Goal: Information Seeking & Learning: Learn about a topic

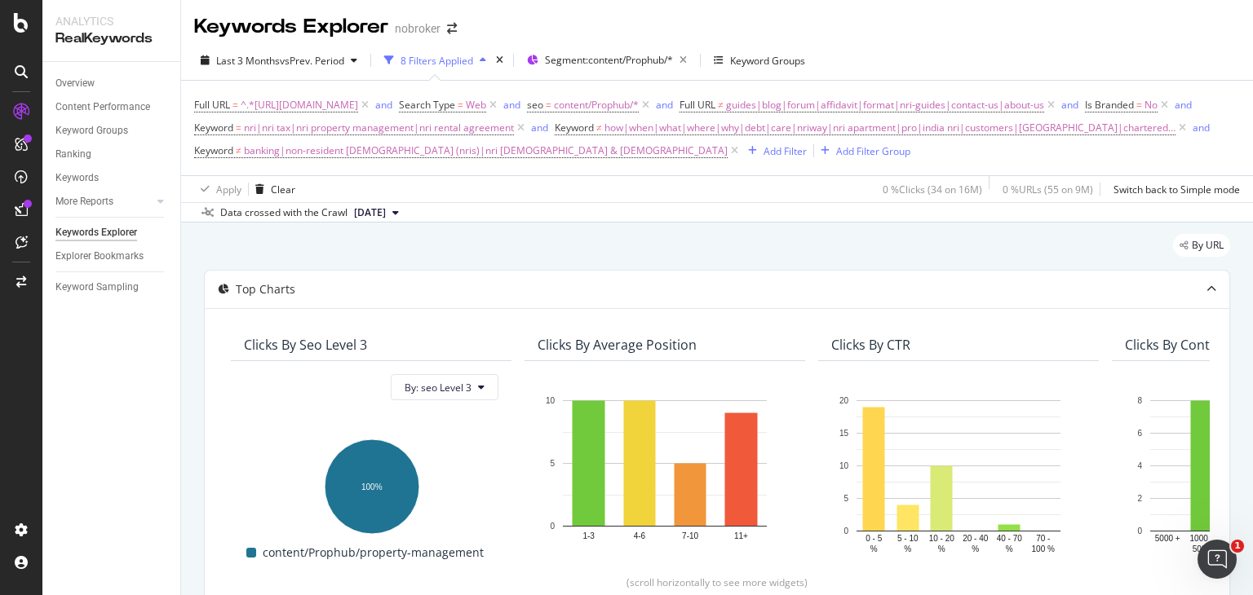
scroll to position [271, 0]
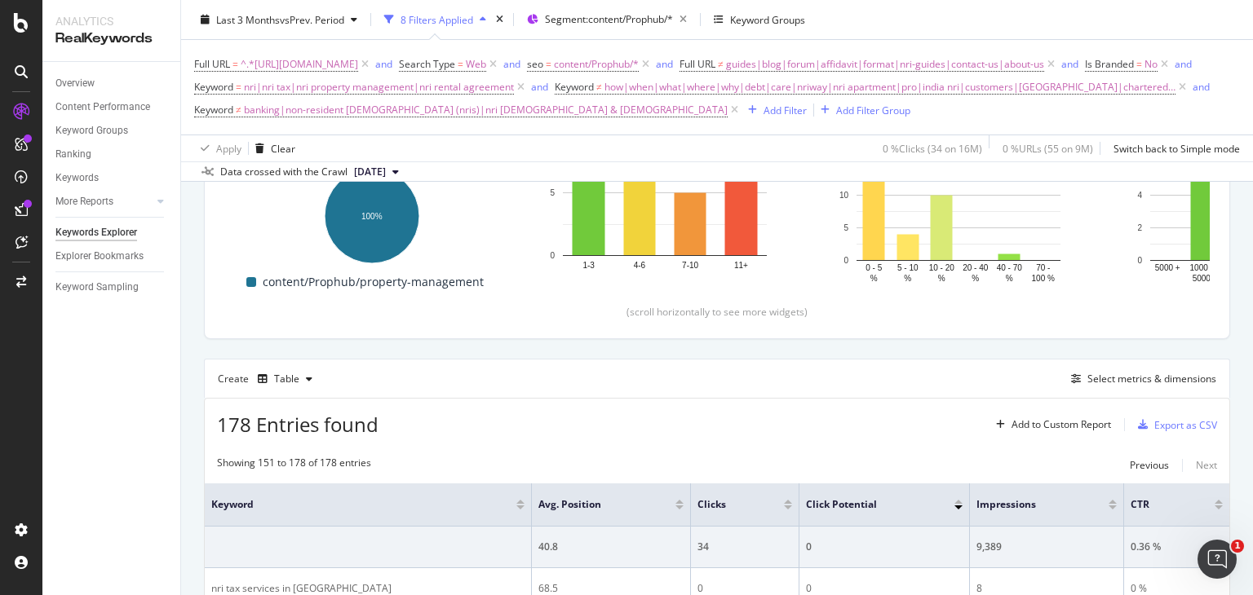
click at [485, 135] on div "Full URL = ^.*https://www.nobroker.in/prophub/nris/.*$ and Search Type = Web an…" at bounding box center [717, 87] width 1046 height 95
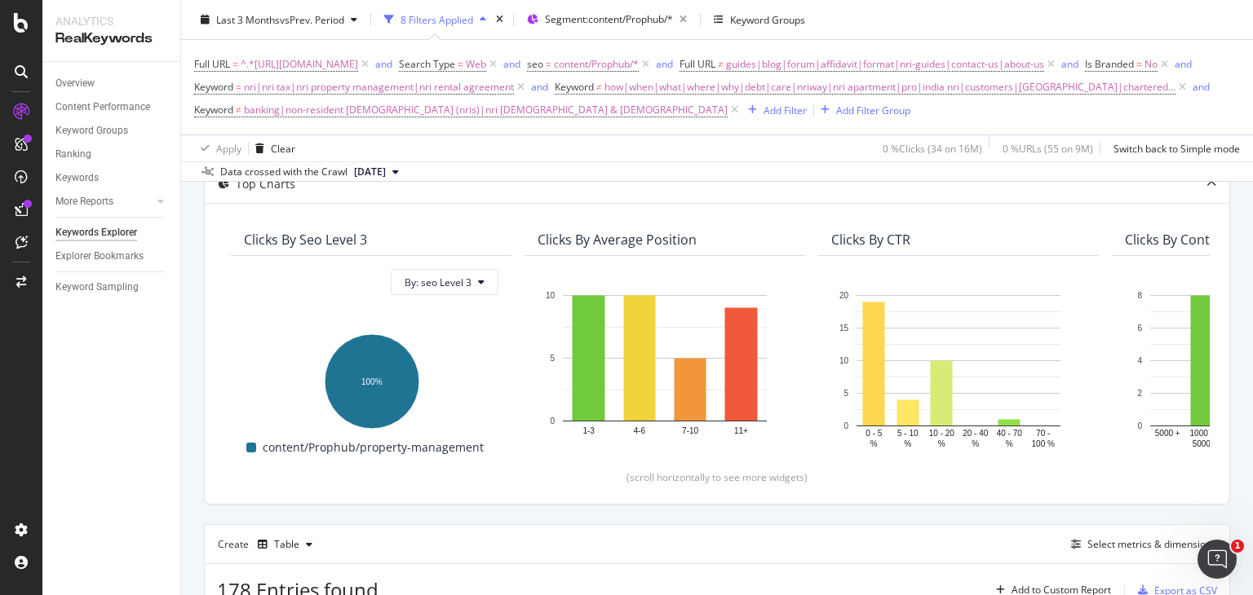
scroll to position [0, 0]
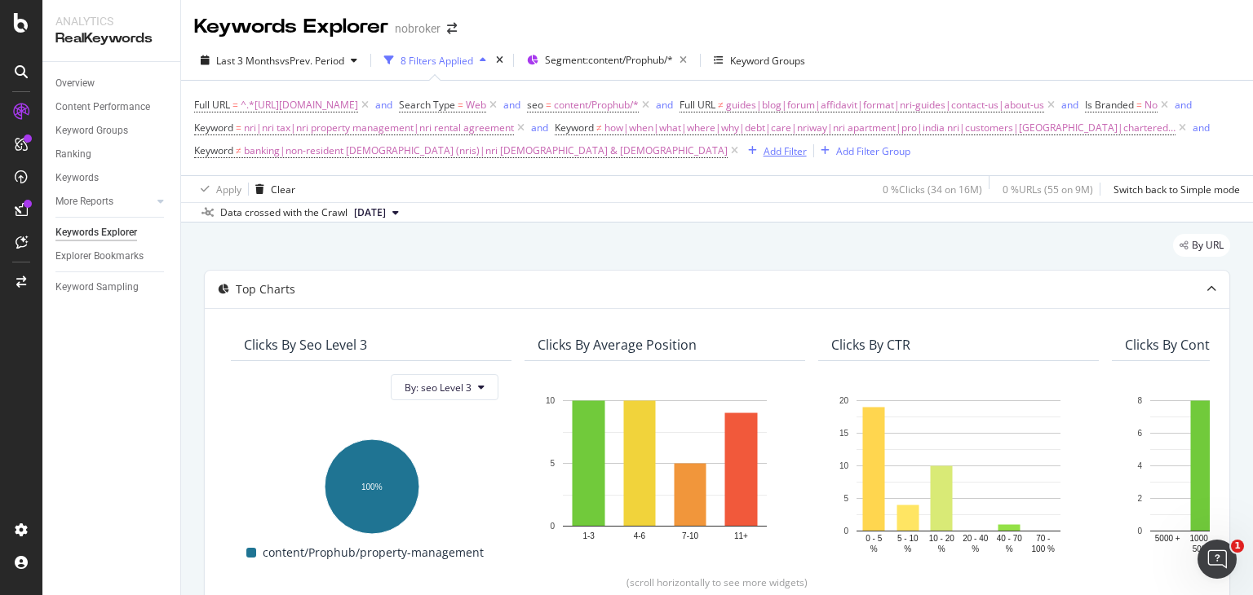
click at [763, 158] on div "Add Filter" at bounding box center [784, 151] width 43 height 14
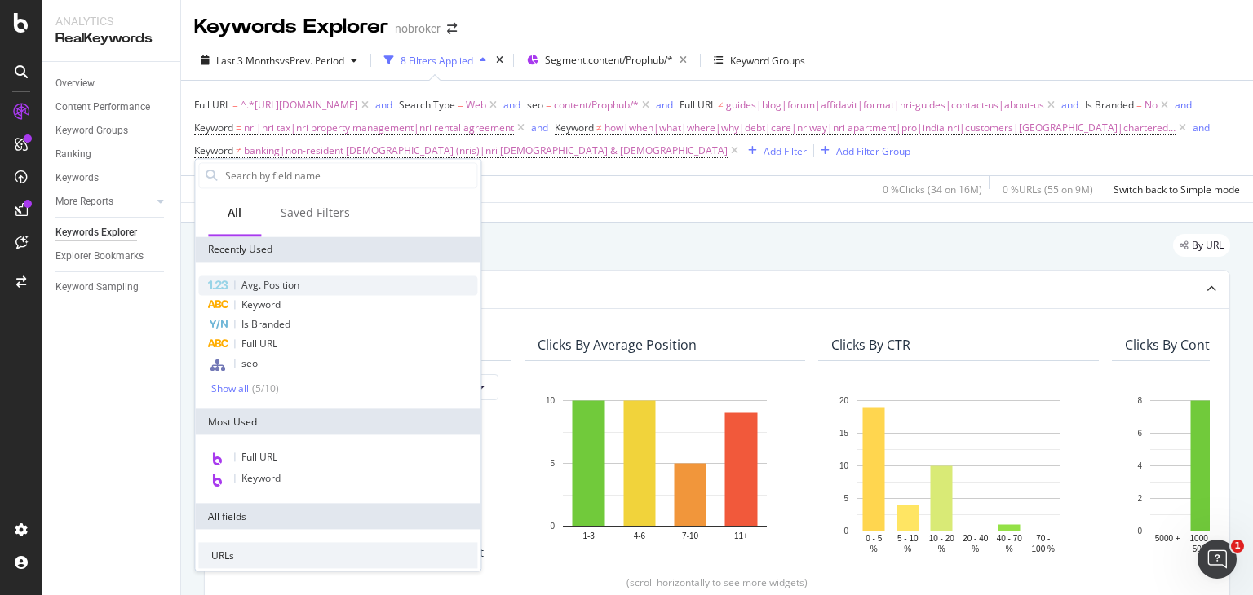
click at [299, 280] on span "Avg. Position" at bounding box center [270, 285] width 58 height 14
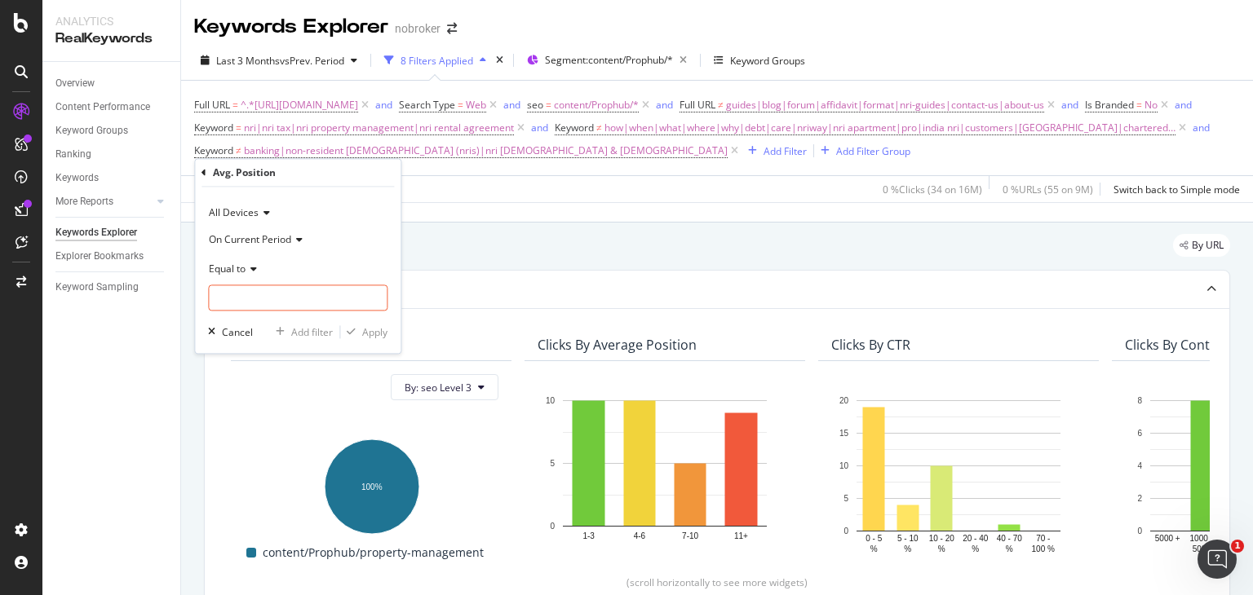
click at [246, 259] on div "Equal to" at bounding box center [297, 269] width 179 height 26
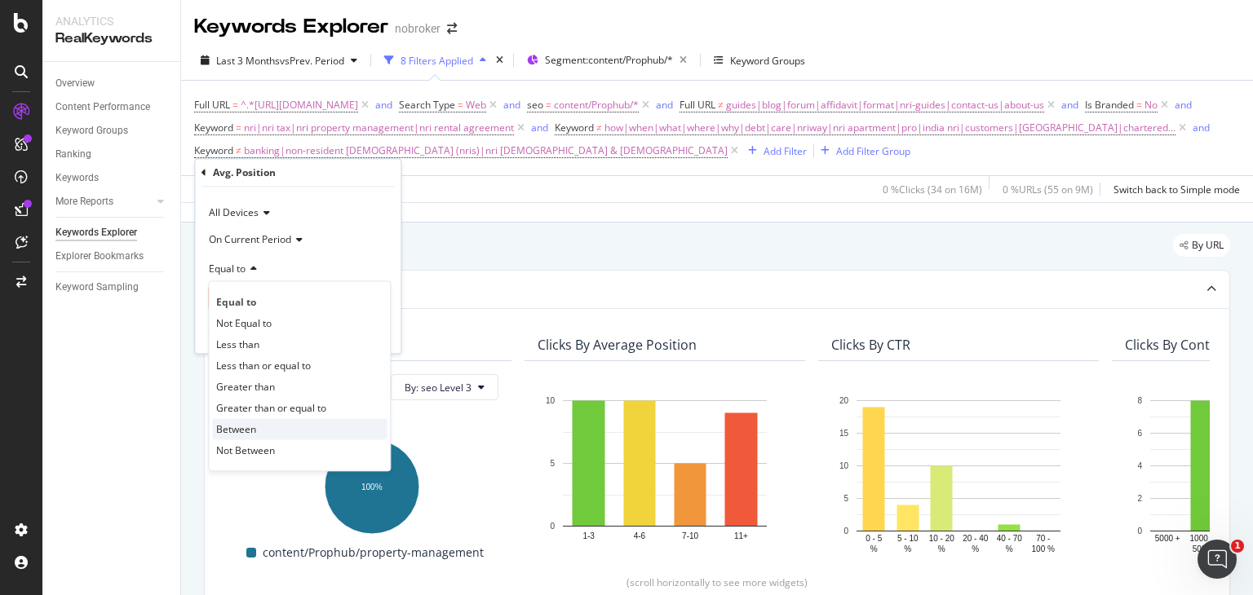
click at [263, 422] on div "Between" at bounding box center [299, 429] width 175 height 21
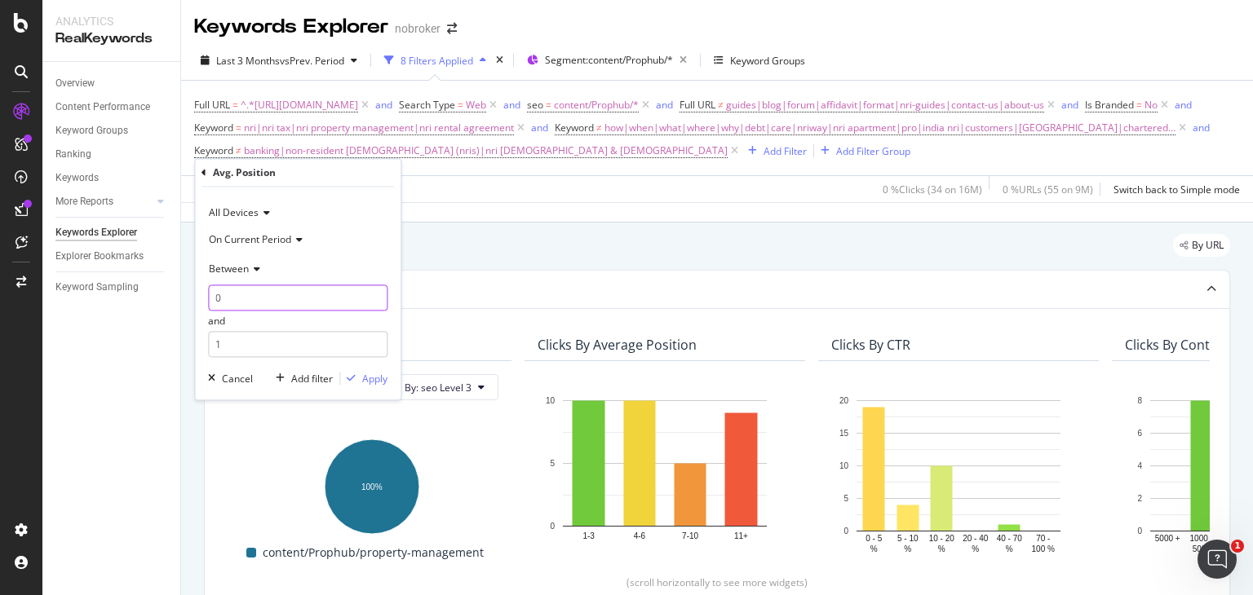
click at [260, 307] on input "0" at bounding box center [297, 298] width 179 height 26
type input "1"
click at [265, 333] on input "1" at bounding box center [297, 345] width 179 height 26
type input "2"
click at [365, 378] on div "Apply" at bounding box center [374, 379] width 25 height 14
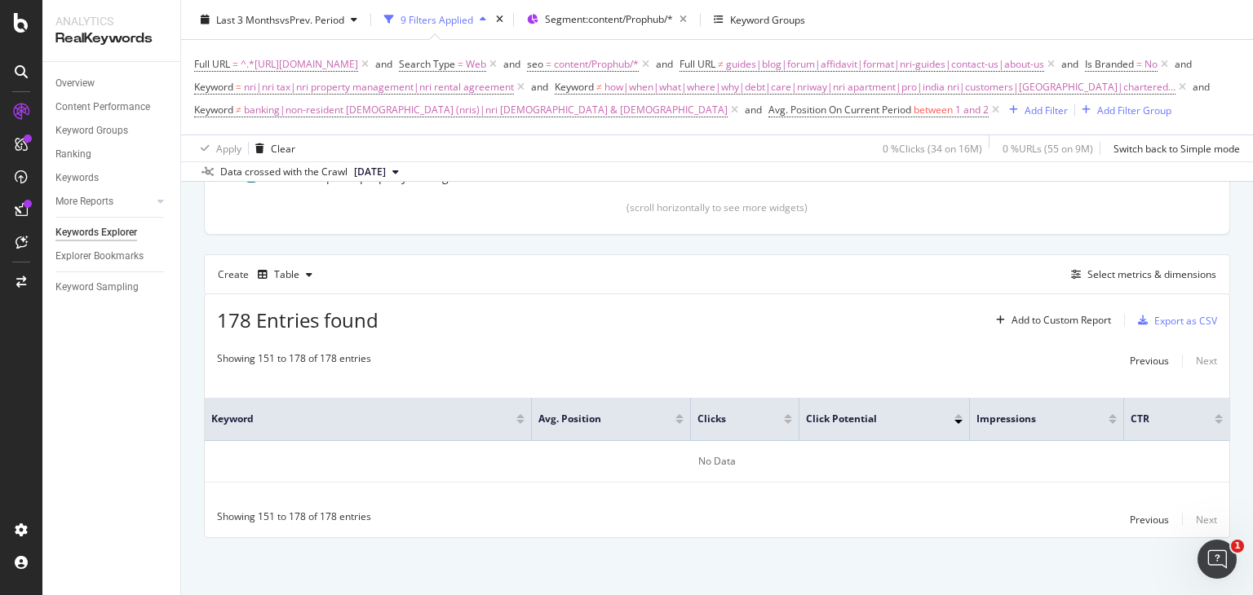
scroll to position [381, 0]
click at [290, 280] on div "Table" at bounding box center [286, 275] width 25 height 10
click at [295, 340] on div "Trend" at bounding box center [303, 345] width 27 height 14
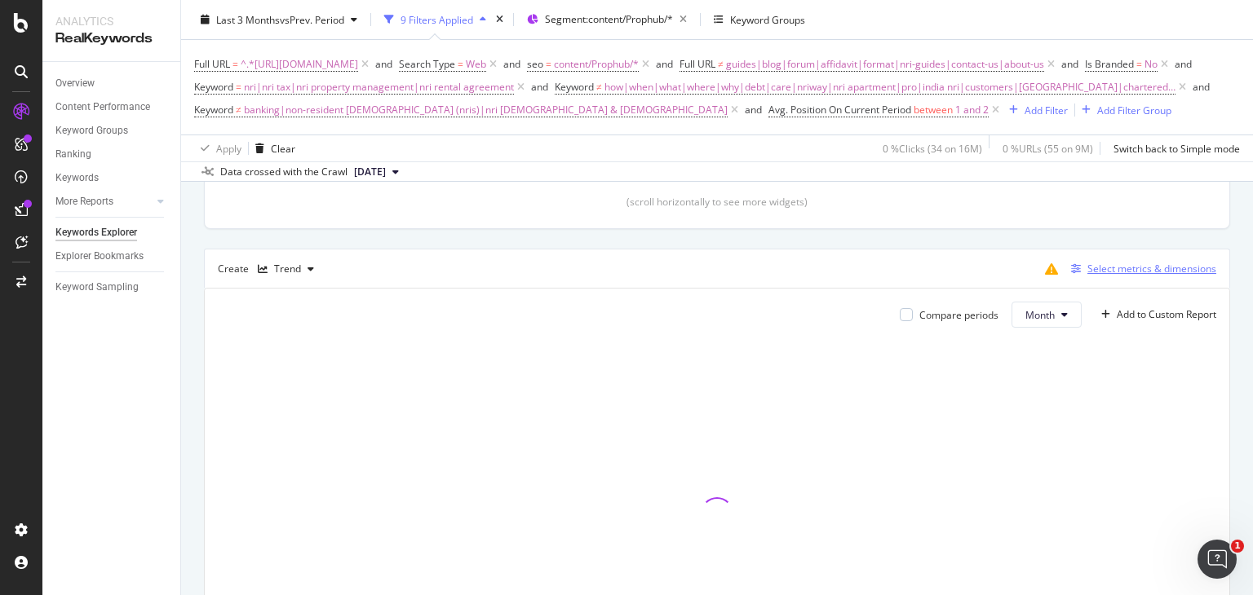
click at [1111, 276] on div "Select metrics & dimensions" at bounding box center [1151, 269] width 129 height 14
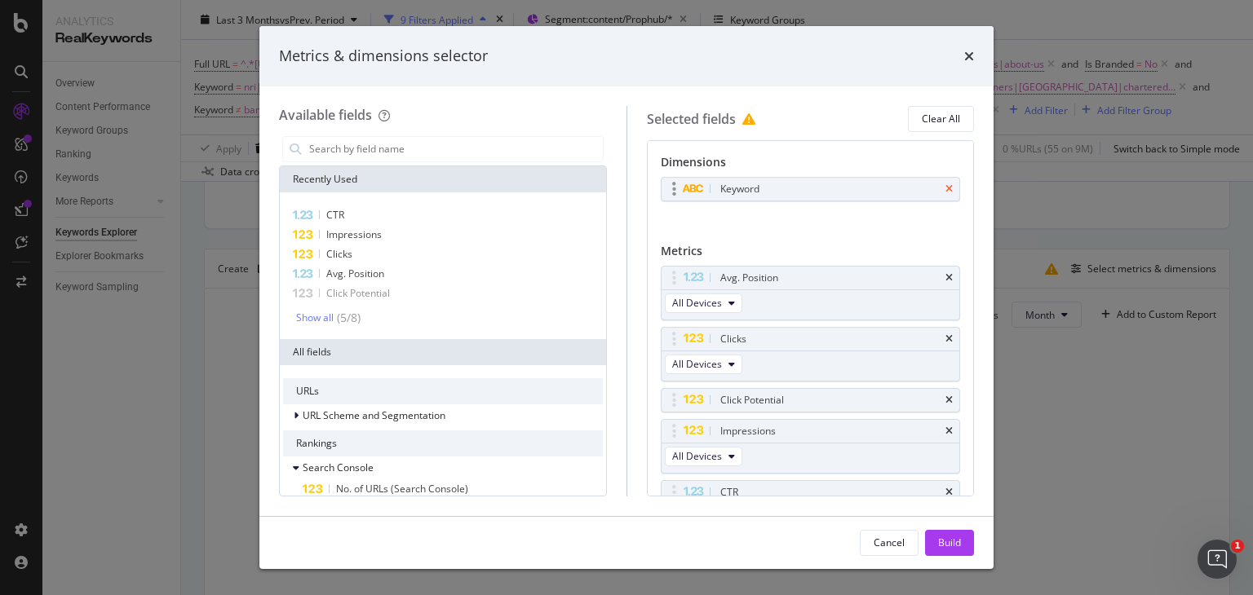
click at [945, 187] on icon "times" at bounding box center [948, 189] width 7 height 10
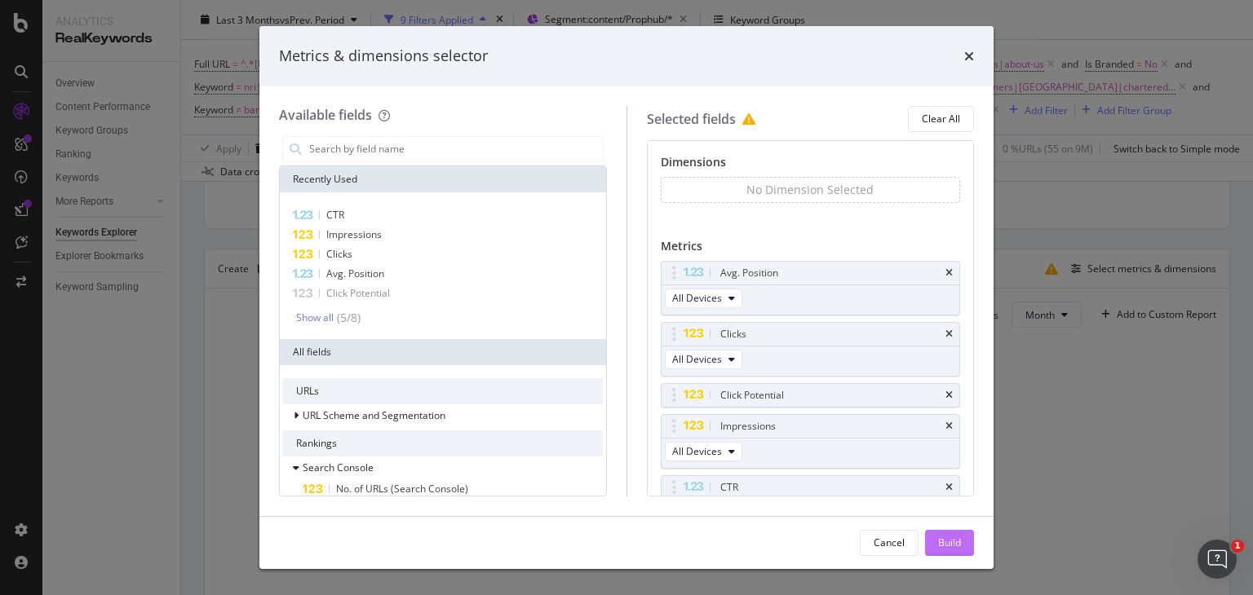
click at [956, 539] on div "Build" at bounding box center [949, 543] width 23 height 14
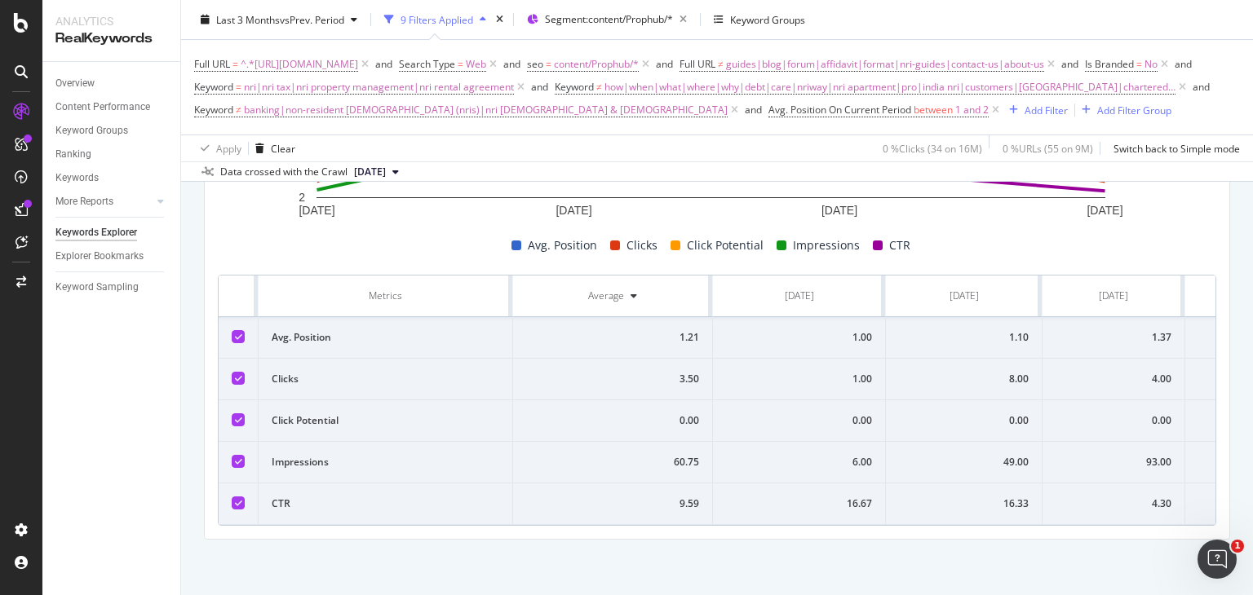
scroll to position [662, 0]
click at [768, 117] on span "Avg. Position On Current Period" at bounding box center [839, 110] width 143 height 14
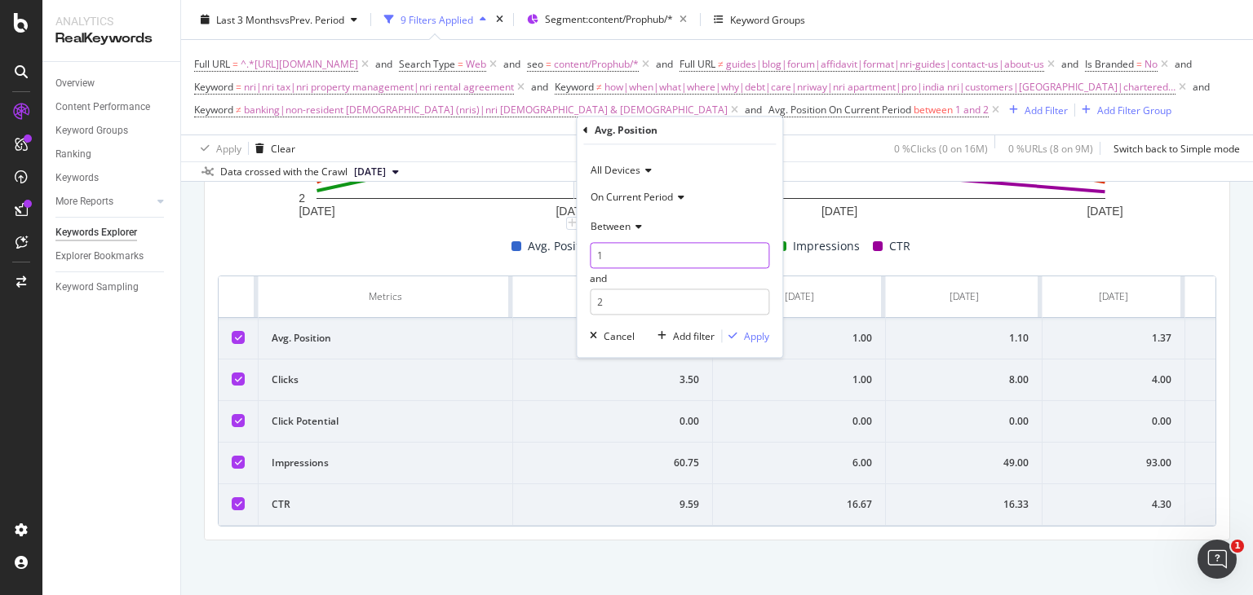
click at [615, 249] on input "1" at bounding box center [679, 256] width 179 height 26
type input "3"
click at [636, 295] on input "2" at bounding box center [679, 303] width 179 height 26
type input "5"
click at [753, 338] on div "Apply" at bounding box center [756, 337] width 25 height 14
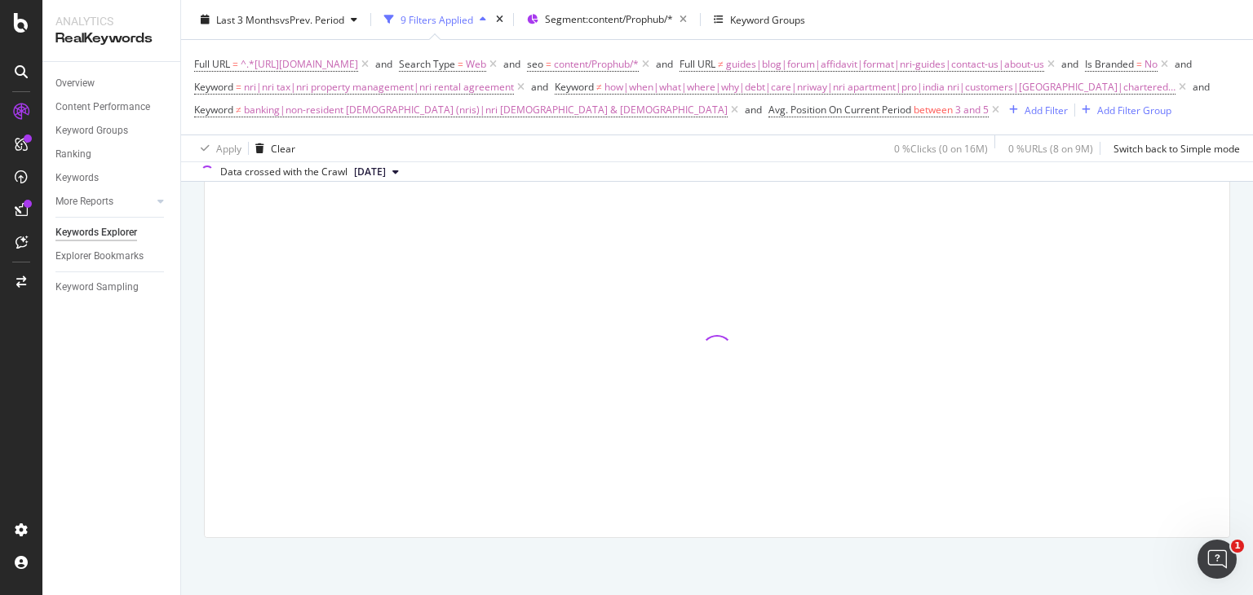
scroll to position [564, 0]
click at [768, 117] on span "Avg. Position On Current Period" at bounding box center [839, 110] width 143 height 14
click at [635, 223] on icon at bounding box center [636, 227] width 11 height 10
click at [842, 162] on div "Apply Clear 0 % Clicks ( 0 on 16M ) 0 % URLs ( 8 on 9M ) Switch back to Simple …" at bounding box center [717, 148] width 1072 height 27
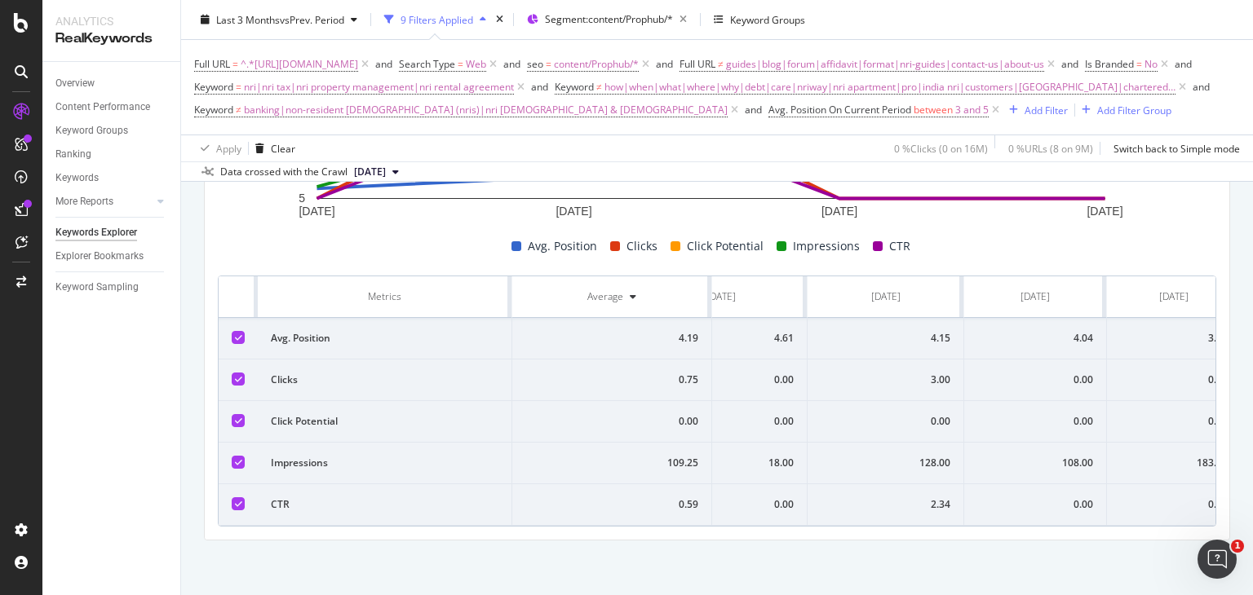
scroll to position [0, 0]
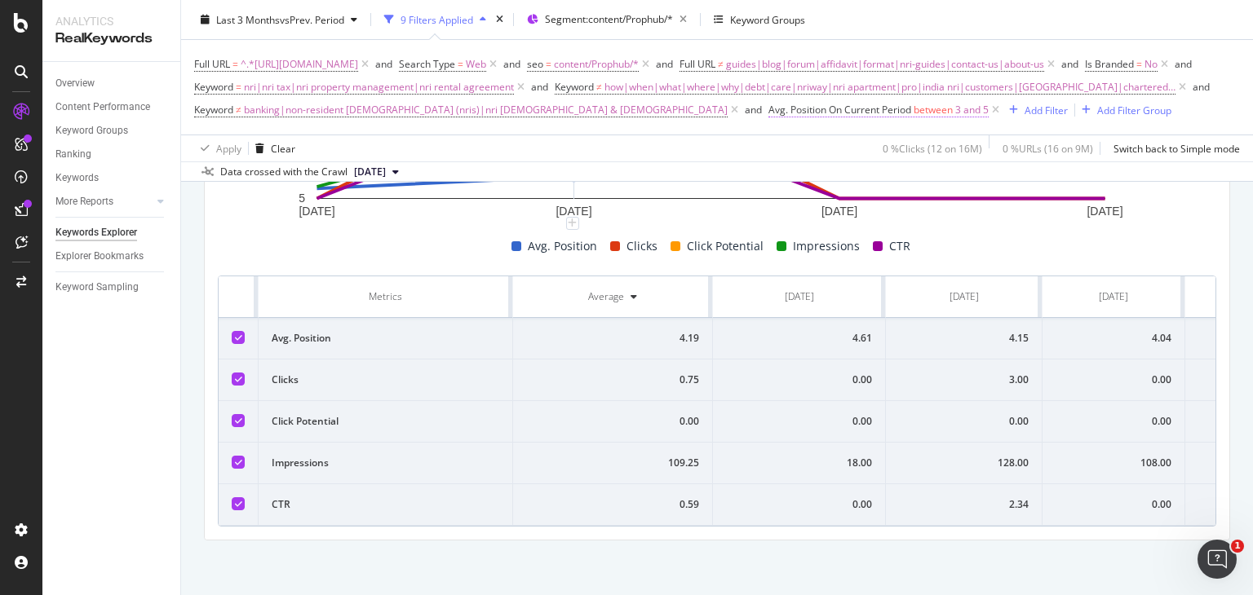
click at [768, 117] on span "Avg. Position On Current Period" at bounding box center [839, 110] width 143 height 14
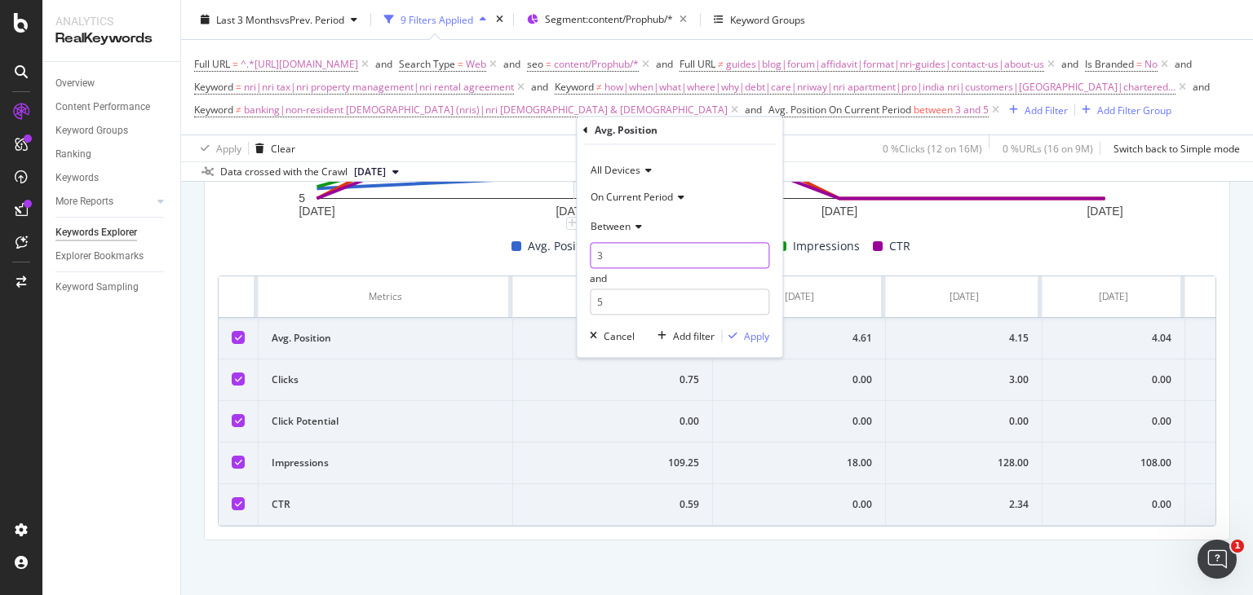
click at [622, 251] on input "3" at bounding box center [679, 256] width 179 height 26
type input "6"
click at [634, 301] on input "5" at bounding box center [679, 303] width 179 height 26
type input "10"
click at [753, 343] on div "Apply" at bounding box center [745, 337] width 47 height 15
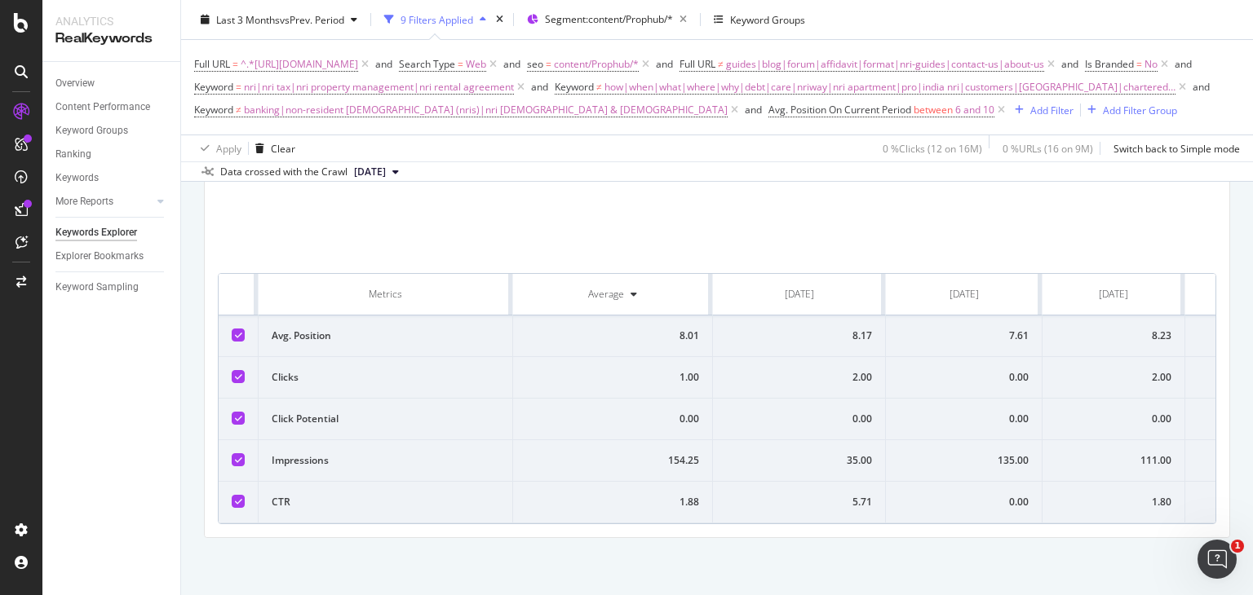
scroll to position [662, 0]
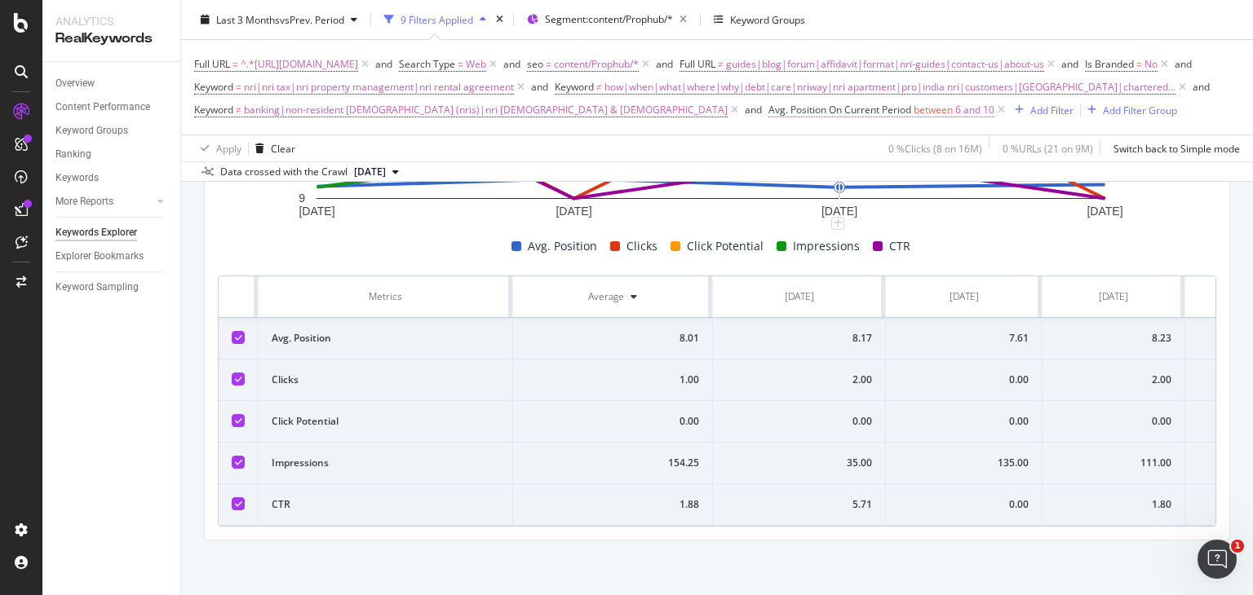
click at [768, 117] on span "Avg. Position On Current Period" at bounding box center [839, 110] width 143 height 14
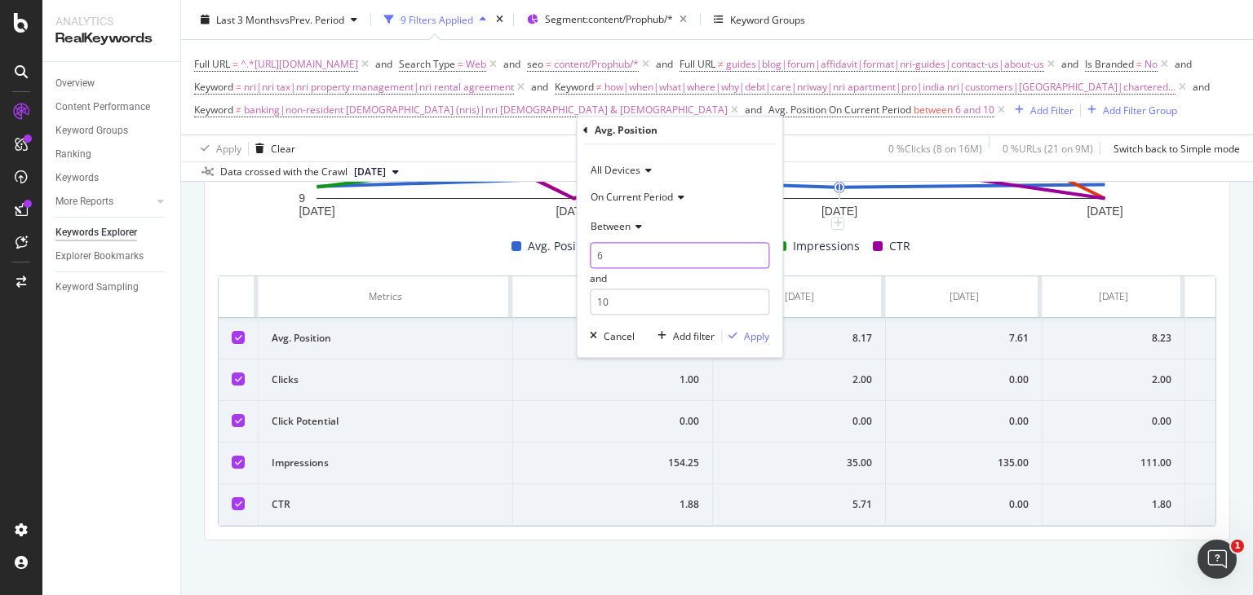
click at [615, 246] on input "6" at bounding box center [679, 256] width 179 height 26
type input "11"
click at [644, 293] on input "10" at bounding box center [679, 303] width 179 height 26
type input "1"
type input "15"
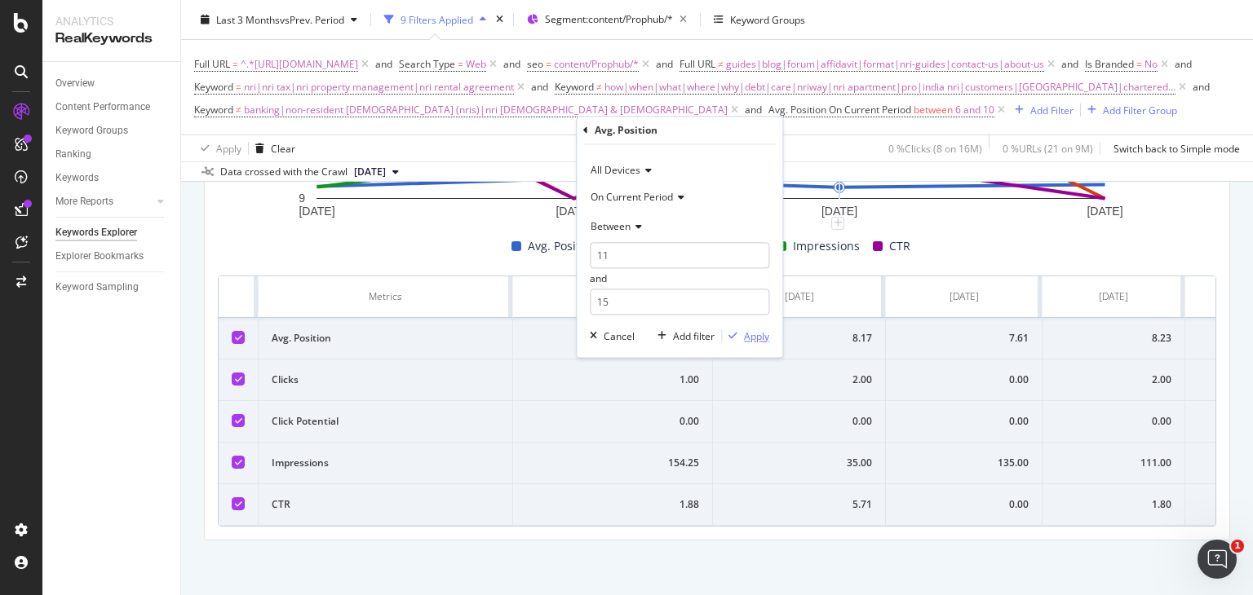
click at [750, 334] on div "Apply" at bounding box center [756, 337] width 25 height 14
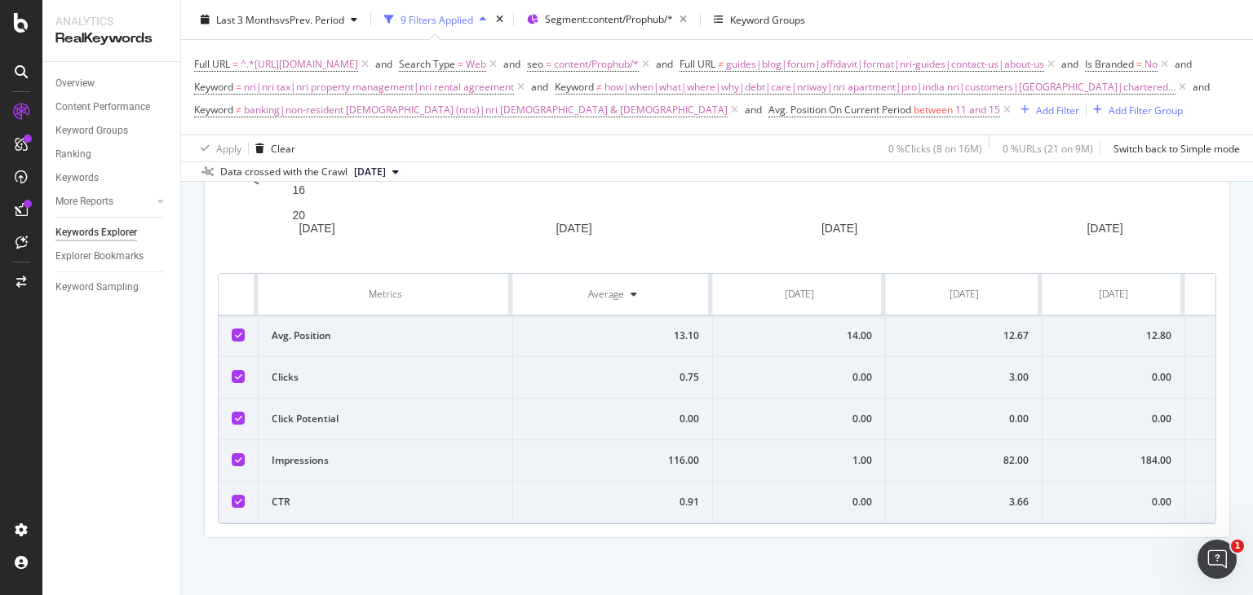
scroll to position [662, 0]
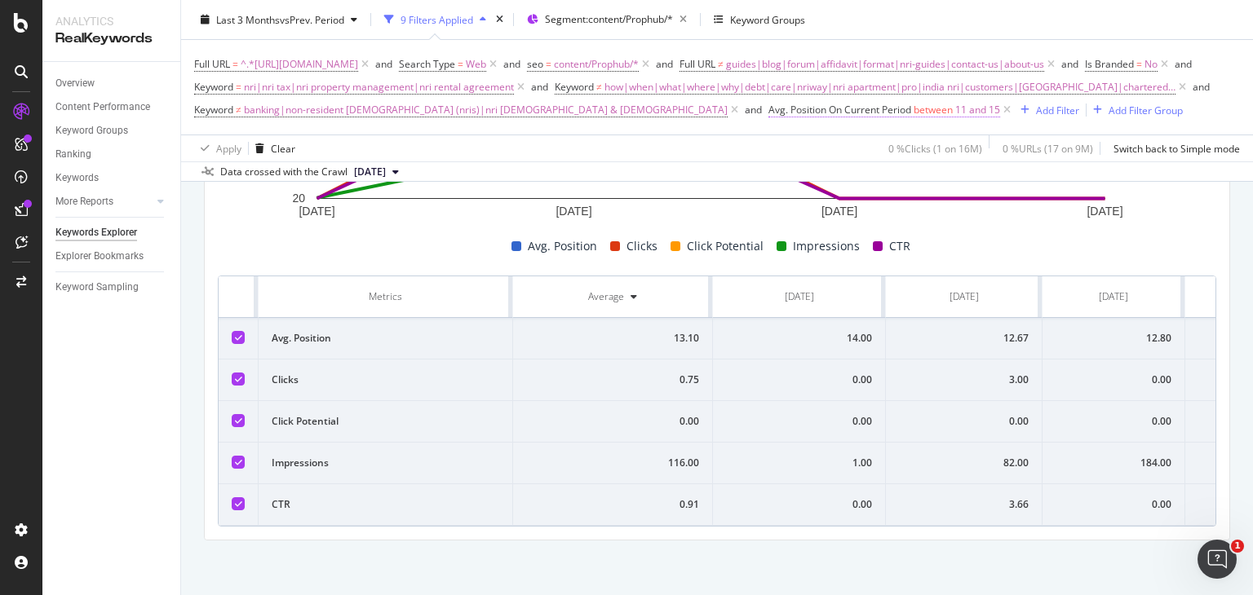
click at [914, 117] on span "between" at bounding box center [933, 110] width 39 height 14
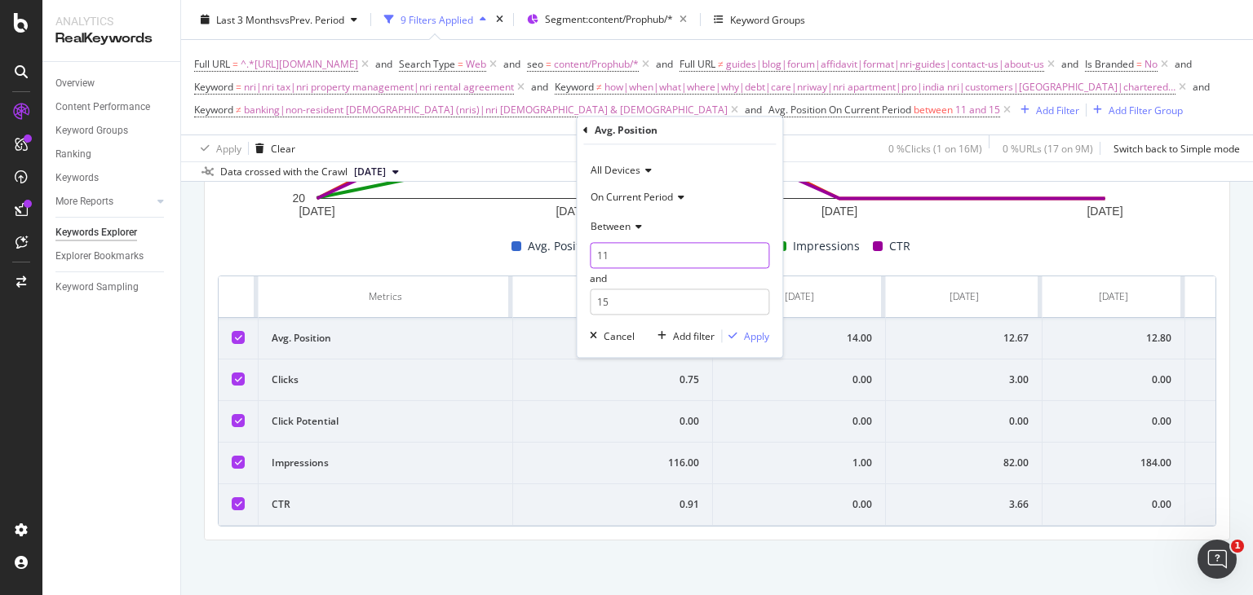
click at [622, 262] on input "11" at bounding box center [679, 256] width 179 height 26
type input "1"
type input "16"
click at [646, 305] on input "15" at bounding box center [679, 303] width 179 height 26
type input "1"
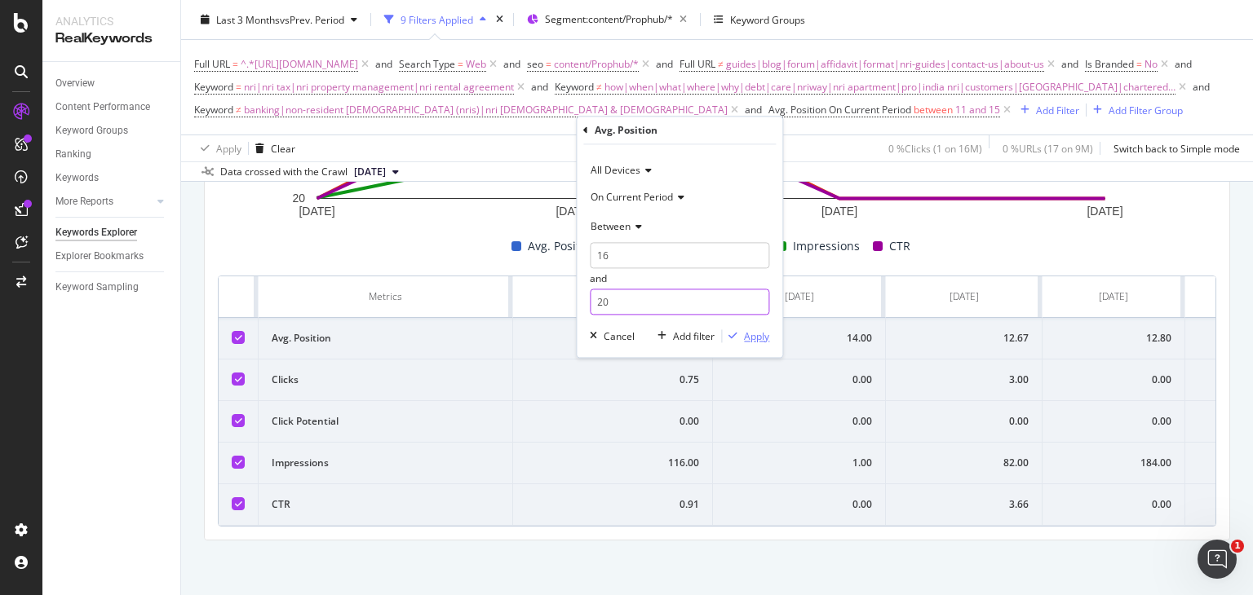
type input "20"
click at [749, 336] on div "Apply" at bounding box center [756, 337] width 25 height 14
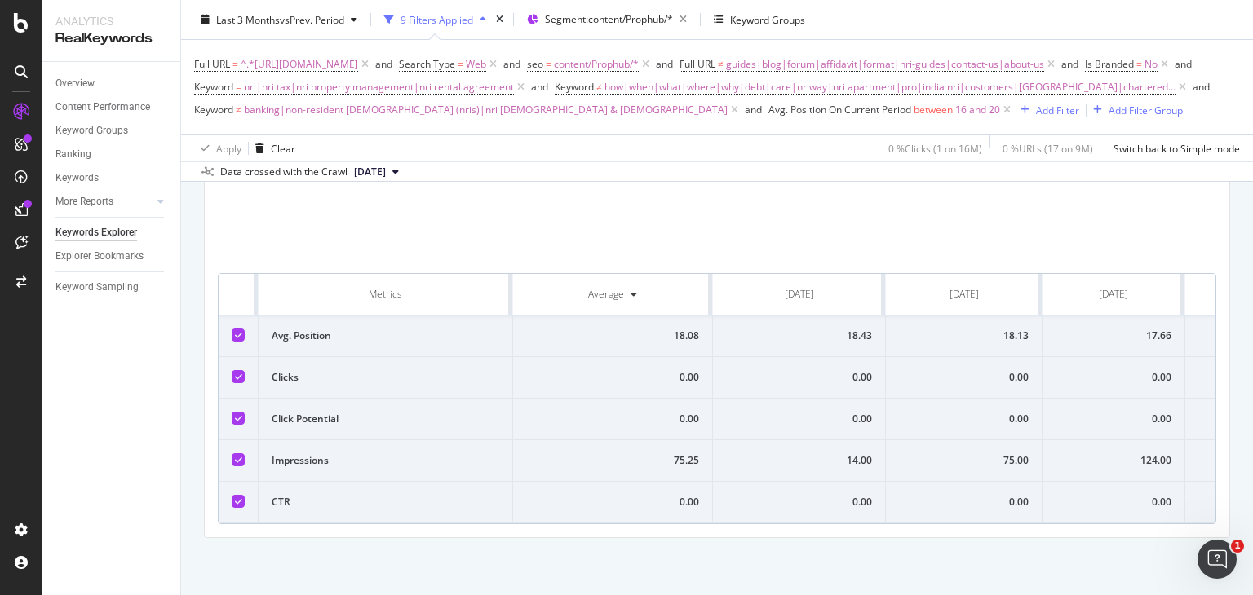
scroll to position [662, 0]
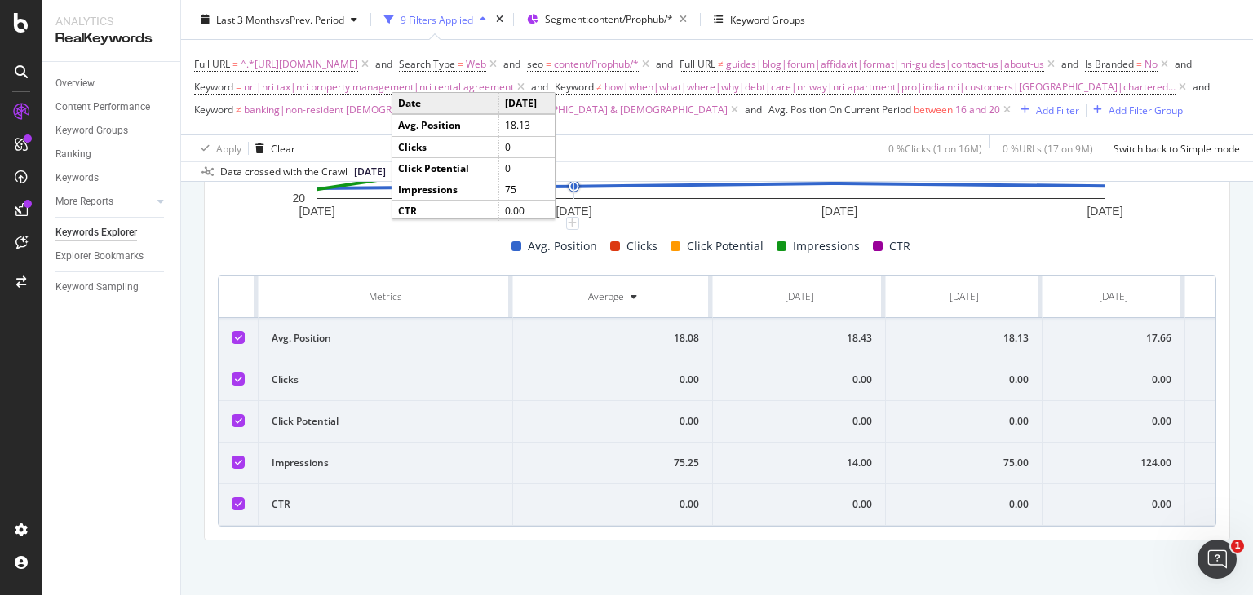
click at [768, 117] on span "Avg. Position On Current Period" at bounding box center [839, 110] width 143 height 14
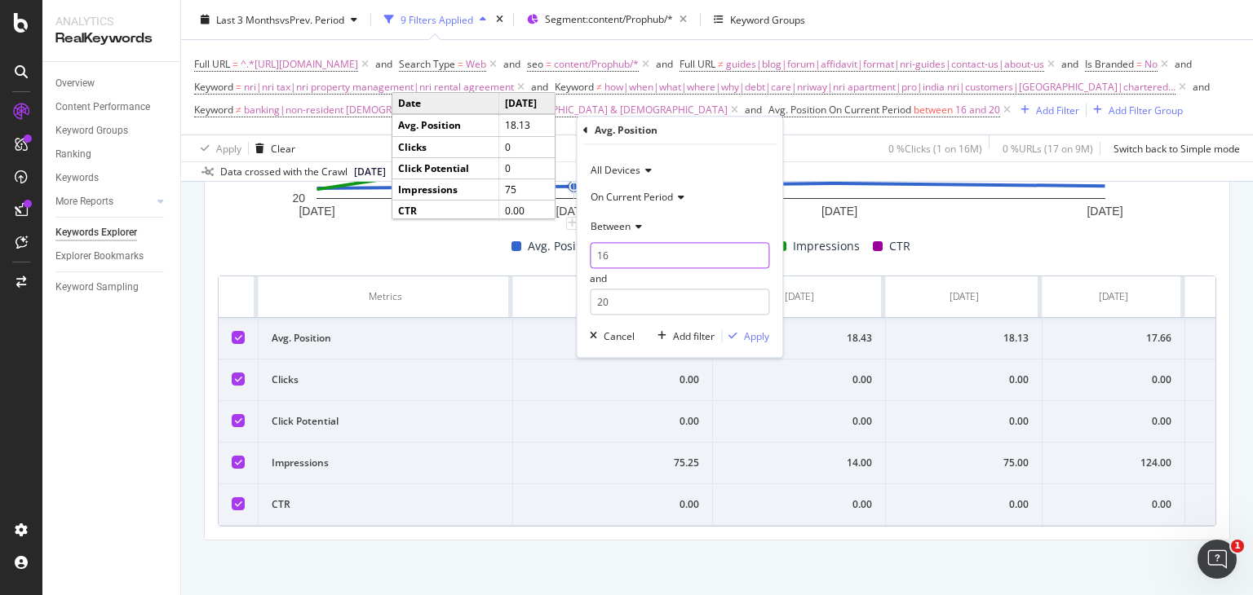
click at [623, 254] on input "16" at bounding box center [679, 256] width 179 height 26
type input "1"
type input "21"
click at [639, 308] on input "20" at bounding box center [679, 303] width 179 height 26
type input "2"
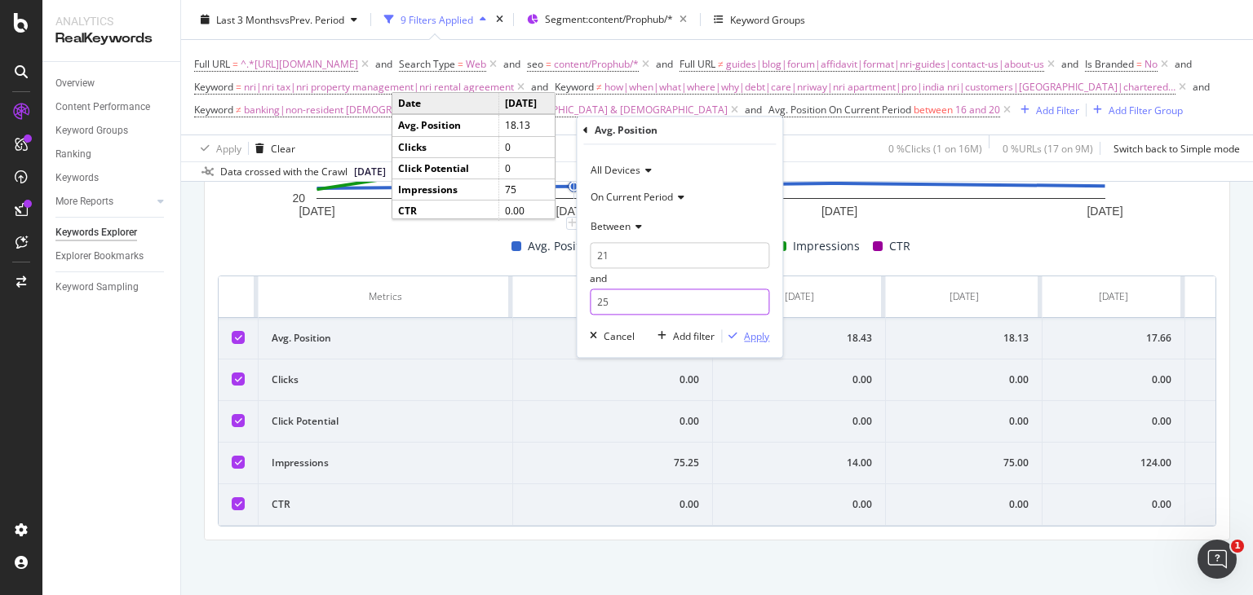
type input "25"
click at [758, 333] on div "Apply" at bounding box center [756, 337] width 25 height 14
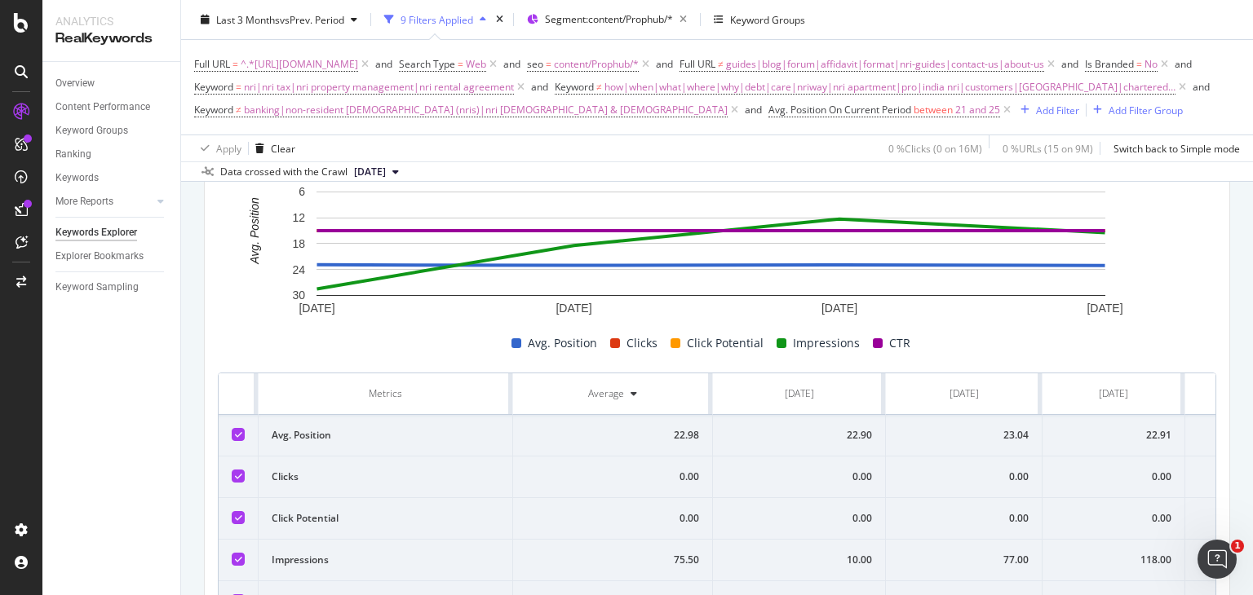
scroll to position [662, 0]
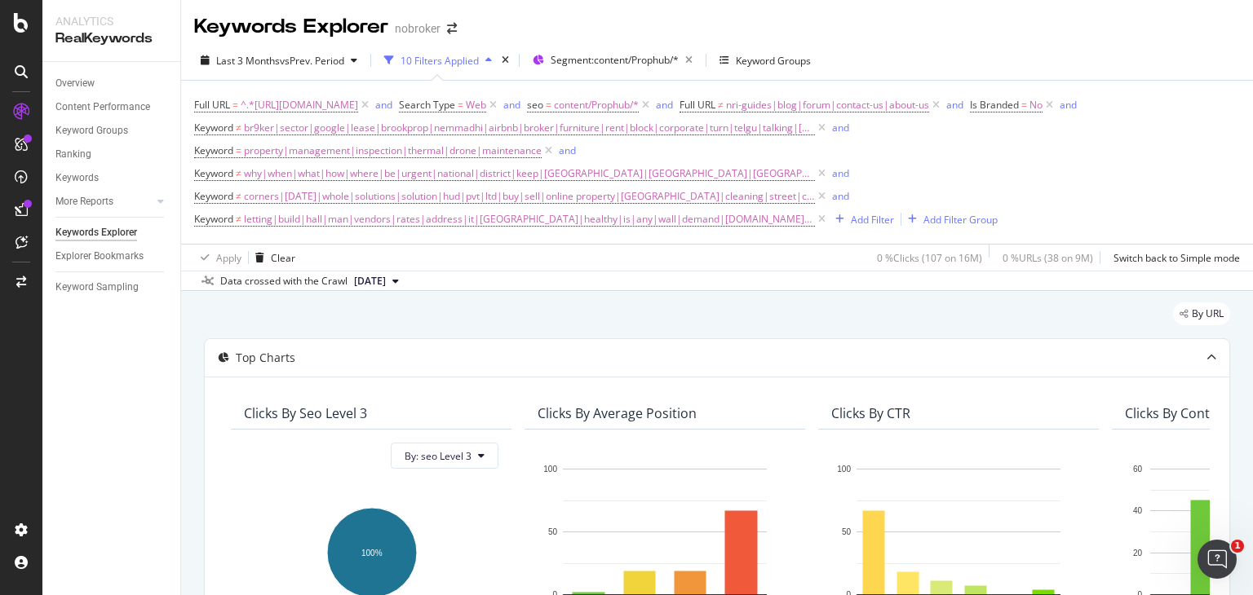
scroll to position [443, 0]
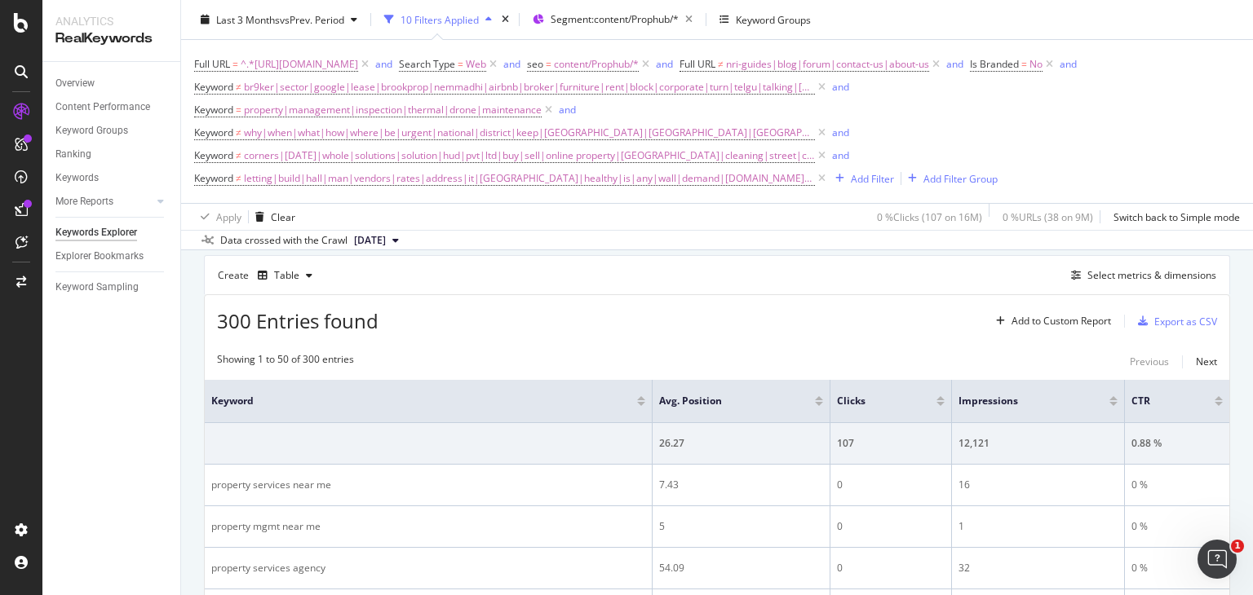
click at [497, 268] on div "Create Table Select metrics & dimensions" at bounding box center [717, 274] width 1026 height 39
click at [851, 181] on div "Add Filter" at bounding box center [872, 178] width 43 height 14
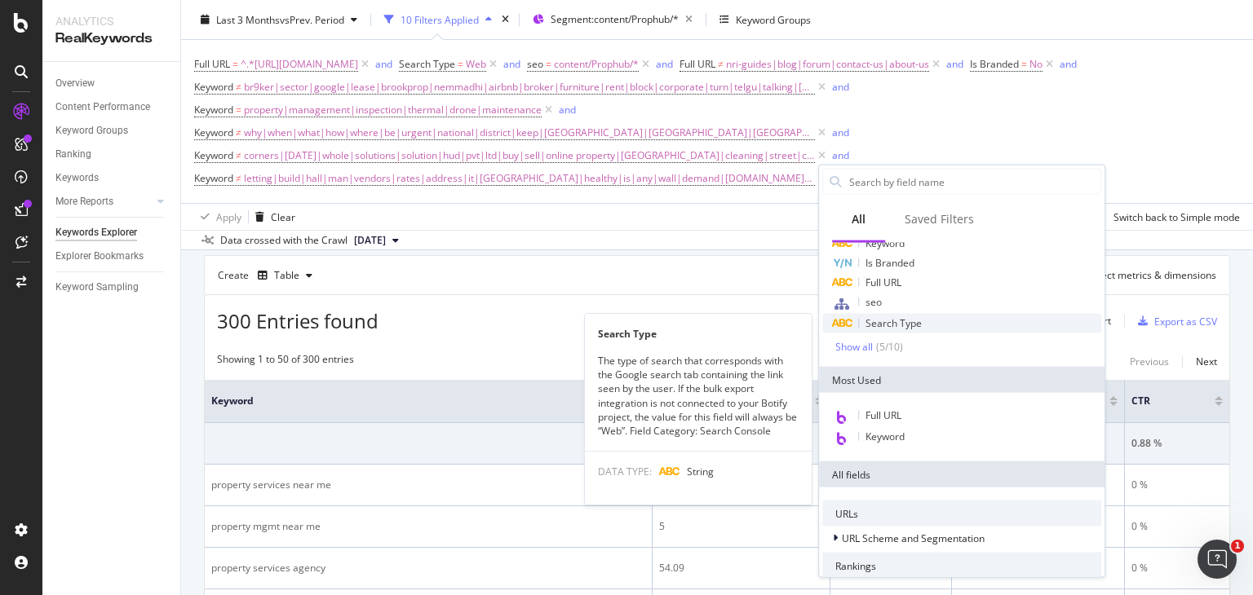
scroll to position [0, 0]
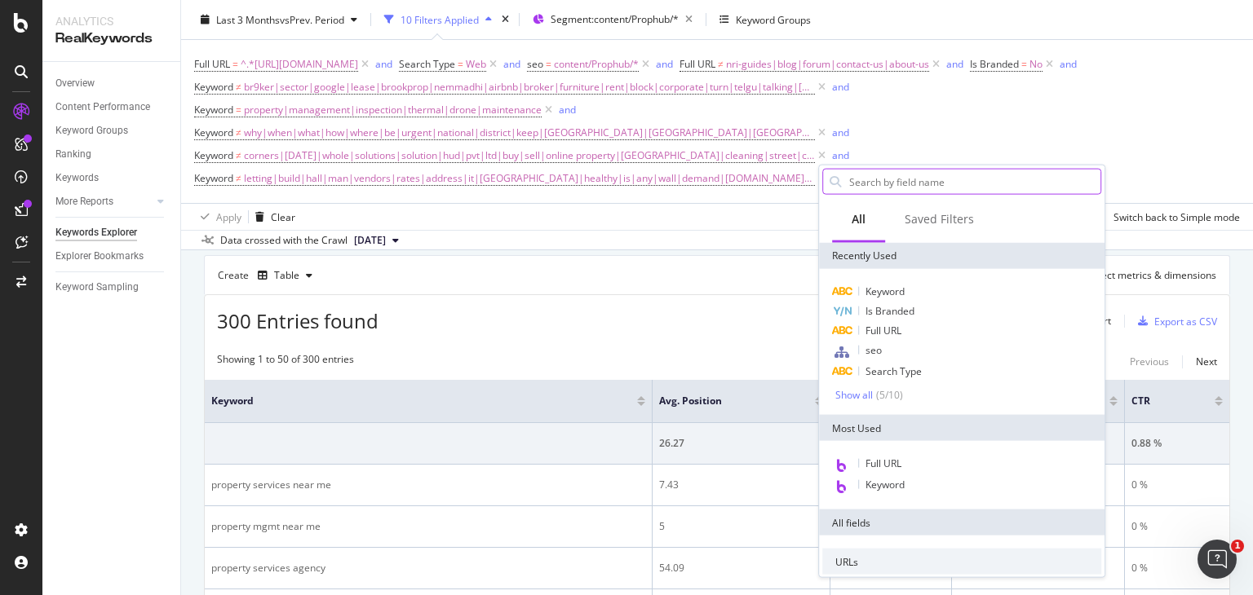
click at [878, 185] on input "text" at bounding box center [973, 182] width 253 height 24
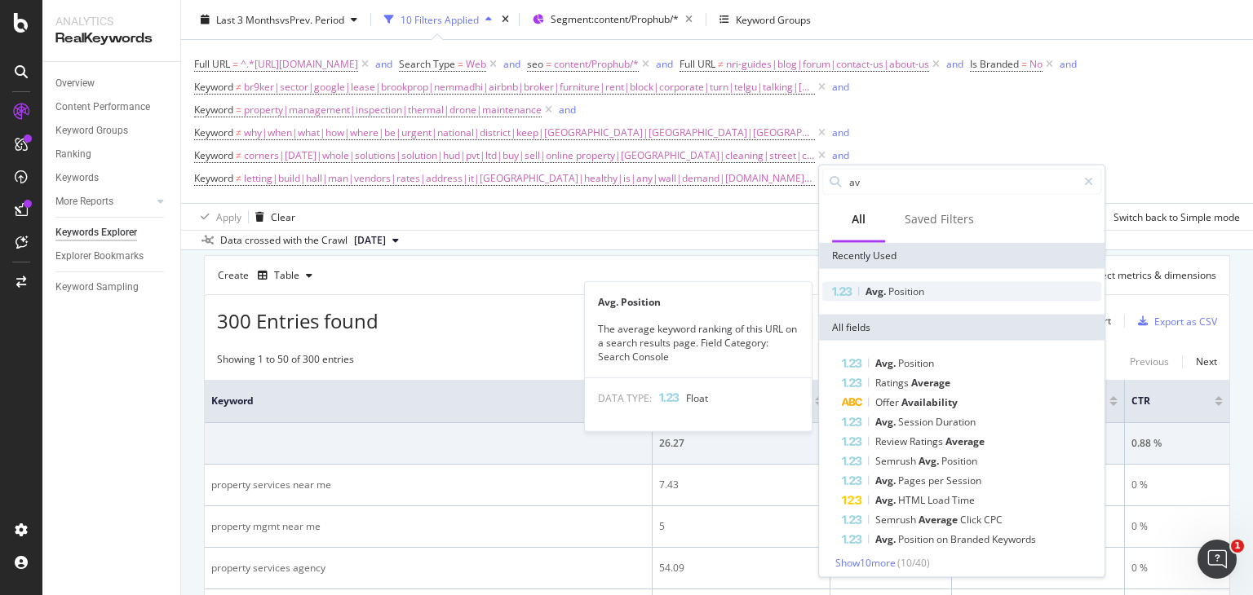
type input "av"
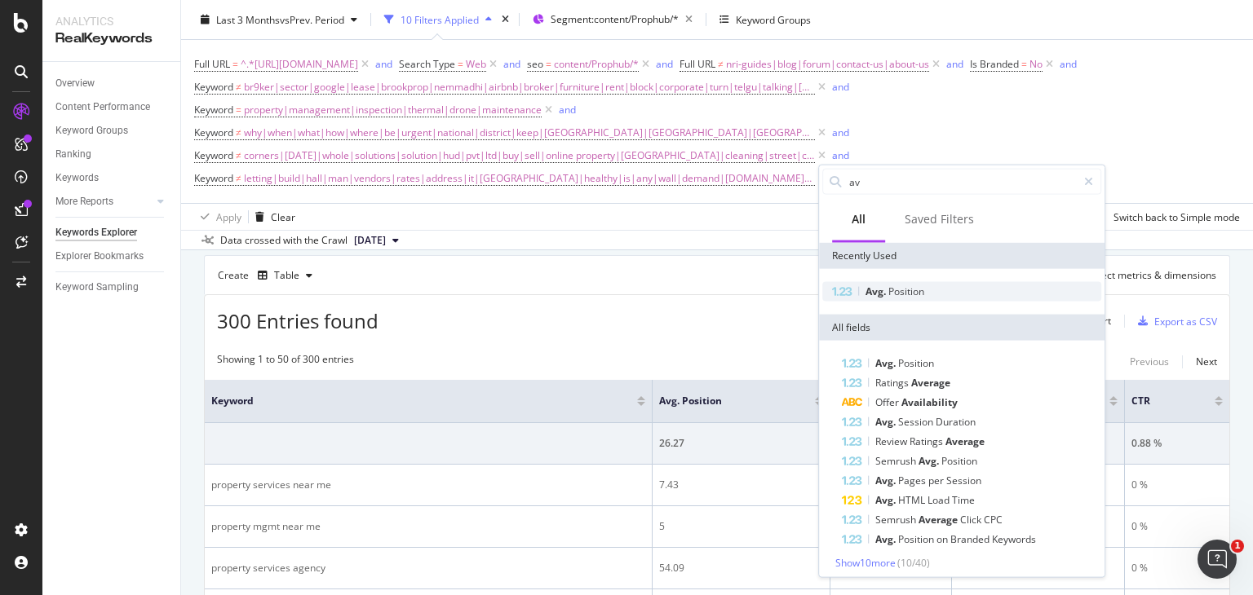
click at [891, 287] on span "Position" at bounding box center [906, 292] width 36 height 14
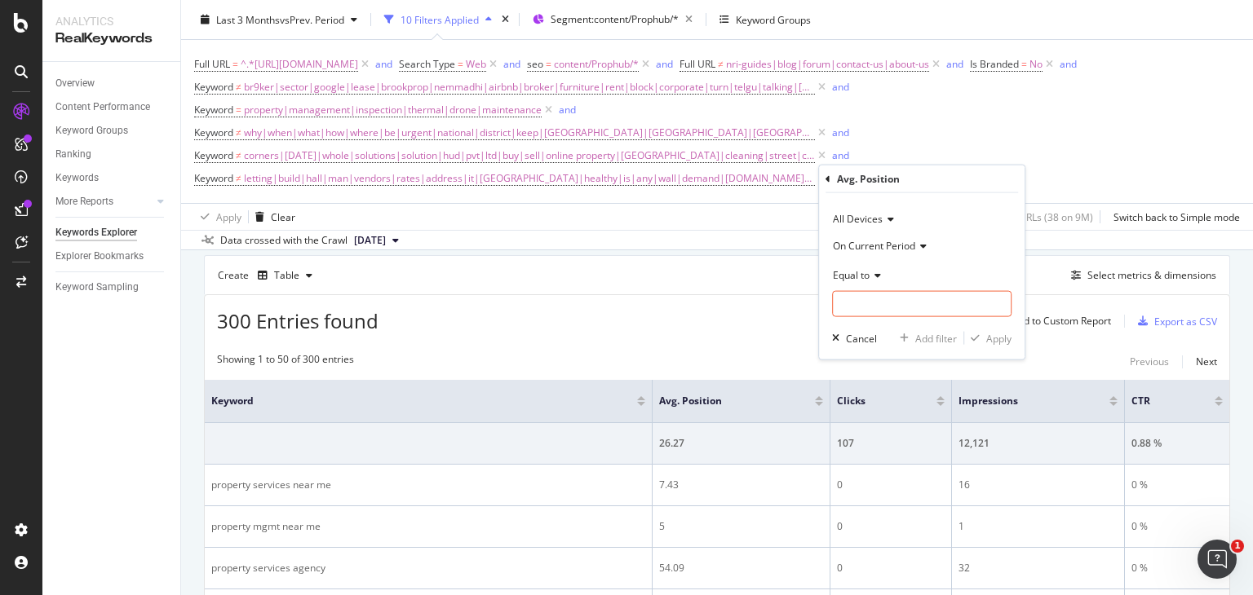
click at [861, 274] on span "Equal to" at bounding box center [851, 275] width 37 height 14
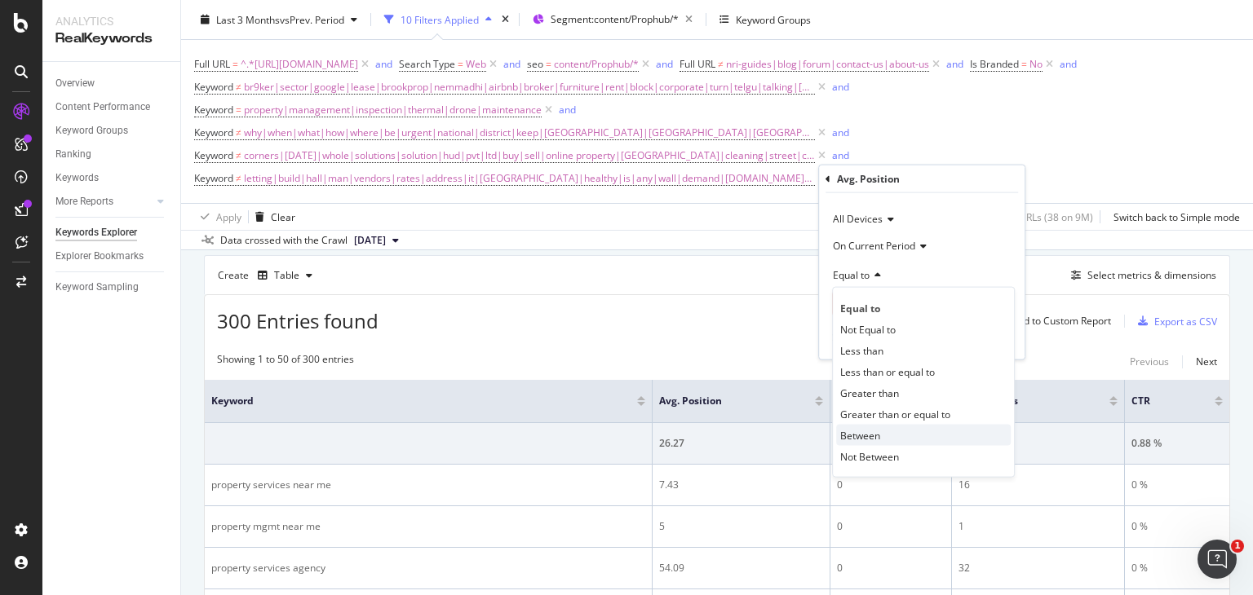
click at [875, 431] on span "Between" at bounding box center [860, 435] width 40 height 14
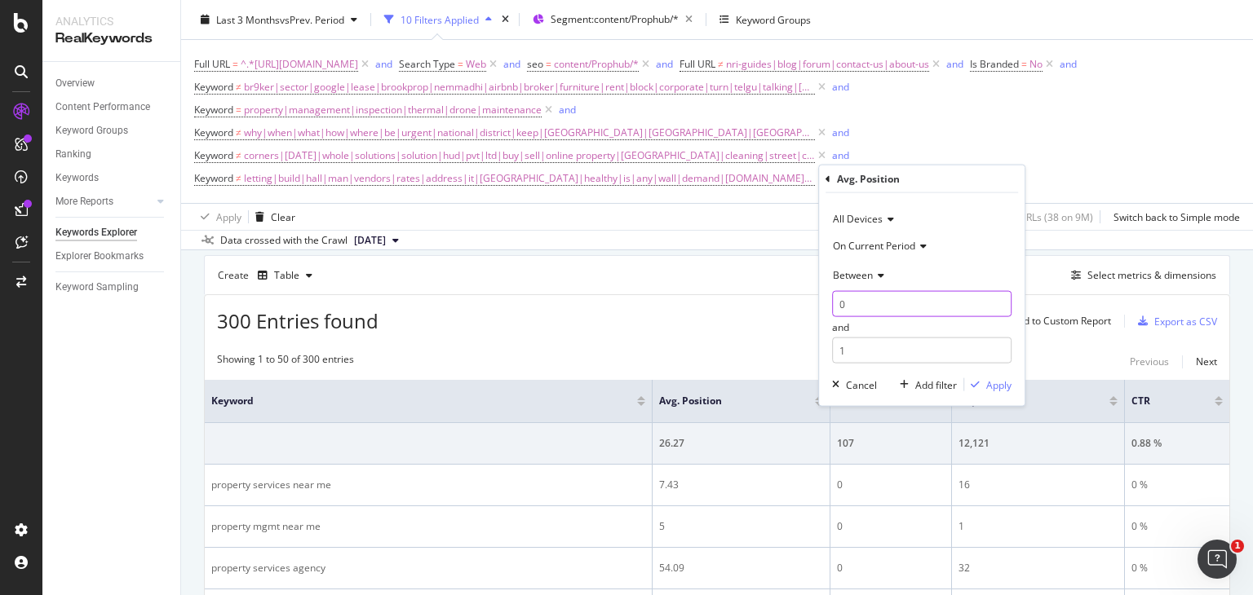
click at [869, 309] on input "0" at bounding box center [921, 304] width 179 height 26
type input "1"
type input "0"
click at [893, 356] on input "1" at bounding box center [921, 351] width 179 height 26
type input "2"
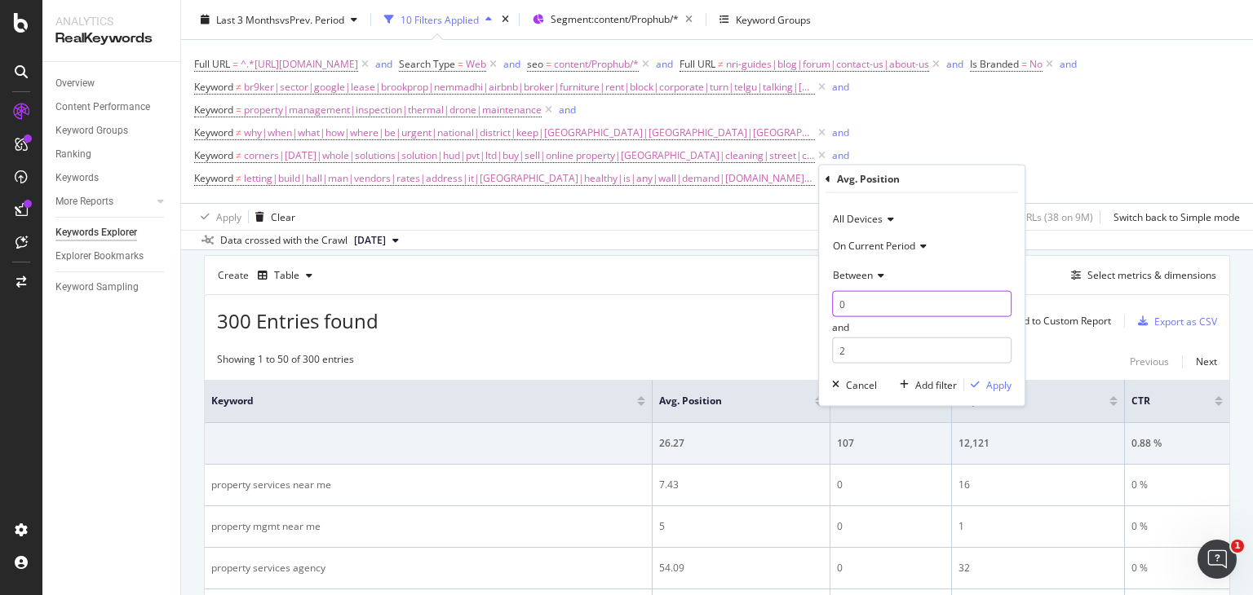
click at [880, 307] on input "0" at bounding box center [921, 304] width 179 height 26
type input "1"
click at [989, 382] on div "Apply" at bounding box center [998, 385] width 25 height 14
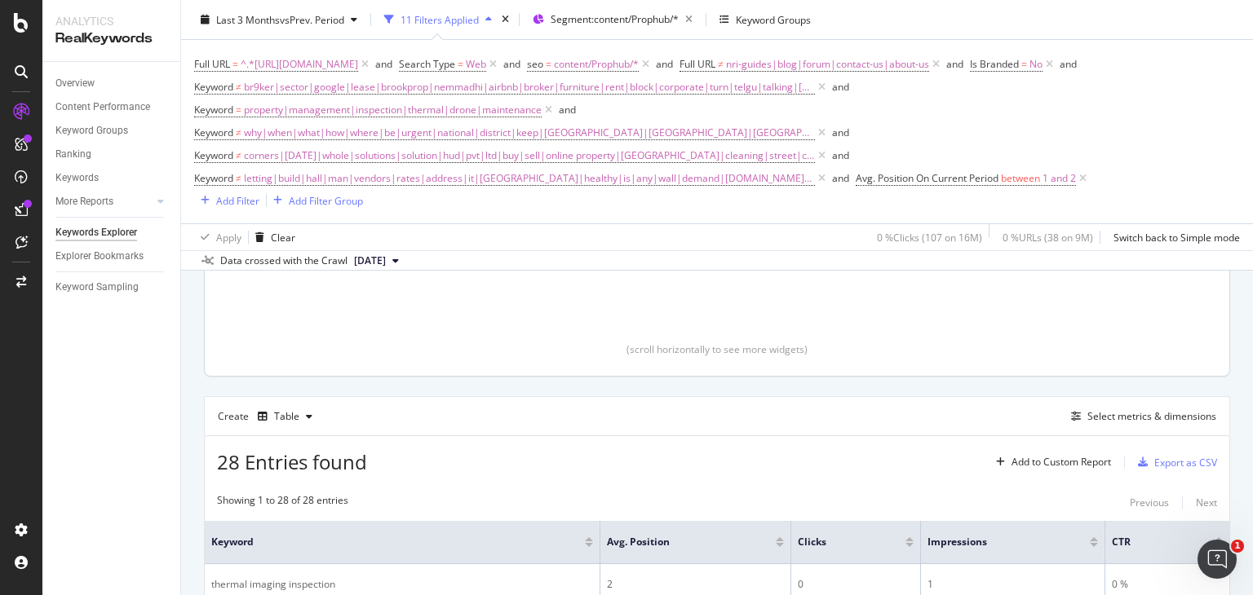
scroll to position [323, 0]
click at [282, 411] on div "Table" at bounding box center [286, 416] width 25 height 10
click at [299, 284] on div "Trend" at bounding box center [303, 279] width 27 height 14
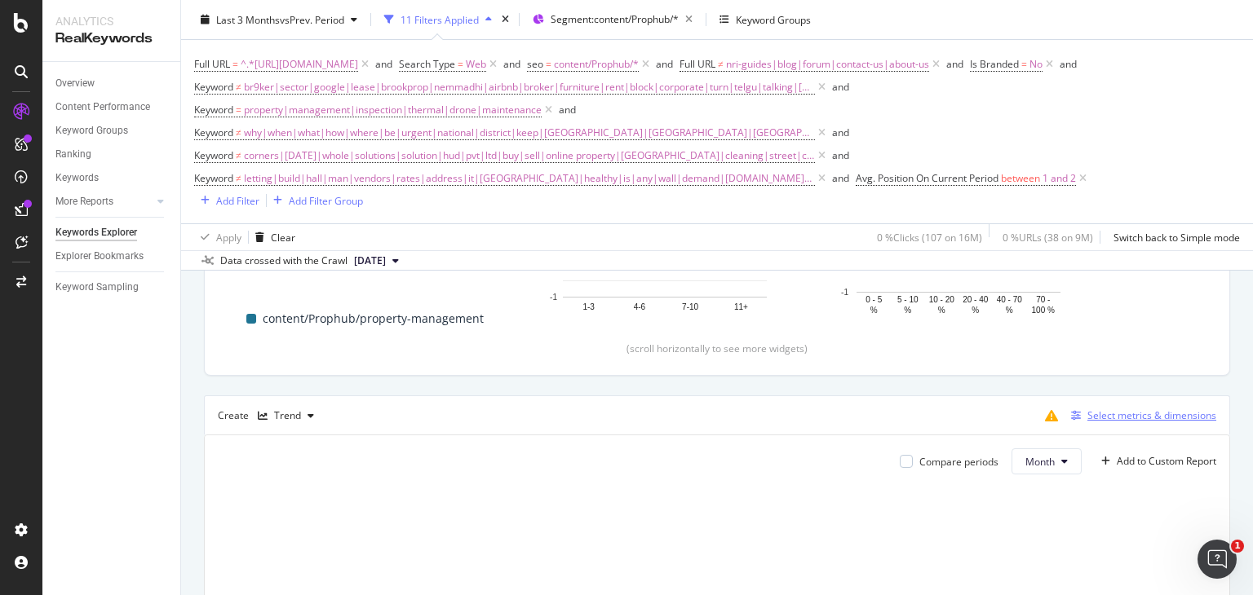
click at [1095, 421] on div "Select metrics & dimensions" at bounding box center [1151, 416] width 129 height 14
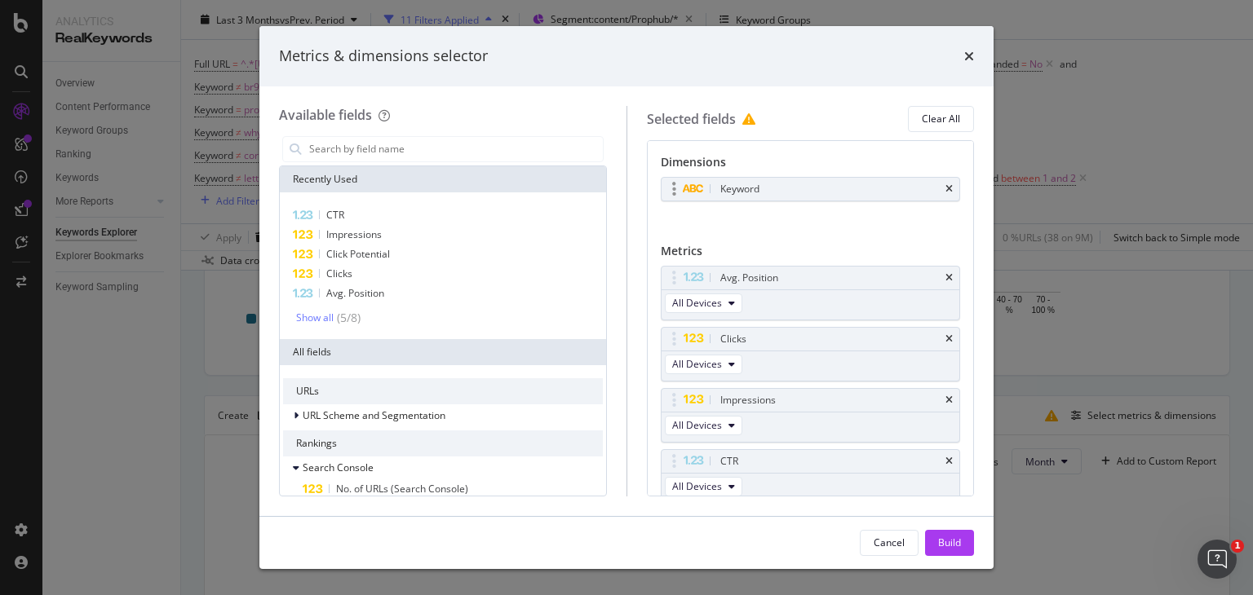
click at [940, 183] on div "Keyword" at bounding box center [811, 189] width 299 height 23
click at [945, 186] on icon "times" at bounding box center [948, 189] width 7 height 10
click at [939, 186] on div "No Dimension Selected" at bounding box center [811, 190] width 300 height 26
click at [954, 533] on div "Build" at bounding box center [949, 543] width 23 height 24
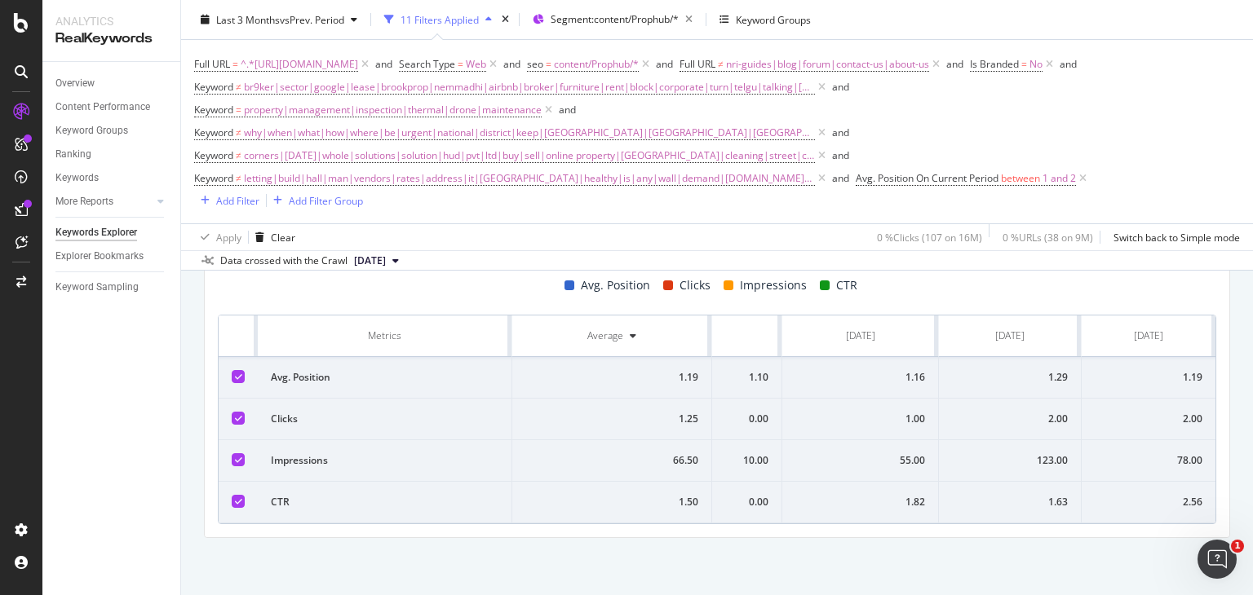
scroll to position [0, 114]
click at [979, 174] on span "Avg. Position On Current Period" at bounding box center [927, 178] width 143 height 14
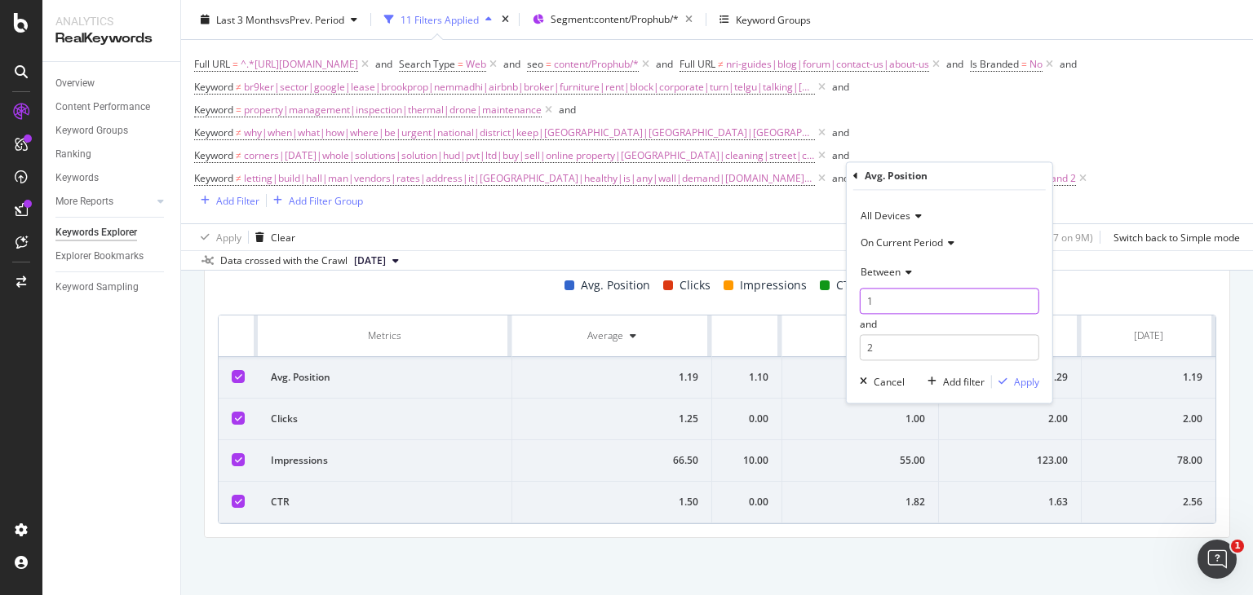
click at [878, 289] on input "1" at bounding box center [949, 302] width 179 height 26
type input "3"
click at [904, 347] on input "2" at bounding box center [949, 348] width 179 height 26
type input "5"
click at [1024, 379] on div "Apply" at bounding box center [1026, 382] width 25 height 14
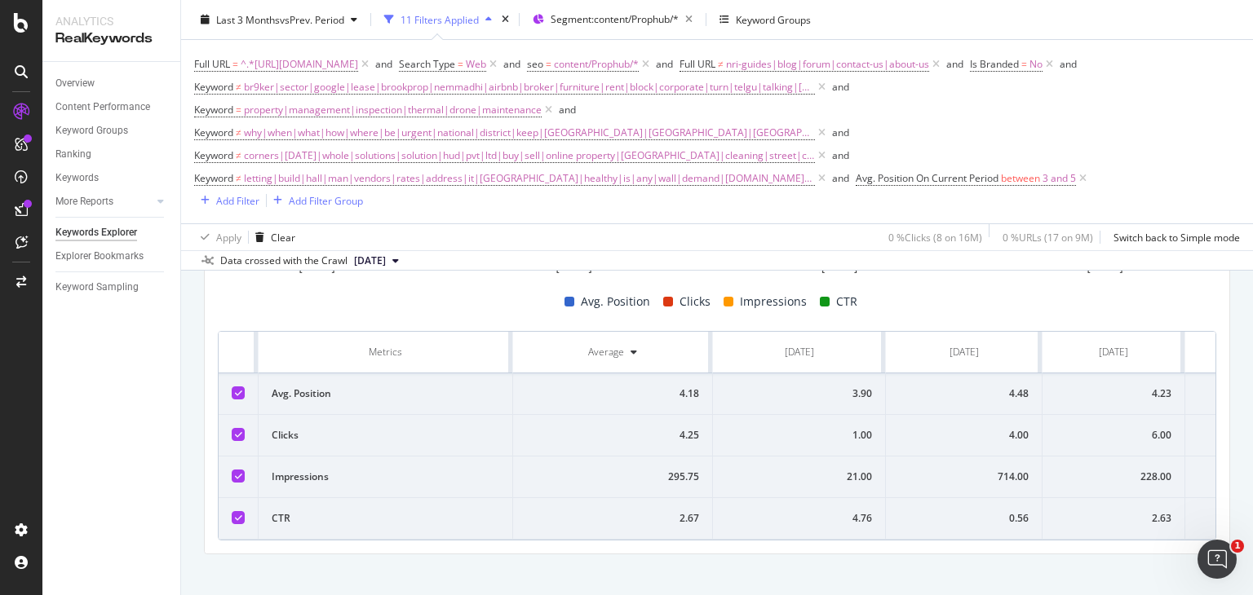
scroll to position [696, 0]
click at [943, 182] on span "Avg. Position On Current Period" at bounding box center [927, 178] width 143 height 14
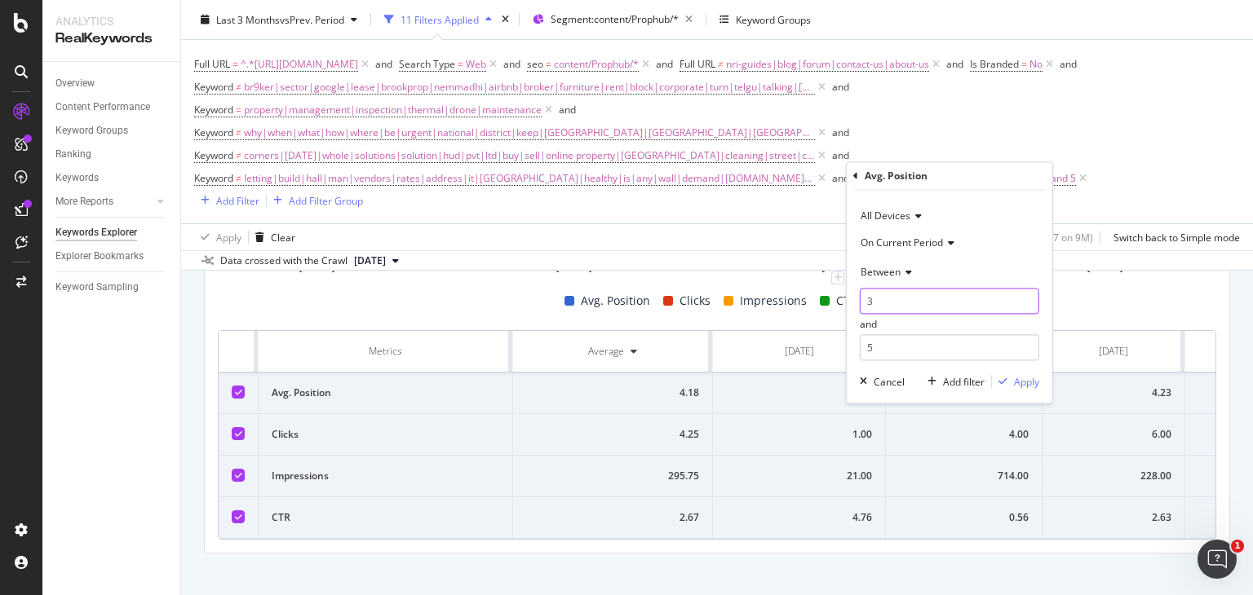
click at [884, 299] on input "3" at bounding box center [949, 302] width 179 height 26
type input "6"
click at [900, 349] on input "5" at bounding box center [949, 348] width 179 height 26
type input "10"
click at [1008, 378] on div "button" at bounding box center [1003, 383] width 22 height 10
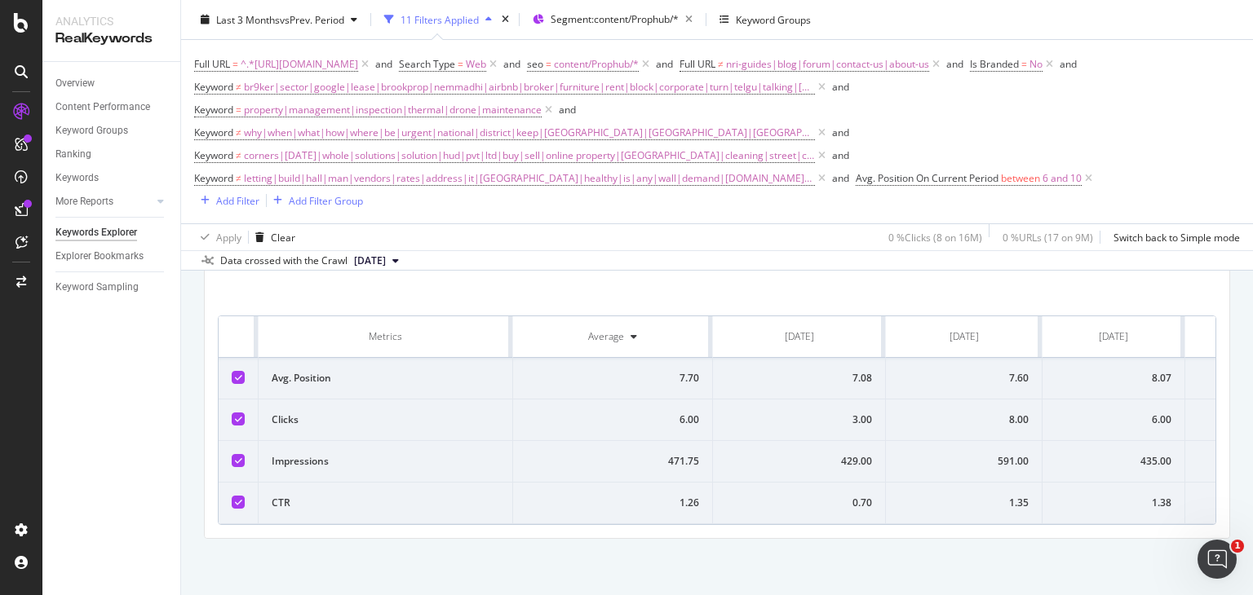
scroll to position [696, 0]
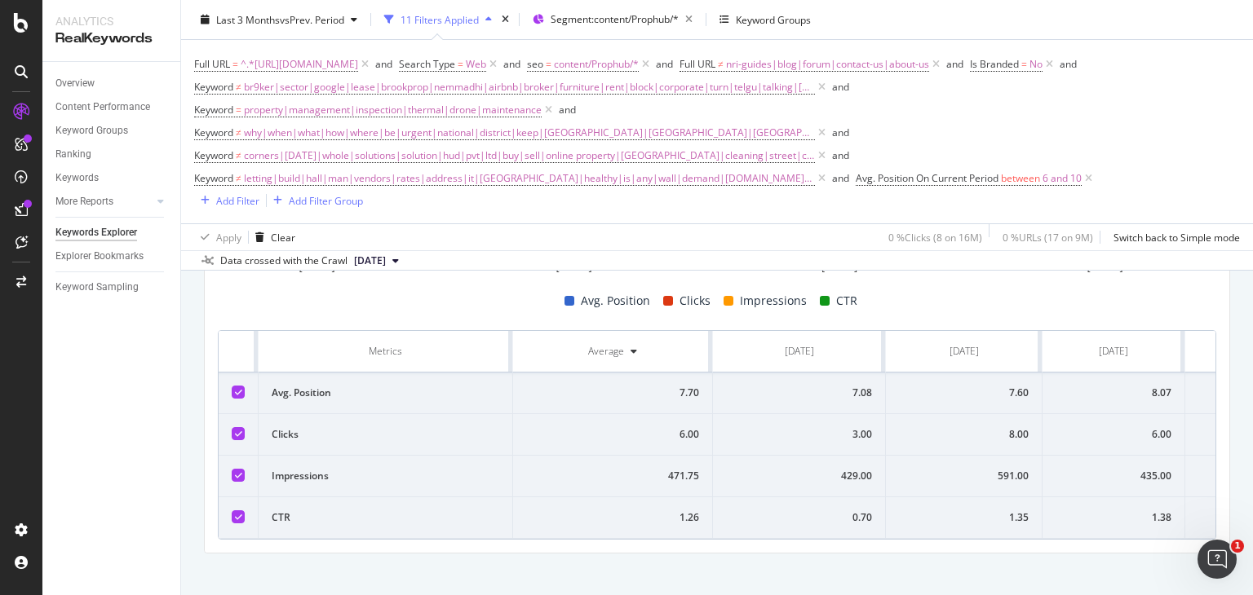
click at [626, 347] on div "Average" at bounding box center [612, 351] width 173 height 15
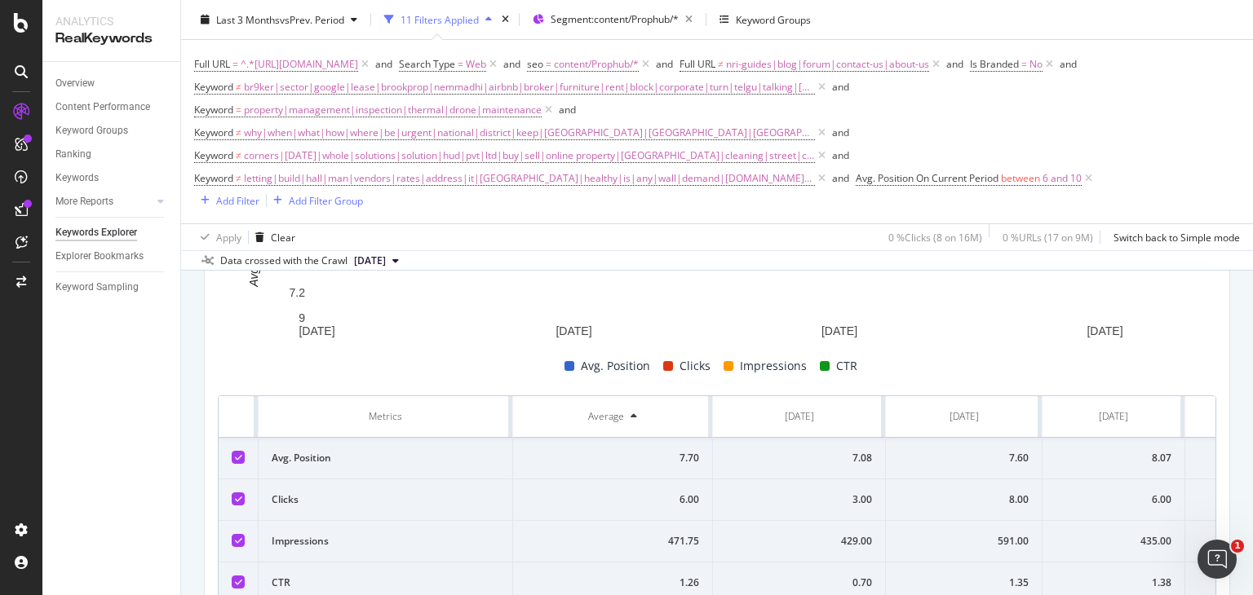
scroll to position [721, 0]
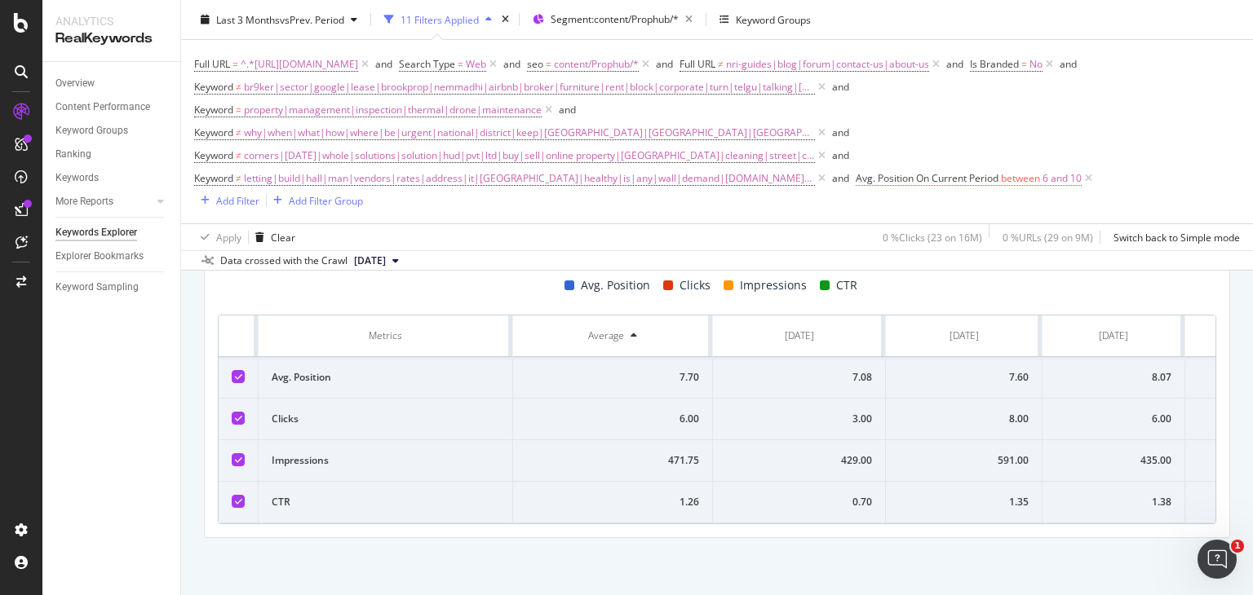
click at [967, 177] on span "Avg. Position On Current Period" at bounding box center [927, 178] width 143 height 14
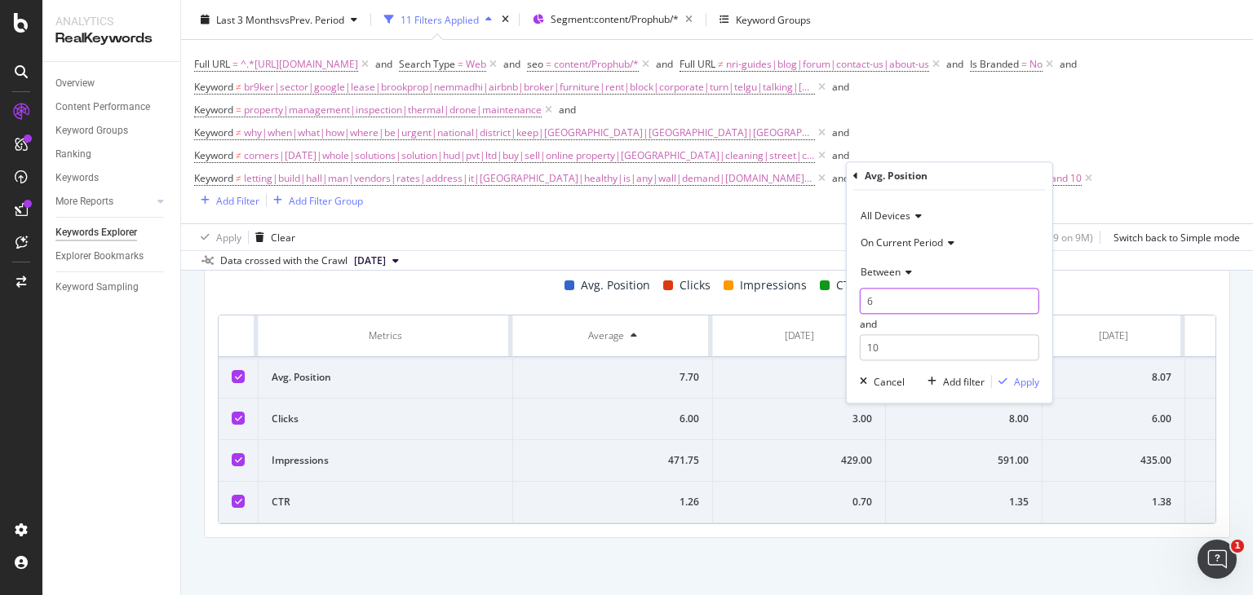
click at [900, 299] on input "6" at bounding box center [949, 302] width 179 height 26
type input "11"
click at [910, 345] on input "10" at bounding box center [949, 348] width 179 height 26
type input "1"
type input "15"
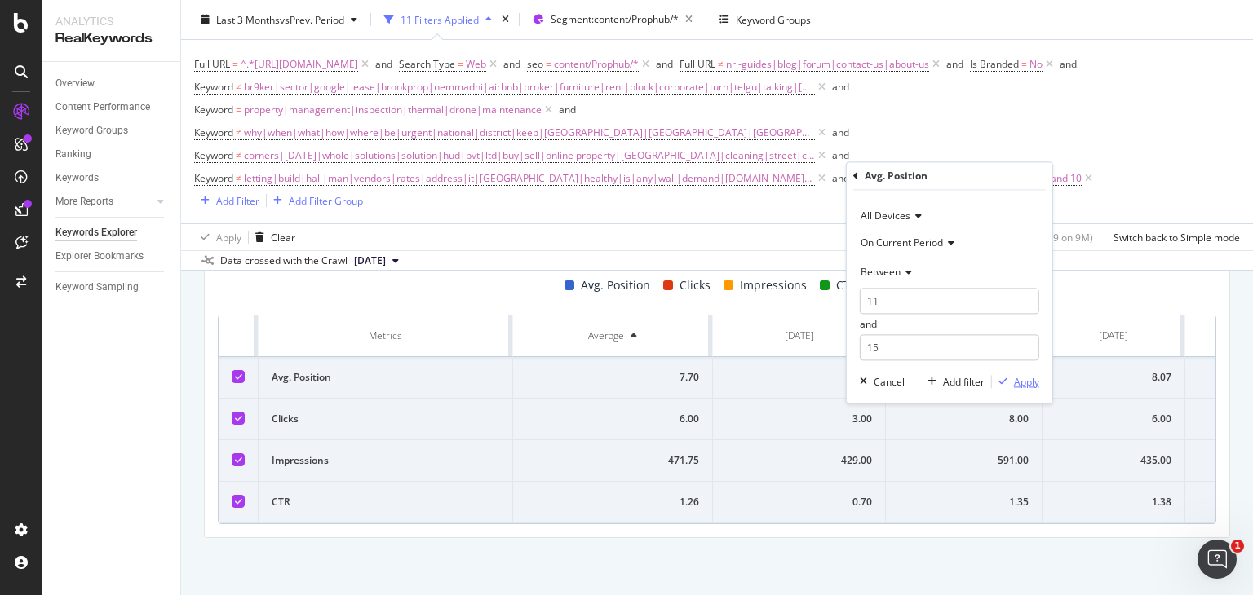
click at [1022, 382] on div "Apply" at bounding box center [1026, 382] width 25 height 14
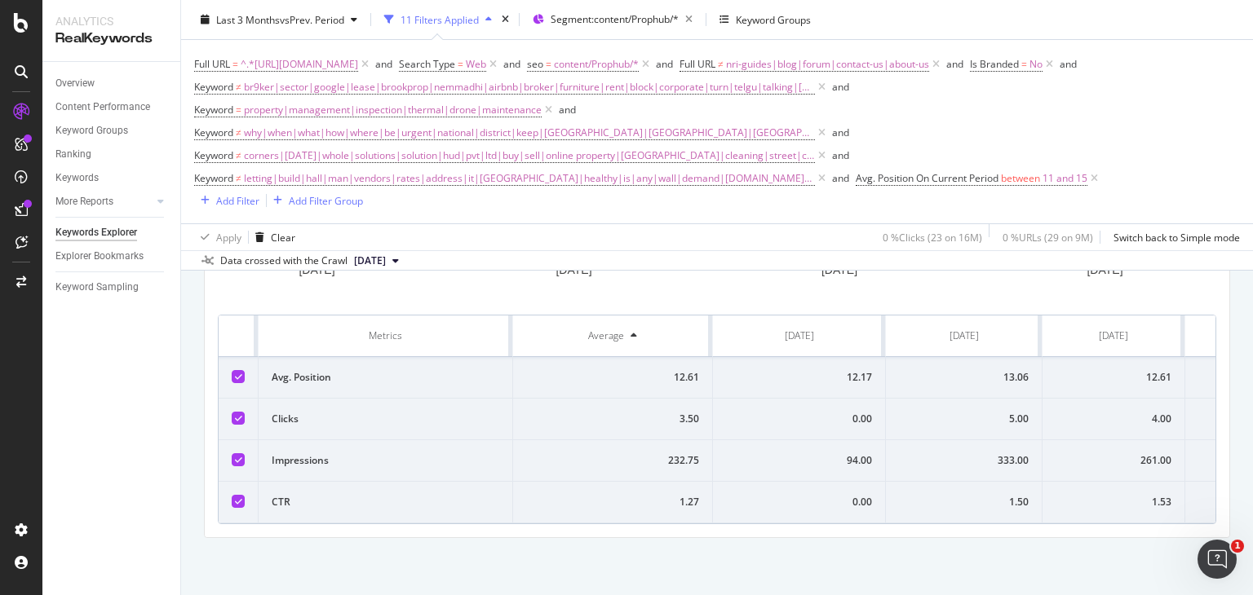
scroll to position [721, 0]
click at [967, 175] on span "Avg. Position On Current Period" at bounding box center [927, 178] width 143 height 14
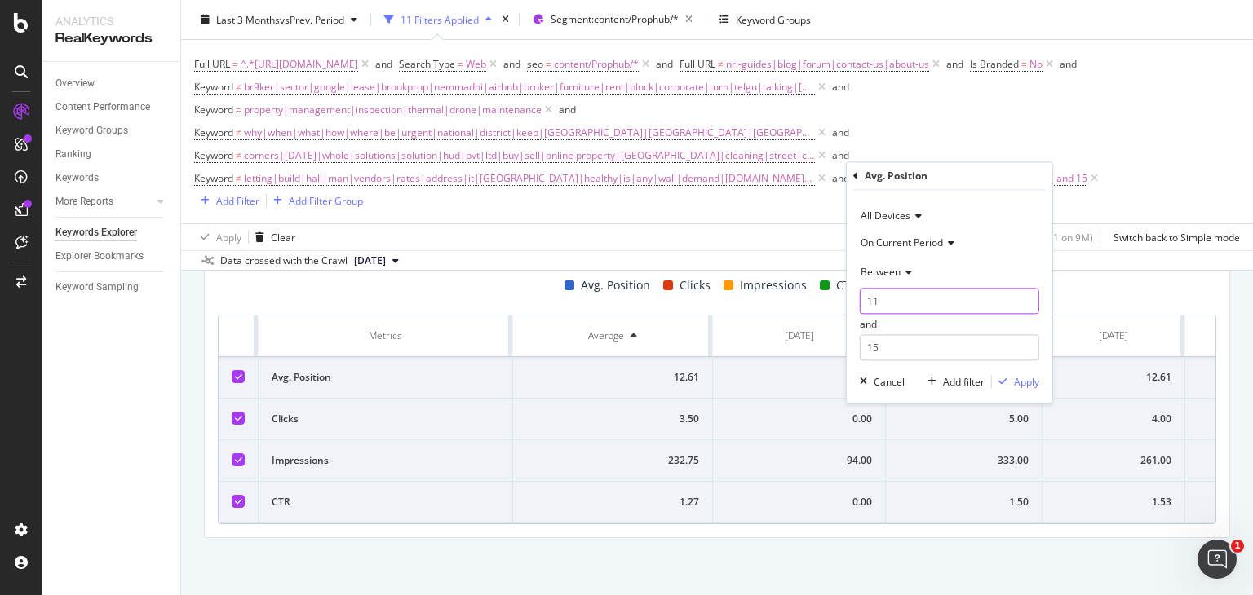
click at [887, 299] on input "11" at bounding box center [949, 302] width 179 height 26
type input "1"
type input "2"
type input "16"
click at [891, 348] on input "15" at bounding box center [949, 348] width 179 height 26
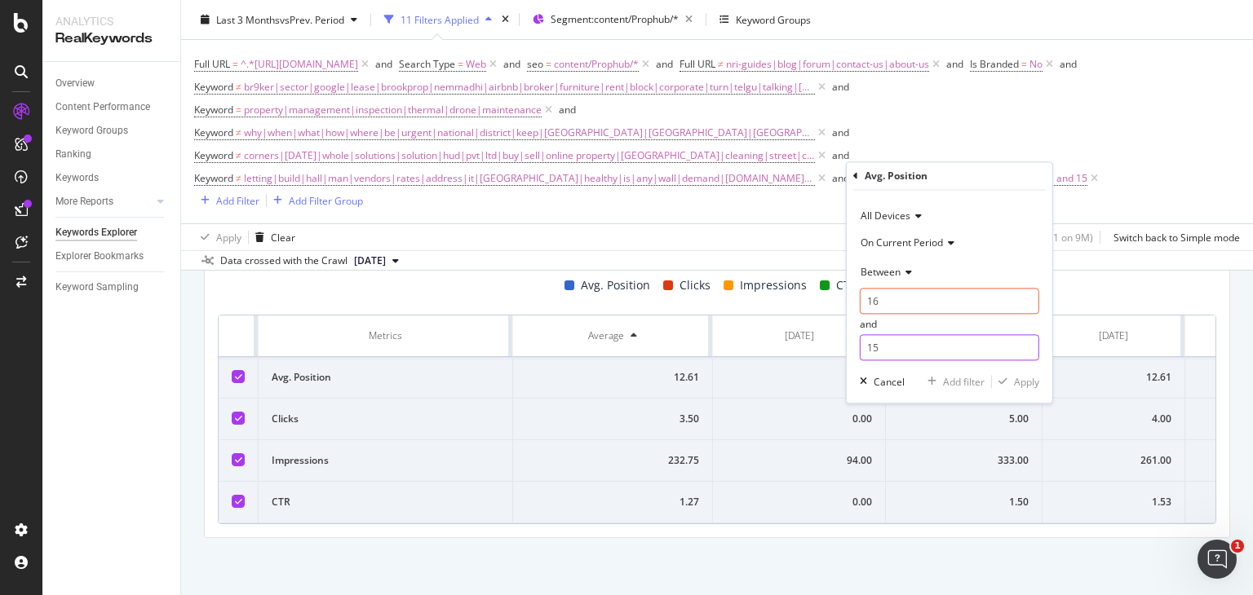
type input "1"
type input "20"
click at [1031, 381] on div "Apply" at bounding box center [1026, 382] width 25 height 14
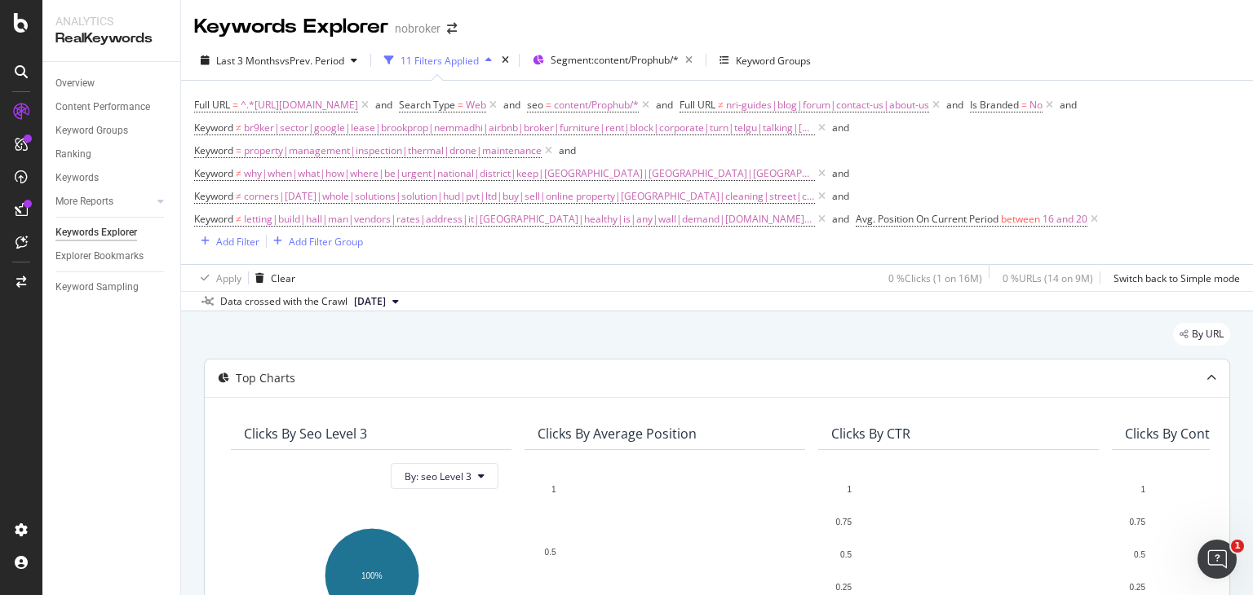
scroll to position [408, 0]
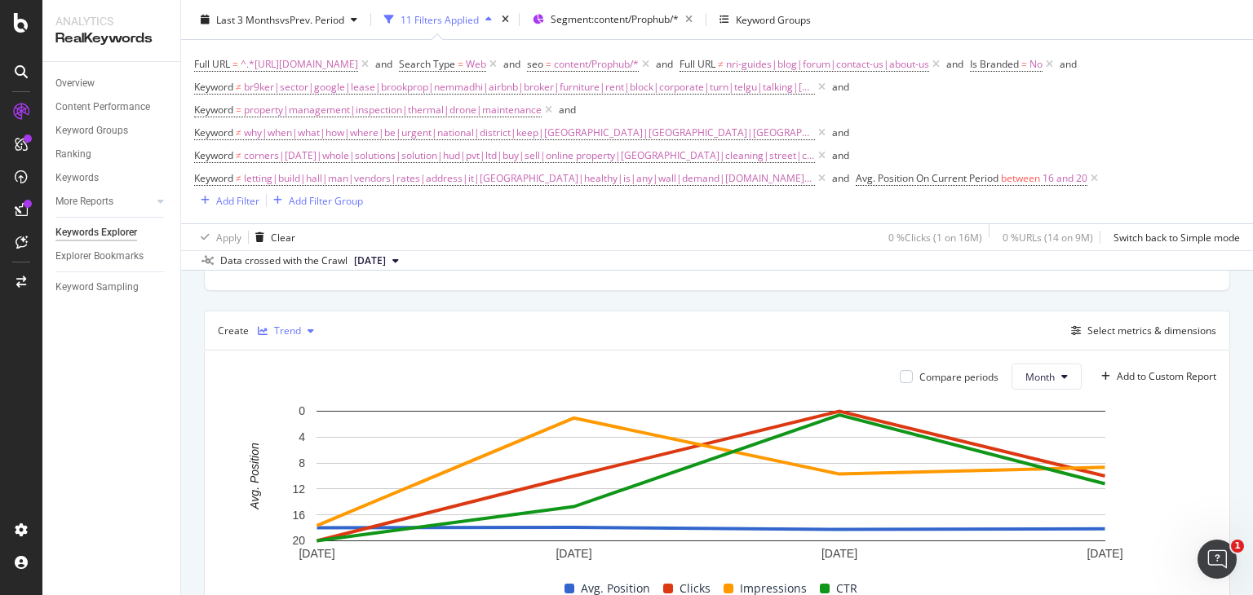
click at [298, 335] on div "Trend" at bounding box center [287, 331] width 27 height 10
click at [286, 381] on div "Trend" at bounding box center [295, 384] width 74 height 20
click at [69, 180] on div "Keywords" at bounding box center [76, 178] width 43 height 17
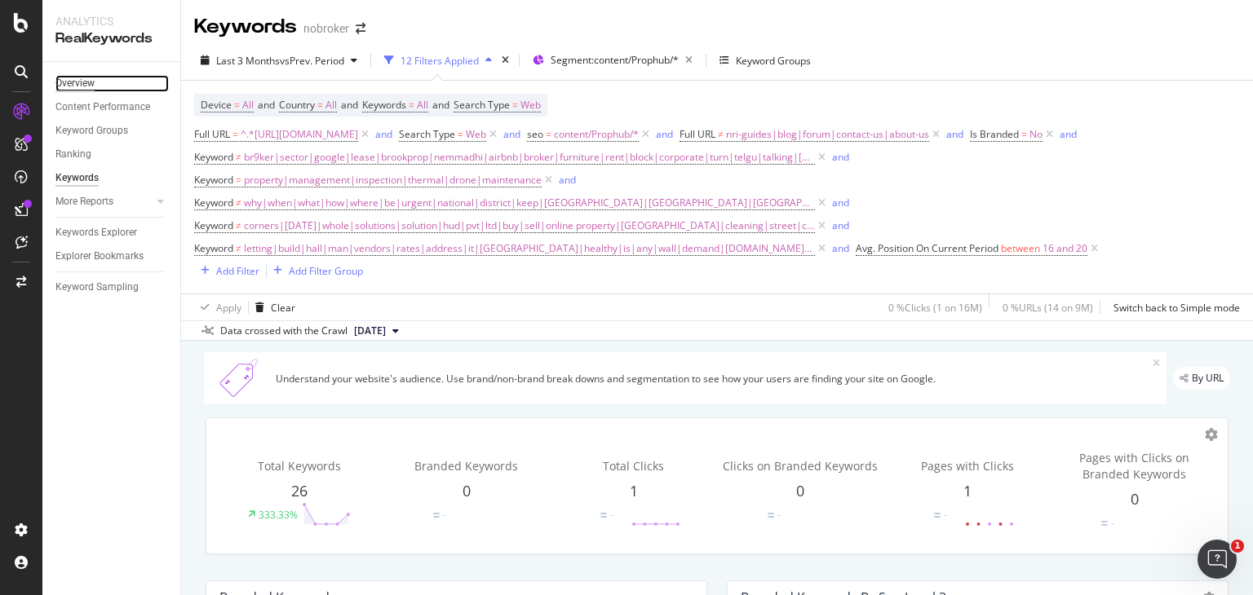
click at [79, 86] on div "Overview" at bounding box center [74, 83] width 39 height 17
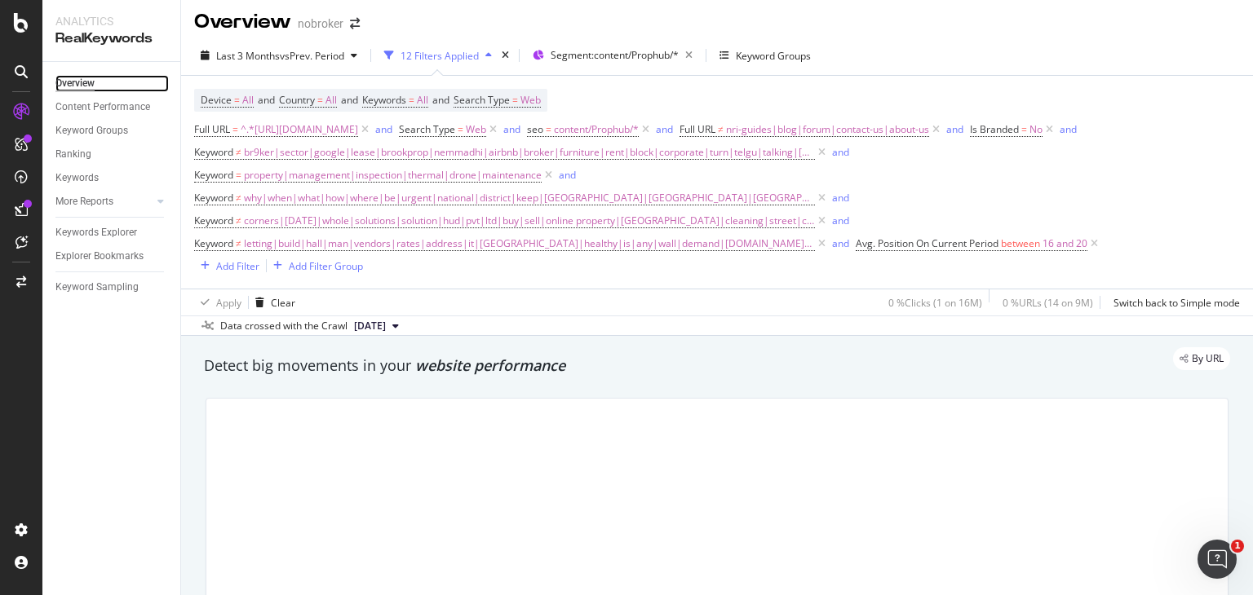
scroll to position [7, 0]
click at [1087, 246] on icon at bounding box center [1094, 242] width 14 height 16
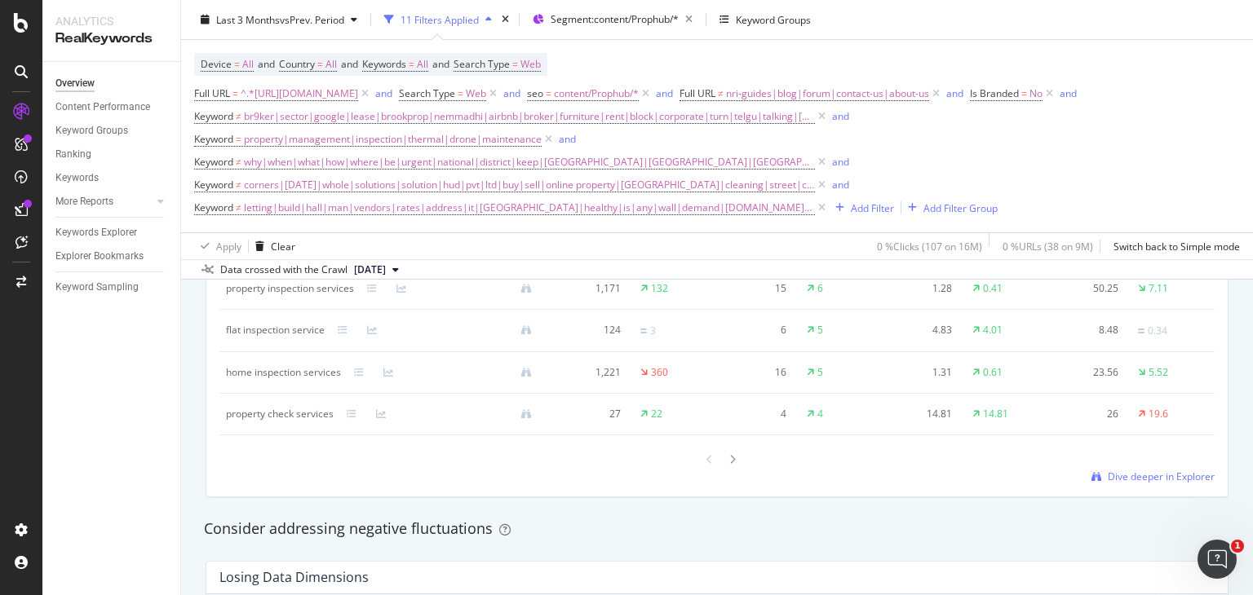
scroll to position [1661, 0]
click at [100, 235] on div "Keywords Explorer" at bounding box center [96, 232] width 82 height 17
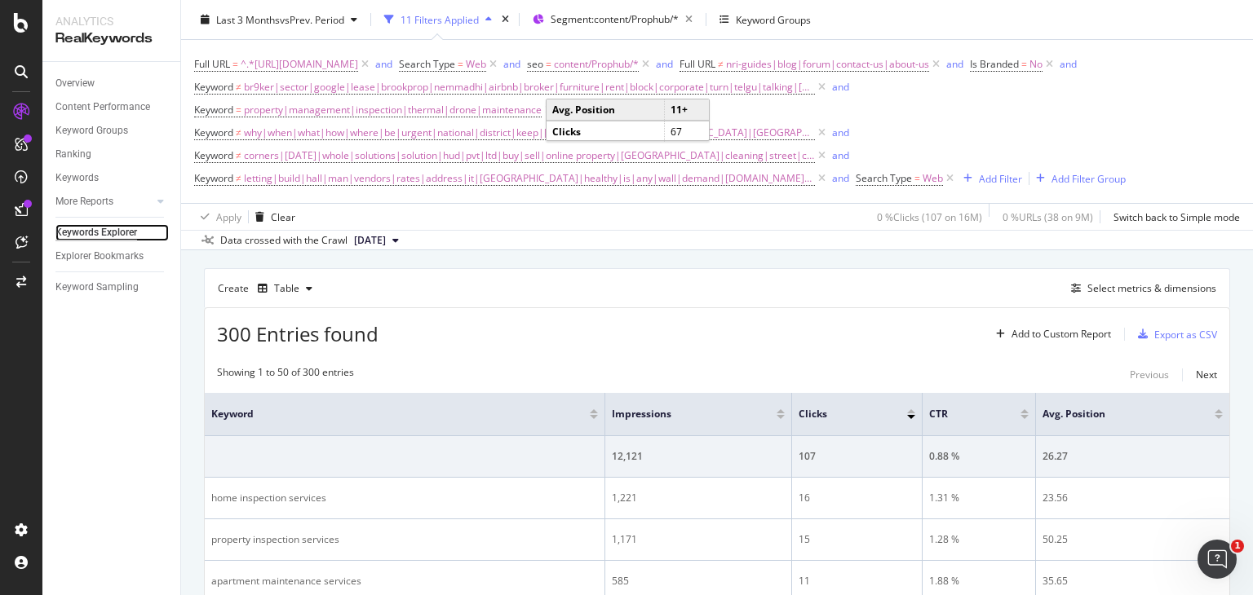
scroll to position [427, 0]
click at [989, 174] on div "Add Filter" at bounding box center [1000, 178] width 43 height 14
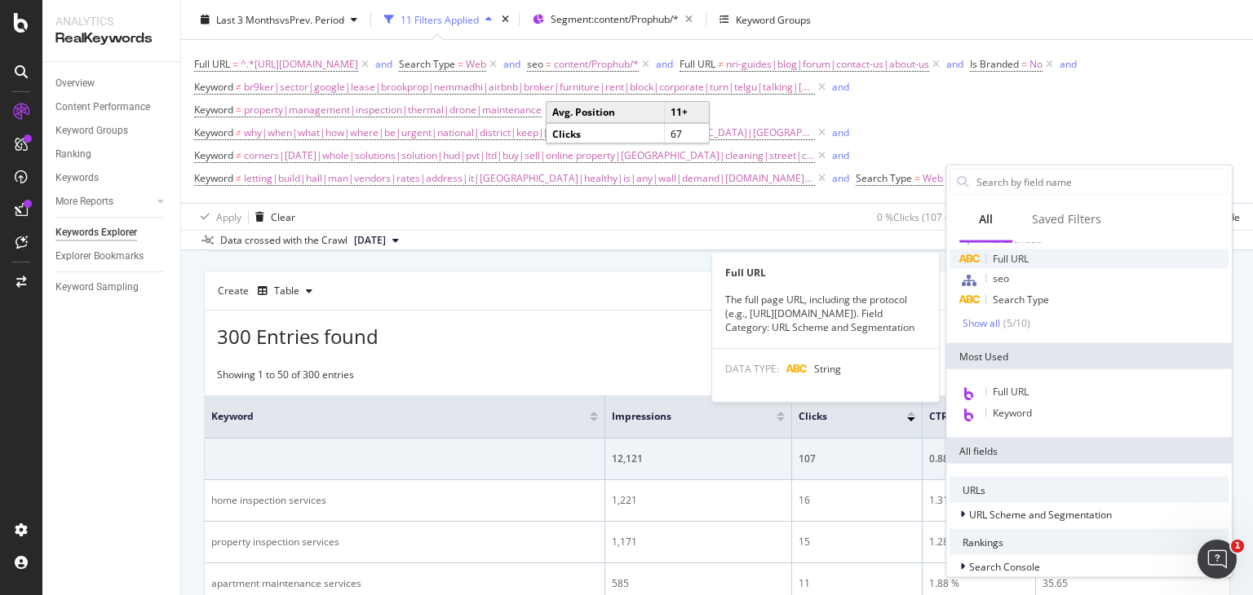
scroll to position [0, 0]
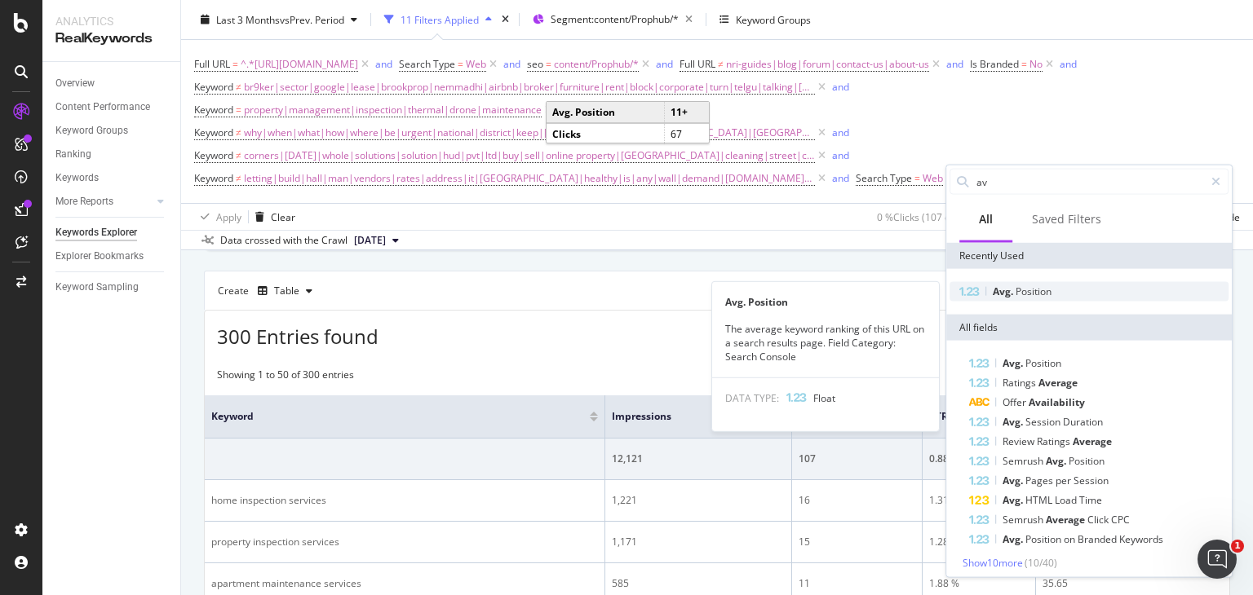
type input "av"
click at [1021, 294] on span "Position" at bounding box center [1034, 292] width 36 height 14
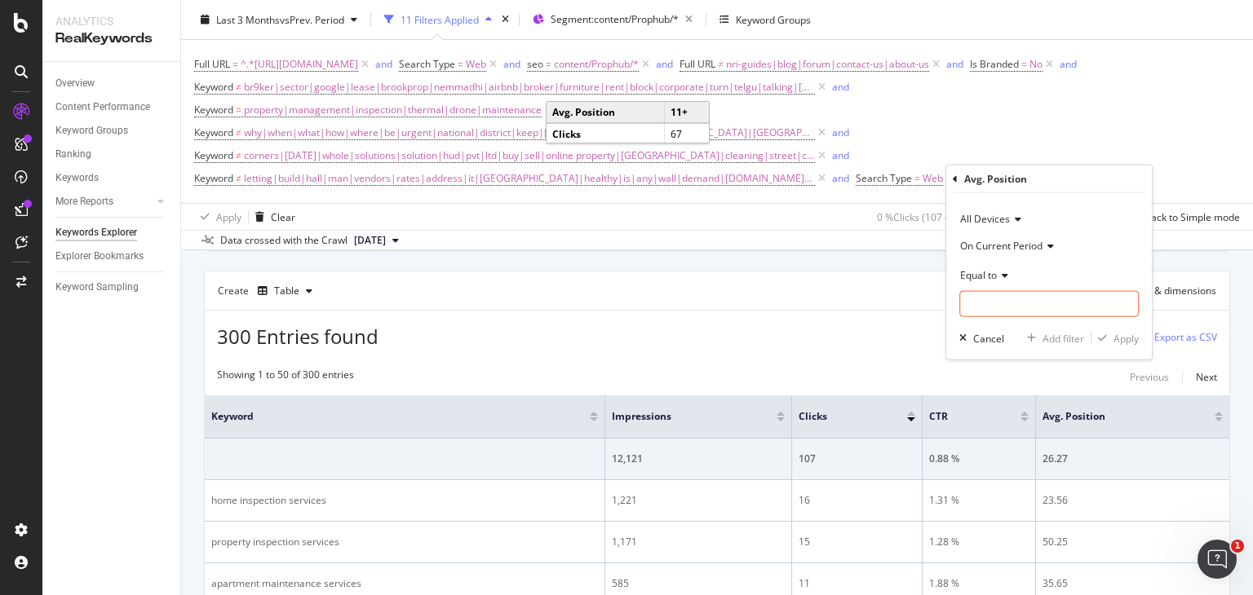
click at [998, 275] on icon at bounding box center [1002, 275] width 11 height 10
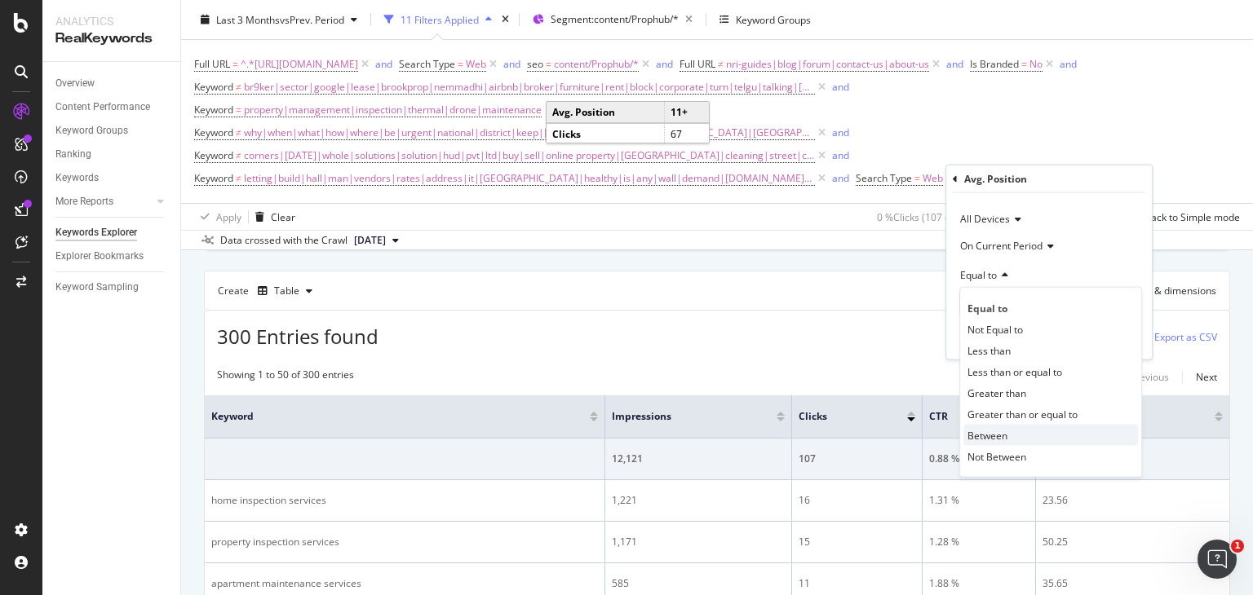
click at [991, 428] on span "Between" at bounding box center [987, 435] width 40 height 14
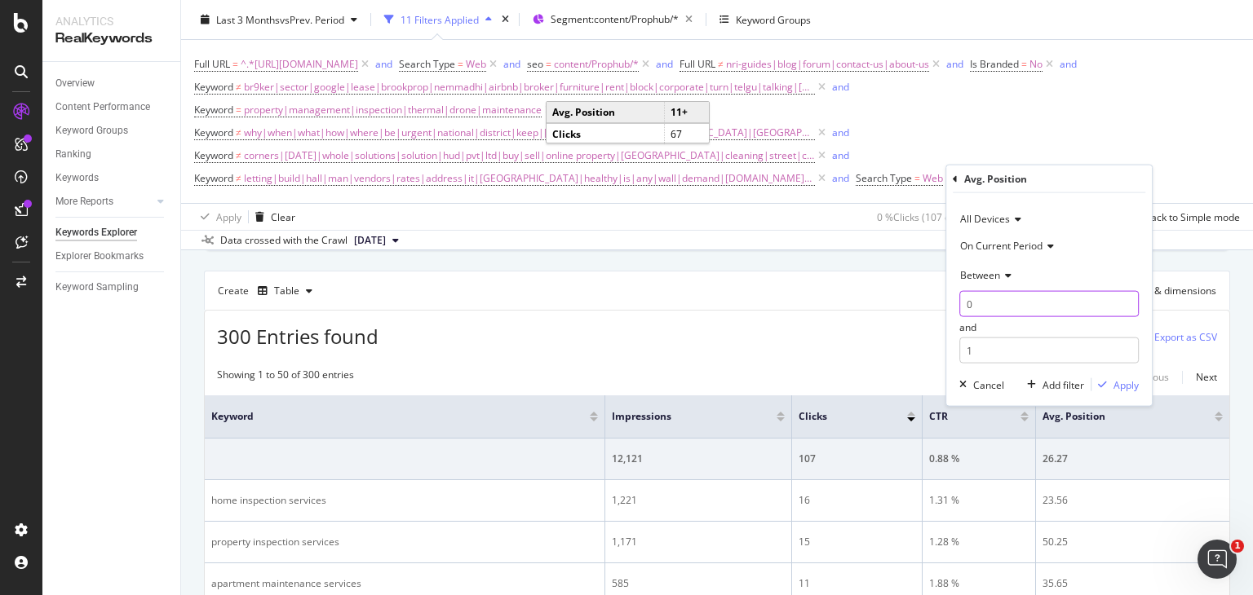
click at [990, 308] on input "0" at bounding box center [1048, 304] width 179 height 26
type input "1"
click at [998, 357] on input "1" at bounding box center [1048, 351] width 179 height 26
type input "2"
click at [1122, 385] on div "Apply" at bounding box center [1125, 385] width 25 height 14
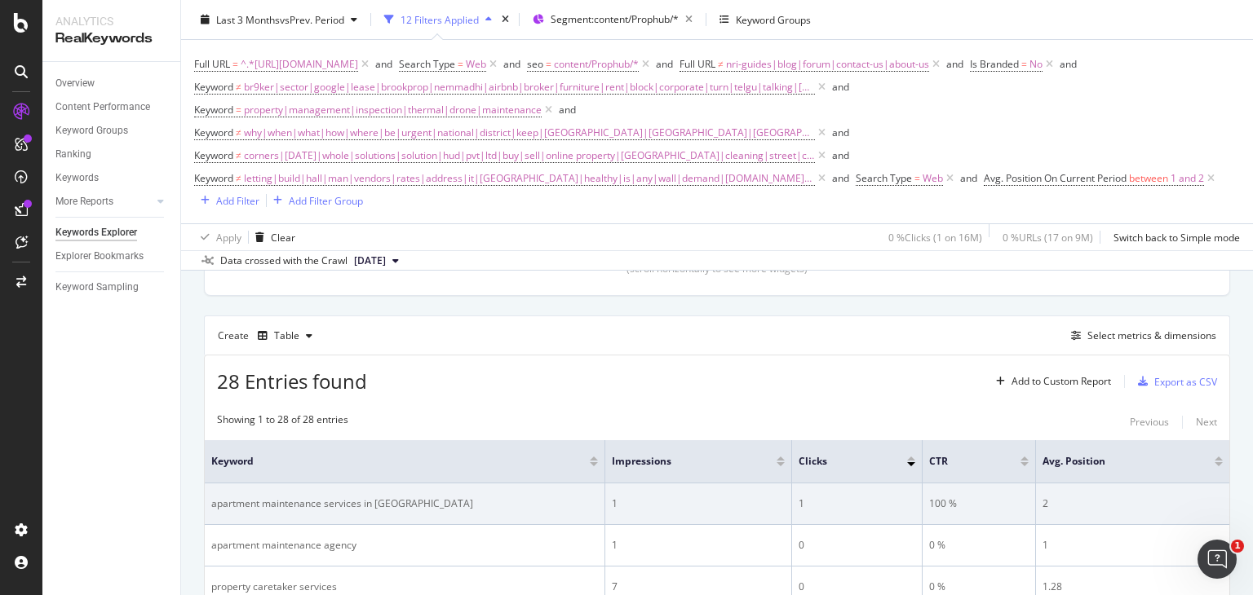
scroll to position [411, 0]
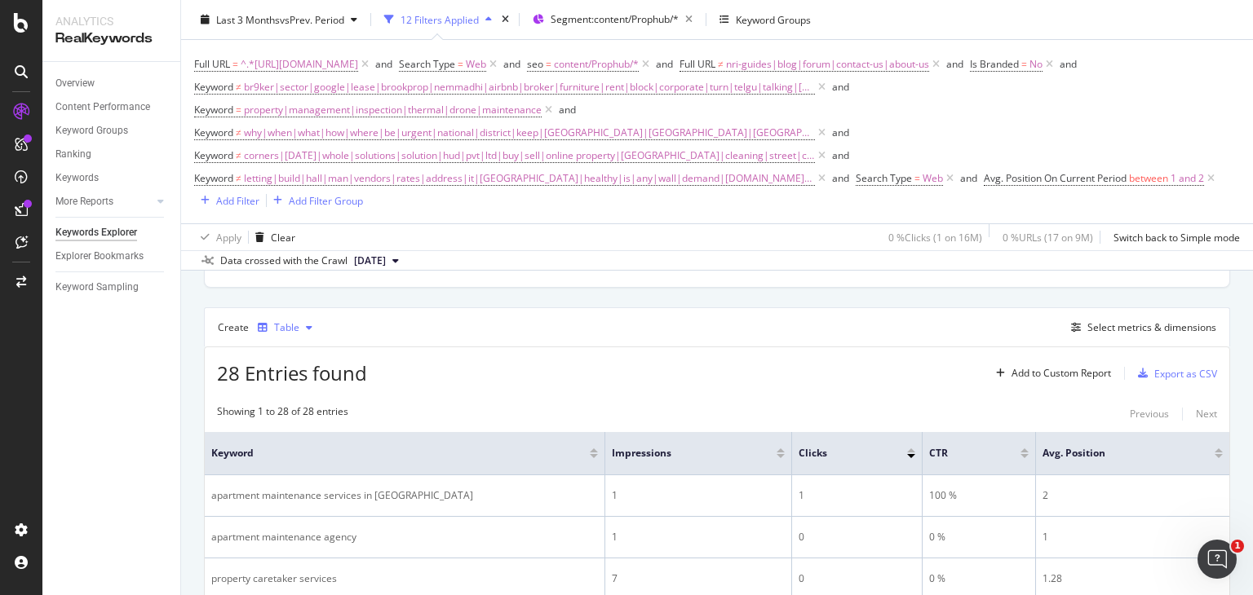
click at [288, 329] on div "Table" at bounding box center [286, 328] width 25 height 10
click at [290, 371] on div "Trend" at bounding box center [295, 381] width 74 height 20
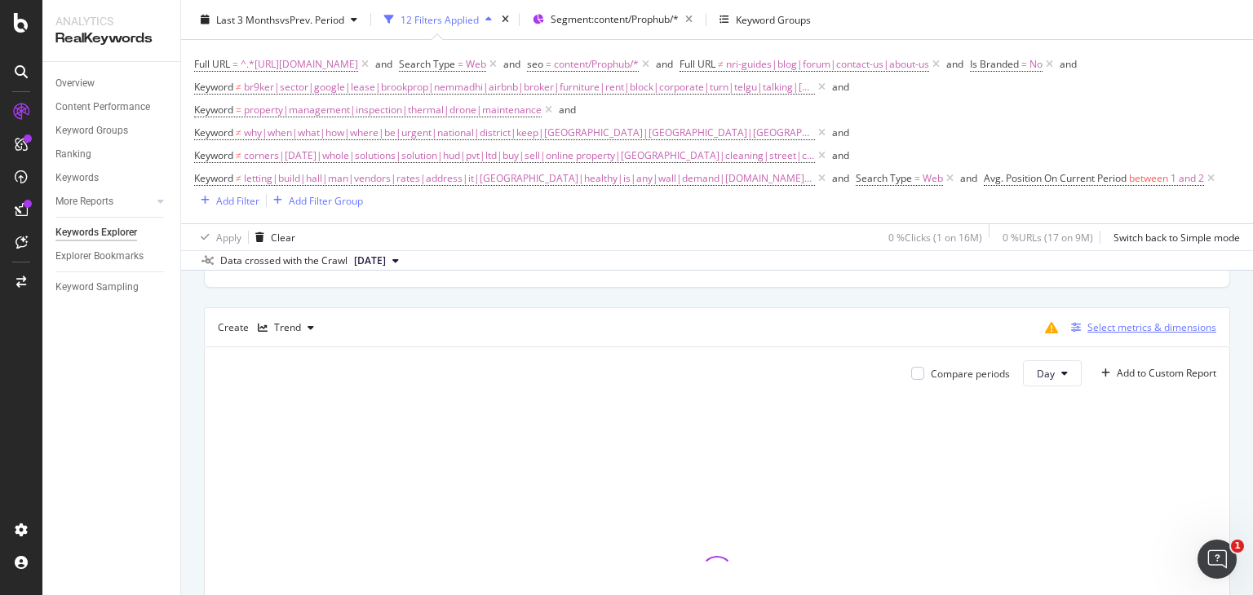
click at [1100, 329] on div "Select metrics & dimensions" at bounding box center [1151, 328] width 129 height 14
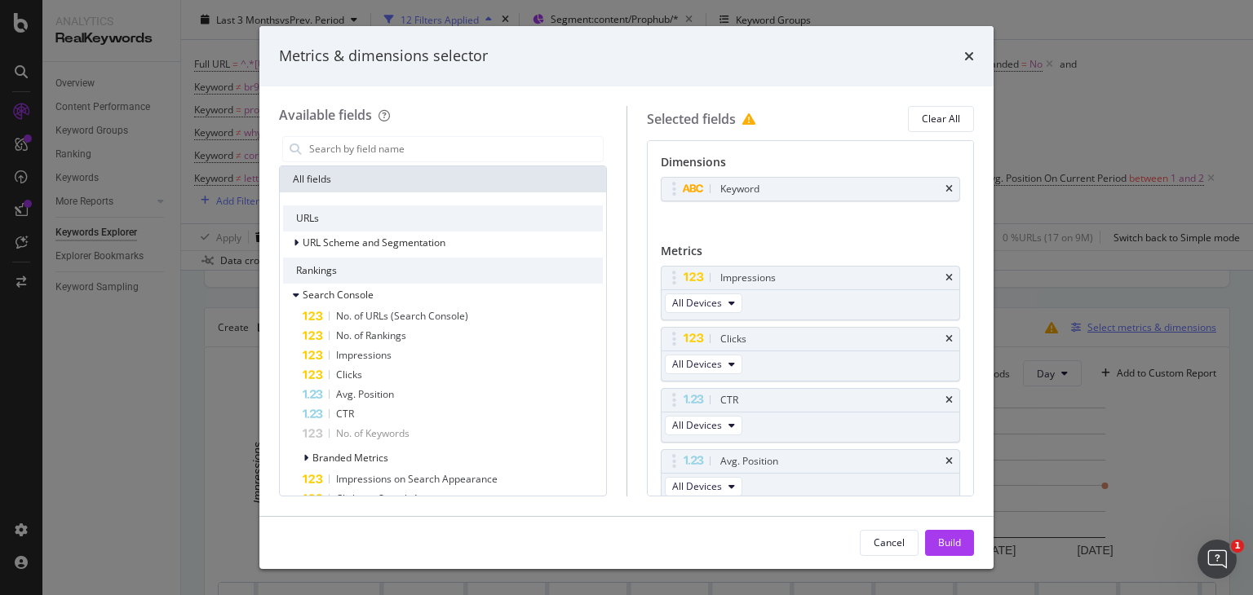
click at [1082, 325] on div "Metrics & dimensions selector Available fields All fields URLs URL Scheme and S…" at bounding box center [626, 297] width 1253 height 595
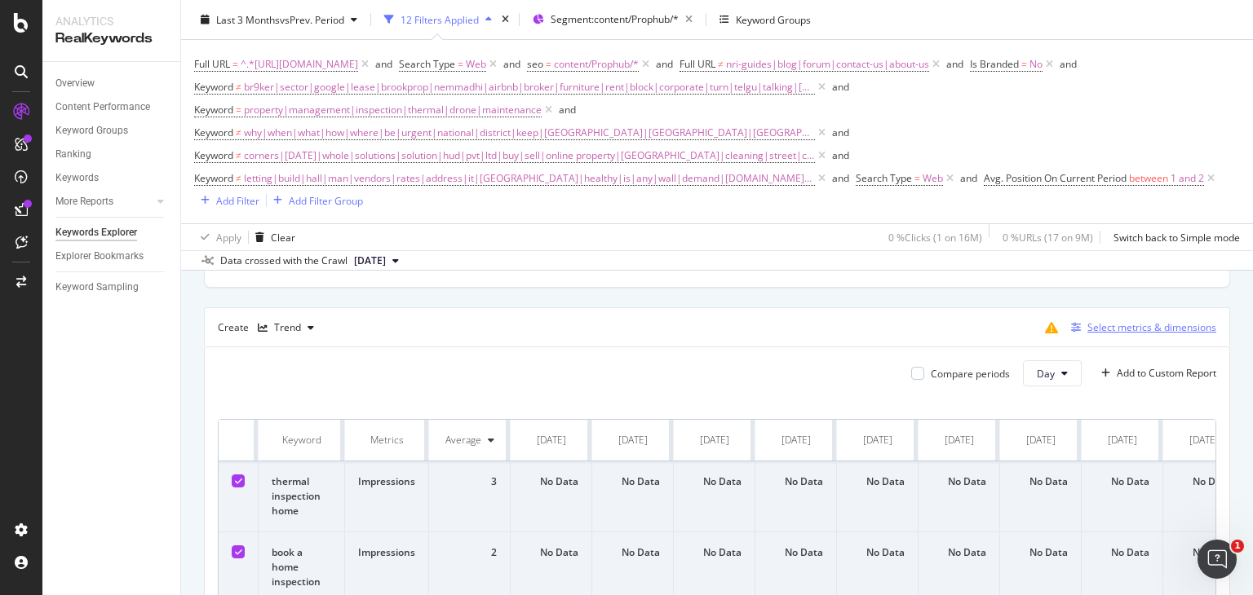
click at [1087, 321] on div "Select metrics & dimensions" at bounding box center [1151, 328] width 129 height 14
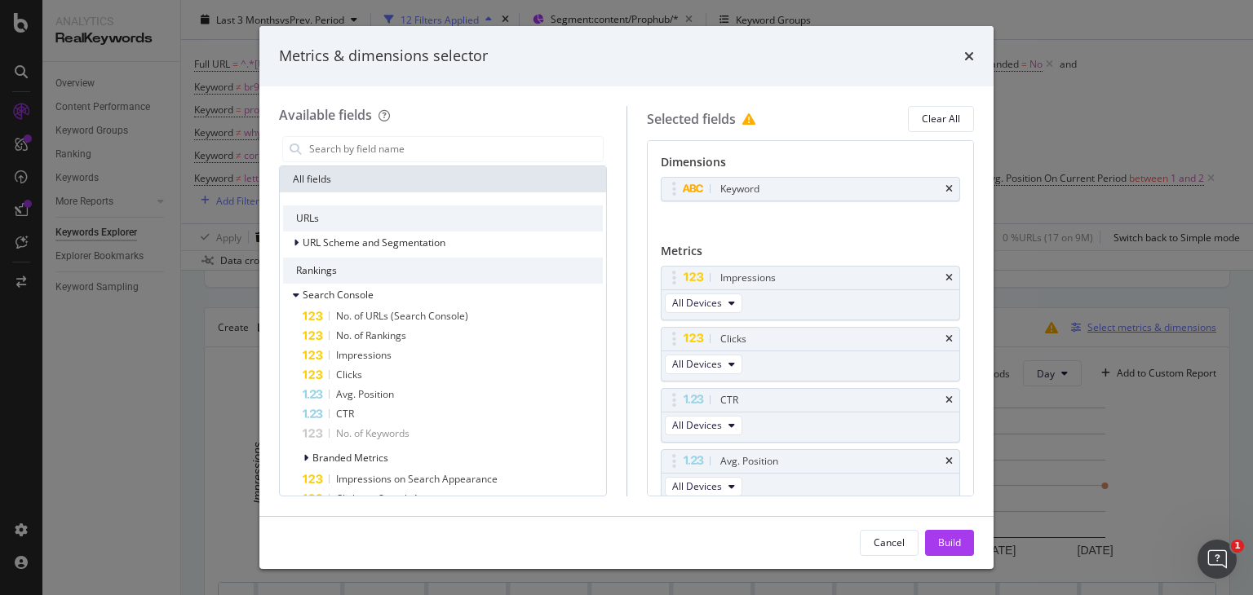
click at [1103, 334] on div "Metrics & dimensions selector Available fields All fields URLs URL Scheme and S…" at bounding box center [626, 297] width 1253 height 595
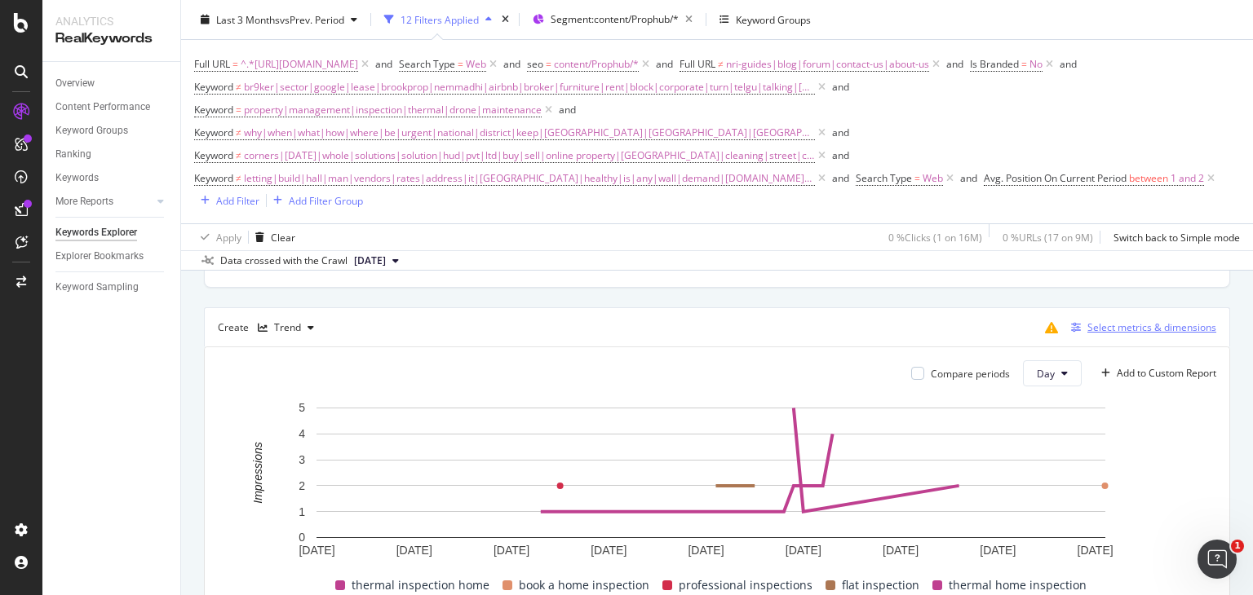
click at [1090, 325] on div "Select metrics & dimensions" at bounding box center [1151, 328] width 129 height 14
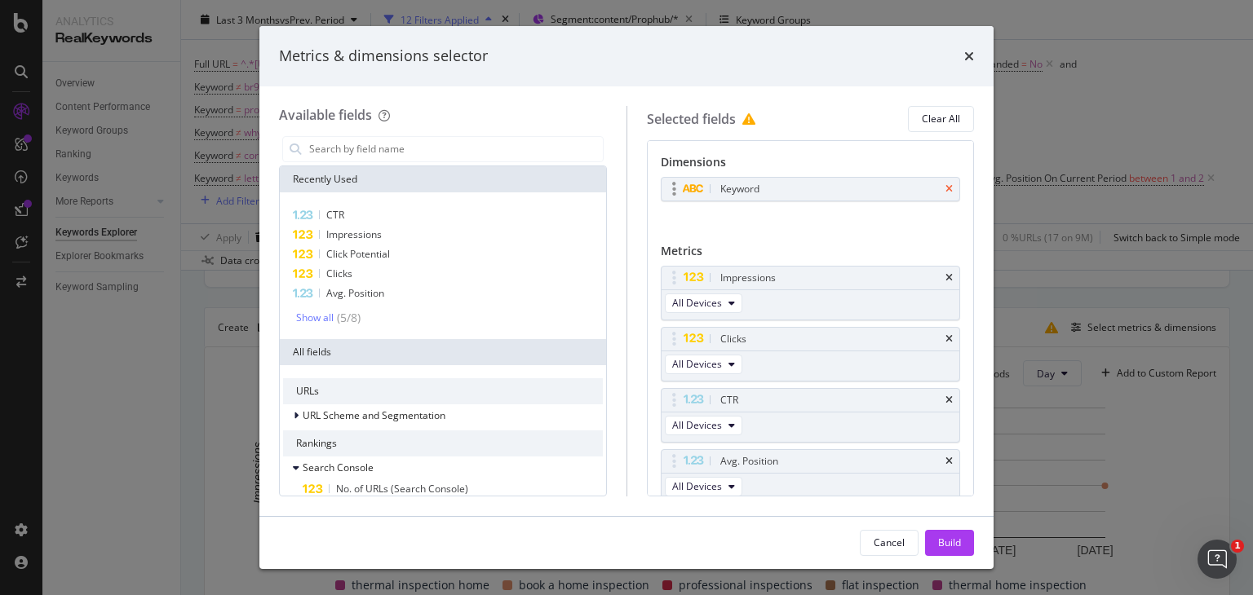
click at [945, 185] on icon "times" at bounding box center [948, 189] width 7 height 10
click at [953, 535] on div "Build" at bounding box center [949, 543] width 23 height 24
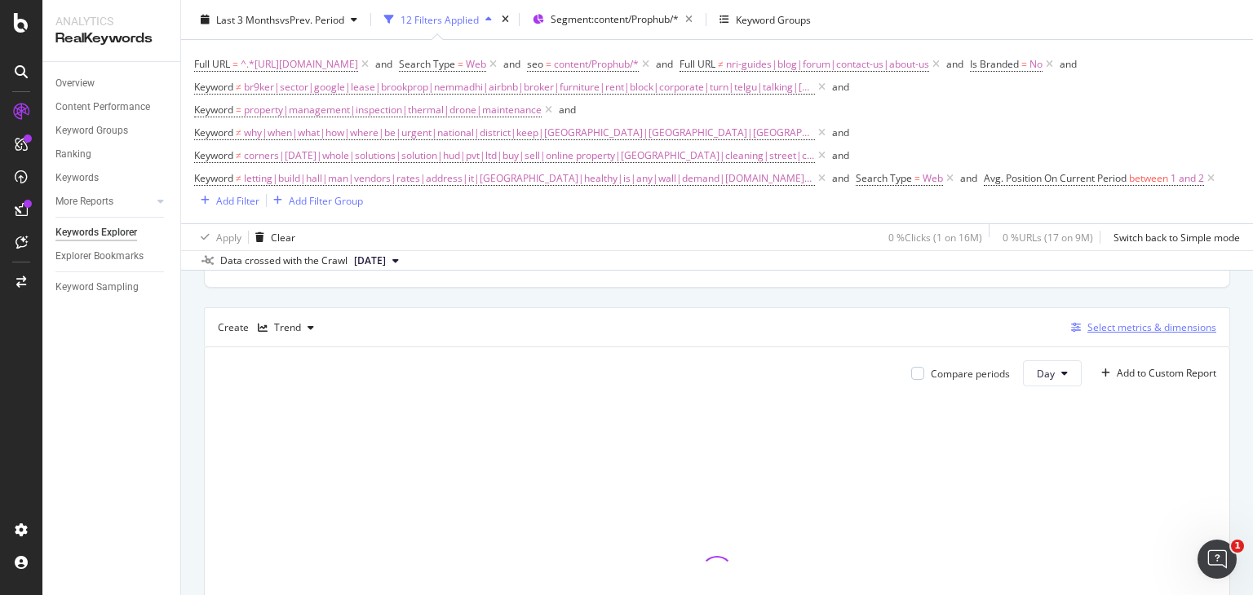
click at [1121, 326] on div "Select metrics & dimensions" at bounding box center [1151, 328] width 129 height 14
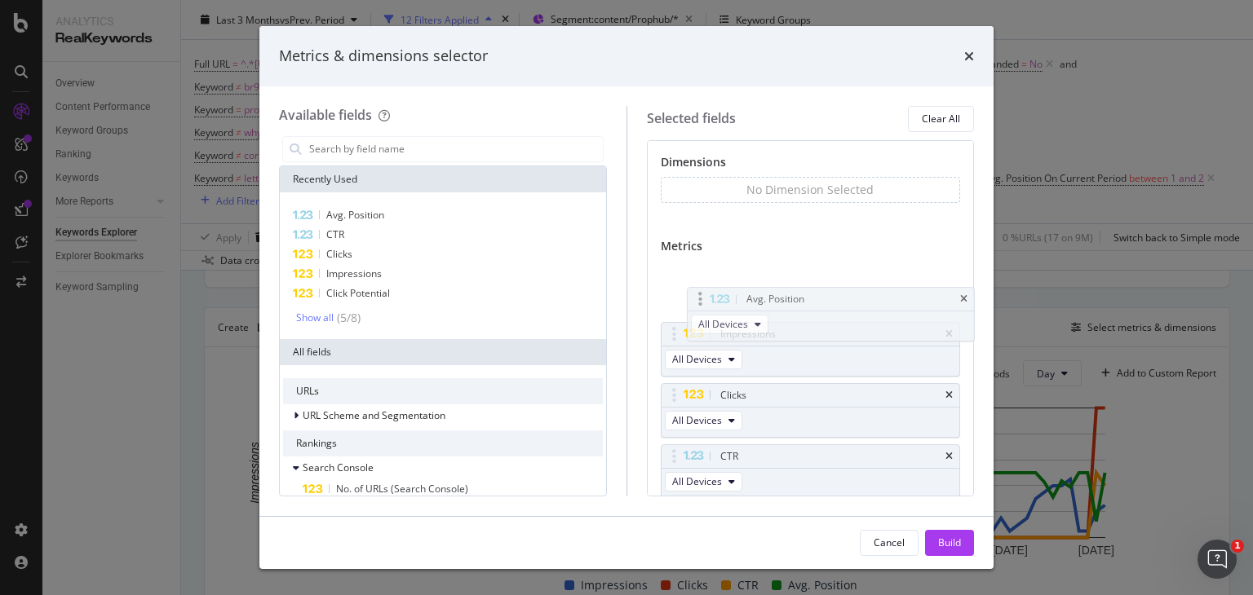
drag, startPoint x: 678, startPoint y: 452, endPoint x: 706, endPoint y: 295, distance: 159.2
click at [706, 295] on body "Analytics RealKeywords Overview Content Performance Keyword Groups Ranking Keyw…" at bounding box center [626, 297] width 1253 height 595
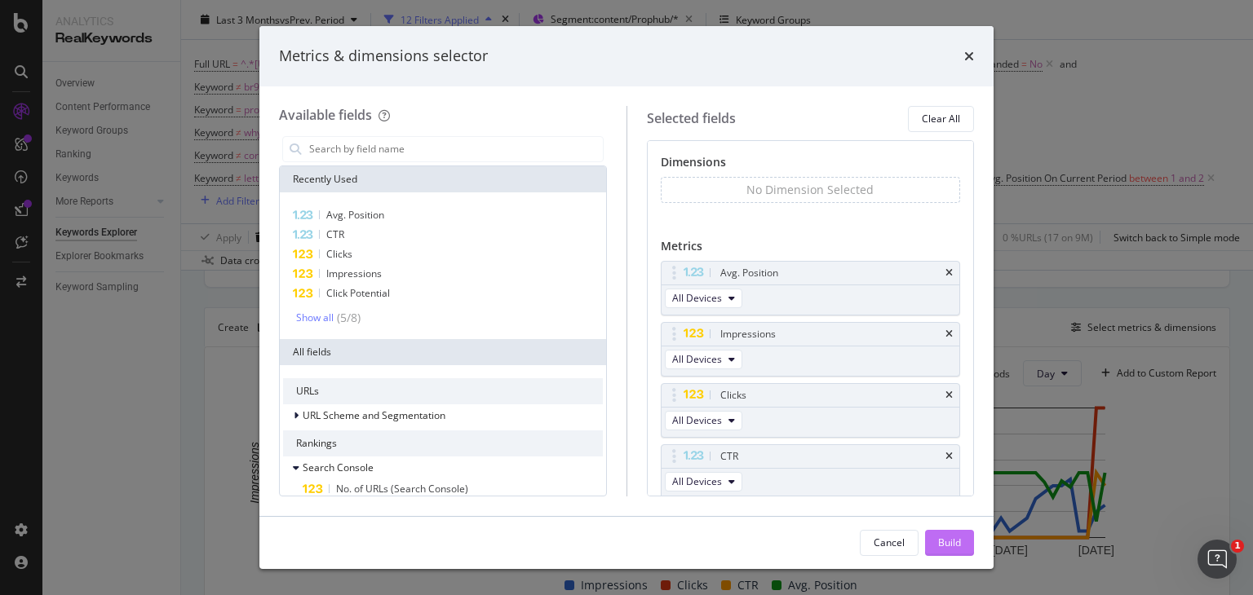
click at [938, 544] on div "Build" at bounding box center [949, 543] width 23 height 14
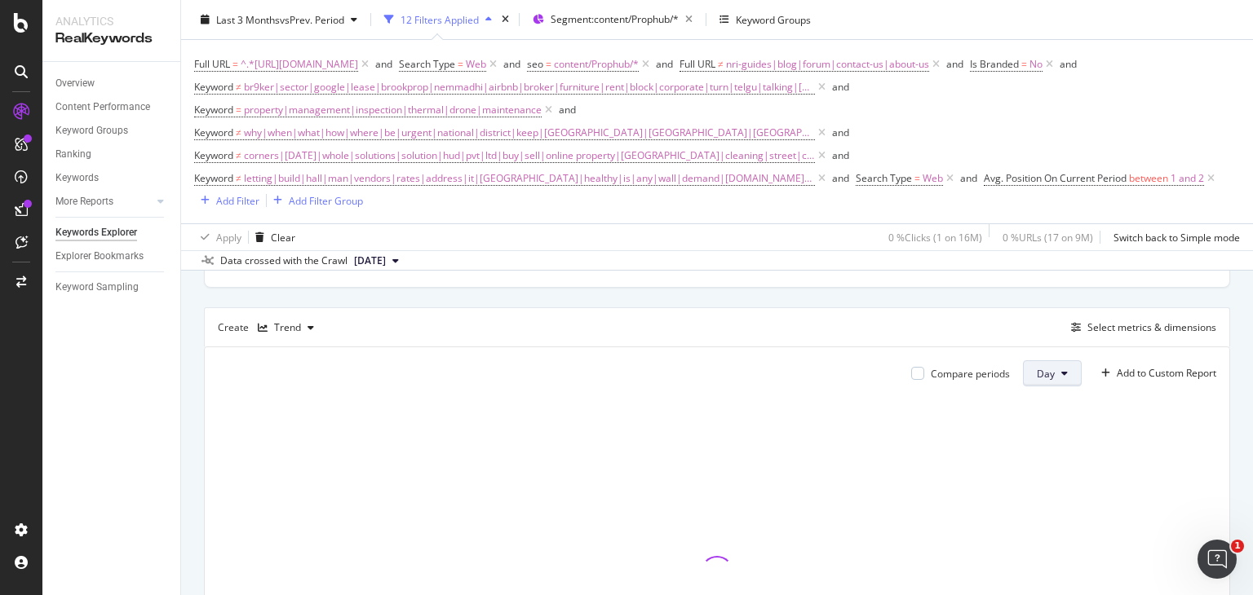
click at [1042, 375] on button "Day" at bounding box center [1052, 374] width 59 height 26
click at [1044, 462] on span "Month" at bounding box center [1038, 465] width 29 height 15
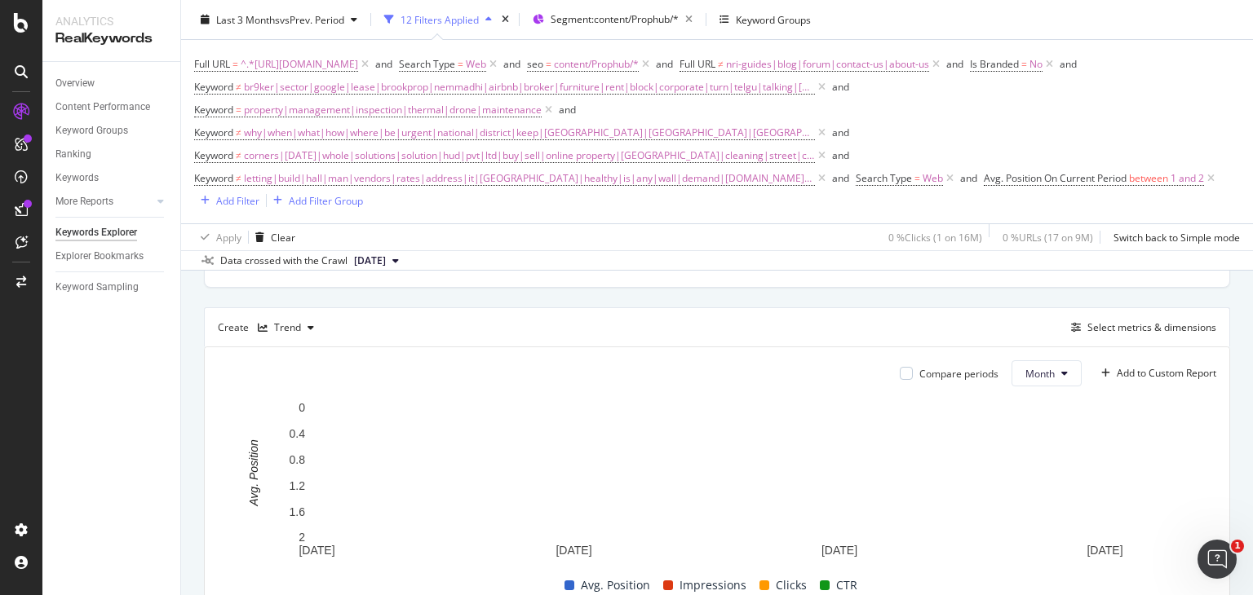
scroll to position [721, 0]
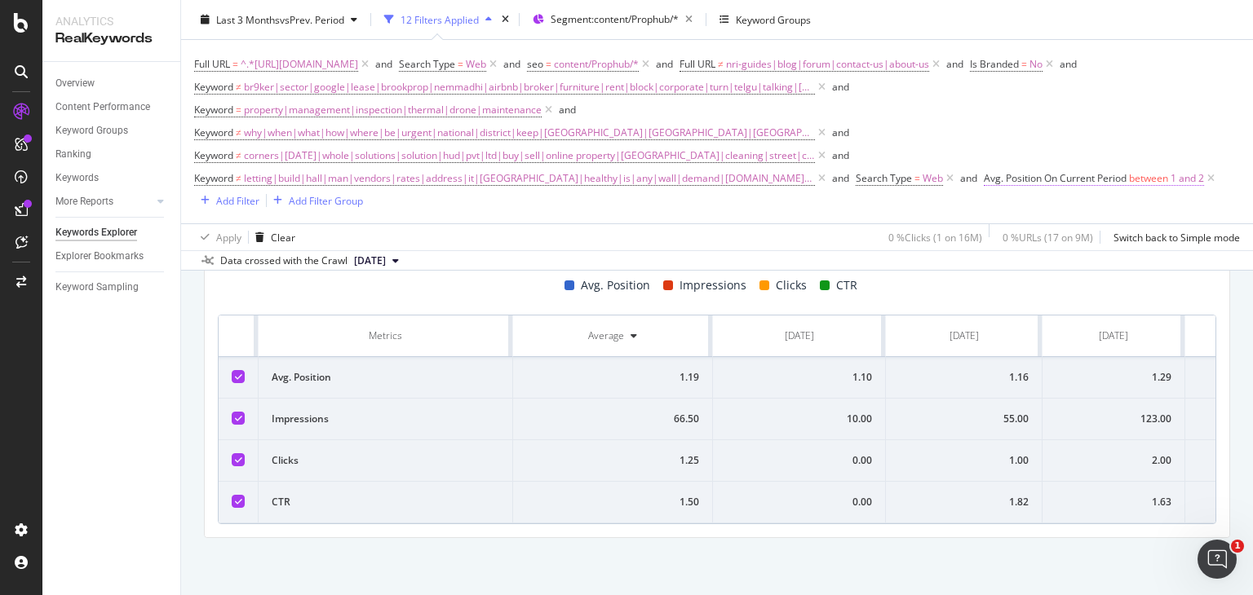
click at [1142, 180] on span "between" at bounding box center [1148, 178] width 39 height 14
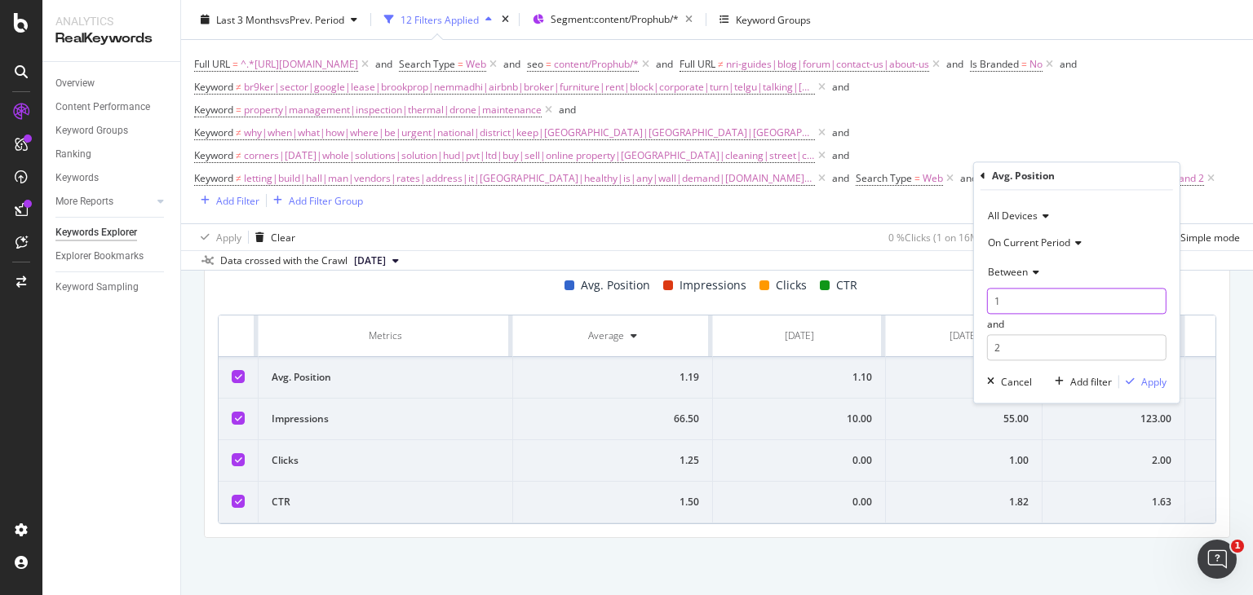
click at [1036, 304] on input "1" at bounding box center [1076, 302] width 179 height 26
type input "3"
click at [1017, 345] on input "2" at bounding box center [1076, 348] width 179 height 26
type input "5"
click at [1144, 382] on div "Apply" at bounding box center [1153, 382] width 25 height 14
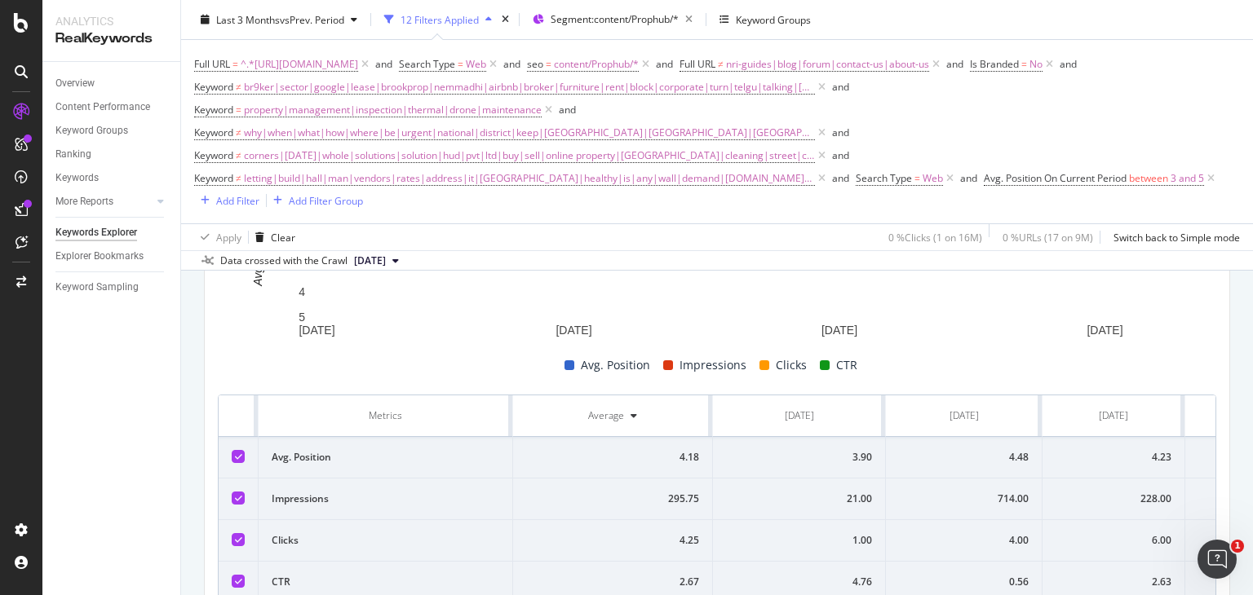
scroll to position [721, 0]
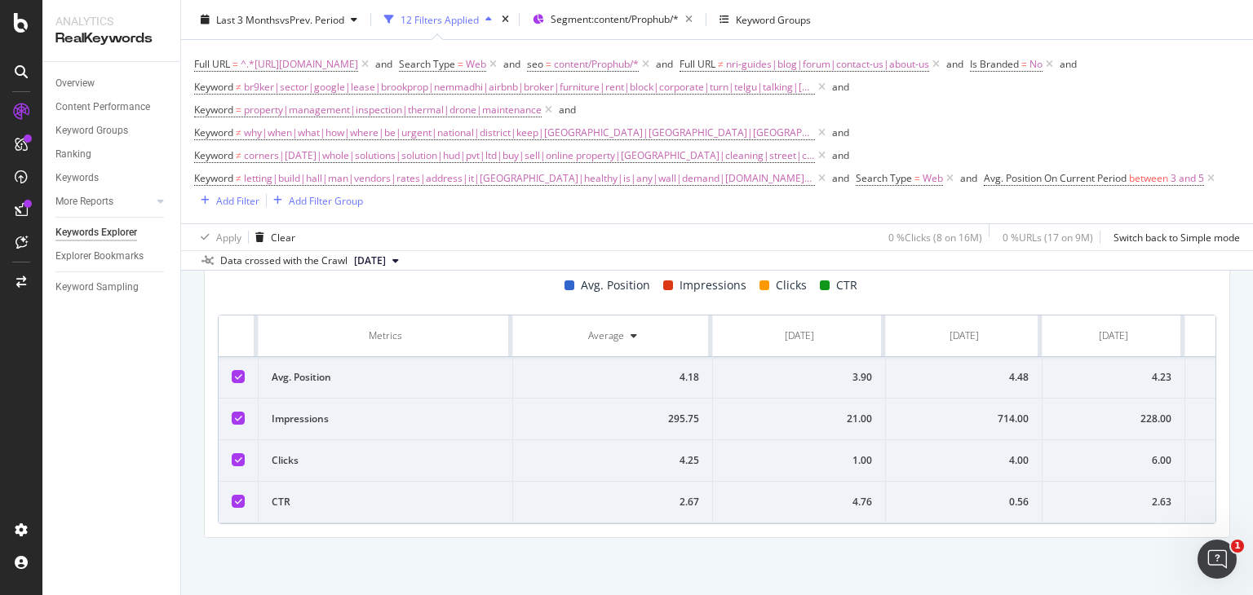
click at [1018, 260] on div "Data crossed with the Crawl 2025 Sep. 1st" at bounding box center [717, 260] width 1072 height 20
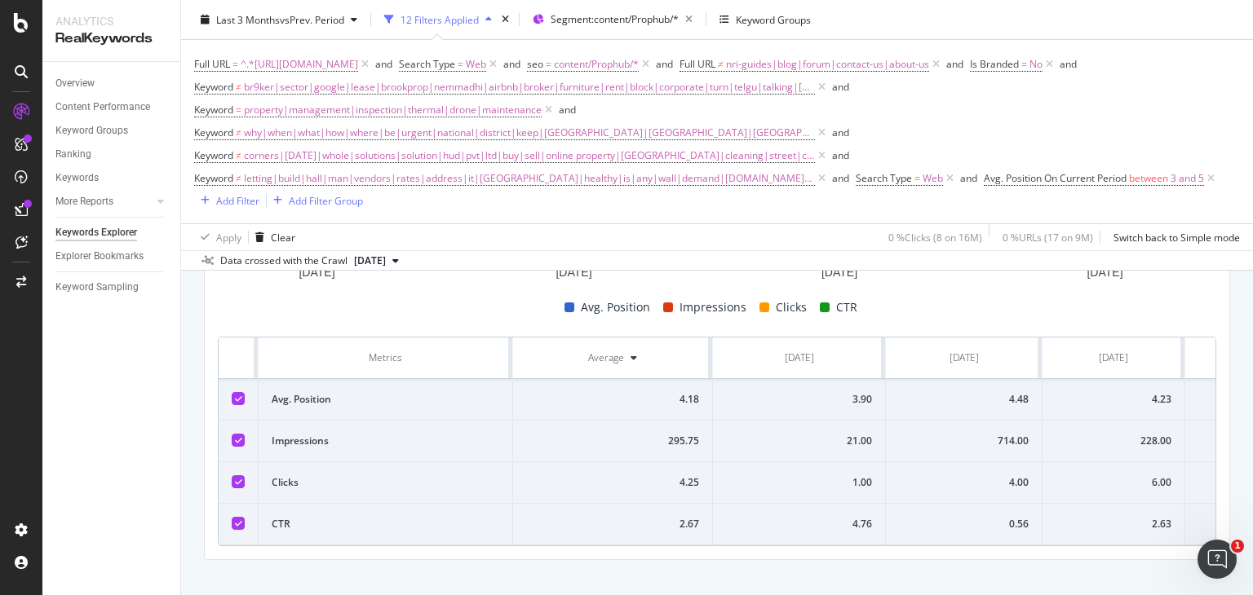
scroll to position [692, 0]
click at [1142, 178] on span "between" at bounding box center [1148, 178] width 39 height 14
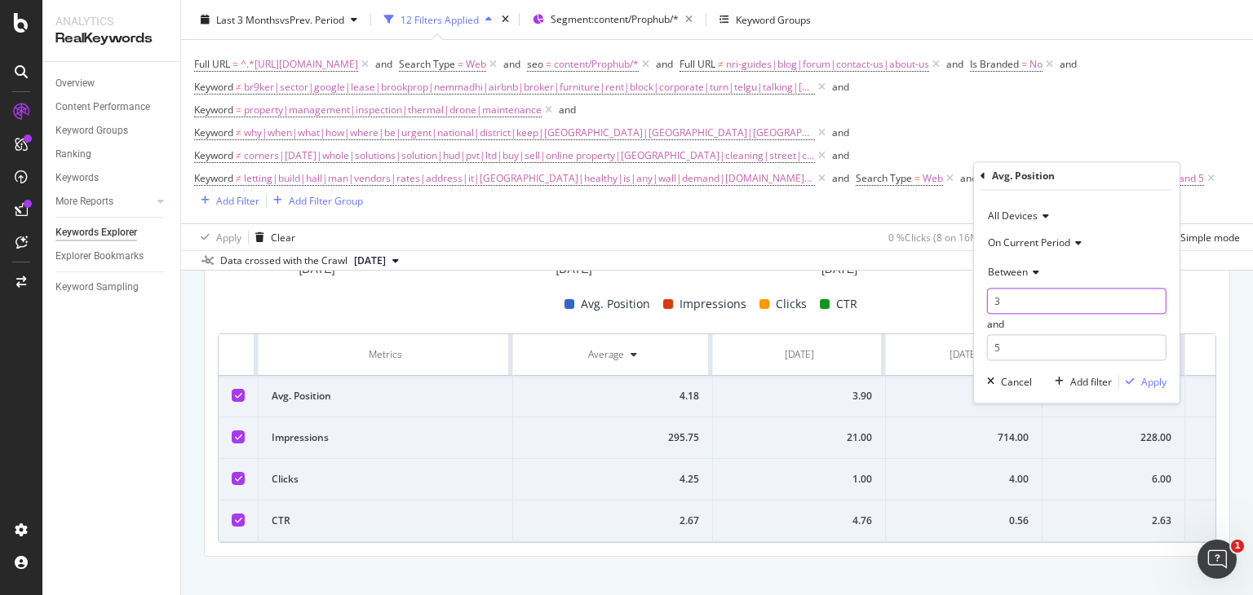
click at [1029, 298] on input "3" at bounding box center [1076, 302] width 179 height 26
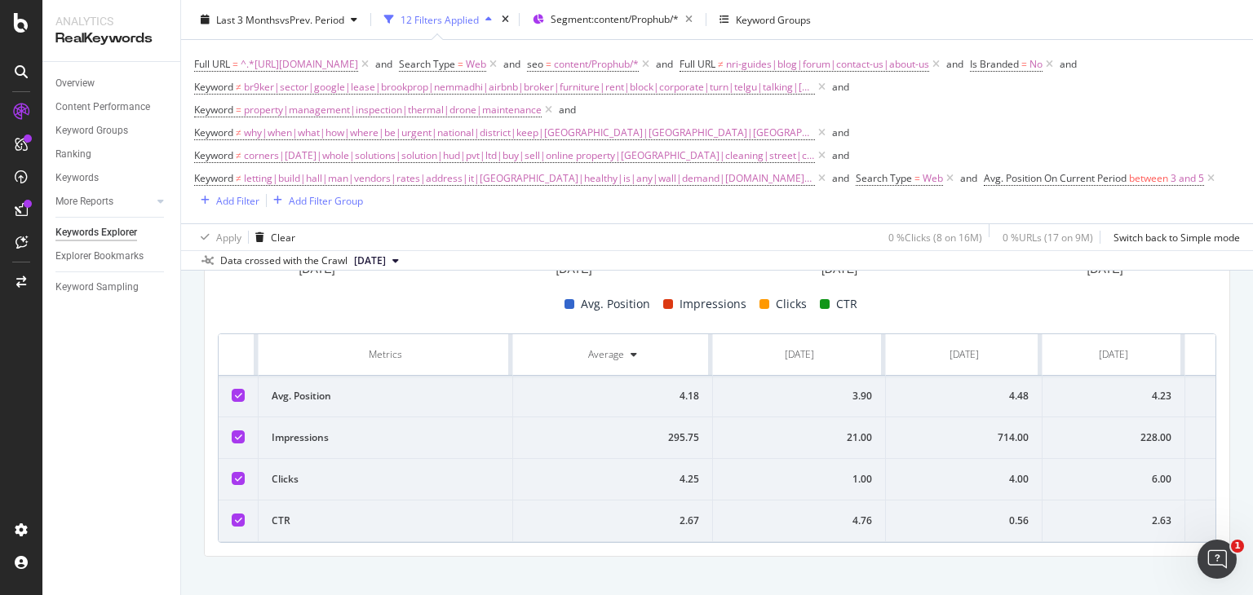
click at [1211, 210] on div "Full URL = ^.*https://www.nobroker.in/prophub/property-management/.*$ and Searc…" at bounding box center [717, 132] width 1046 height 184
click at [1135, 183] on span "between" at bounding box center [1148, 178] width 39 height 14
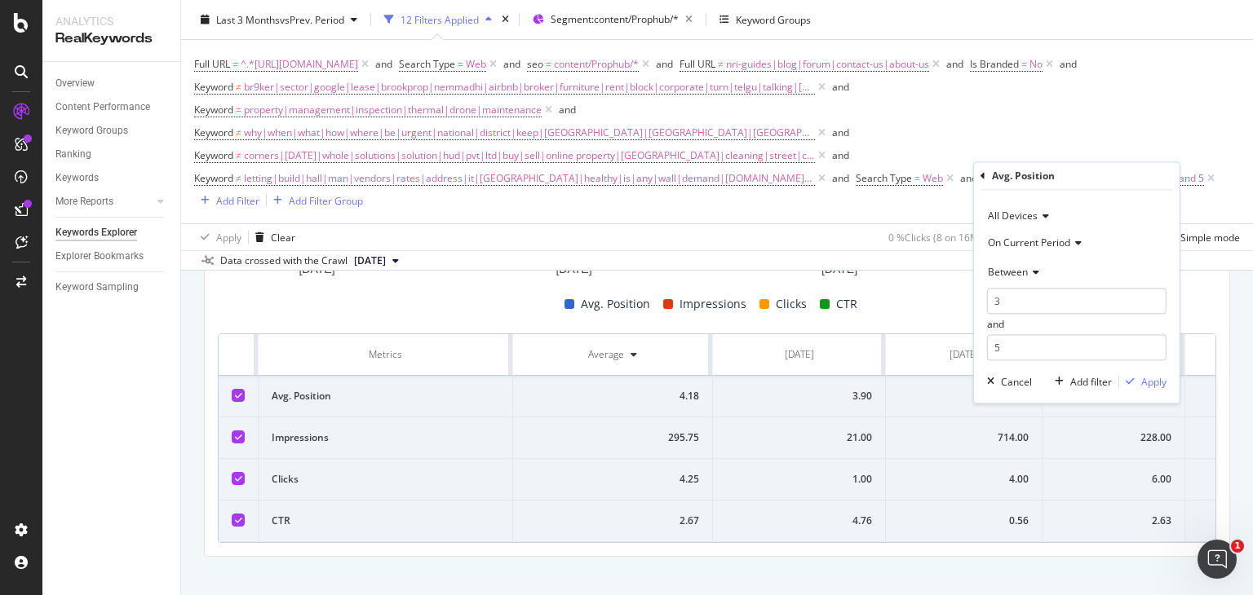
click at [1004, 276] on span "Between" at bounding box center [1008, 272] width 40 height 14
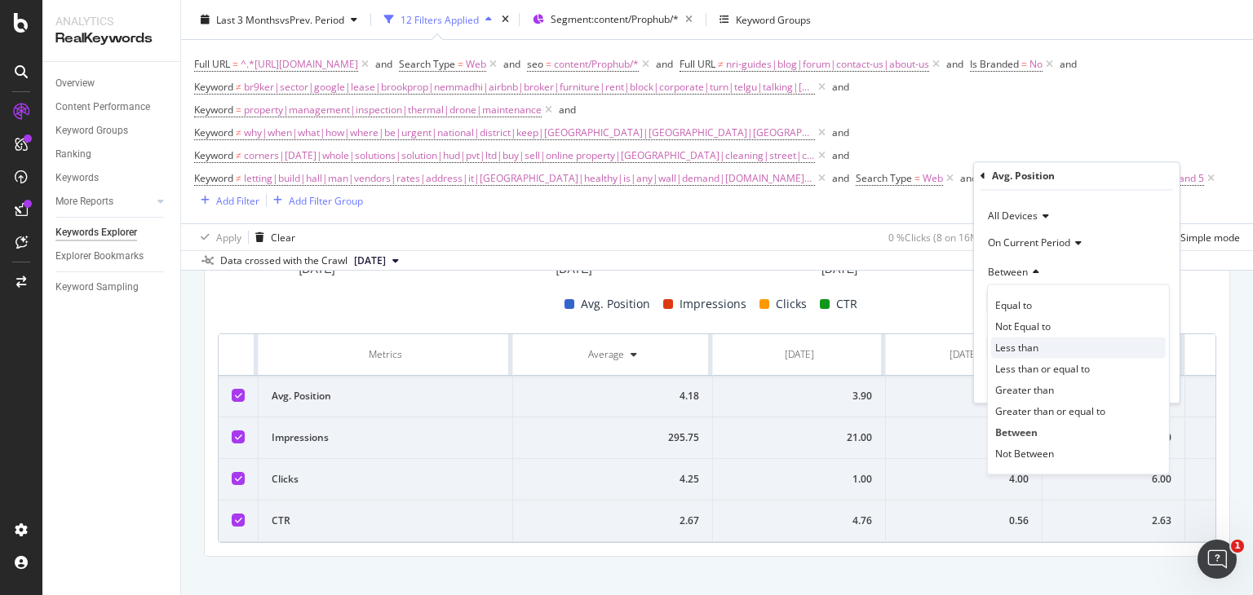
click at [1021, 346] on span "Less than" at bounding box center [1016, 348] width 43 height 14
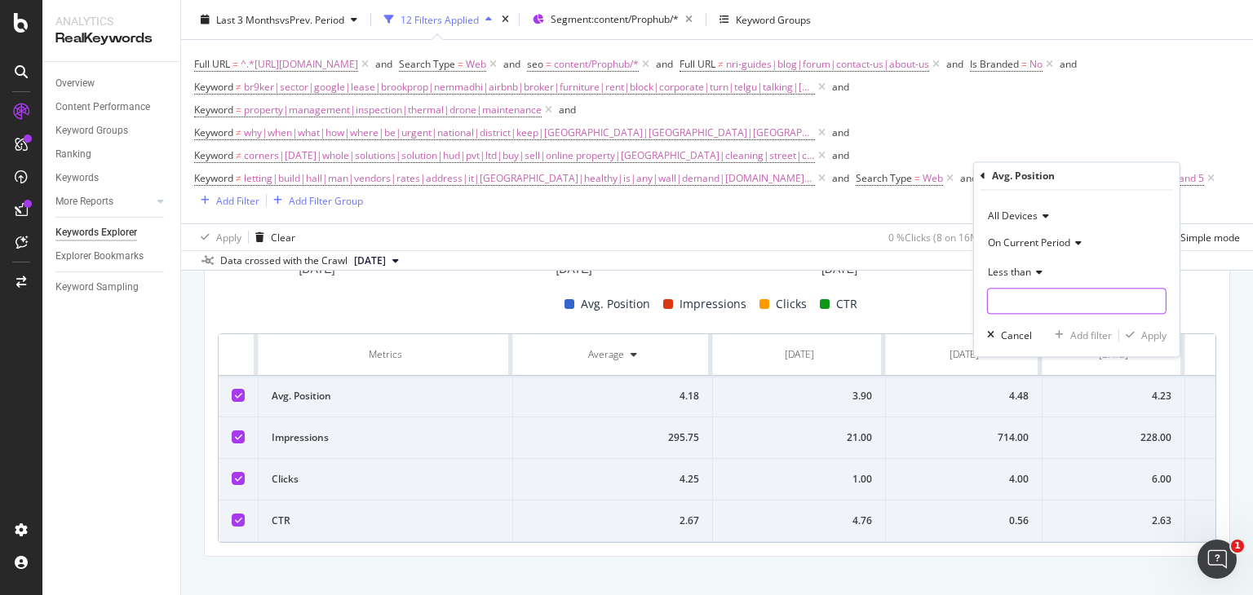
click at [1011, 294] on input "number" at bounding box center [1076, 302] width 179 height 26
type input "3"
click at [1155, 339] on div "Apply" at bounding box center [1153, 336] width 25 height 14
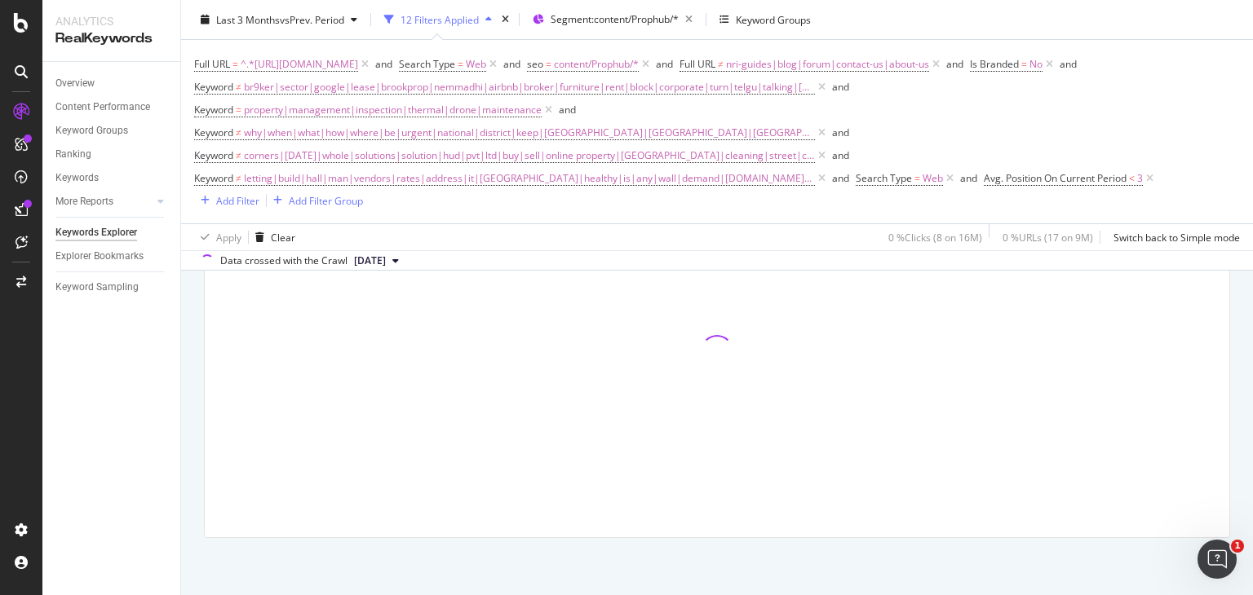
scroll to position [631, 0]
click at [272, 147] on span "corners|[DATE]|whole|solutions|solution|hud|pvt|ltd|buy|sell|online property|[G…" at bounding box center [529, 155] width 571 height 23
click at [626, 206] on div "Full URL = ^.*https://www.nobroker.in/prophub/property-management/.*$ and Searc…" at bounding box center [717, 131] width 1046 height 157
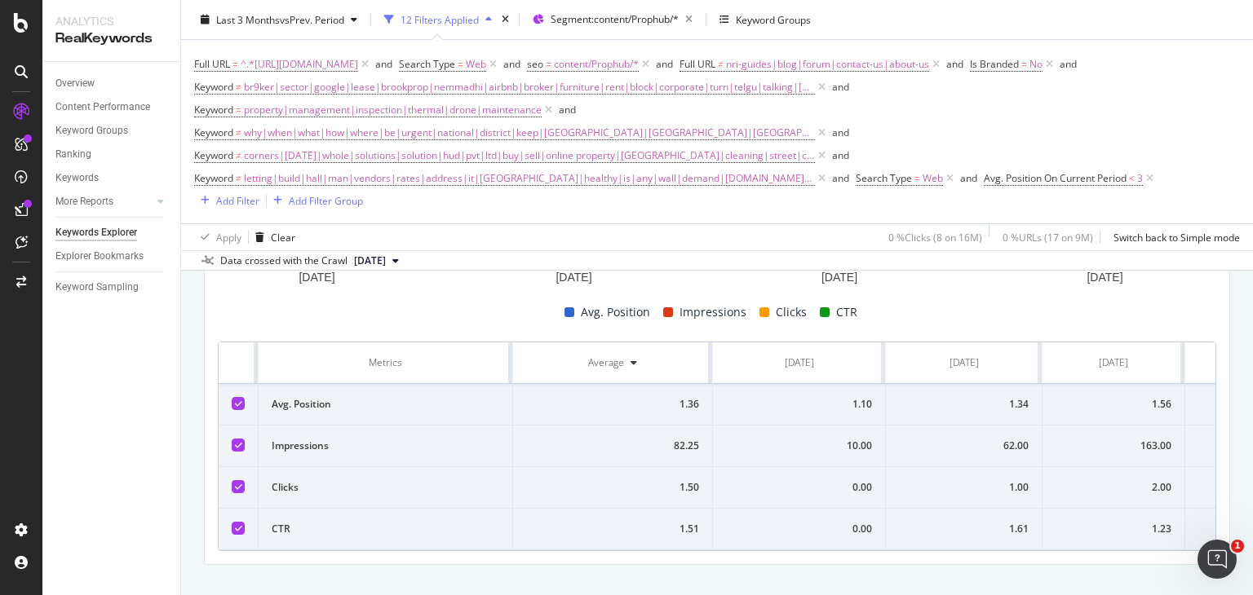
scroll to position [685, 0]
click at [856, 481] on div "0.00" at bounding box center [799, 487] width 146 height 15
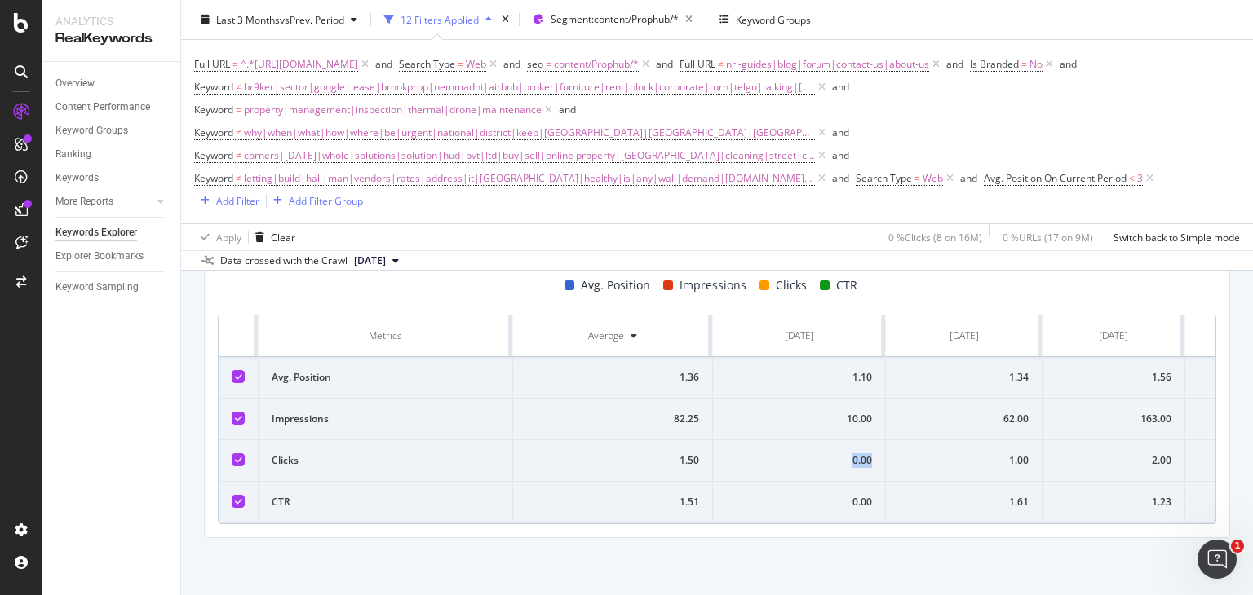
scroll to position [715, 0]
click at [1011, 454] on div "1.00" at bounding box center [964, 461] width 130 height 15
click at [1042, 73] on icon at bounding box center [1049, 64] width 14 height 16
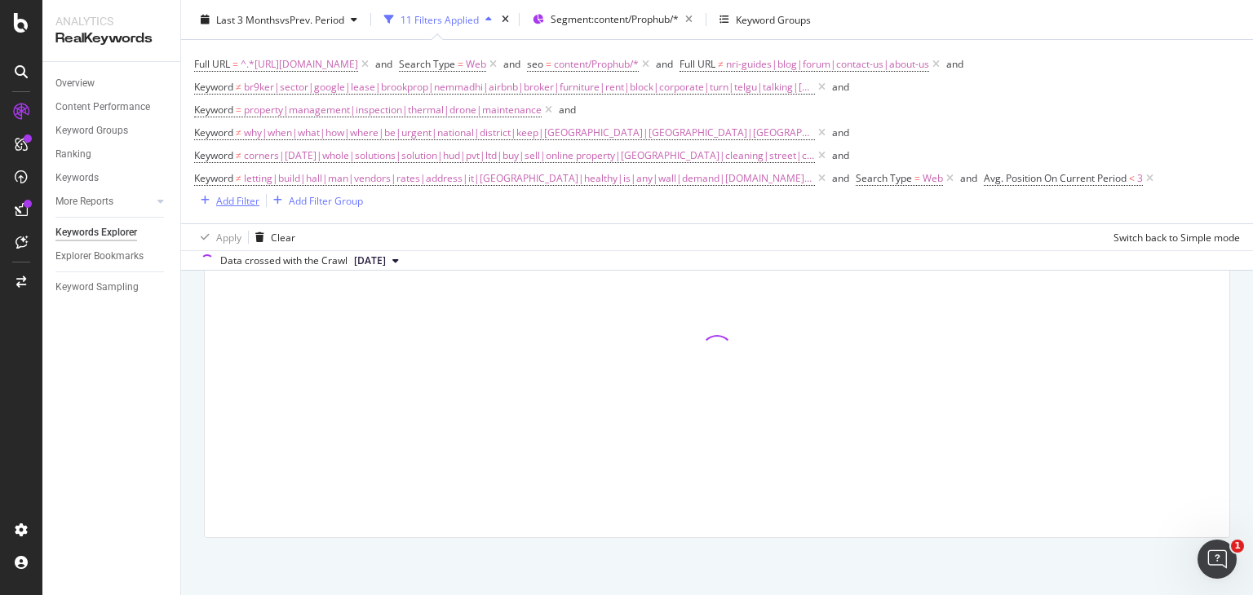
scroll to position [631, 0]
click at [241, 203] on div "Add Filter" at bounding box center [237, 200] width 43 height 14
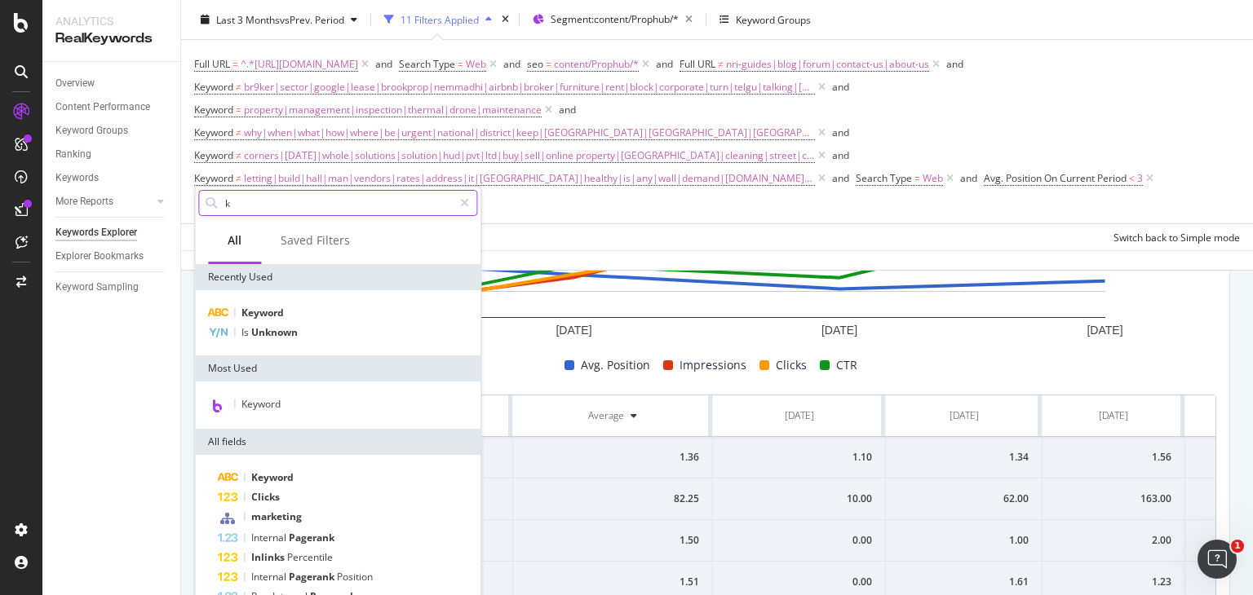
click at [285, 213] on input "k" at bounding box center [337, 203] width 229 height 24
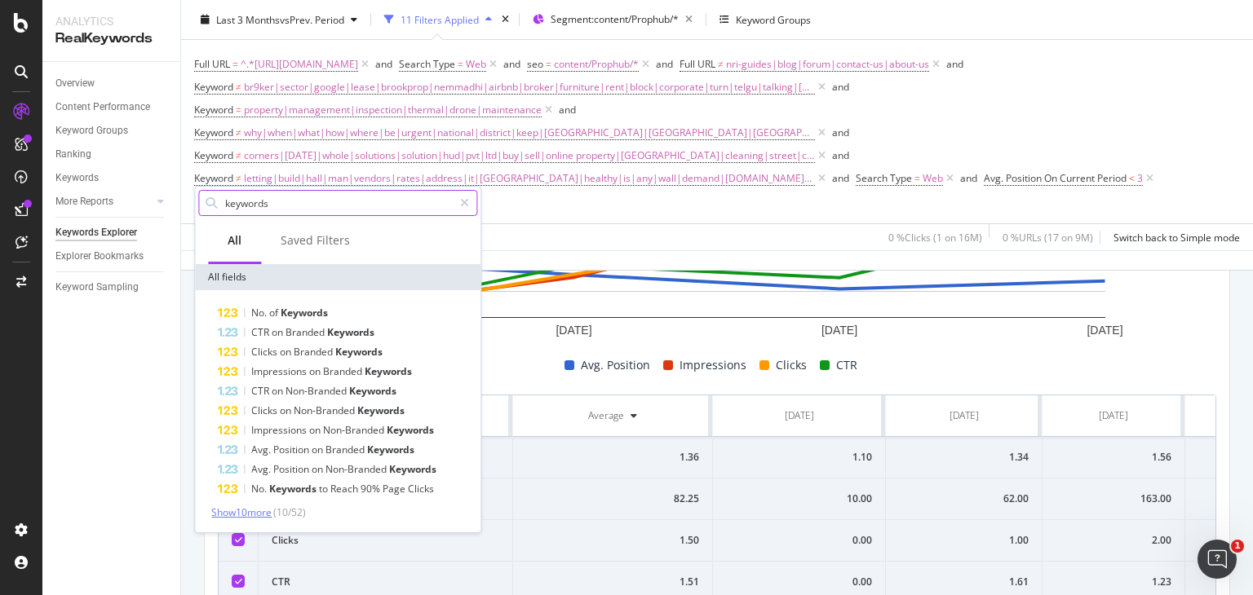
type input "keywords"
click at [254, 514] on span "Show 10 more" at bounding box center [241, 513] width 60 height 14
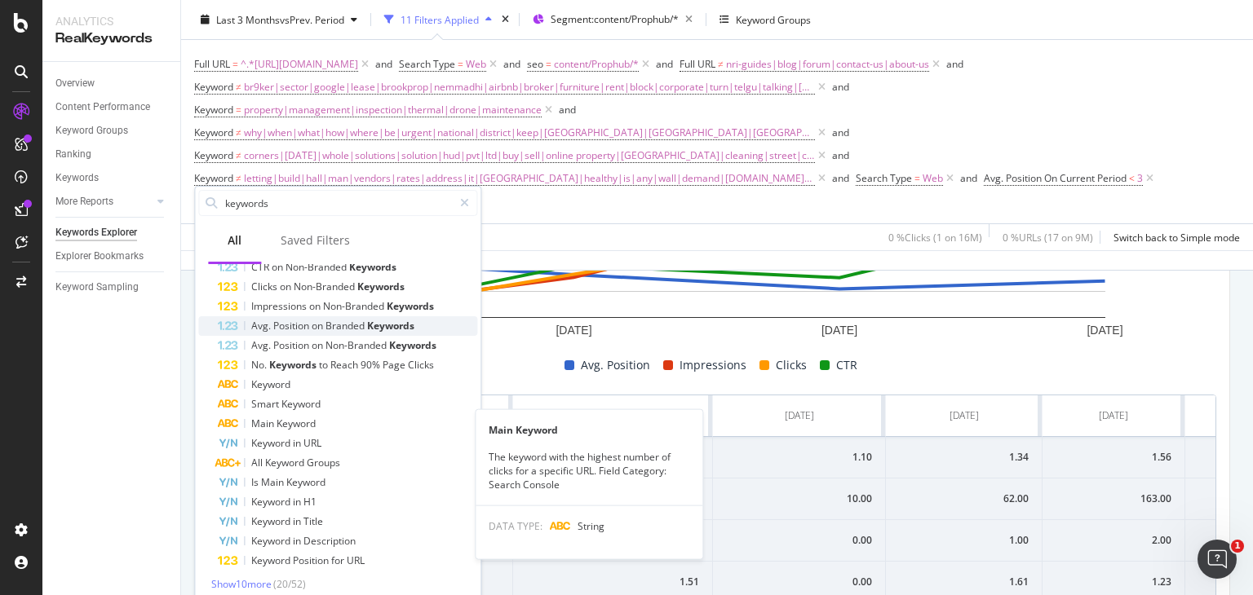
scroll to position [128, 0]
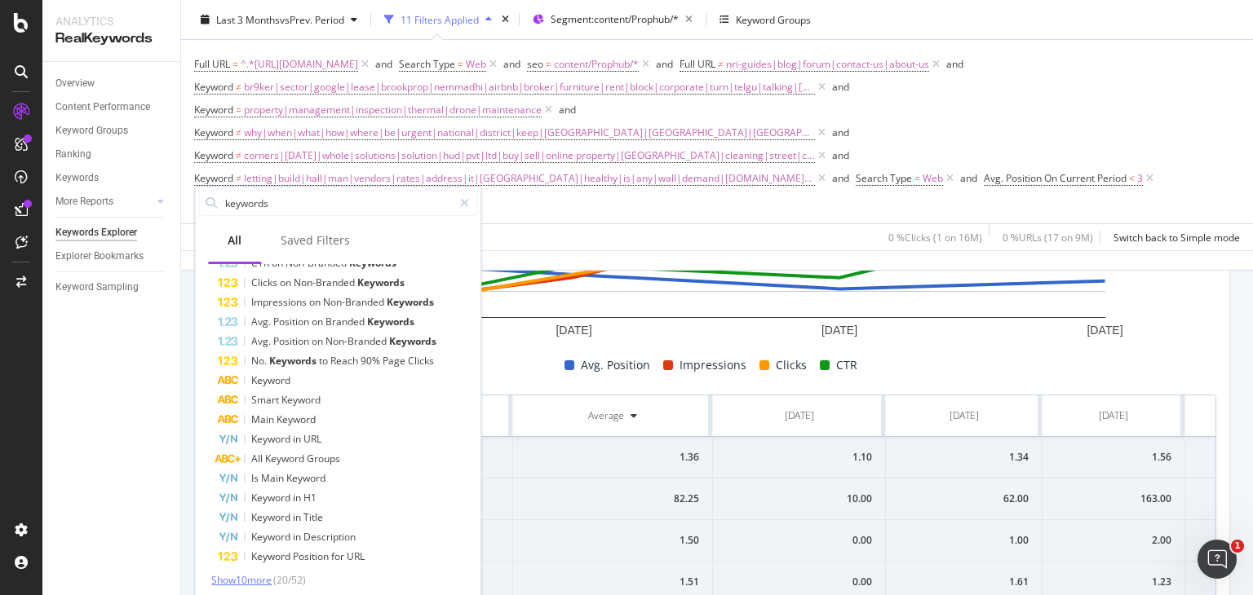
click at [254, 575] on span "Show 10 more" at bounding box center [241, 580] width 60 height 14
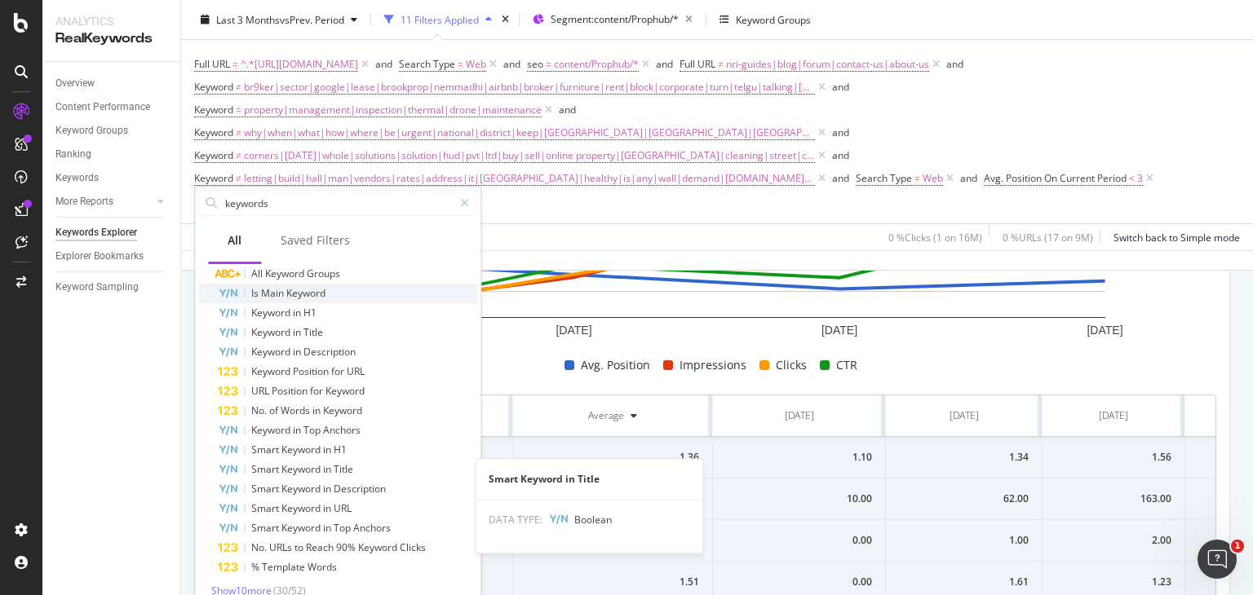
scroll to position [324, 0]
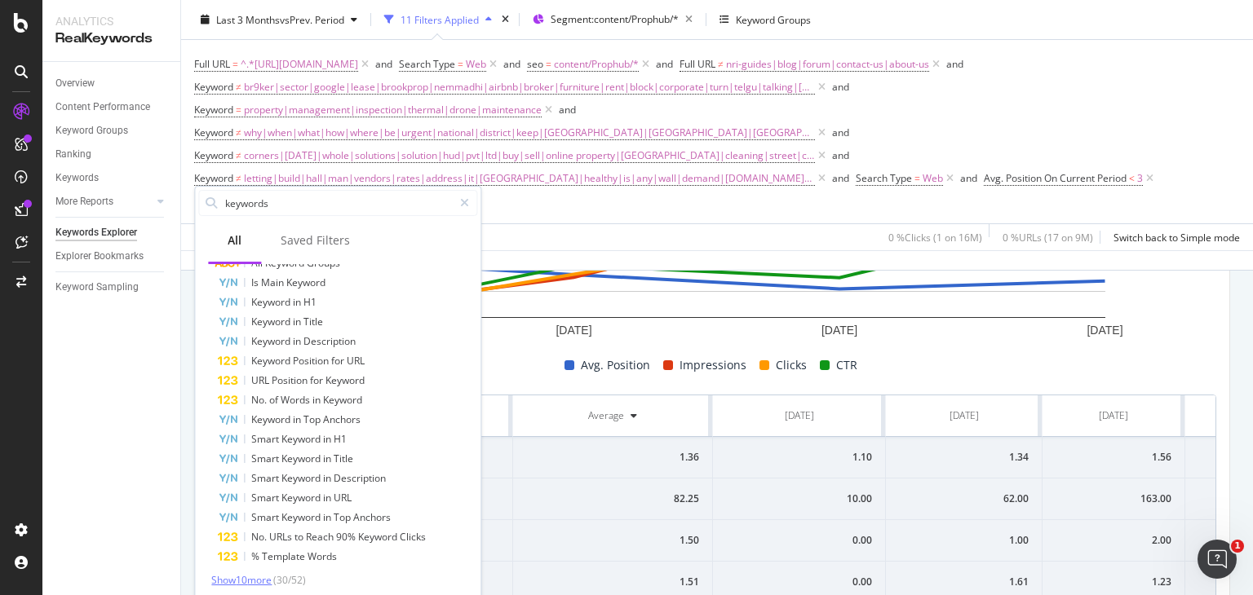
click at [257, 577] on span "Show 10 more" at bounding box center [241, 580] width 60 height 14
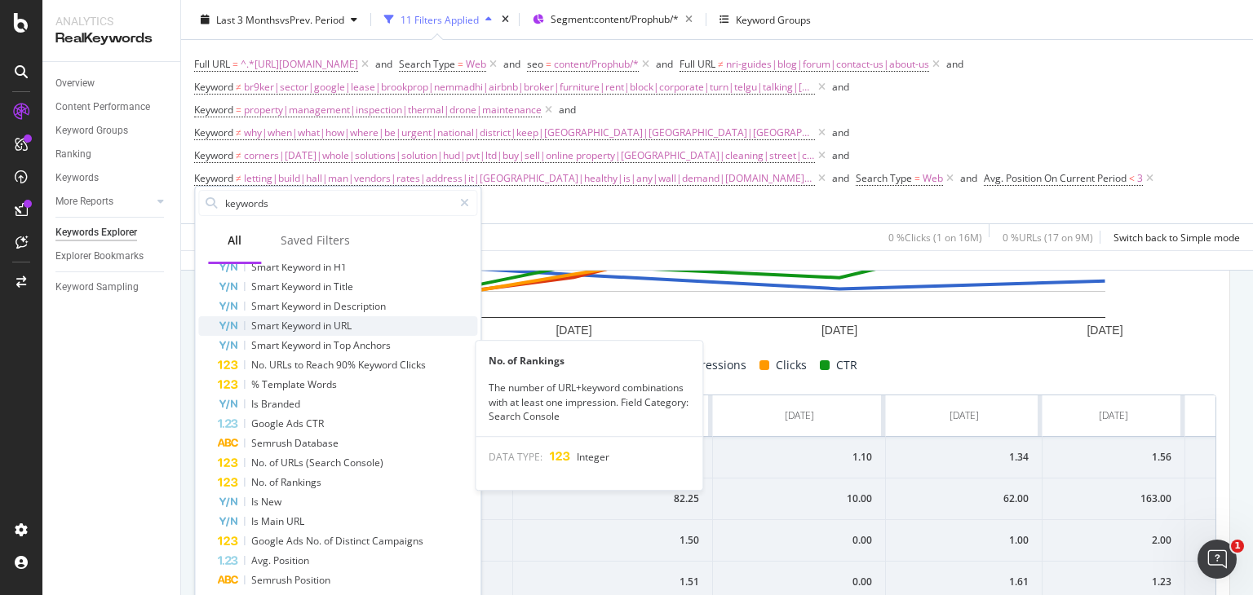
scroll to position [520, 0]
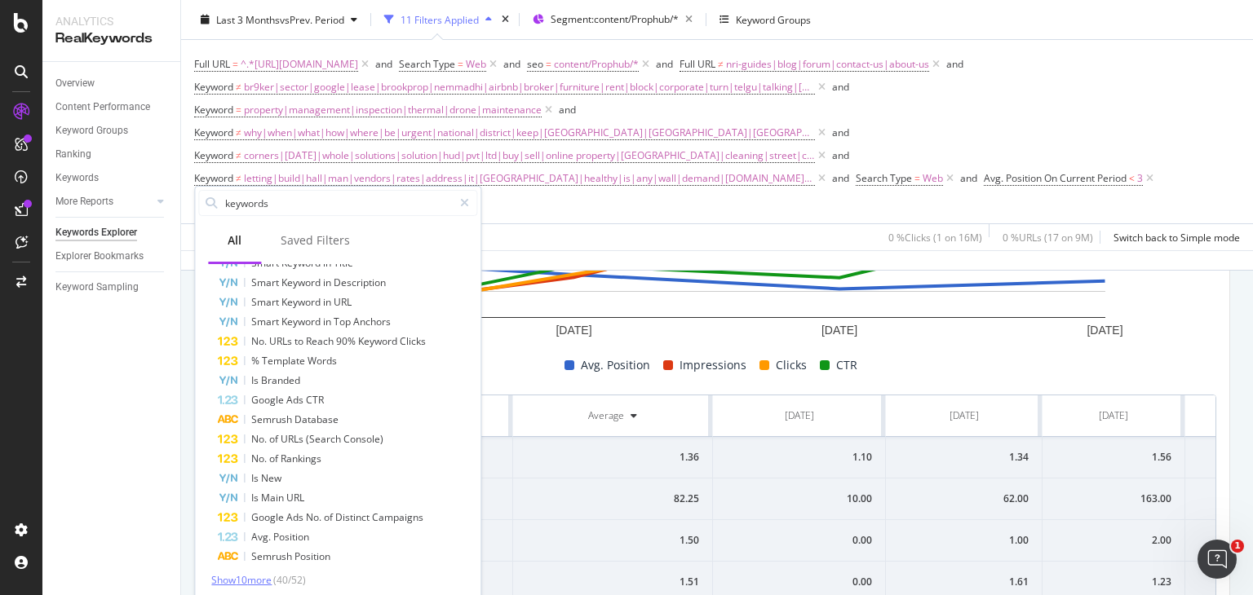
click at [246, 575] on span "Show 10 more" at bounding box center [241, 580] width 60 height 14
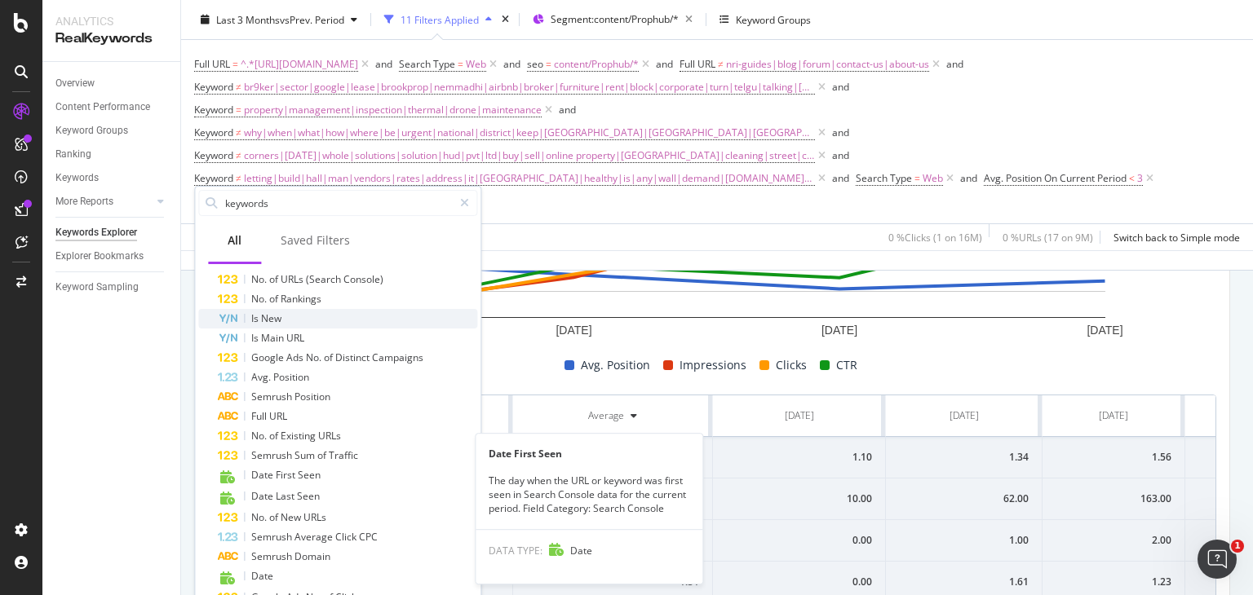
scroll to position [721, 0]
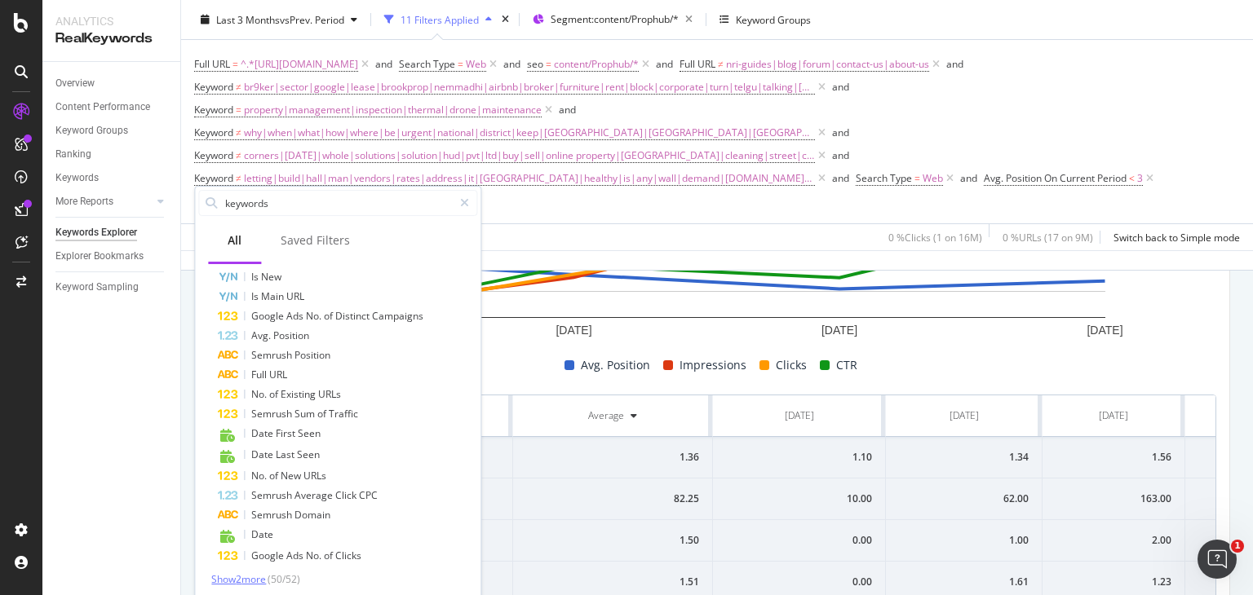
click at [242, 578] on span "Show 2 more" at bounding box center [238, 580] width 55 height 14
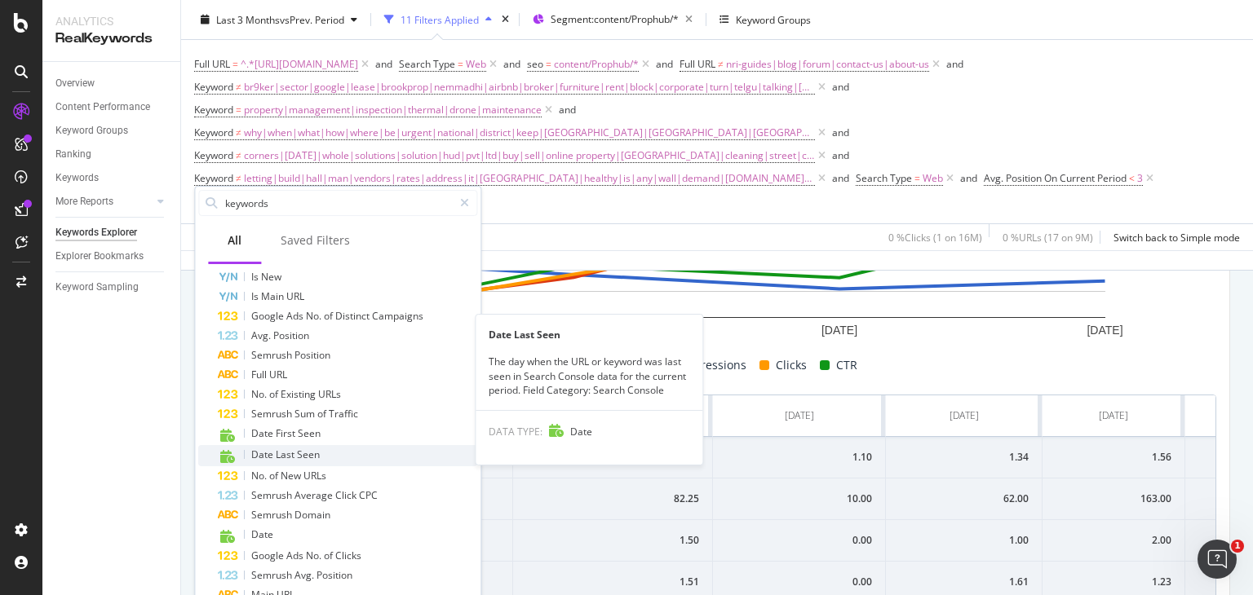
scroll to position [740, 0]
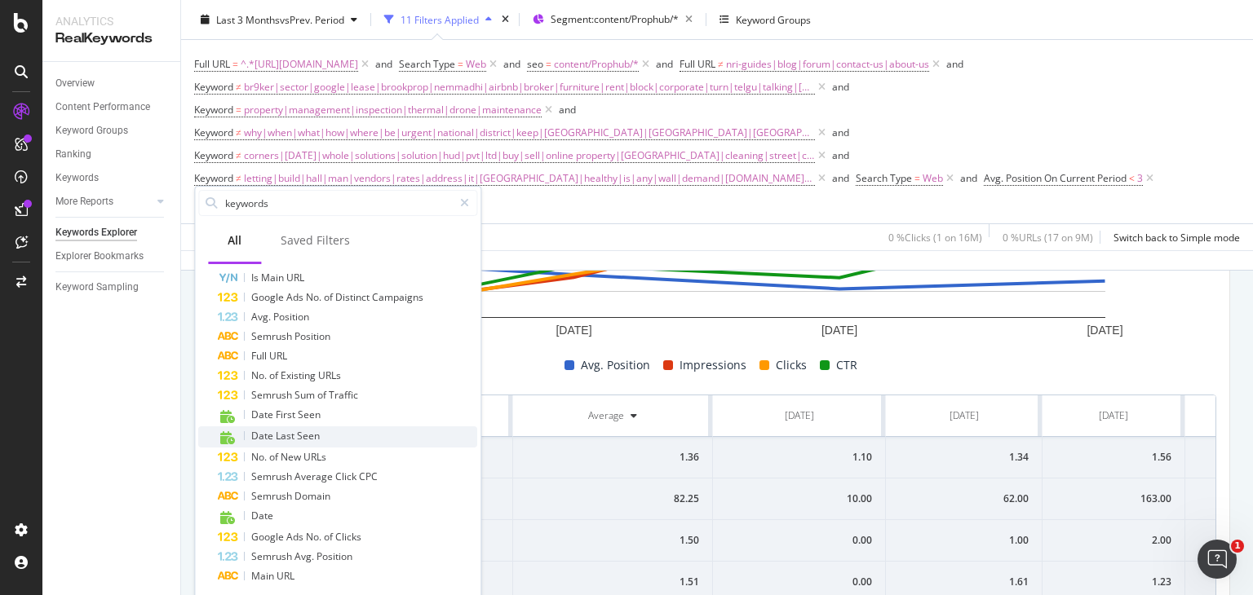
click at [310, 458] on span "URLs" at bounding box center [314, 457] width 23 height 14
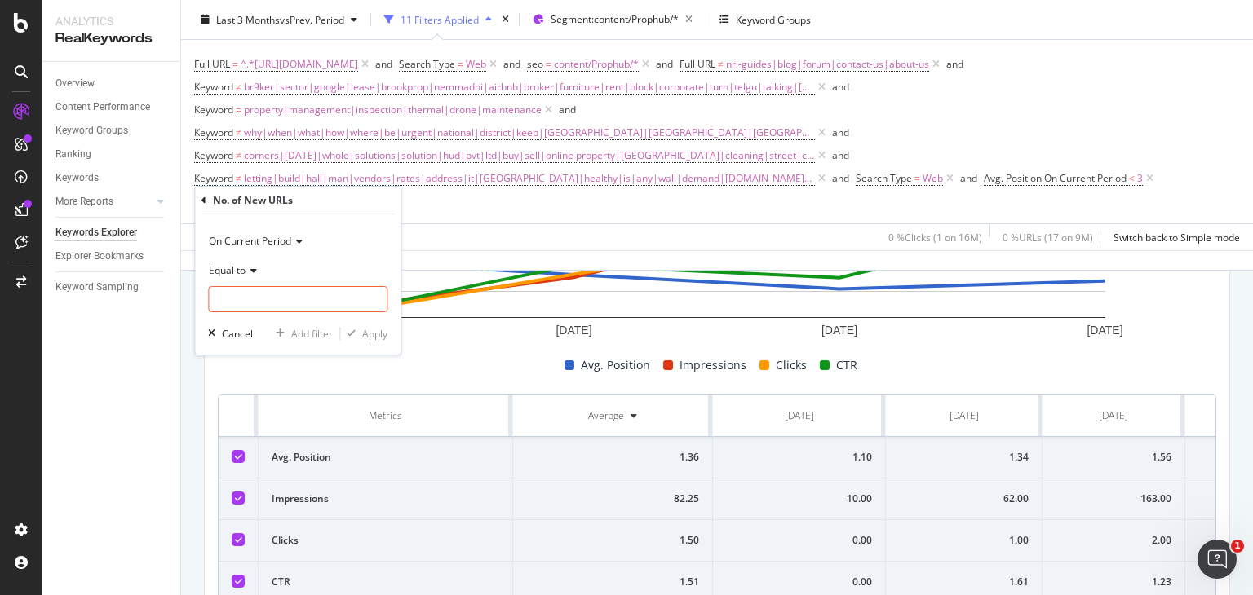
click at [204, 198] on icon at bounding box center [203, 201] width 5 height 10
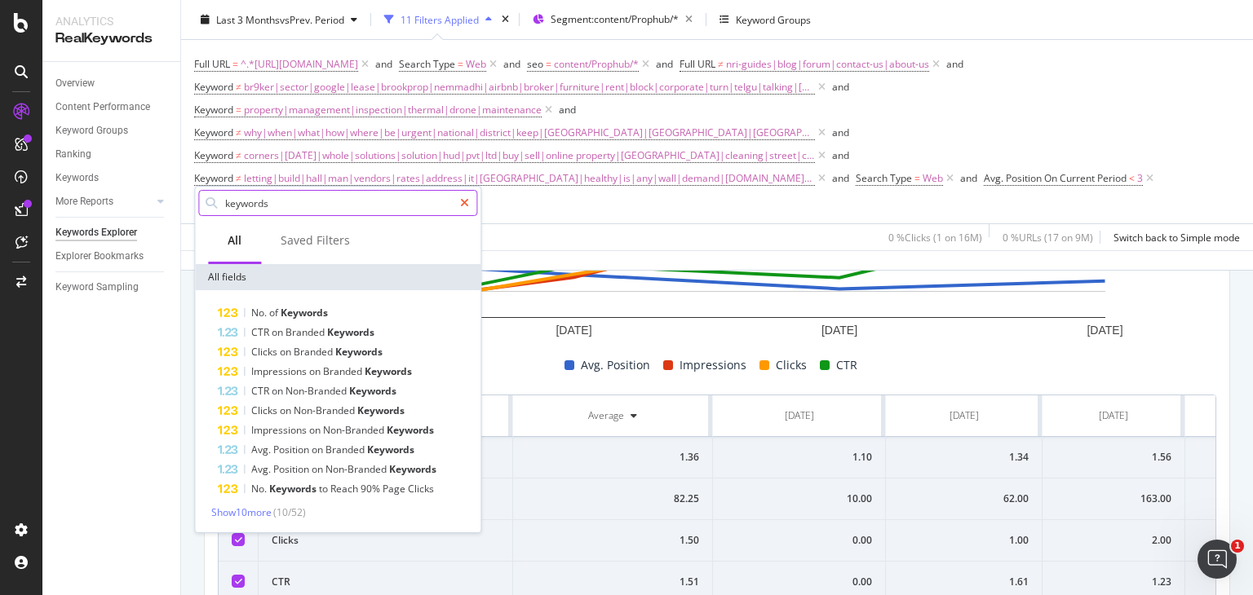
click at [463, 206] on icon at bounding box center [464, 202] width 9 height 11
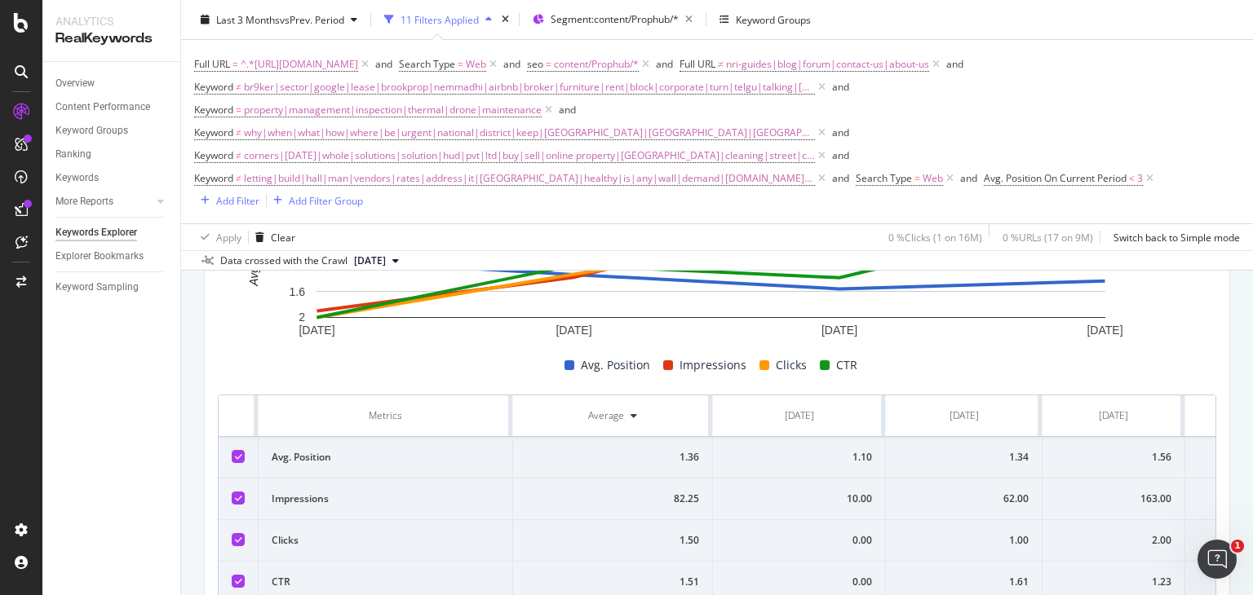
click at [516, 220] on div "Full URL = ^.*https://www.nobroker.in/prophub/property-management/.*$ and Searc…" at bounding box center [717, 132] width 1046 height 184
click at [289, 202] on div "Add Filter Group" at bounding box center [326, 200] width 74 height 14
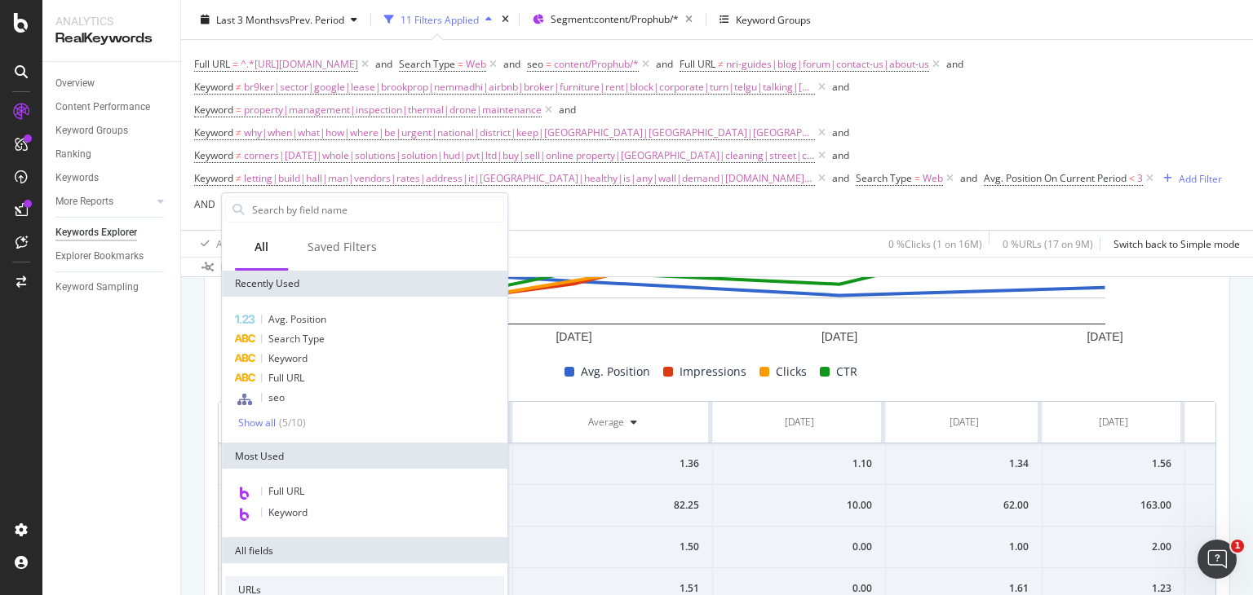
scroll to position [638, 0]
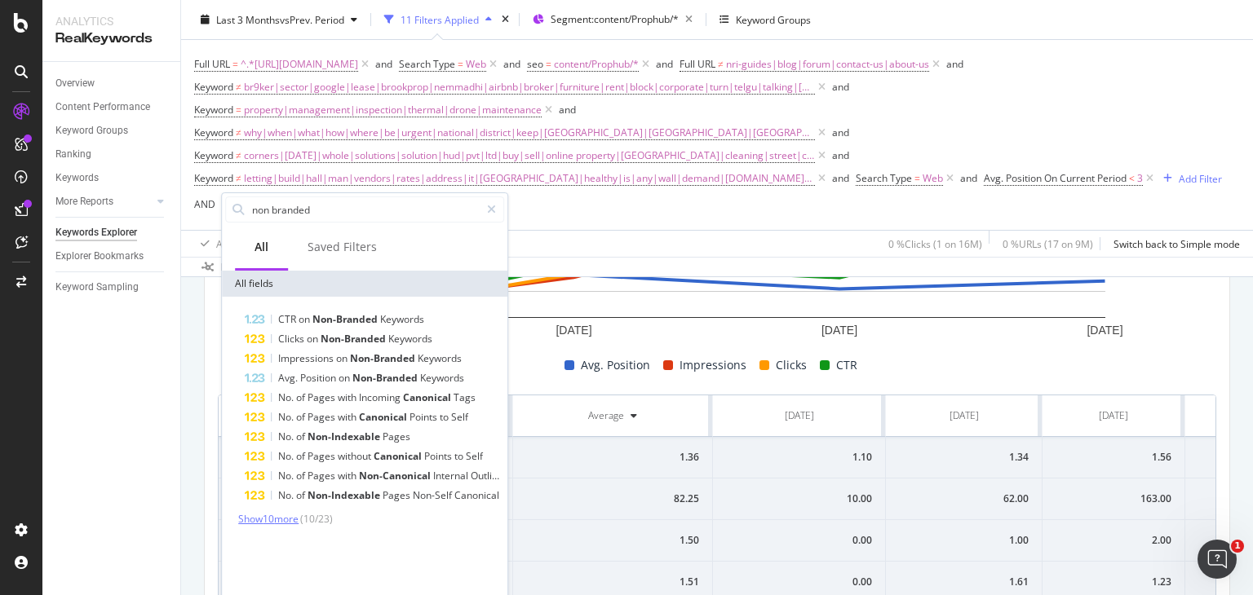
type input "non branded"
click at [272, 519] on span "Show 10 more" at bounding box center [268, 519] width 60 height 14
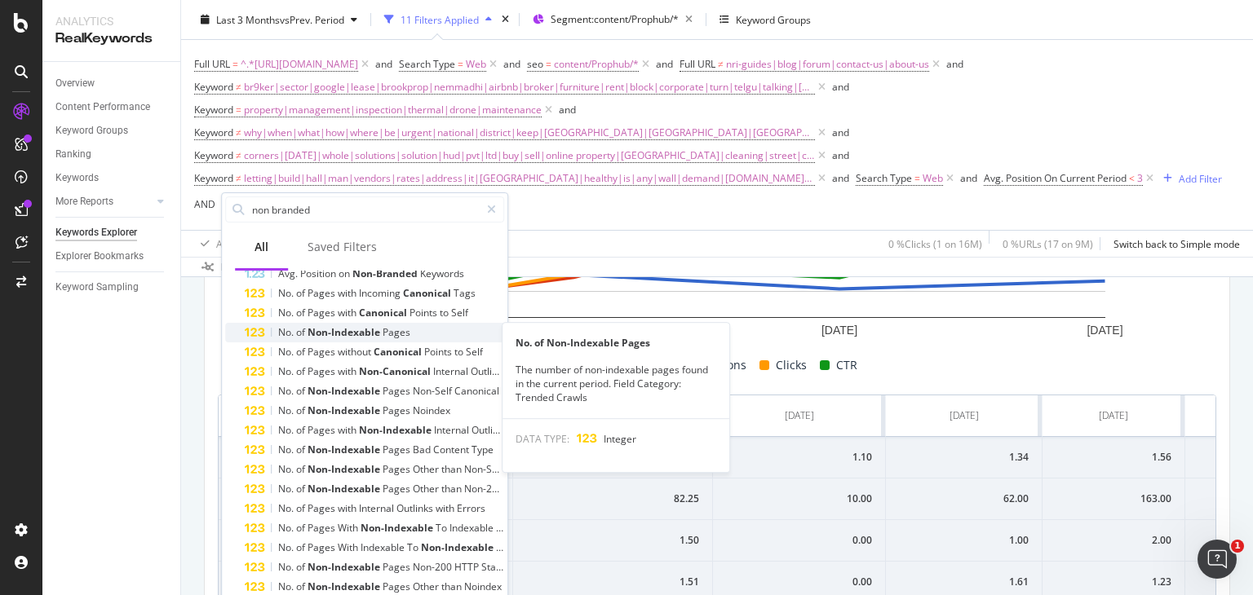
scroll to position [128, 0]
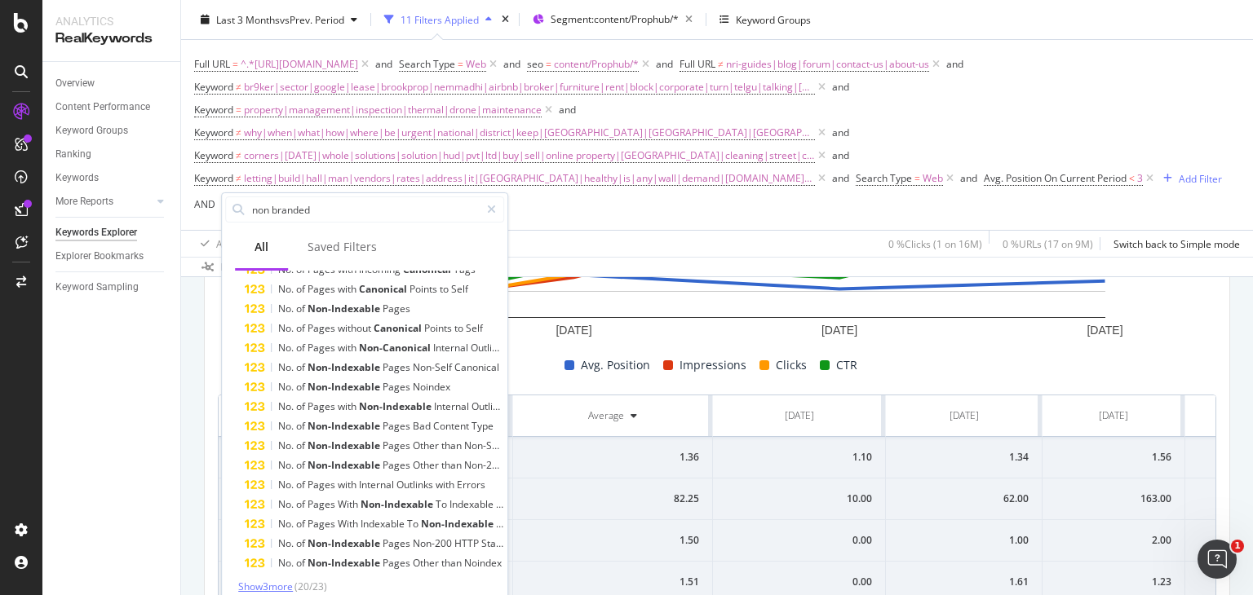
click at [277, 584] on span "Show 3 more" at bounding box center [265, 587] width 55 height 14
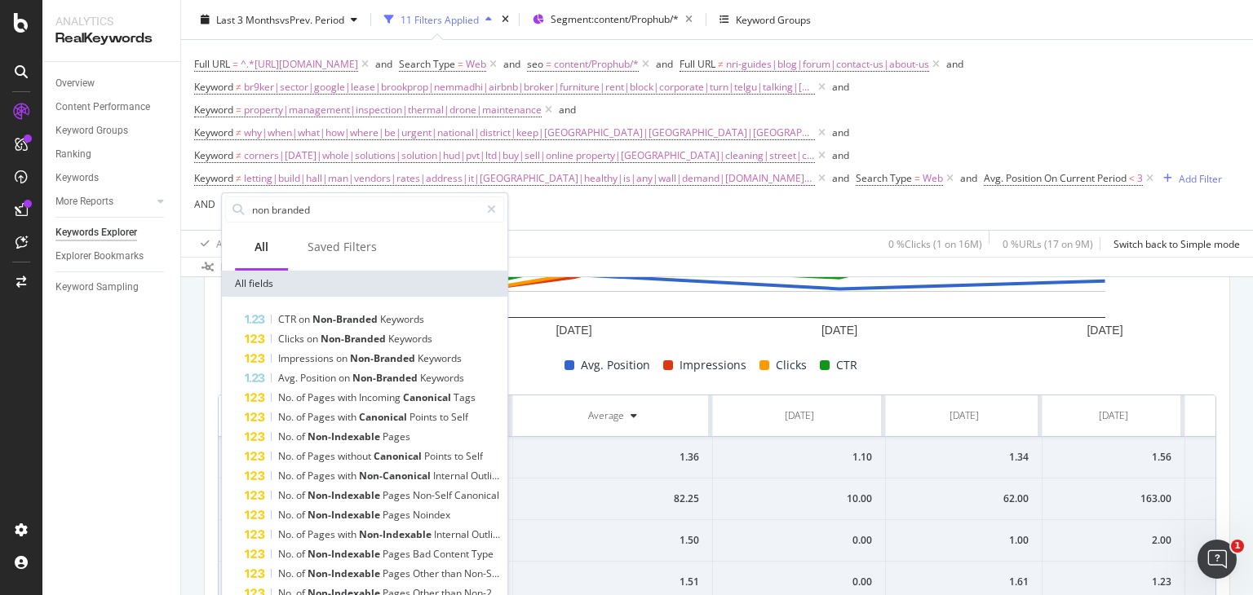
scroll to position [631, 0]
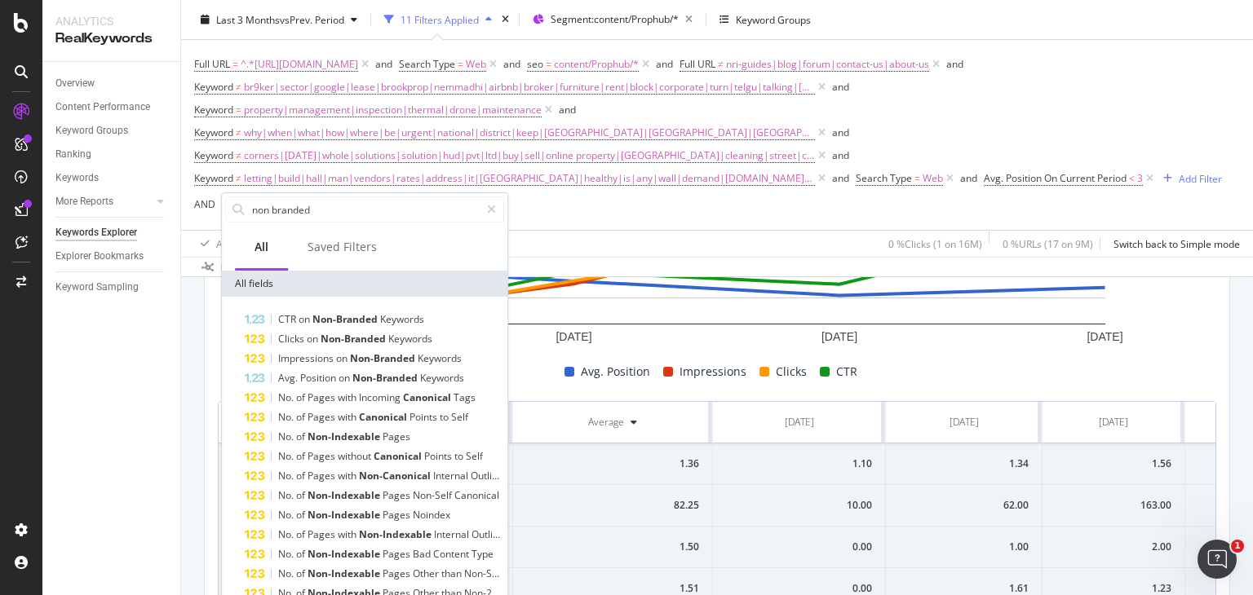
click at [208, 330] on div "Compare periods Month Add to Custom Report 1 Jun. 2025 1 Jul. 2025 1 Aug. 2025 …" at bounding box center [717, 379] width 1024 height 490
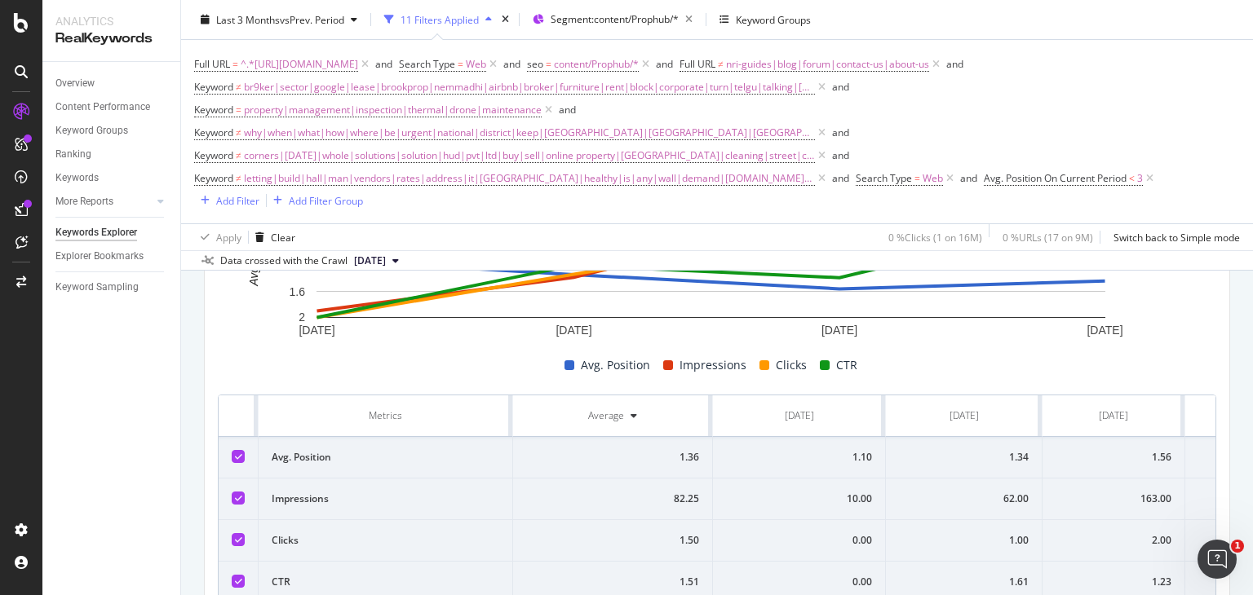
click at [211, 363] on div "Avg. Position Impressions Clicks CTR" at bounding box center [710, 366] width 998 height 20
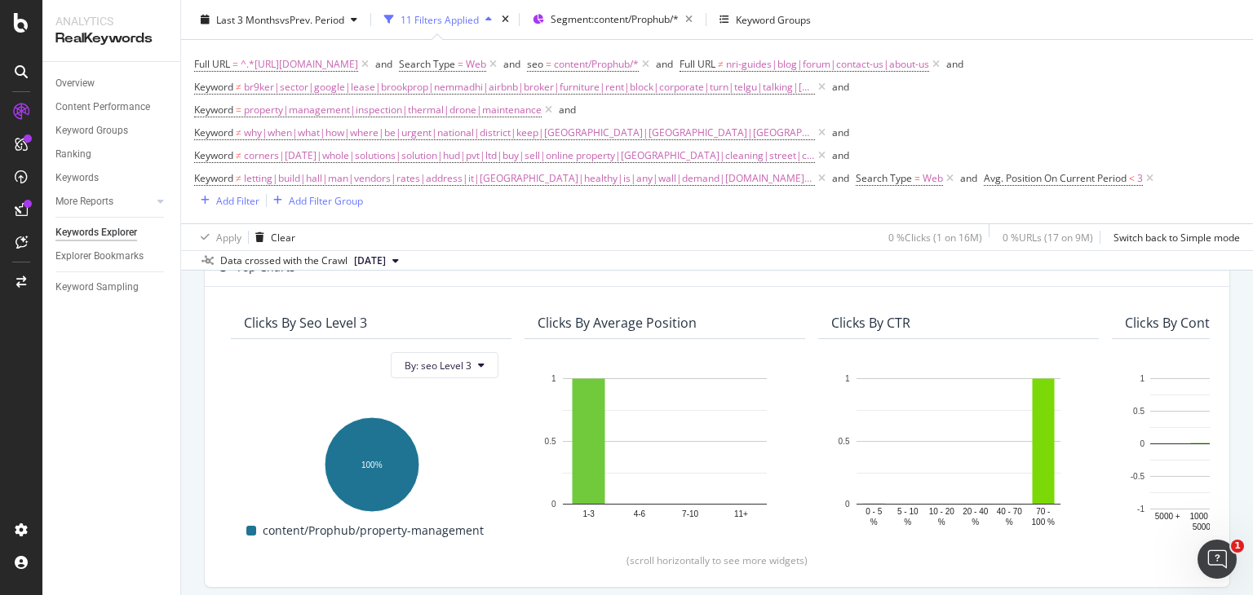
scroll to position [0, 0]
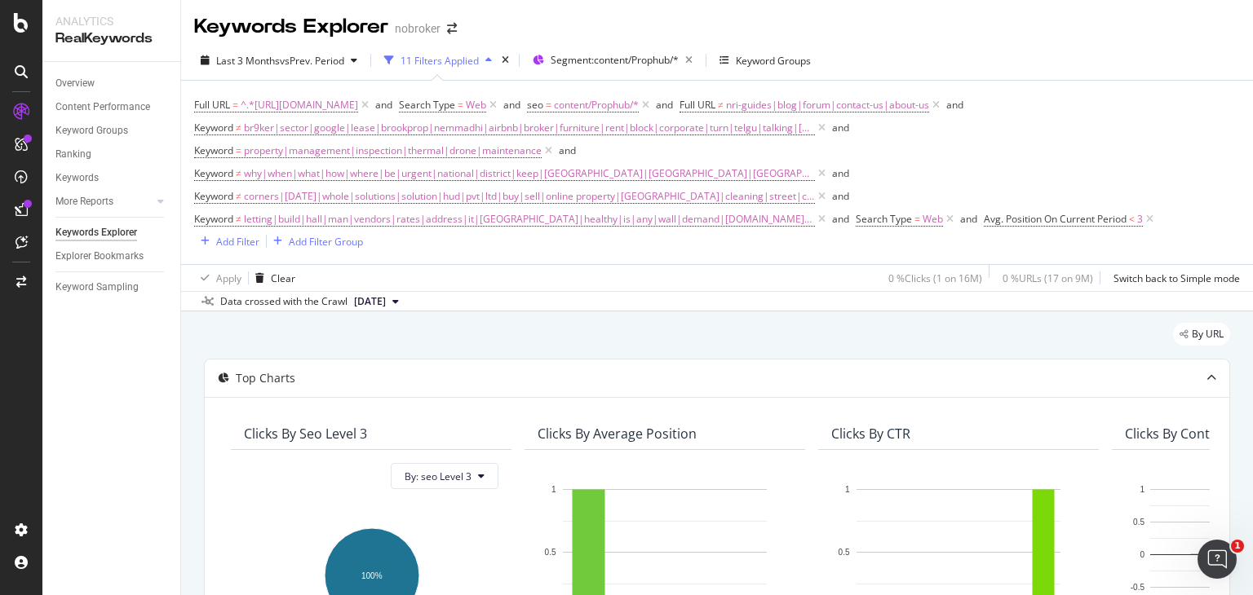
click at [75, 79] on div "Overview" at bounding box center [74, 83] width 39 height 17
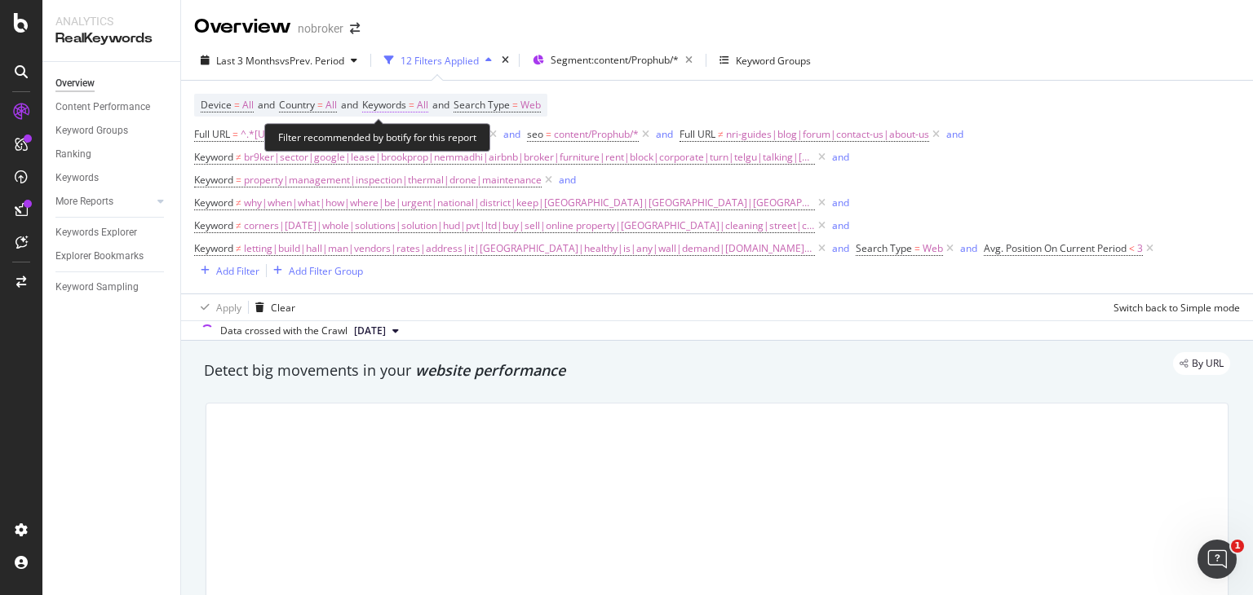
click at [428, 102] on span "All" at bounding box center [422, 105] width 11 height 23
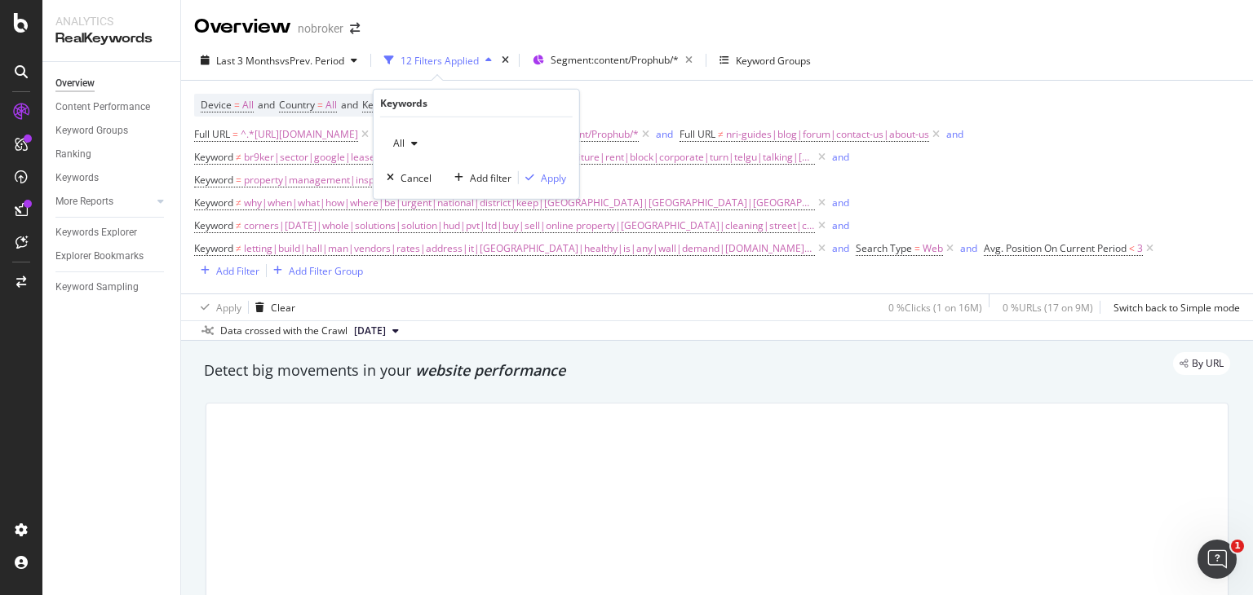
click at [408, 144] on div "button" at bounding box center [415, 144] width 20 height 10
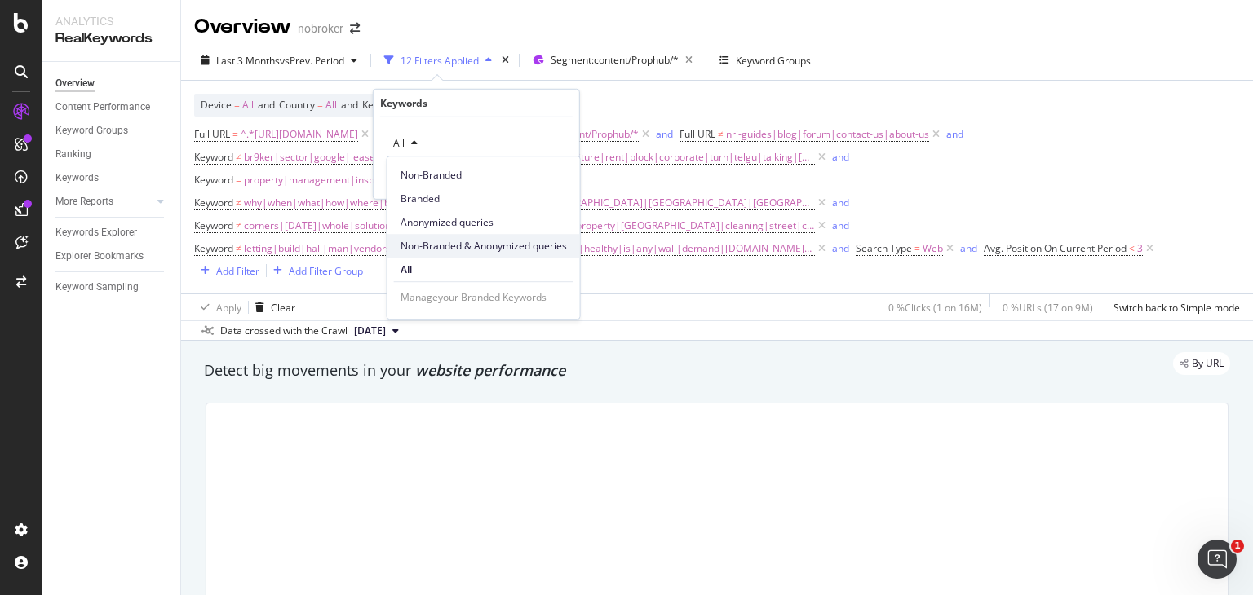
click at [431, 244] on span "Non-Branded & Anonymized queries" at bounding box center [483, 246] width 166 height 15
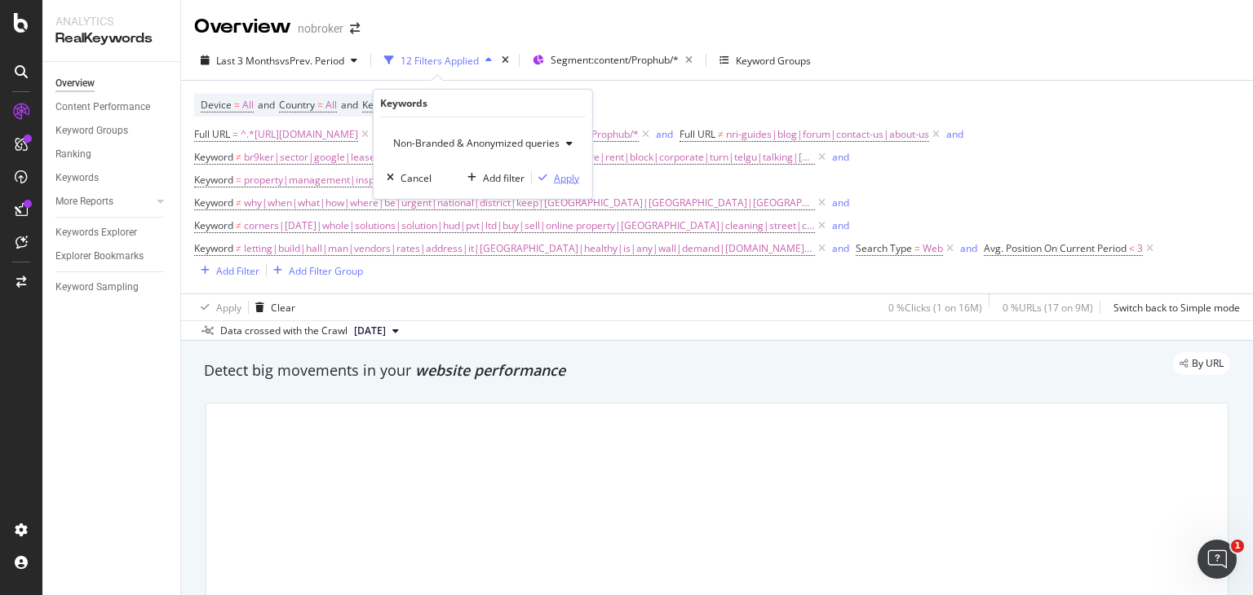
click at [556, 179] on div "Apply" at bounding box center [566, 177] width 25 height 14
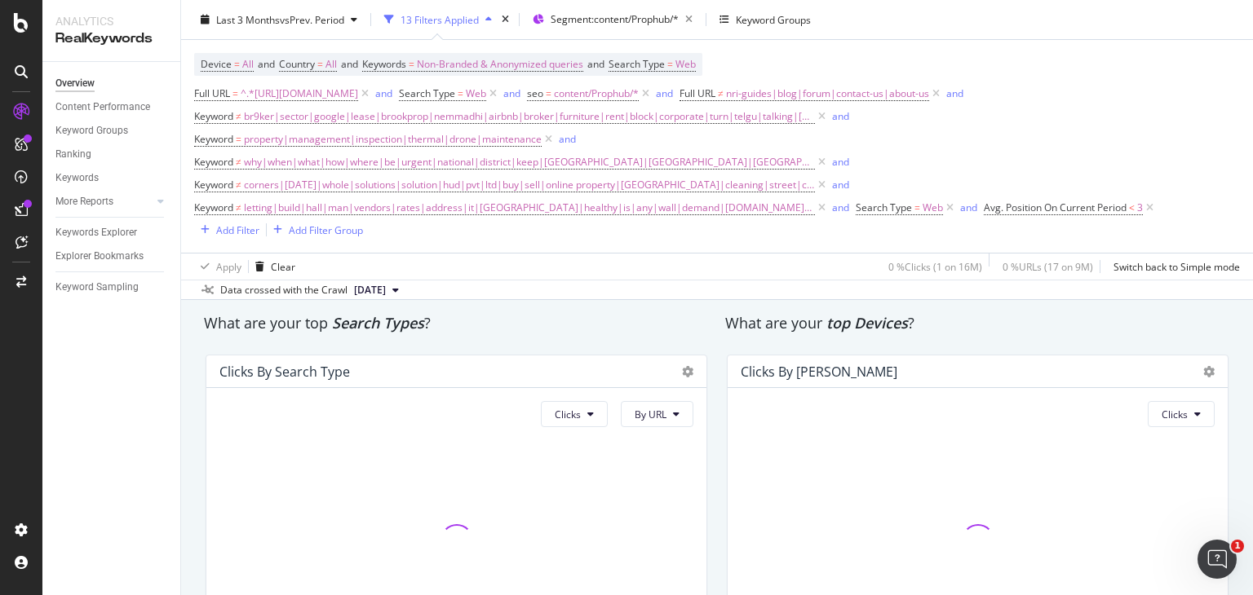
scroll to position [2701, 0]
click at [707, 466] on div "Clicks By Search Type Clicks By URL" at bounding box center [456, 504] width 521 height 326
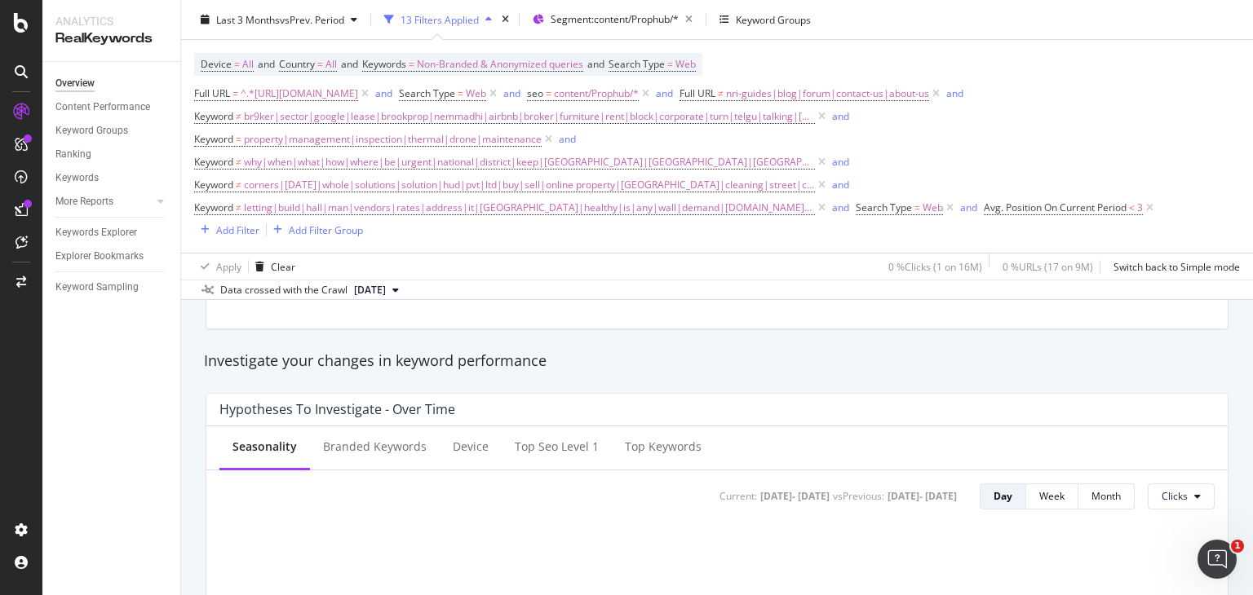
scroll to position [0, 0]
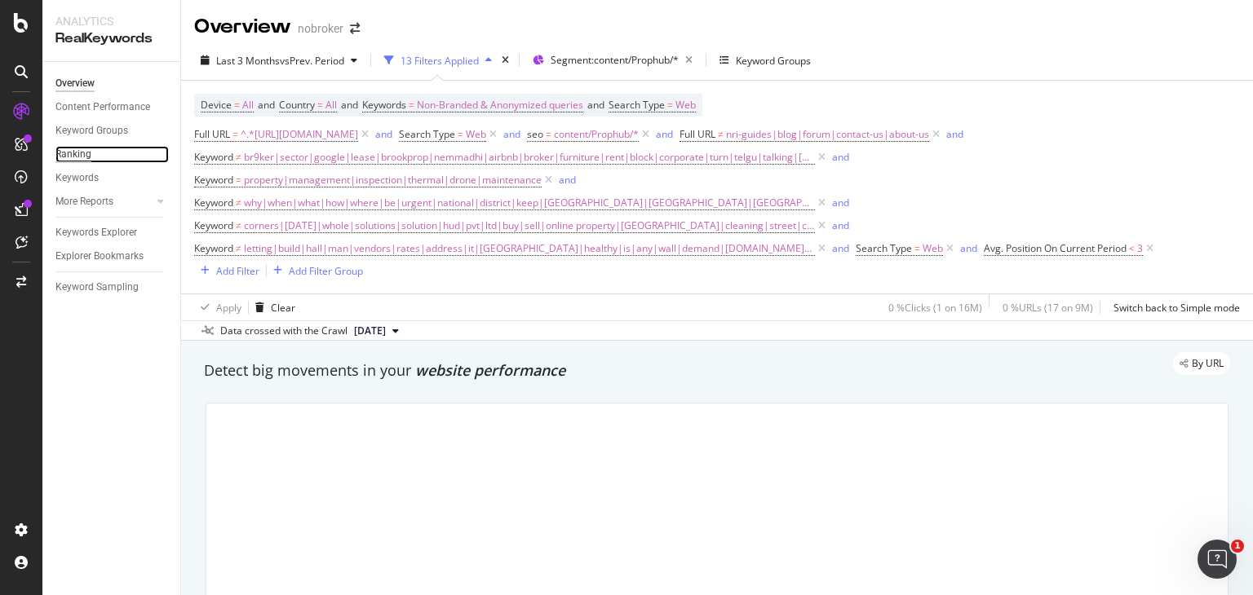
click at [74, 154] on div "Ranking" at bounding box center [73, 154] width 36 height 17
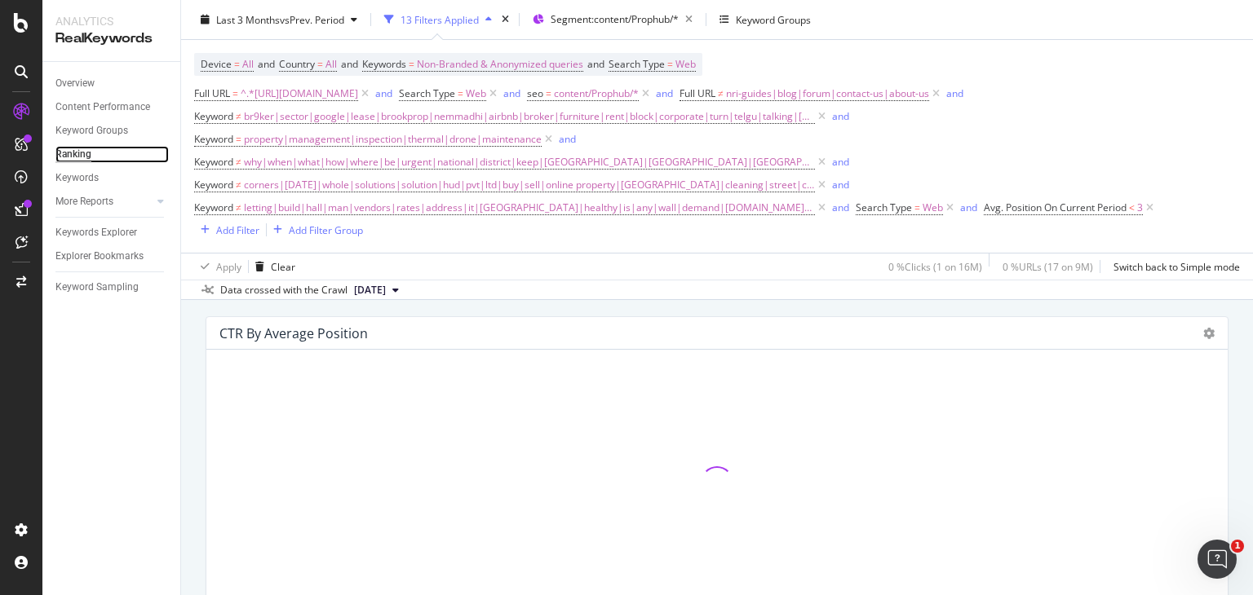
scroll to position [1732, 0]
click at [943, 203] on icon at bounding box center [950, 208] width 14 height 16
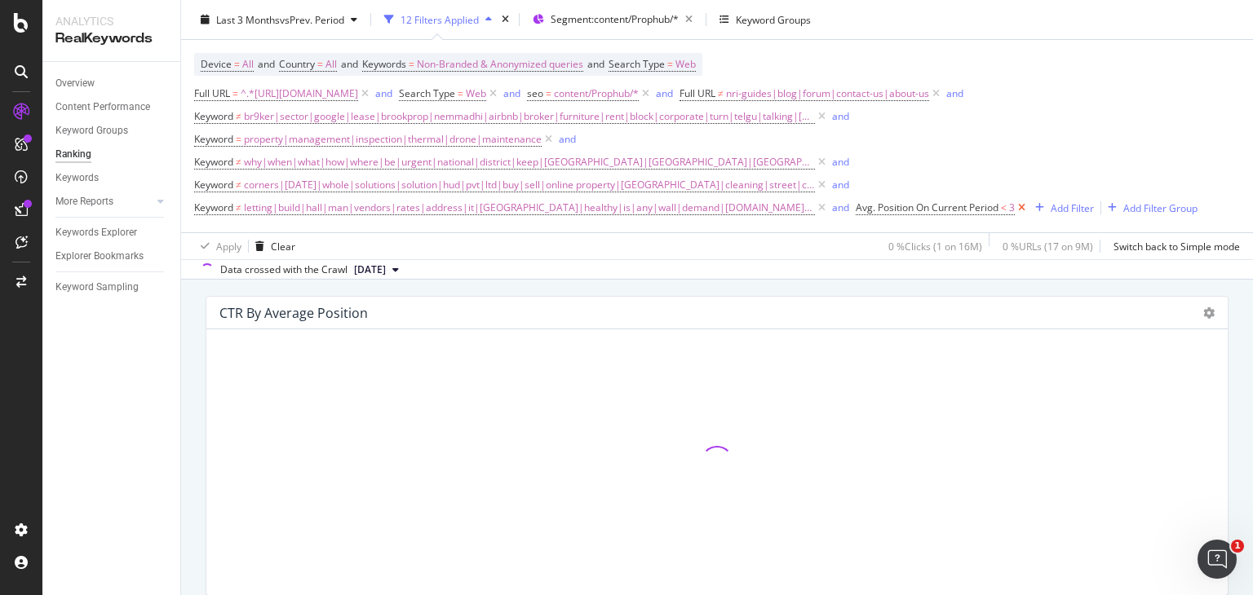
scroll to position [1712, 0]
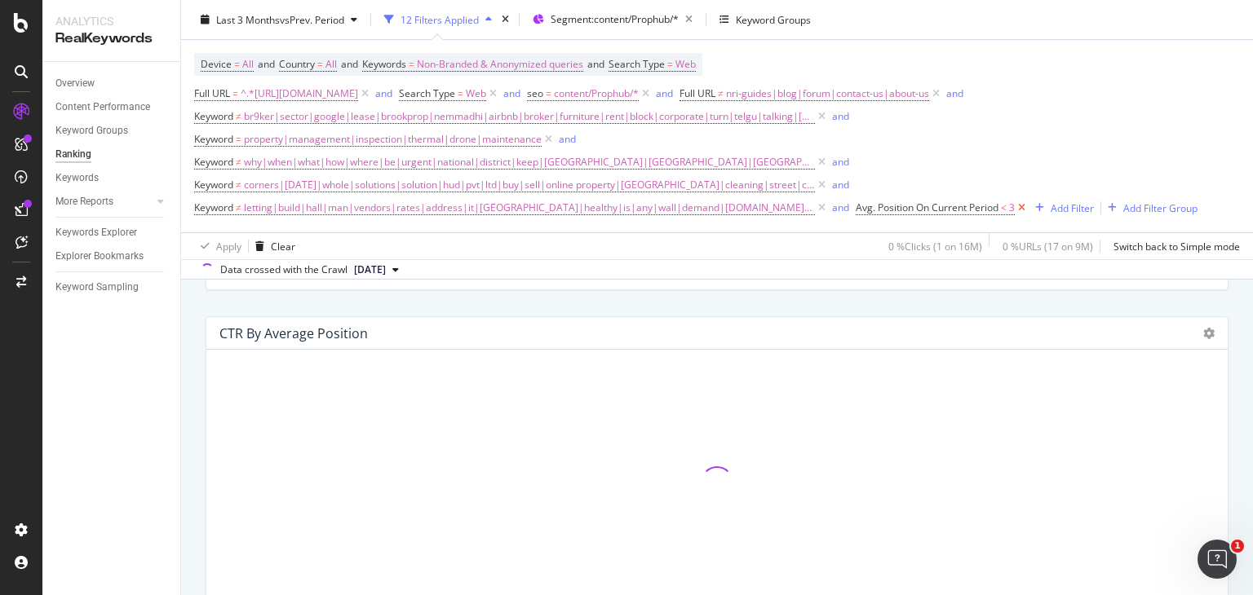
click at [1015, 207] on icon at bounding box center [1022, 208] width 14 height 16
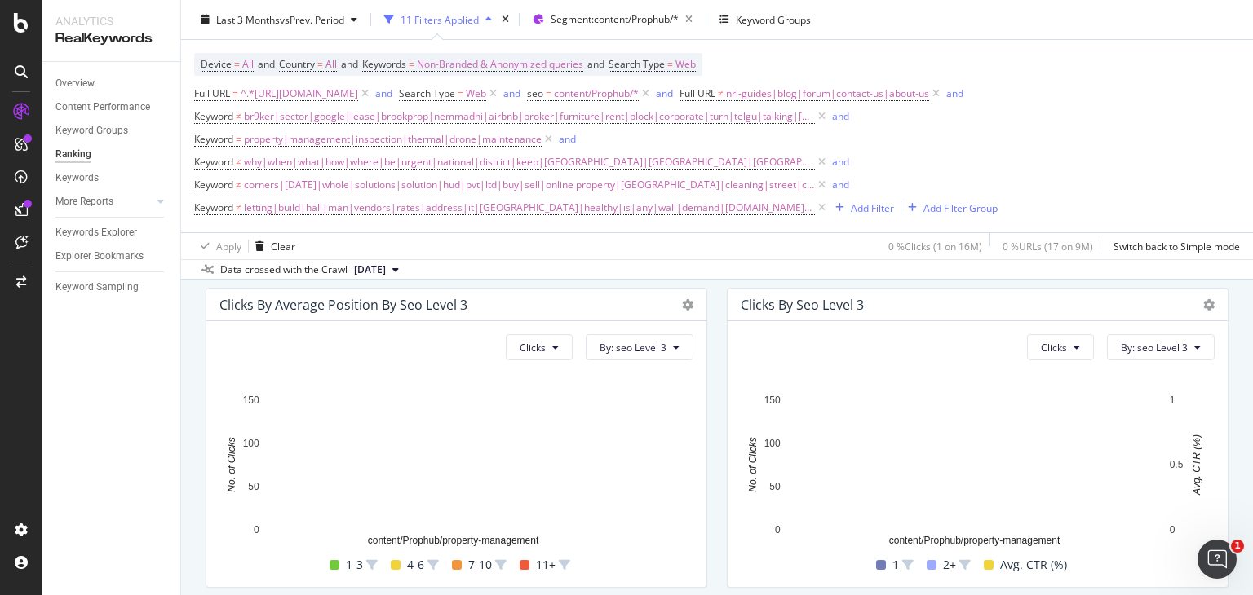
scroll to position [763, 0]
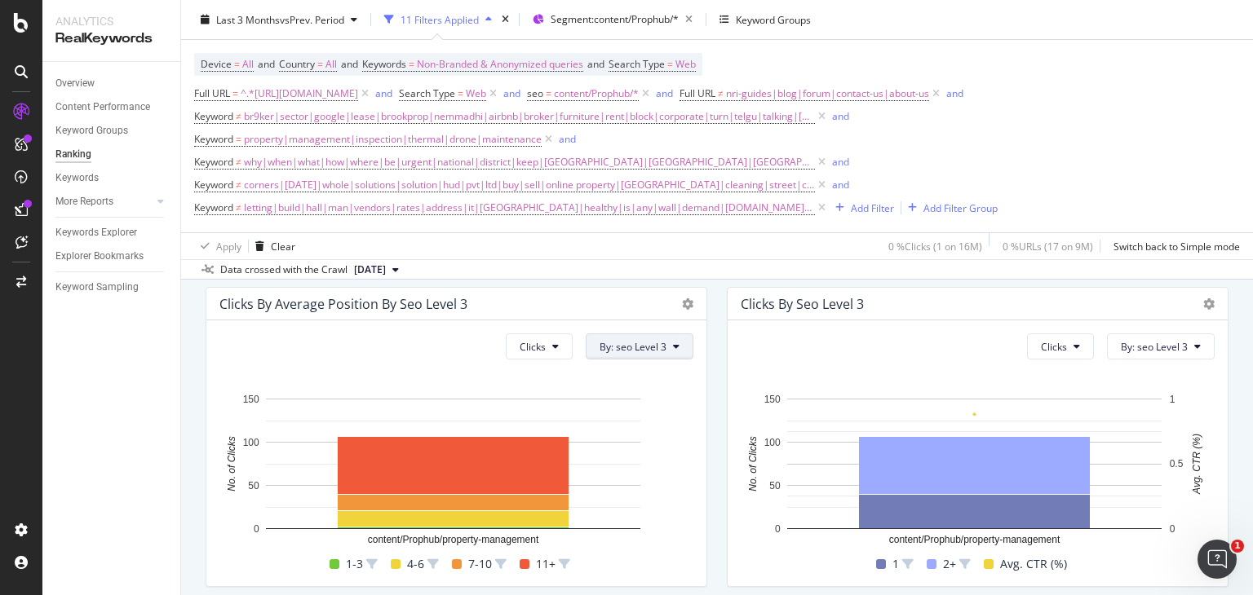
click at [623, 341] on span "By: seo Level 3" at bounding box center [633, 347] width 67 height 14
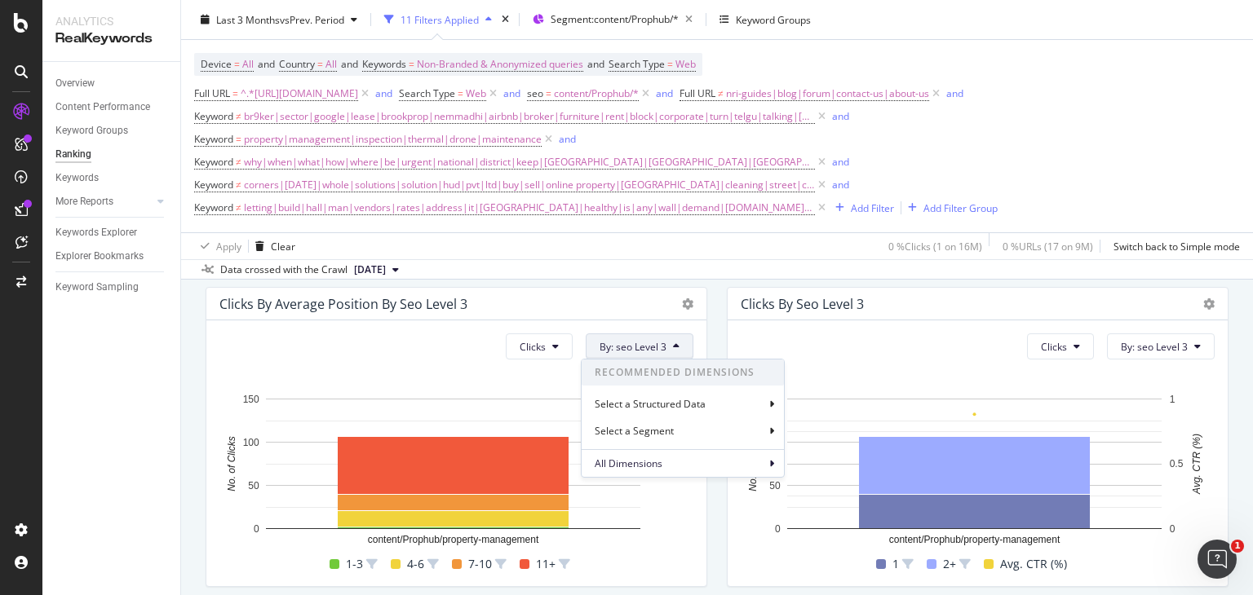
click at [708, 518] on div "Clicks By Average Position by seo Level 3 Clicks By: seo Level 3 Recommended Di…" at bounding box center [456, 437] width 521 height 326
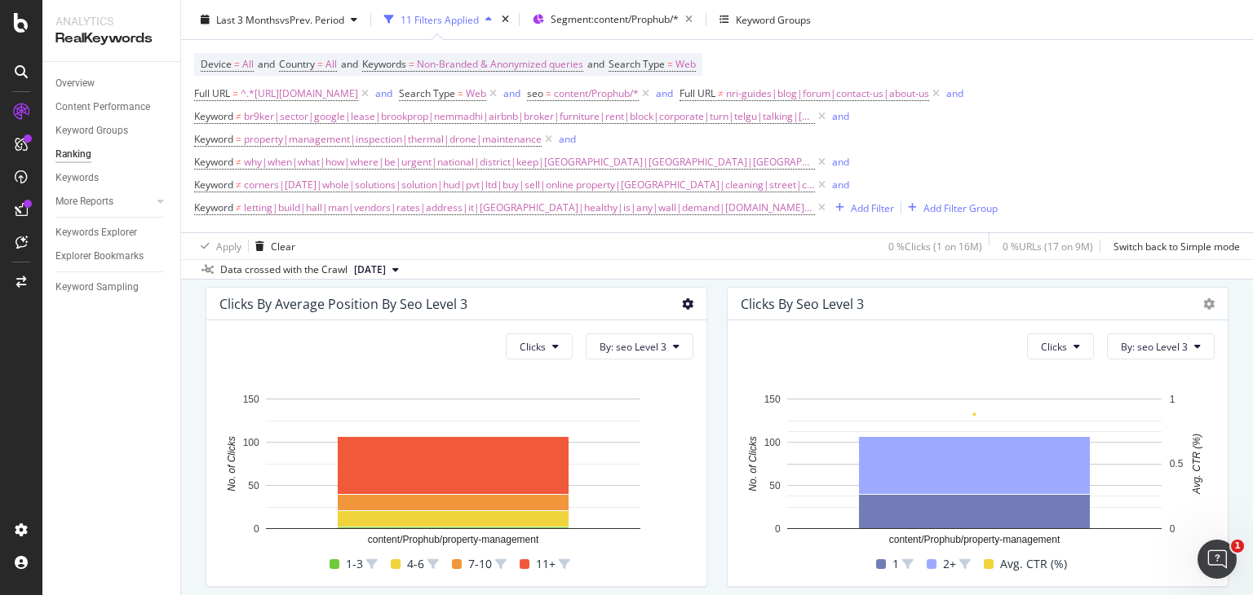
click at [682, 300] on icon at bounding box center [687, 304] width 11 height 11
click at [738, 380] on div "Table" at bounding box center [764, 389] width 175 height 24
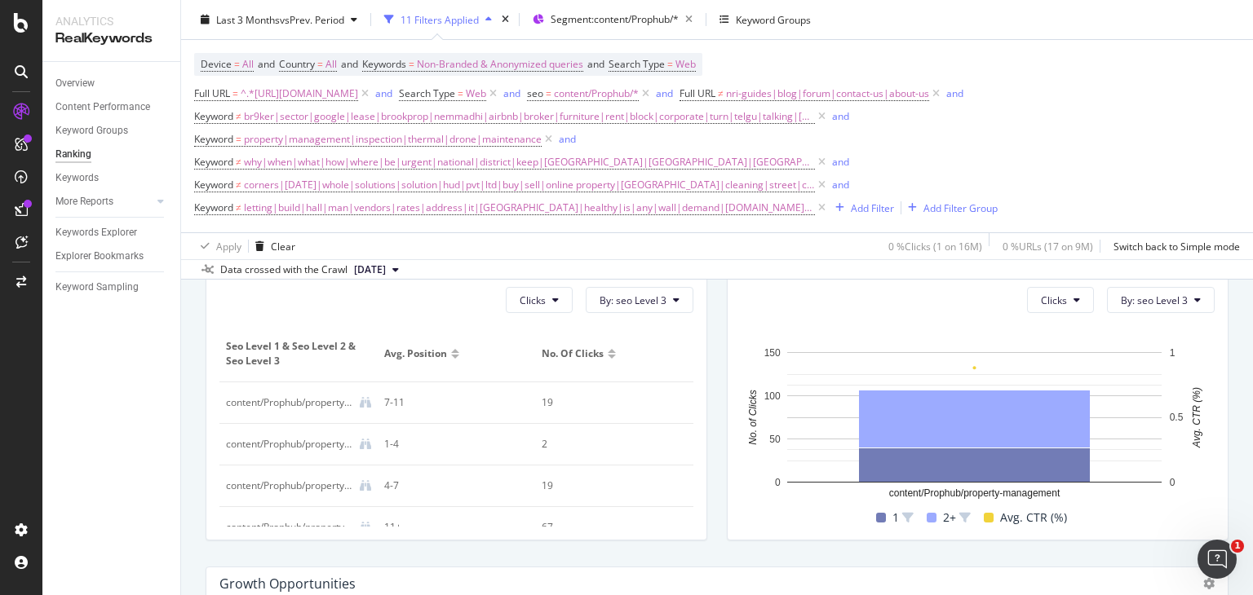
scroll to position [808, 0]
click at [636, 302] on span "By: seo Level 3" at bounding box center [633, 301] width 67 height 14
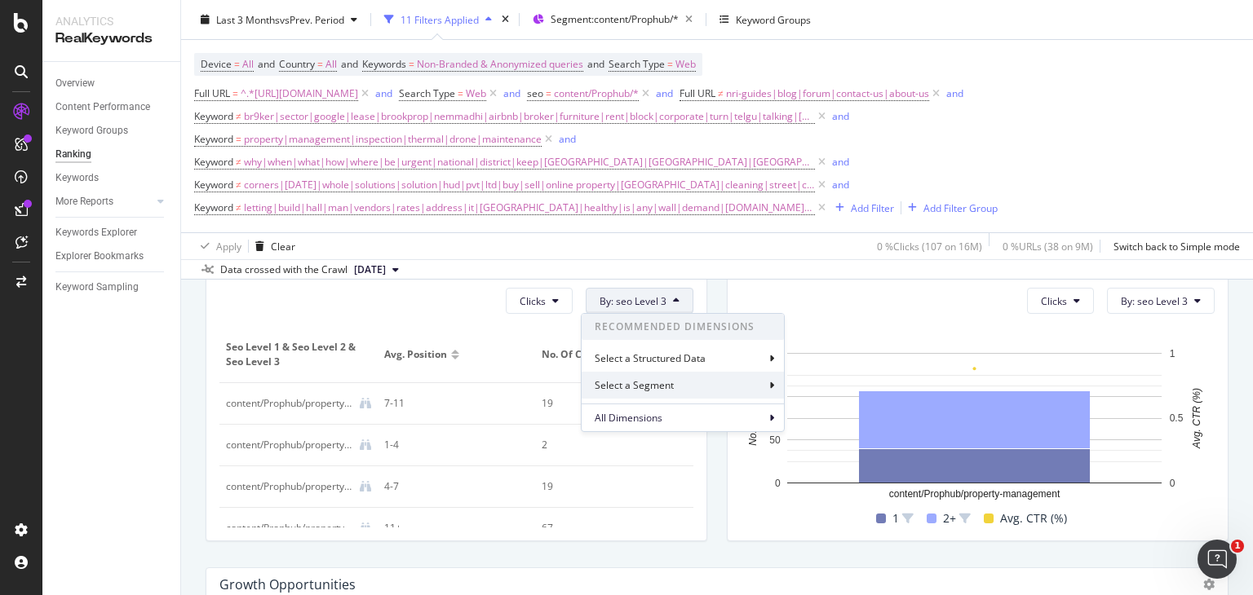
click at [767, 386] on div "Select a Segment" at bounding box center [683, 385] width 202 height 27
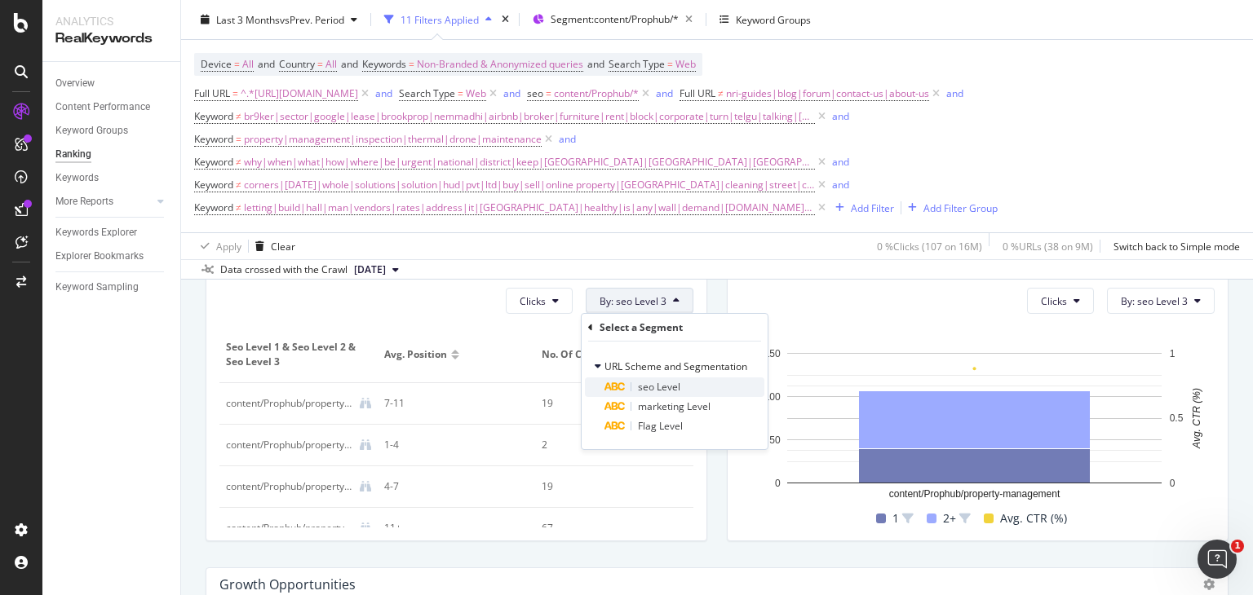
click at [687, 380] on div "seo Level" at bounding box center [684, 388] width 160 height 20
click at [741, 401] on div "Validate" at bounding box center [736, 403] width 37 height 14
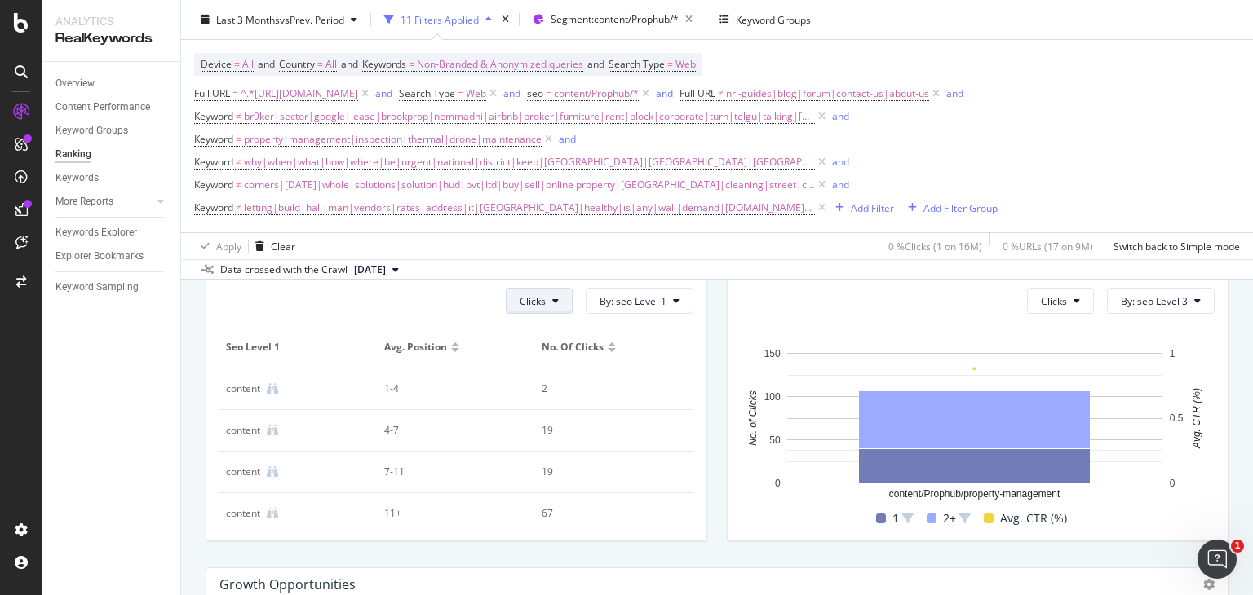
click at [537, 304] on span "Clicks" at bounding box center [533, 301] width 26 height 14
click at [705, 389] on div "Clicks By Average Position by seo Level 1 Clicks By: seo Level 1 seo Level 1 Av…" at bounding box center [456, 391] width 521 height 326
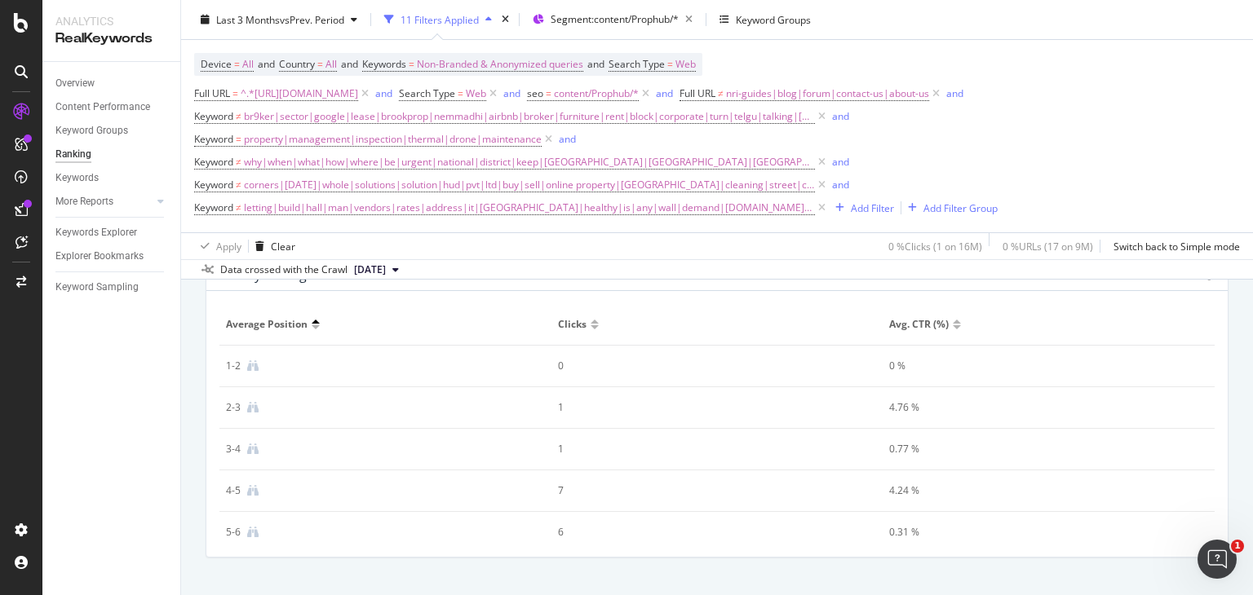
scroll to position [1772, 0]
click at [889, 407] on div "4.76 %" at bounding box center [1032, 407] width 287 height 15
click at [883, 457] on td "0.77 %" at bounding box center [1049, 449] width 332 height 42
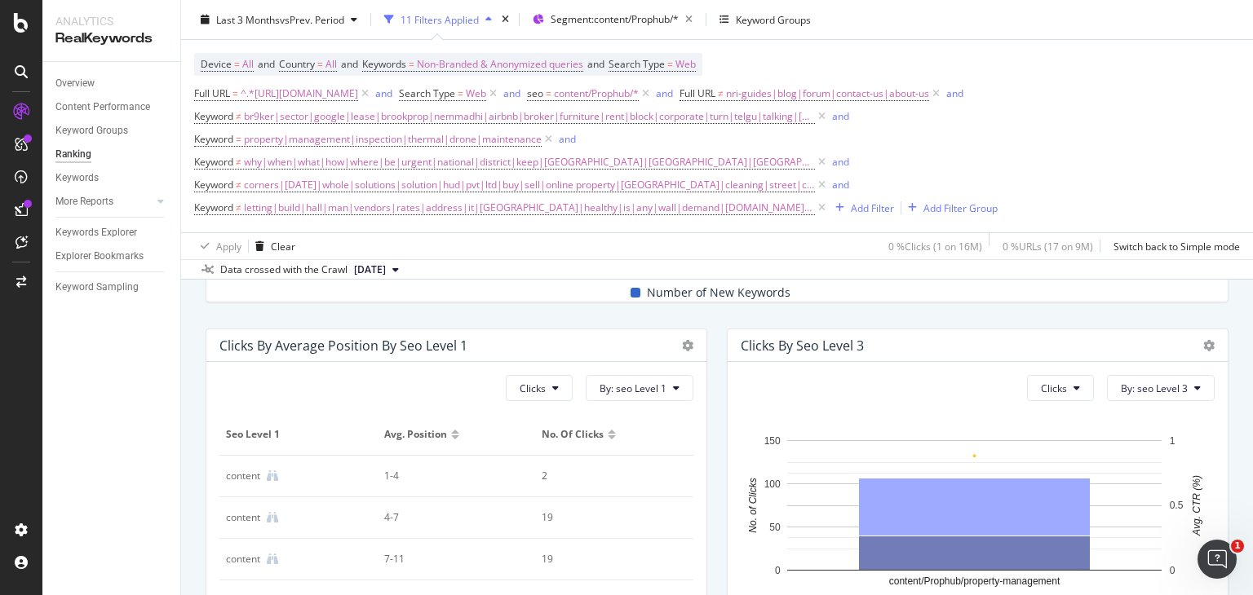
scroll to position [705, 0]
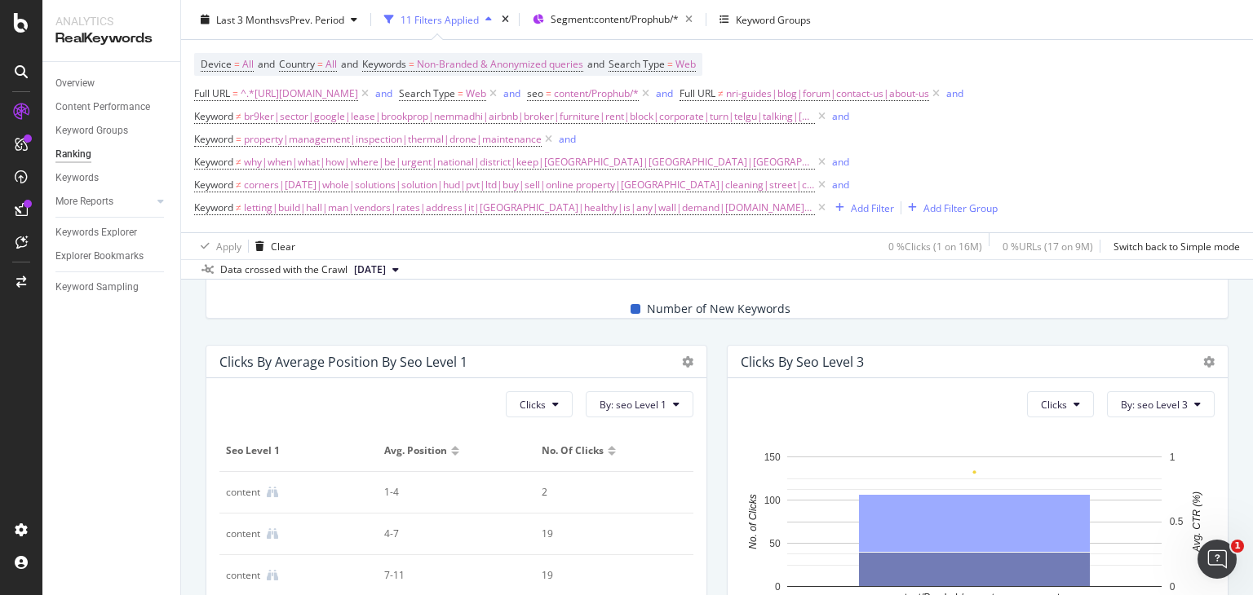
drag, startPoint x: 359, startPoint y: 20, endPoint x: 556, endPoint y: 323, distance: 361.3
click at [556, 323] on div "New Keywords Over Time Day Week Month Keywords Hold CTRL while clicking to filt…" at bounding box center [717, 169] width 1042 height 326
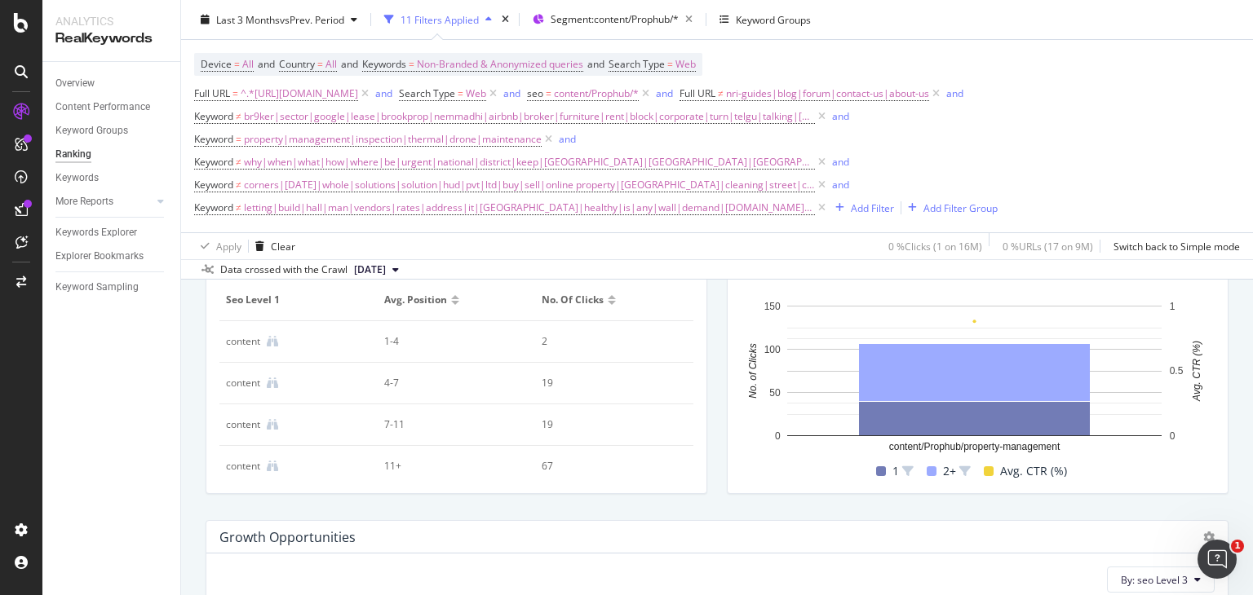
scroll to position [7, 0]
click at [85, 229] on div "Keywords Explorer" at bounding box center [96, 232] width 82 height 17
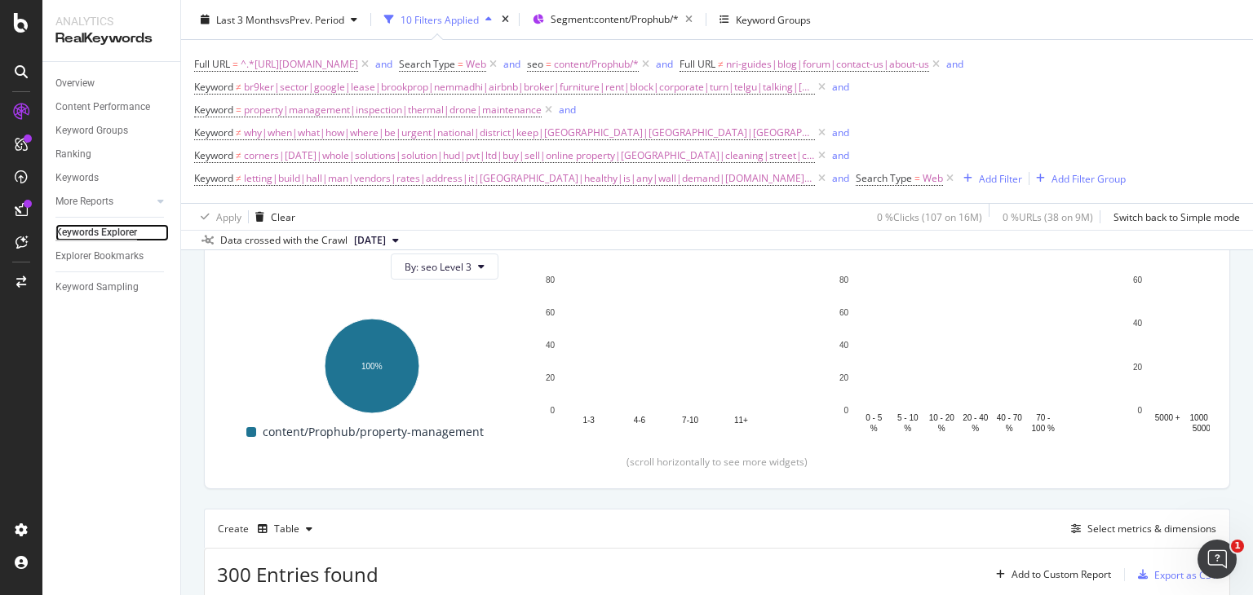
scroll to position [189, 0]
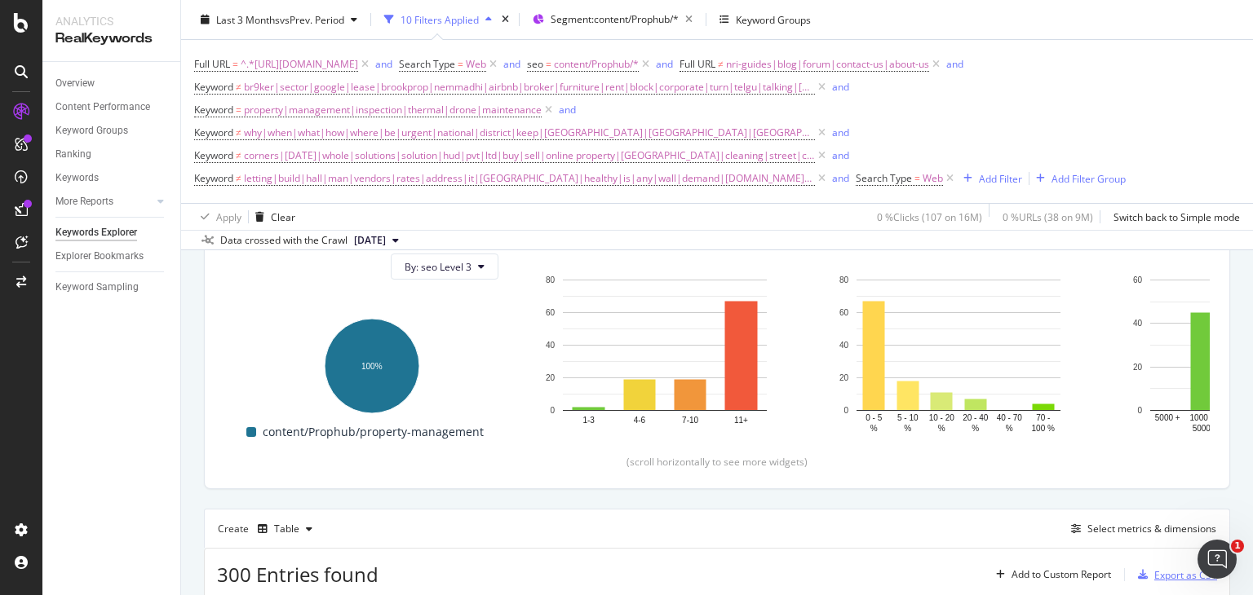
click at [1154, 572] on div "Export as CSV" at bounding box center [1185, 576] width 63 height 14
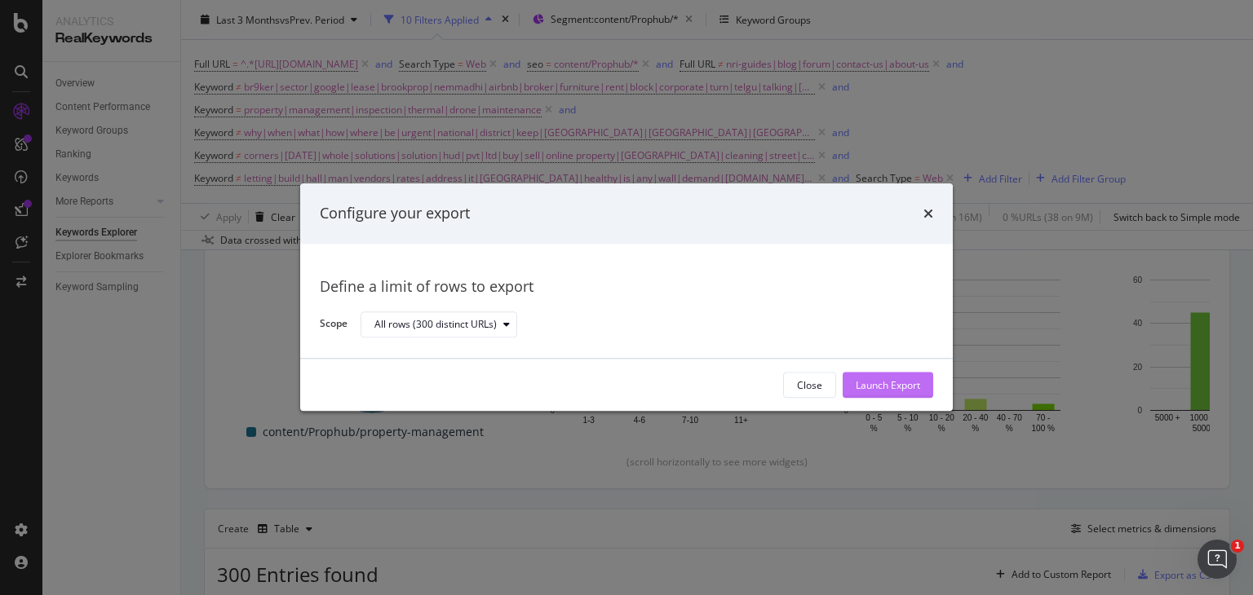
click at [884, 383] on div "Launch Export" at bounding box center [888, 385] width 64 height 14
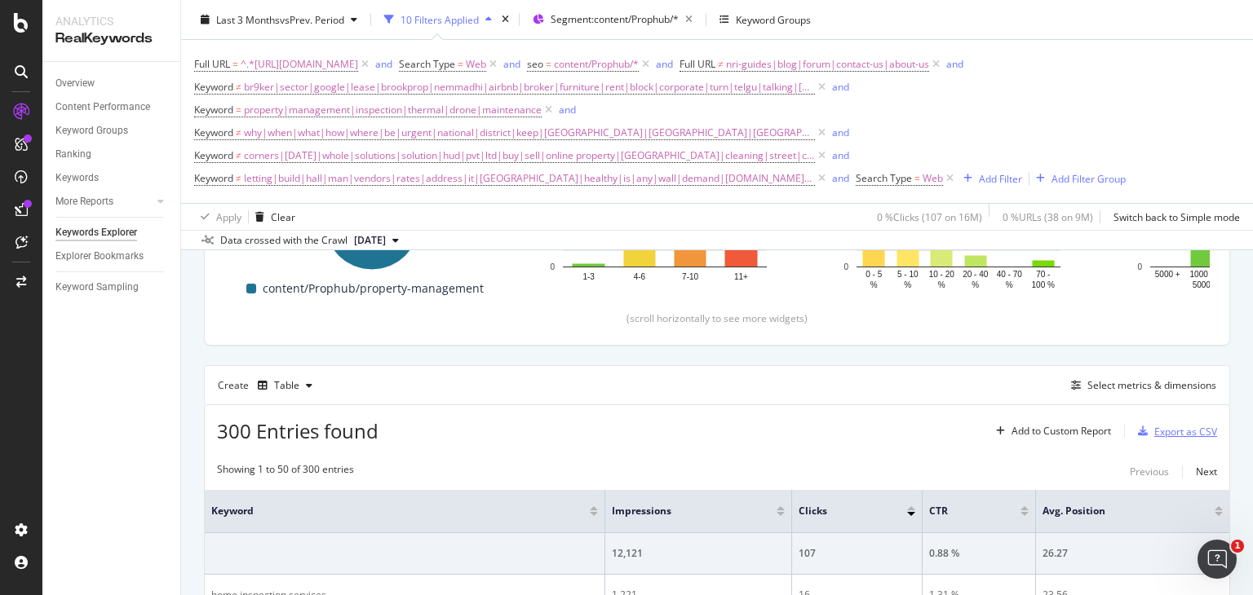
scroll to position [326, 0]
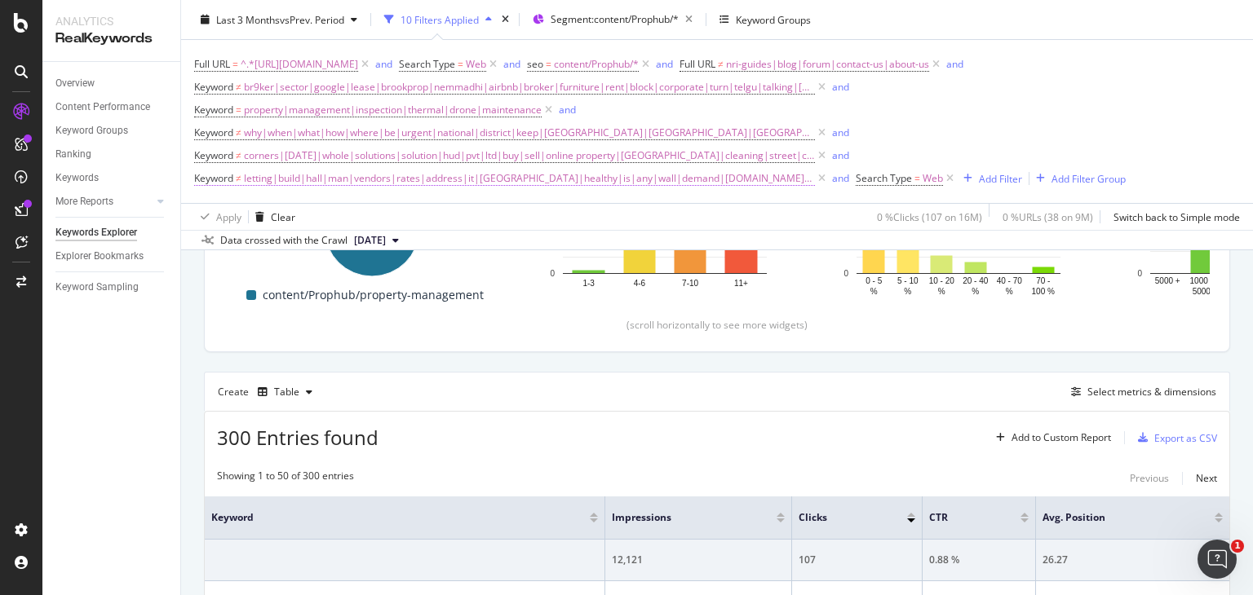
click at [562, 177] on span "letting|build|hall|man|vendors|rates|address|it|norfolk|healthy|is|any|wall|dem…" at bounding box center [529, 178] width 571 height 23
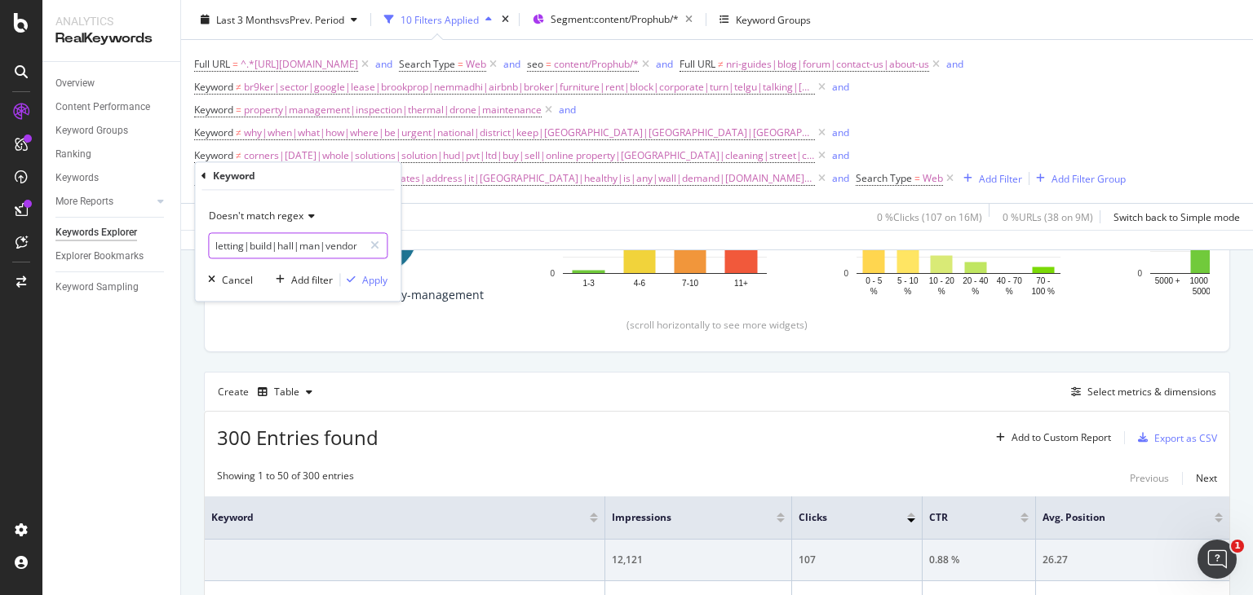
click at [273, 244] on input "letting|build|hall|man|vendors|rates|address|it|norfolk|healthy|is|any|wall|dem…" at bounding box center [286, 246] width 154 height 26
type input "letting|build|hall|man|vendors|rates|address|it|norfolk|healthy|is|any|wall|dem…"
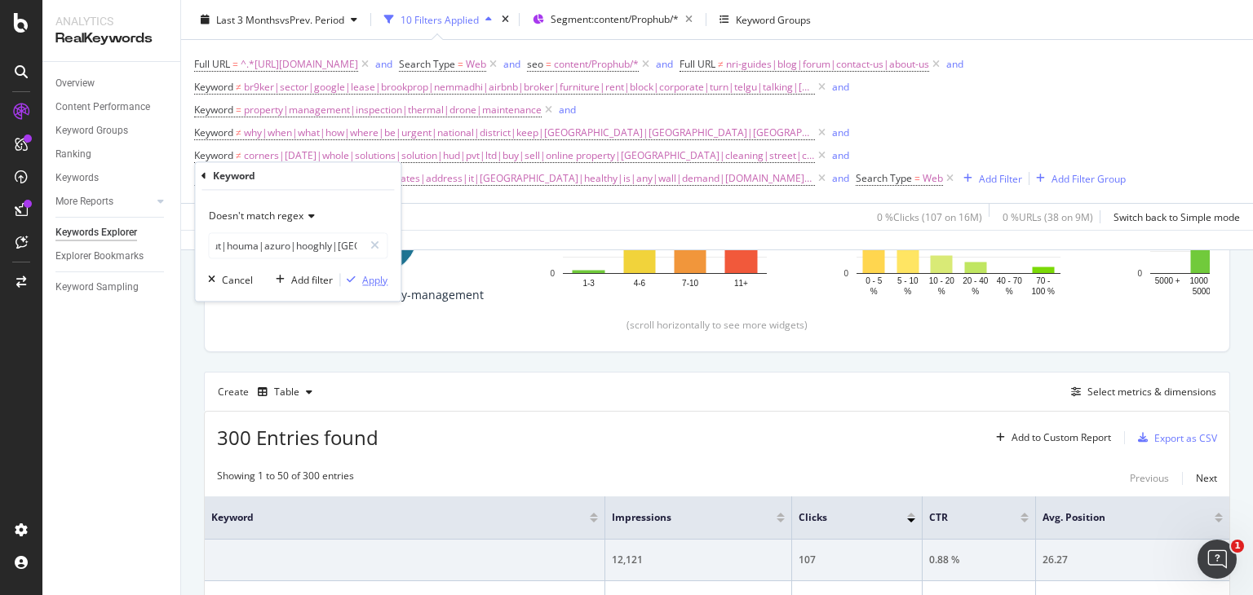
scroll to position [0, 0]
click at [367, 278] on div "Apply" at bounding box center [374, 280] width 25 height 14
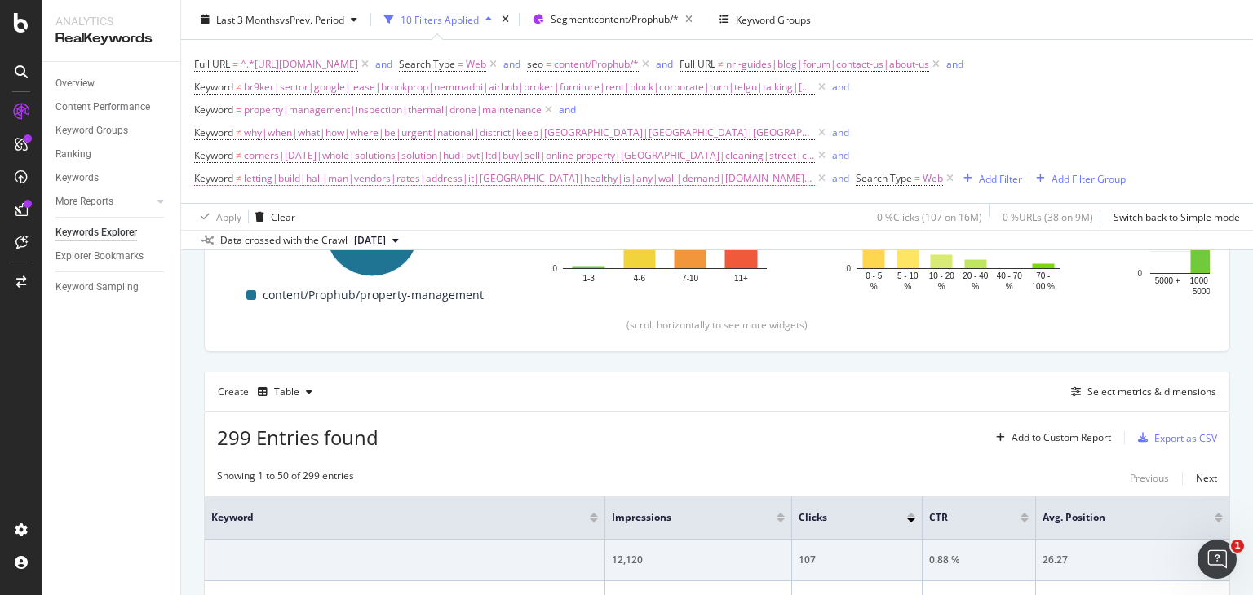
click at [567, 174] on span "letting|build|hall|man|vendors|rates|address|it|norfolk|healthy|is|any|wall|dem…" at bounding box center [529, 178] width 571 height 23
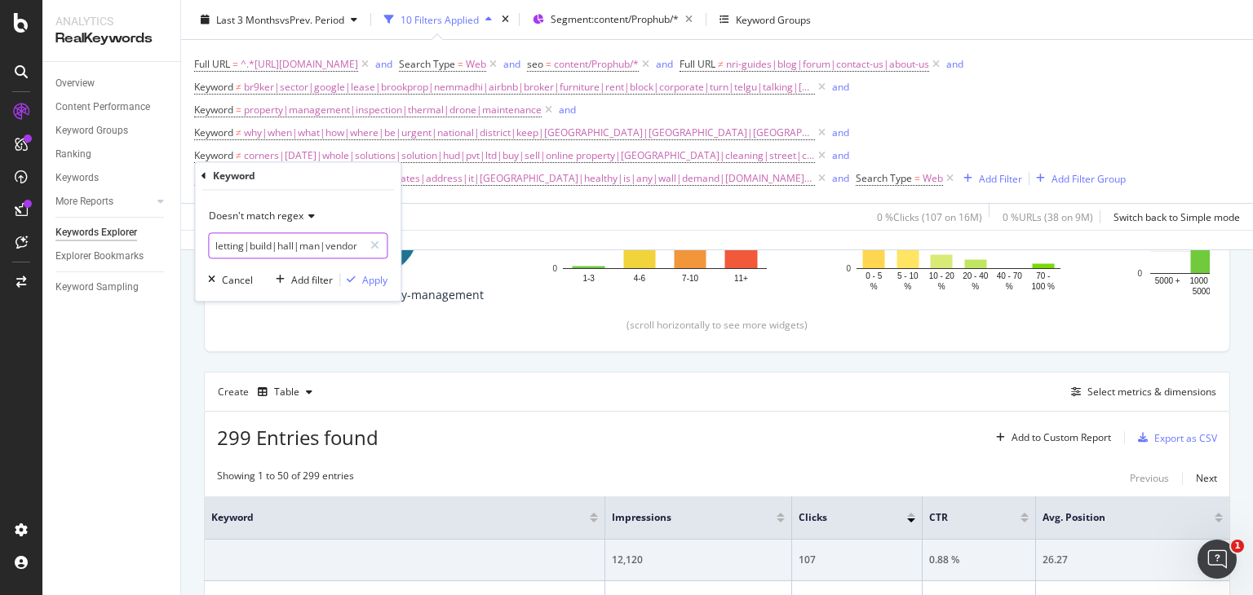
click at [307, 241] on input "letting|build|hall|man|vendors|rates|address|it|norfolk|healthy|is|any|wall|dem…" at bounding box center [286, 246] width 154 height 26
type input "letting|build|hall|man|vendors|rates|address|it|norfolk|healthy|is|any|wall|dem…"
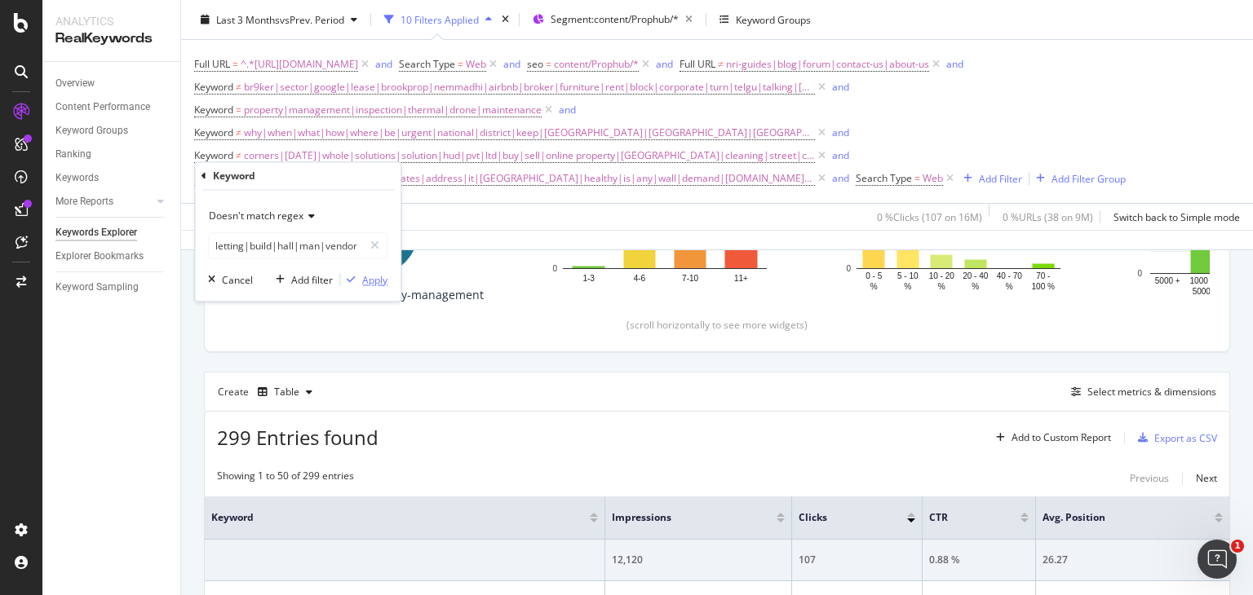
click at [367, 278] on div "Apply" at bounding box center [374, 280] width 25 height 14
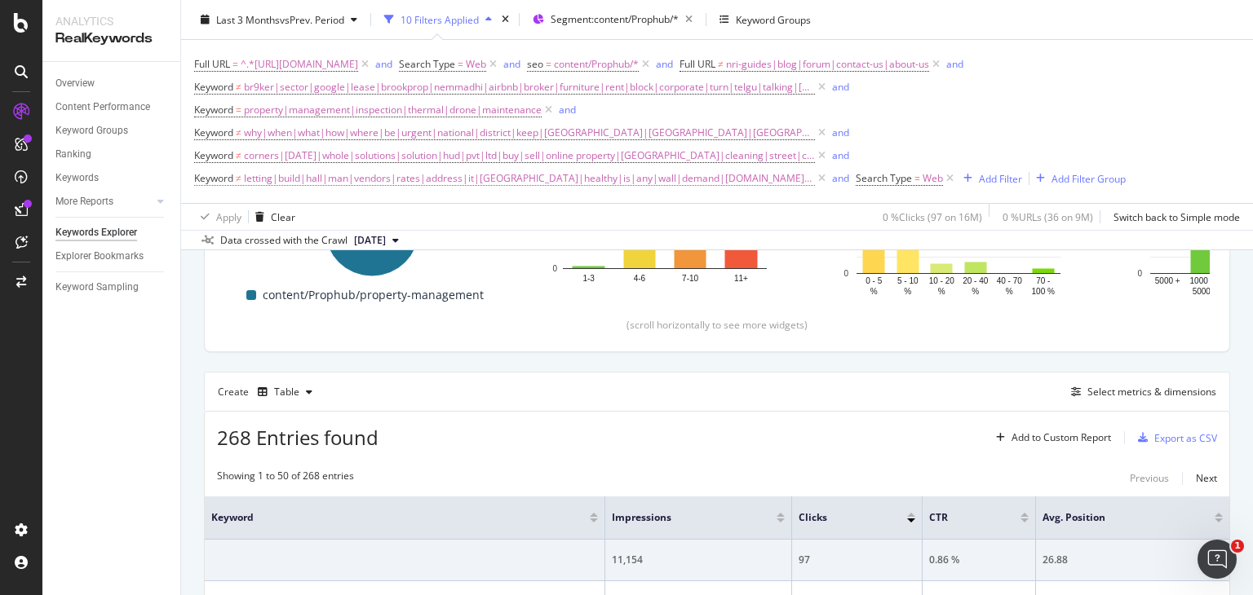
click at [437, 174] on span "letting|build|hall|man|vendors|rates|address|it|norfolk|healthy|is|any|wall|dem…" at bounding box center [529, 178] width 571 height 23
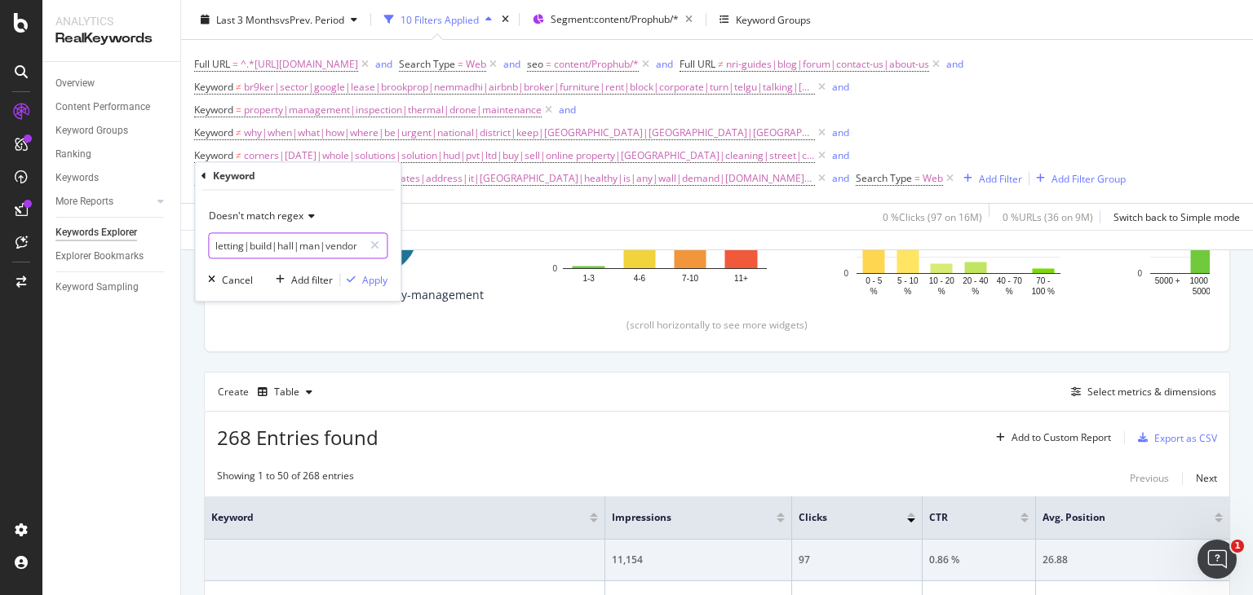
click at [277, 252] on input "letting|build|hall|man|vendors|rates|address|it|norfolk|healthy|is|any|wall|dem…" at bounding box center [286, 246] width 154 height 26
paste input "service property"
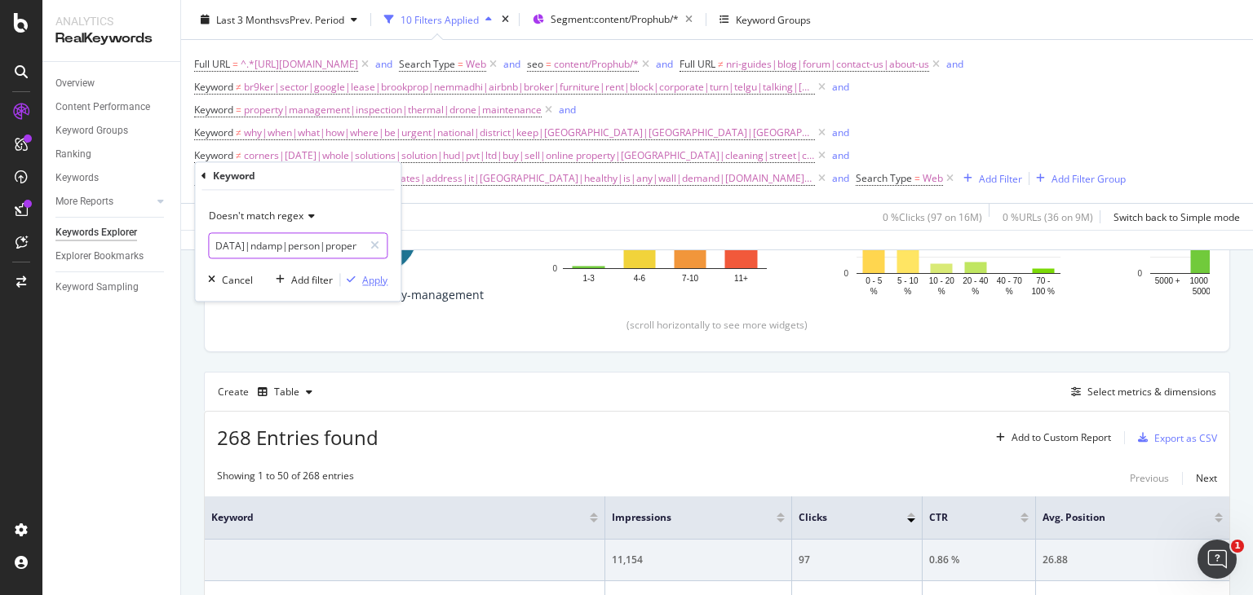
type input "letting|build|hall|man|vendors|rates|address|it|norfolk|healthy|is|any|wall|dem…"
click at [372, 281] on div "Apply" at bounding box center [374, 280] width 25 height 14
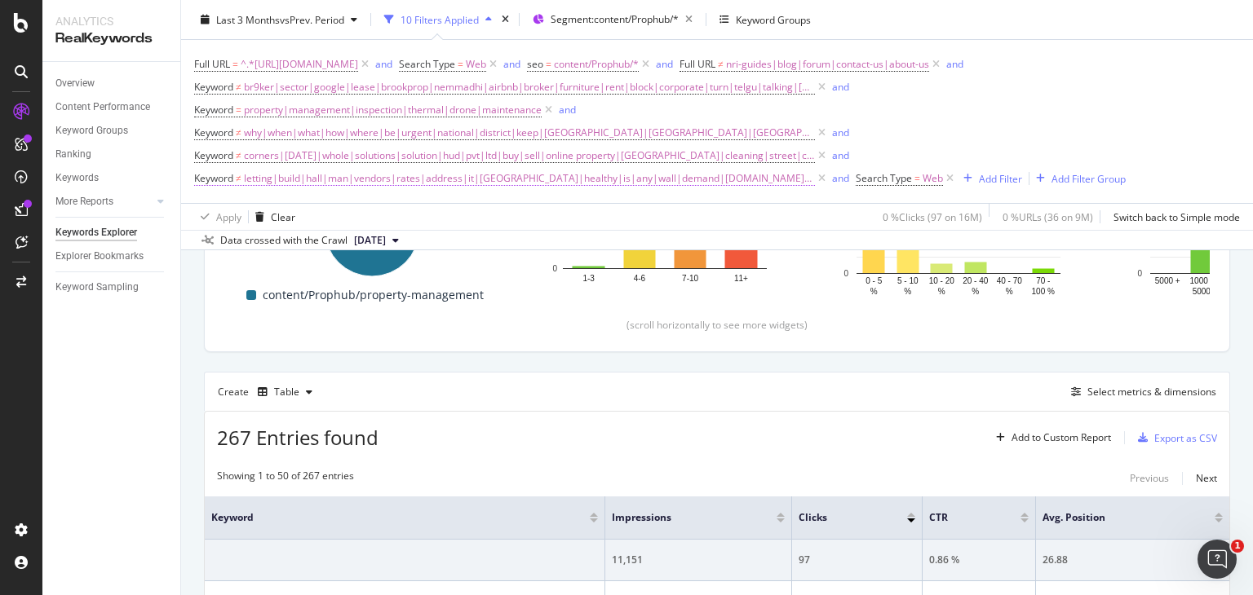
click at [509, 175] on span "letting|build|hall|man|vendors|rates|address|it|norfolk|healthy|is|any|wall|dem…" at bounding box center [529, 178] width 571 height 23
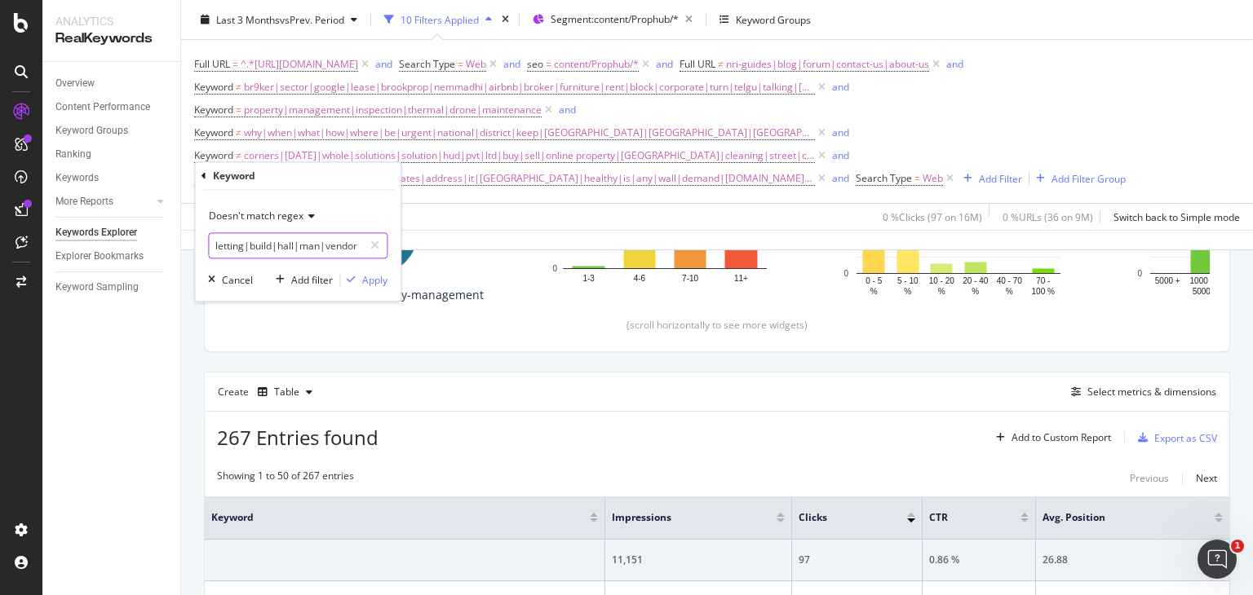
click at [274, 244] on input "letting|build|hall|man|vendors|rates|address|it|norfolk|healthy|is|any|wall|dem…" at bounding box center [286, 246] width 154 height 26
paste input "property fix"
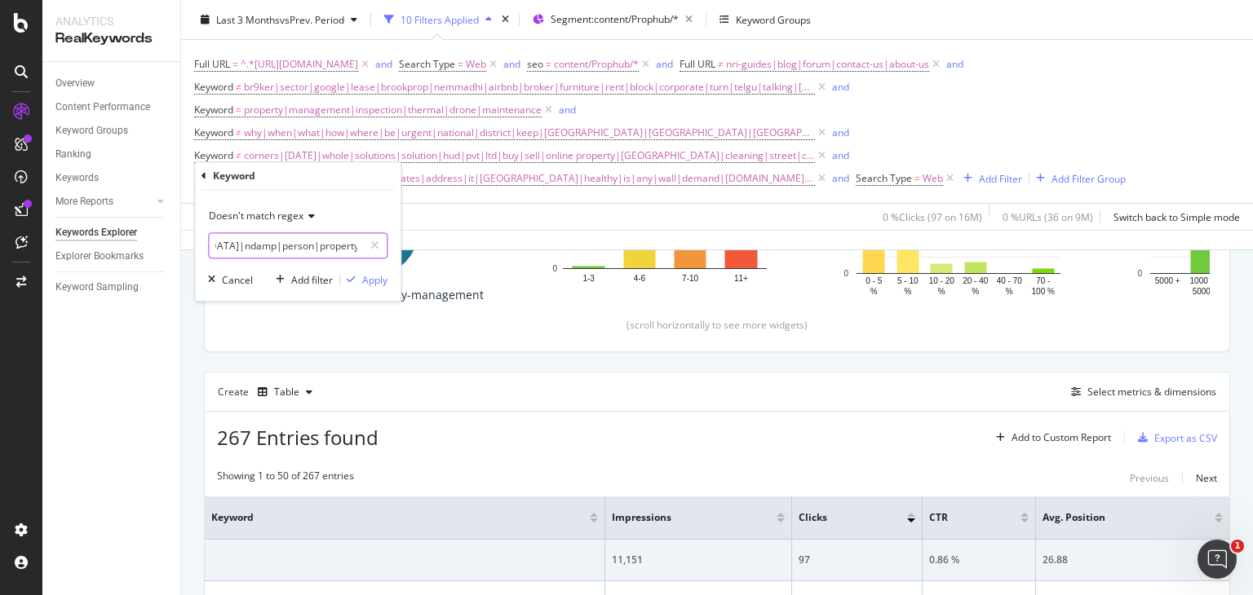
scroll to position [0, 1882]
type input "letting|build|hall|man|vendors|rates|address|it|norfolk|healthy|is|any|wall|dem…"
click at [369, 277] on div "Apply" at bounding box center [374, 280] width 25 height 14
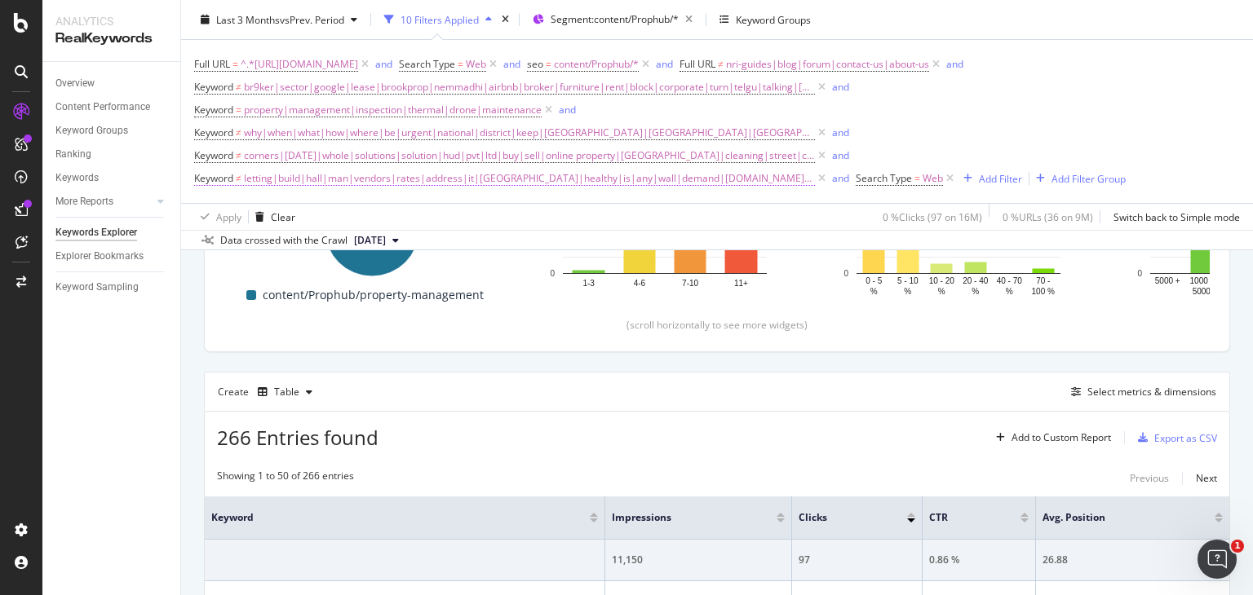
click at [591, 176] on span "letting|build|hall|man|vendors|rates|address|it|norfolk|healthy|is|any|wall|dem…" at bounding box center [529, 178] width 571 height 23
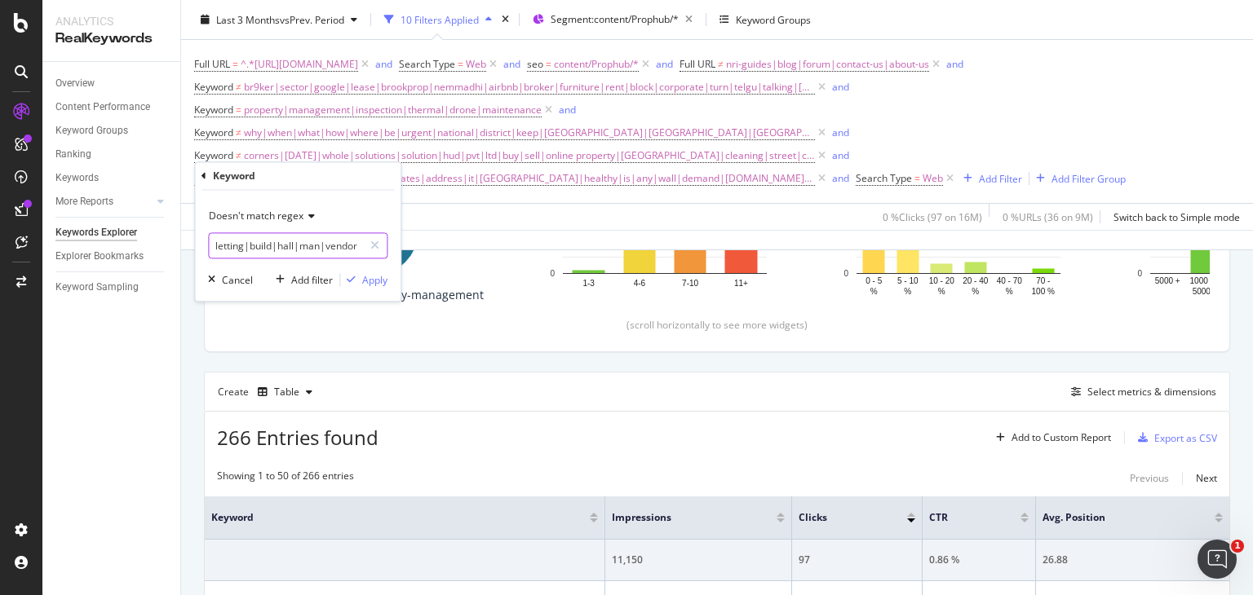
click at [295, 251] on input "letting|build|hall|man|vendors|rates|address|it|norfolk|healthy|is|any|wall|dem…" at bounding box center [286, 246] width 154 height 26
paste input "maintenance one|maintenance firm|premium property placements|"
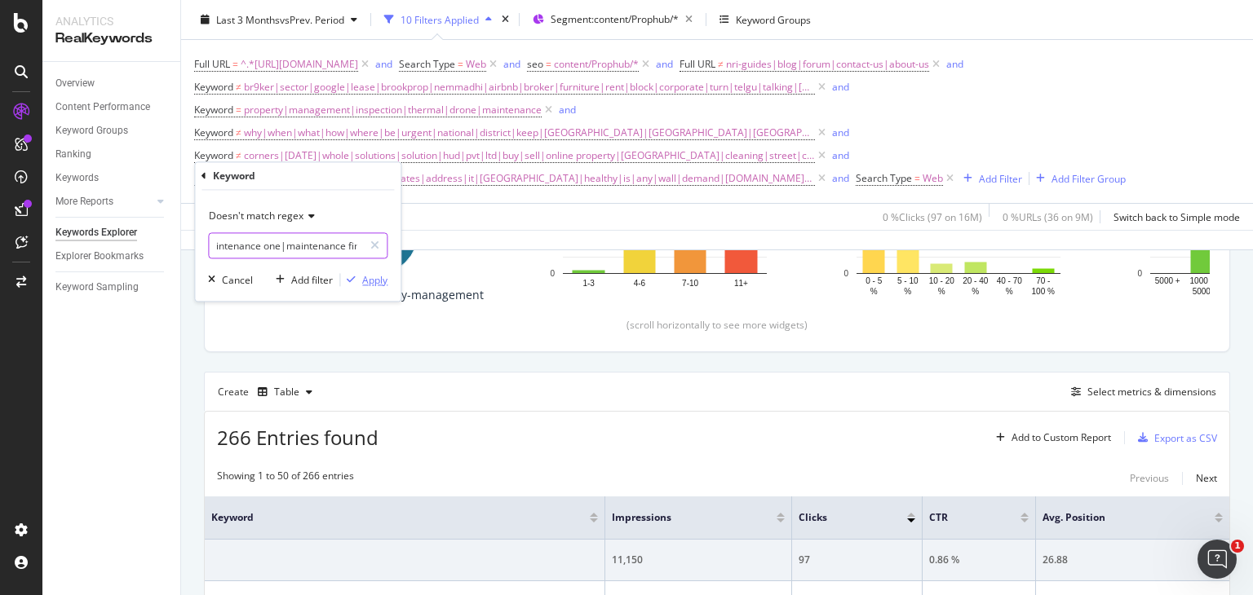
type input "letting|build|hall|man|vendors|rates|address|it|[GEOGRAPHIC_DATA]|healthy|is|an…"
click at [363, 278] on div "Apply" at bounding box center [374, 280] width 25 height 14
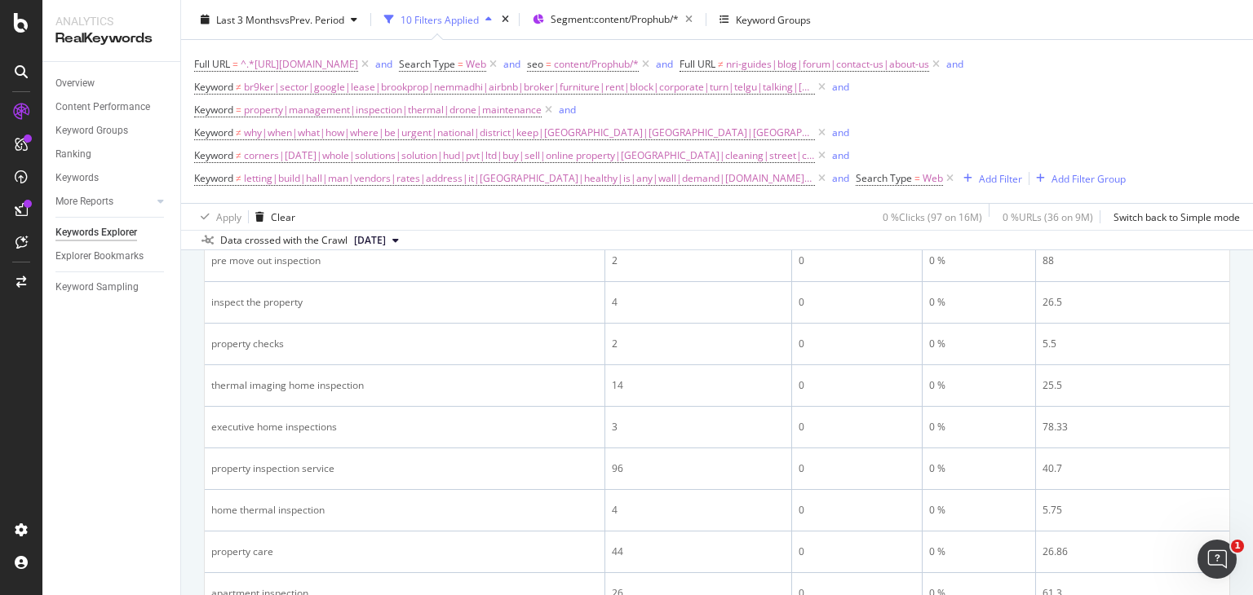
scroll to position [2325, 0]
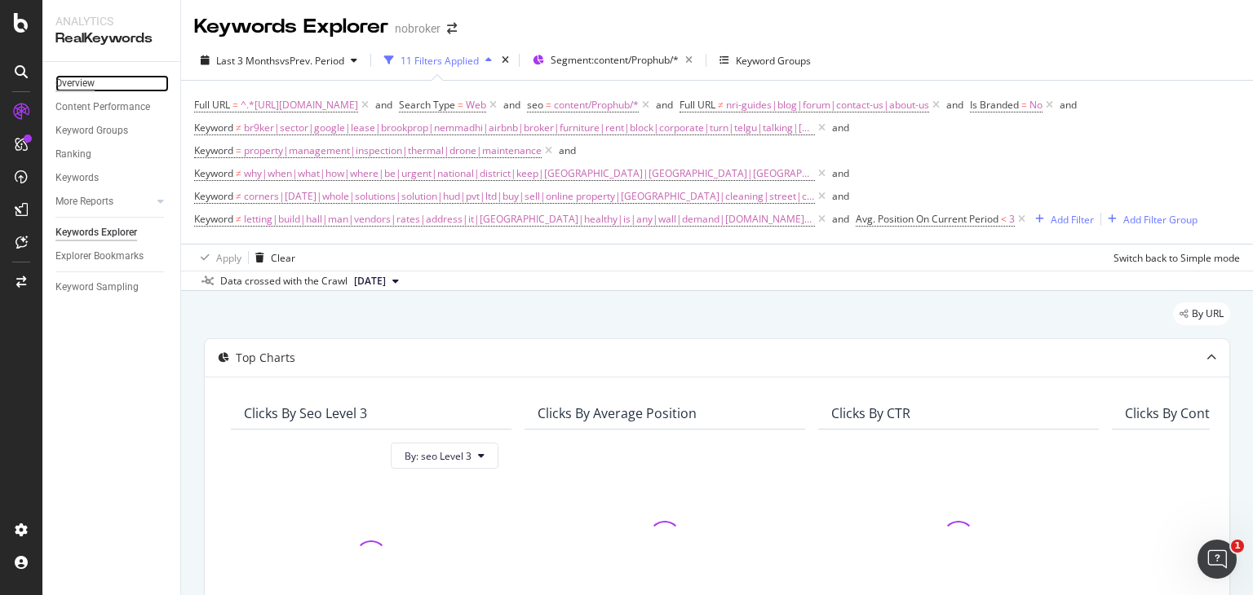
click at [80, 82] on div "Overview" at bounding box center [74, 83] width 39 height 17
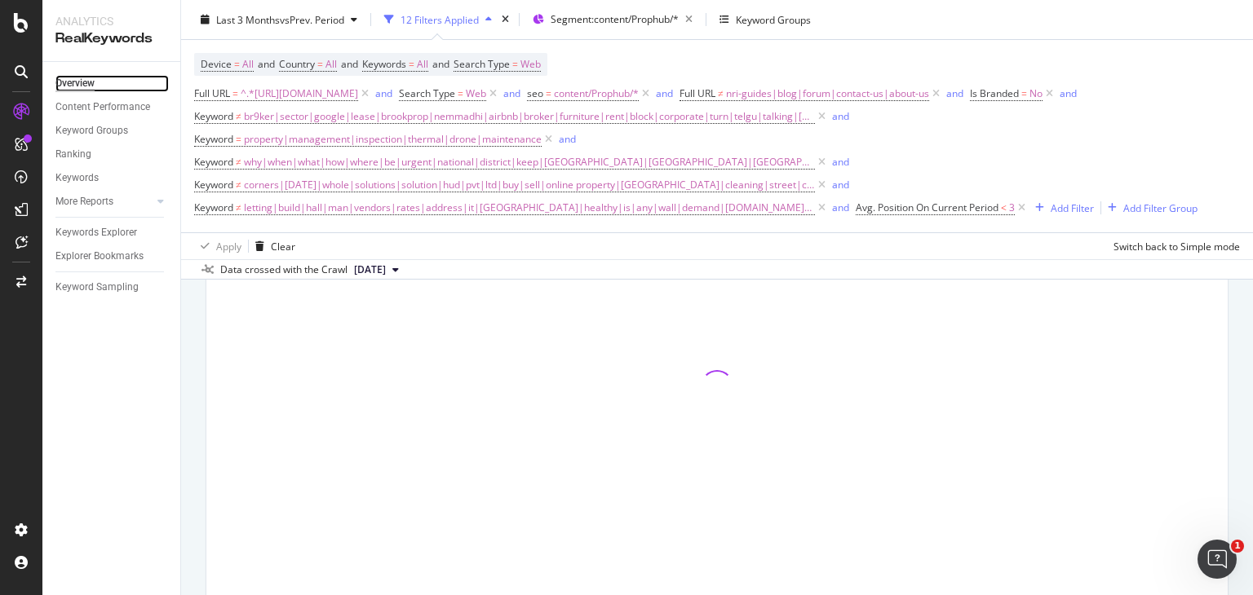
scroll to position [245, 0]
click at [77, 180] on div "Keywords" at bounding box center [76, 178] width 43 height 17
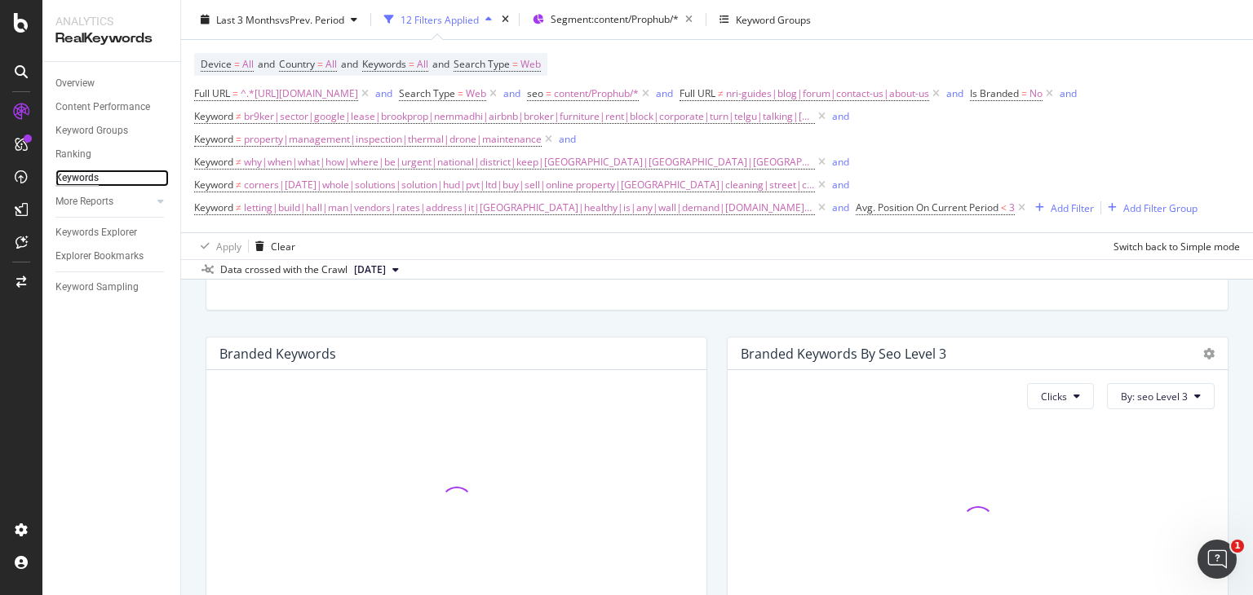
scroll to position [222, 0]
click at [88, 85] on div "Overview" at bounding box center [74, 83] width 39 height 17
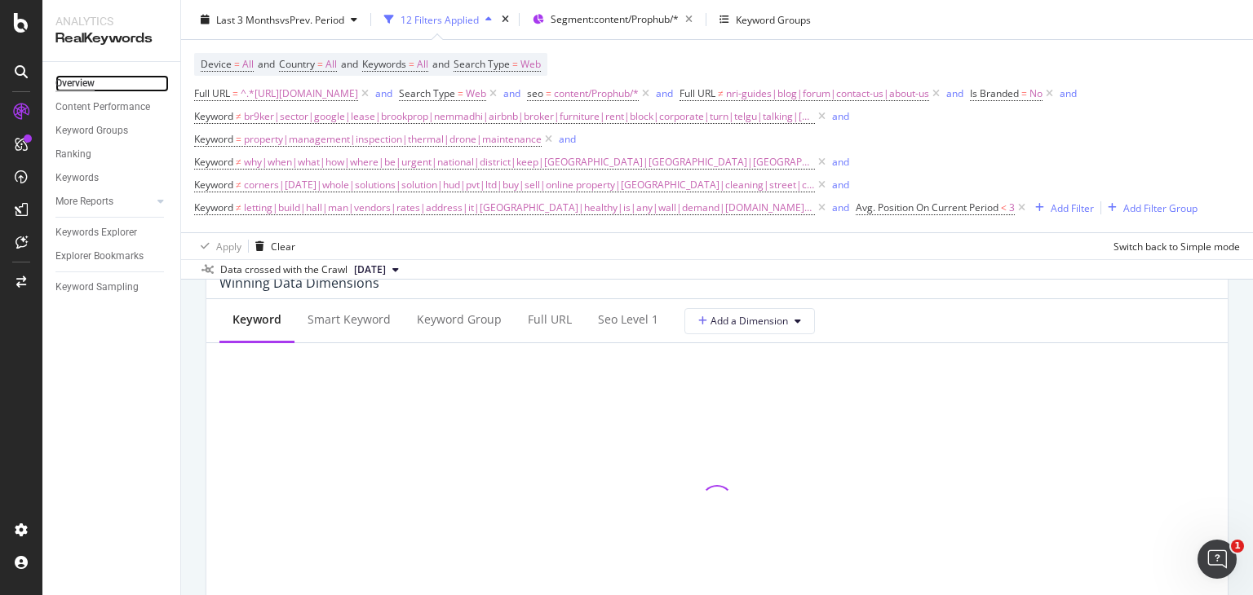
scroll to position [1510, 0]
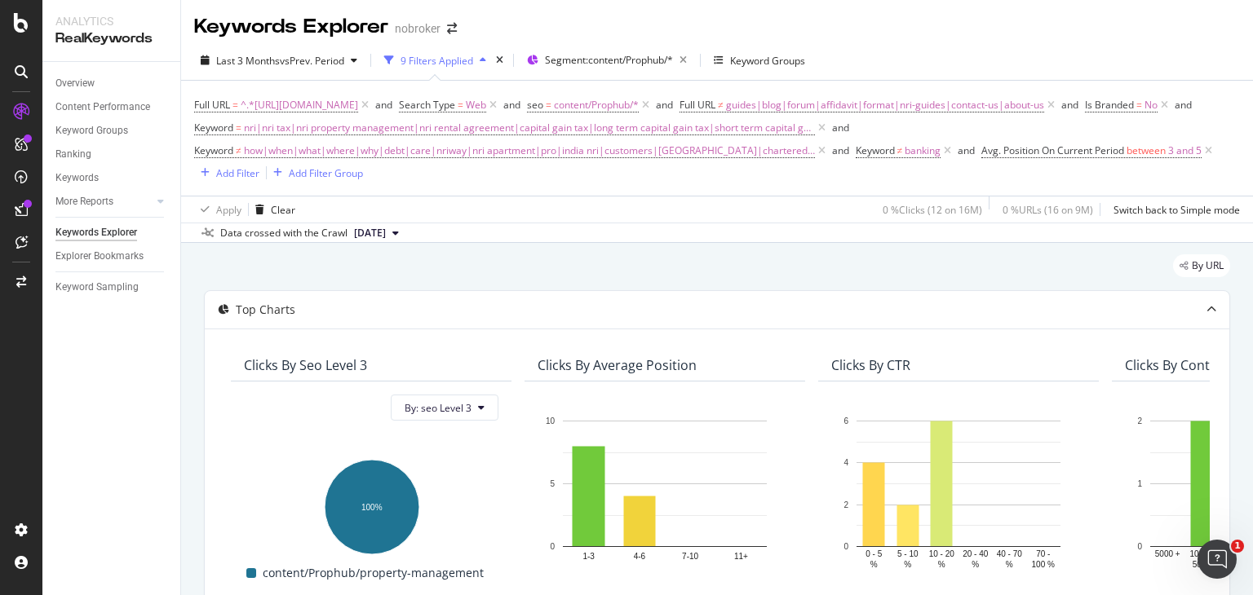
scroll to position [0, 114]
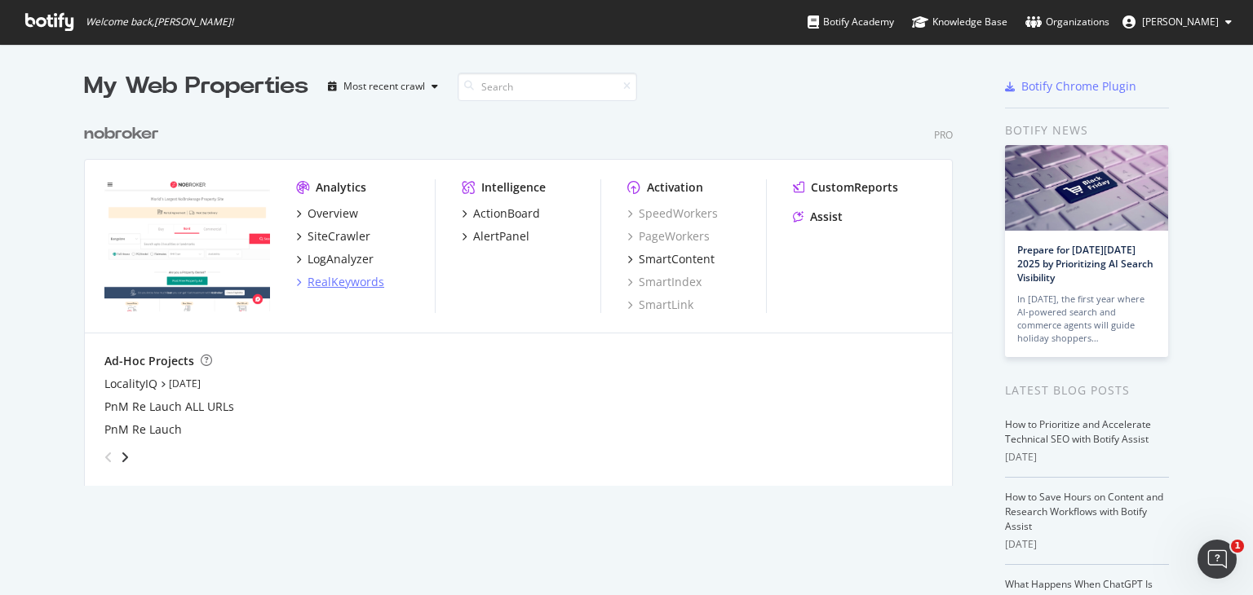
click at [333, 280] on div "RealKeywords" at bounding box center [346, 282] width 77 height 16
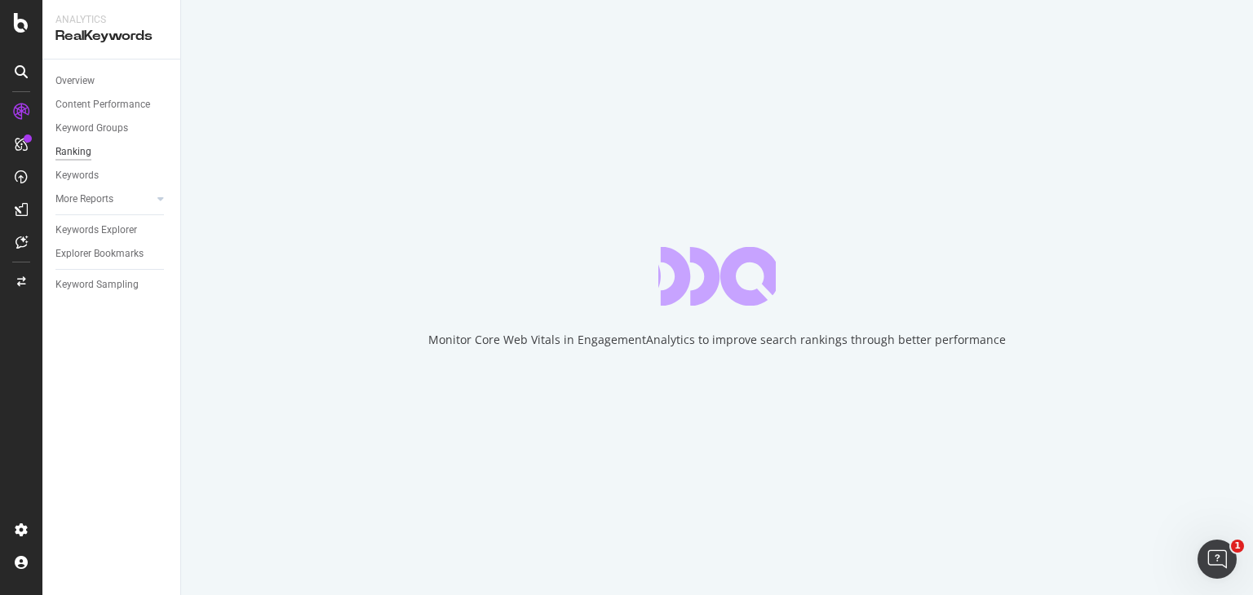
click at [74, 157] on div "Ranking" at bounding box center [73, 152] width 36 height 17
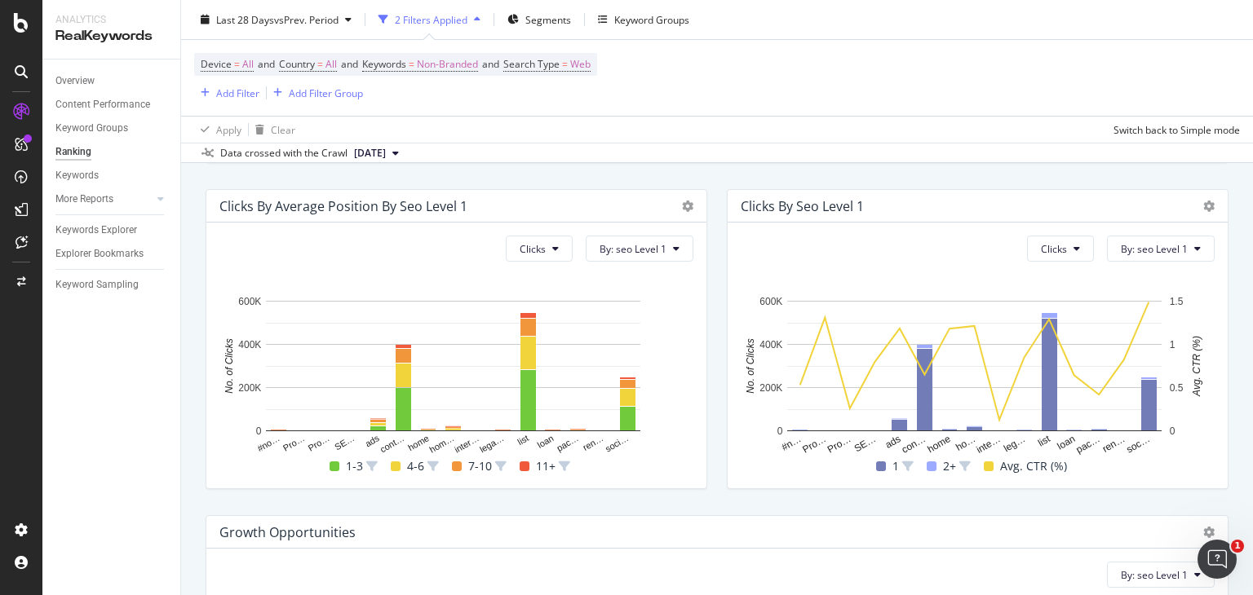
scroll to position [744, 0]
click at [535, 248] on span "Clicks" at bounding box center [533, 249] width 26 height 14
click at [709, 398] on div "Clicks By Average Position by seo Level 1 Clicks By: seo Level 1 Hold CTRL whil…" at bounding box center [456, 339] width 521 height 326
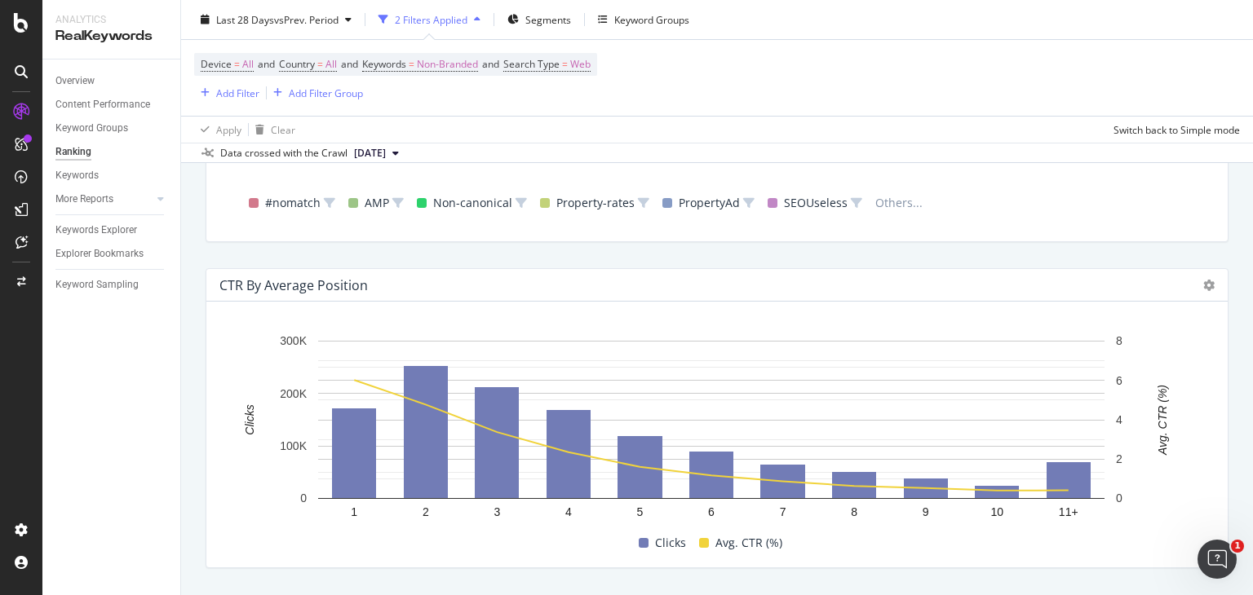
scroll to position [1643, 0]
click at [554, 30] on div "Segments" at bounding box center [539, 19] width 64 height 24
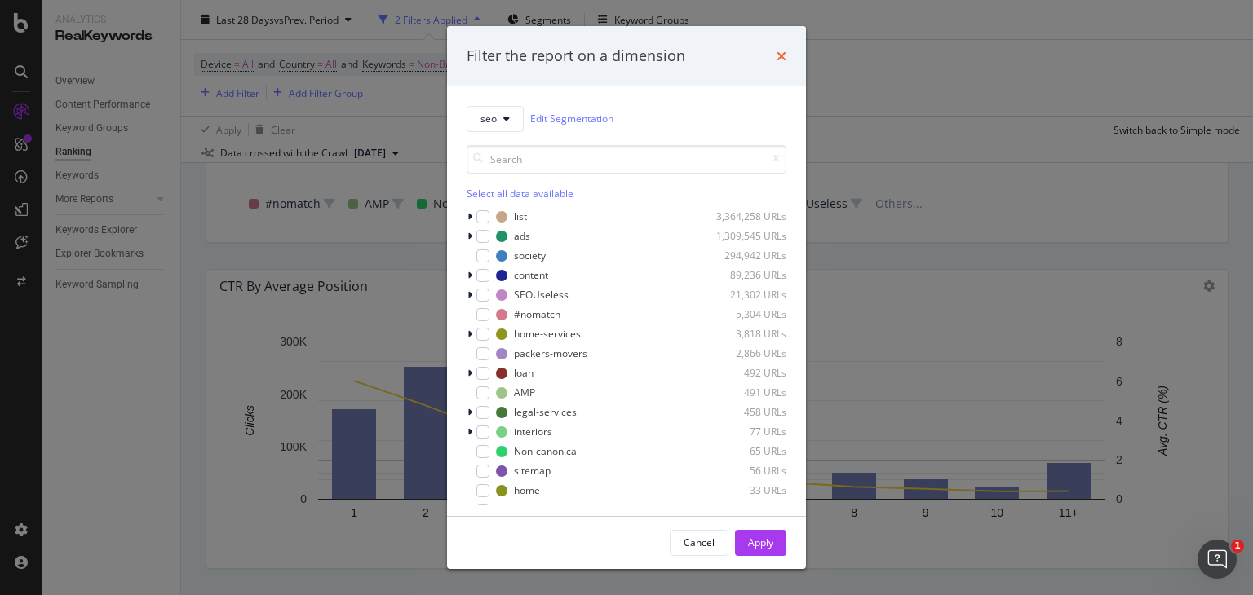
click at [779, 51] on icon "times" at bounding box center [782, 56] width 10 height 13
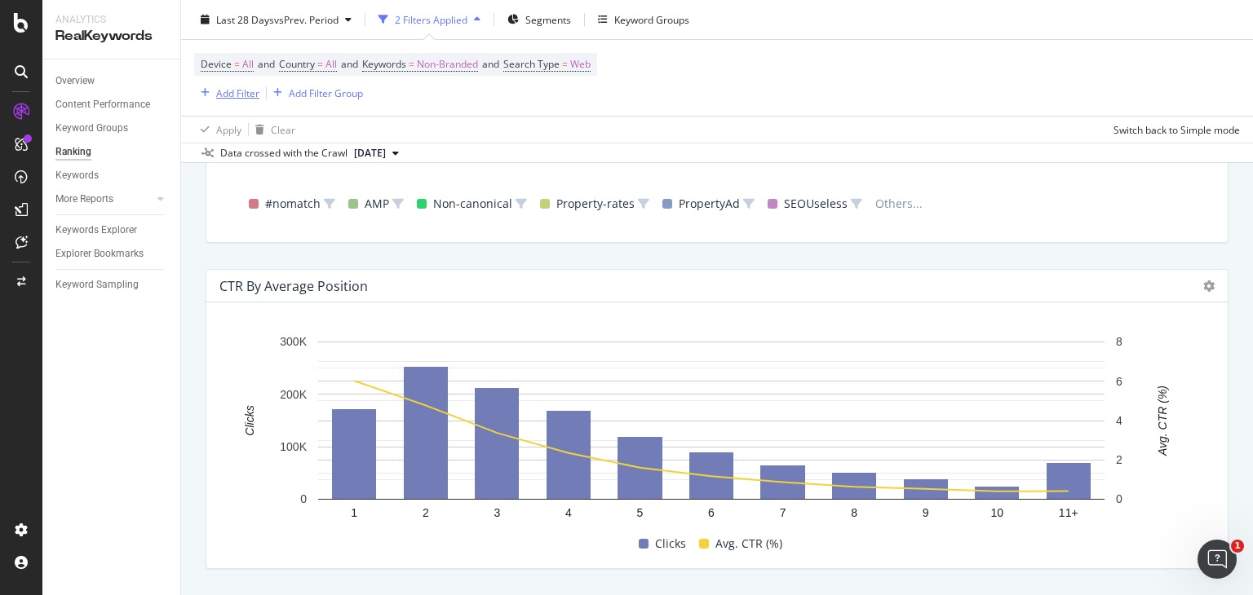
click at [232, 86] on div "Add Filter" at bounding box center [237, 93] width 43 height 14
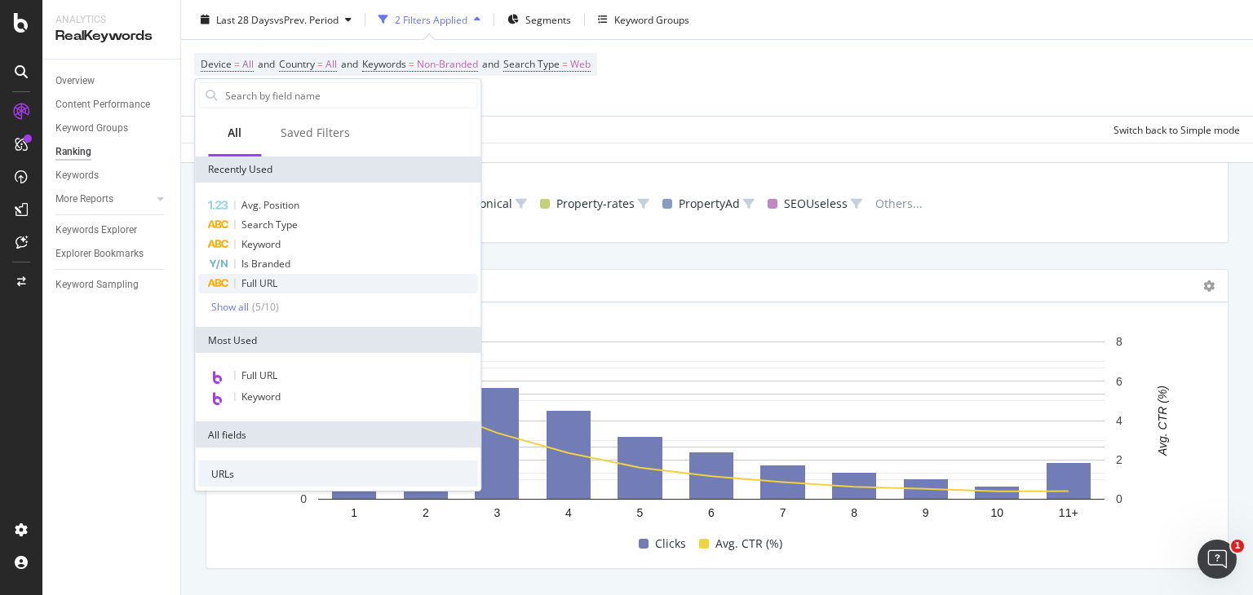
click at [263, 278] on span "Full URL" at bounding box center [259, 284] width 36 height 14
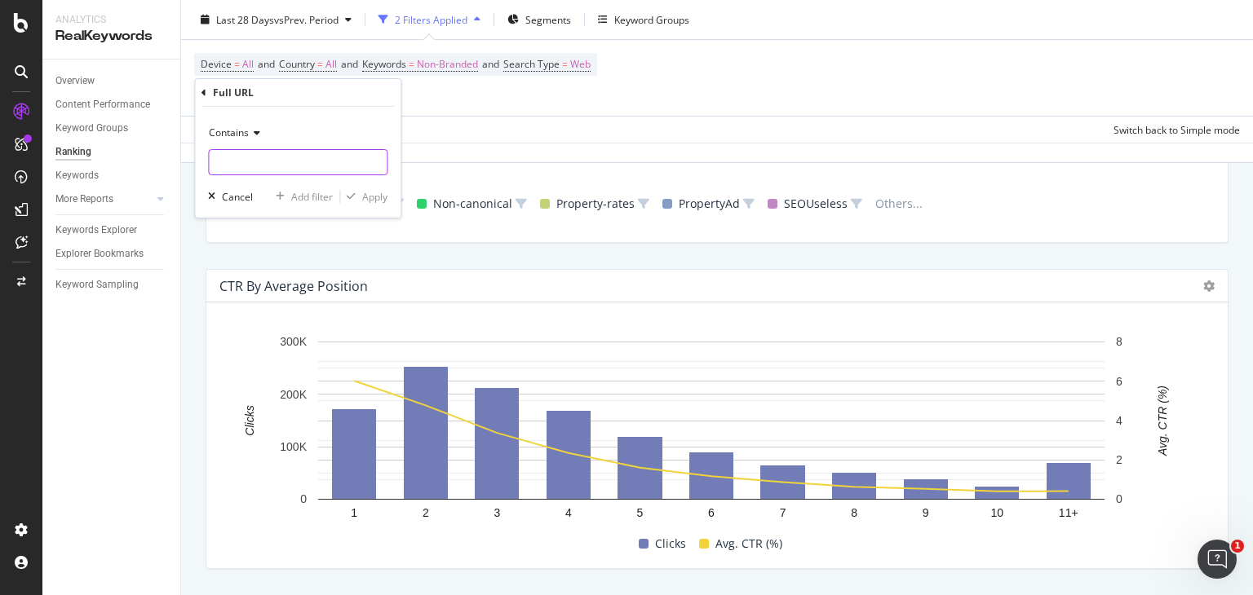
click at [254, 163] on input "text" at bounding box center [298, 162] width 178 height 26
type input "/nris/"
click at [371, 192] on div "Apply" at bounding box center [374, 197] width 25 height 14
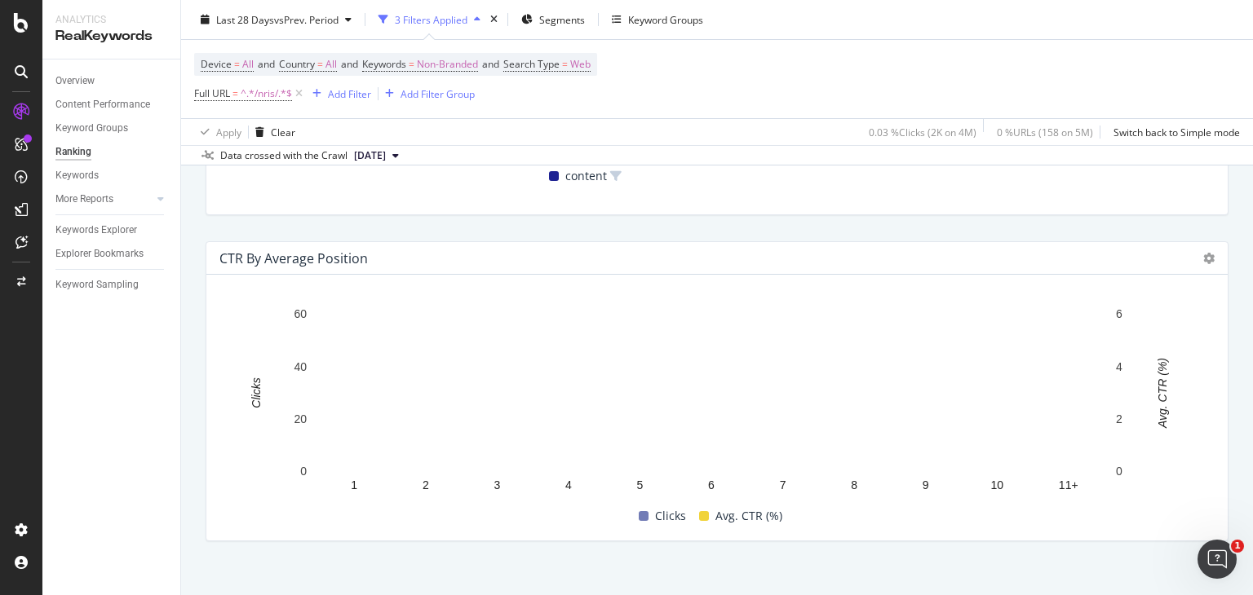
scroll to position [1674, 0]
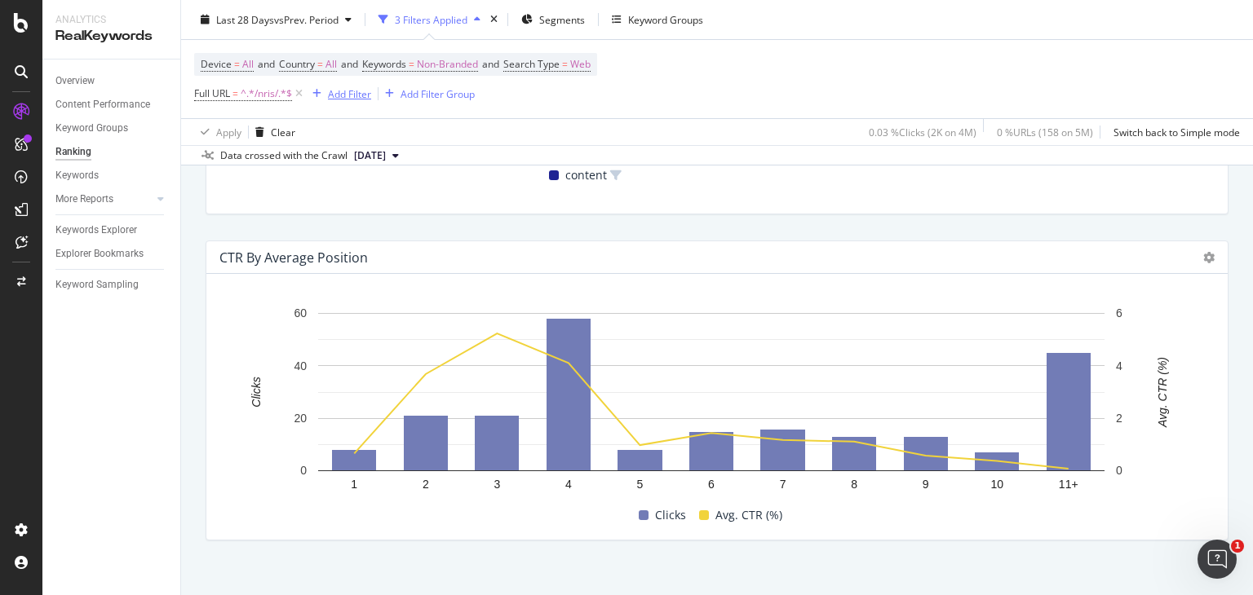
click at [356, 95] on div "Add Filter" at bounding box center [349, 93] width 43 height 14
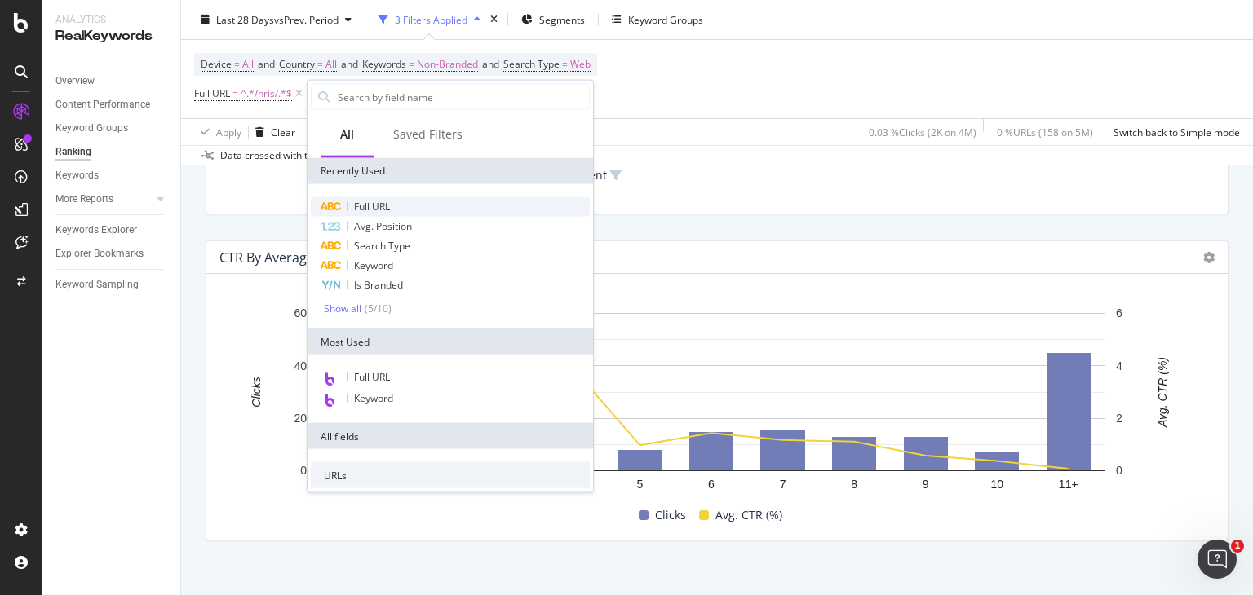
click at [373, 208] on span "Full URL" at bounding box center [372, 207] width 36 height 14
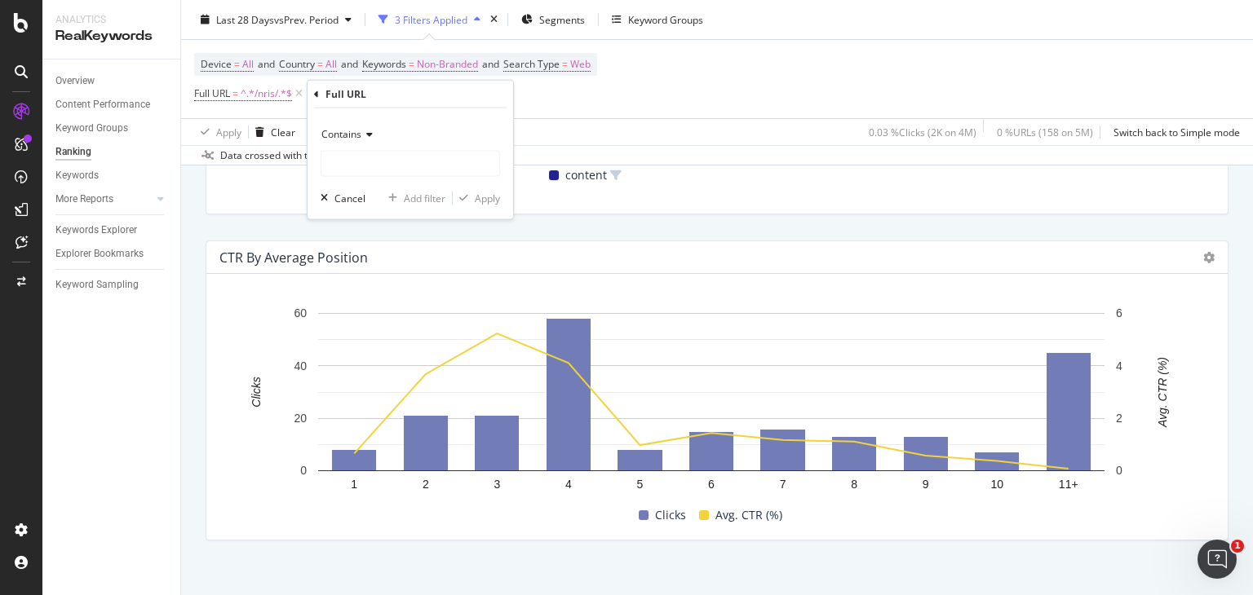
click at [358, 141] on div "Contains" at bounding box center [410, 135] width 179 height 26
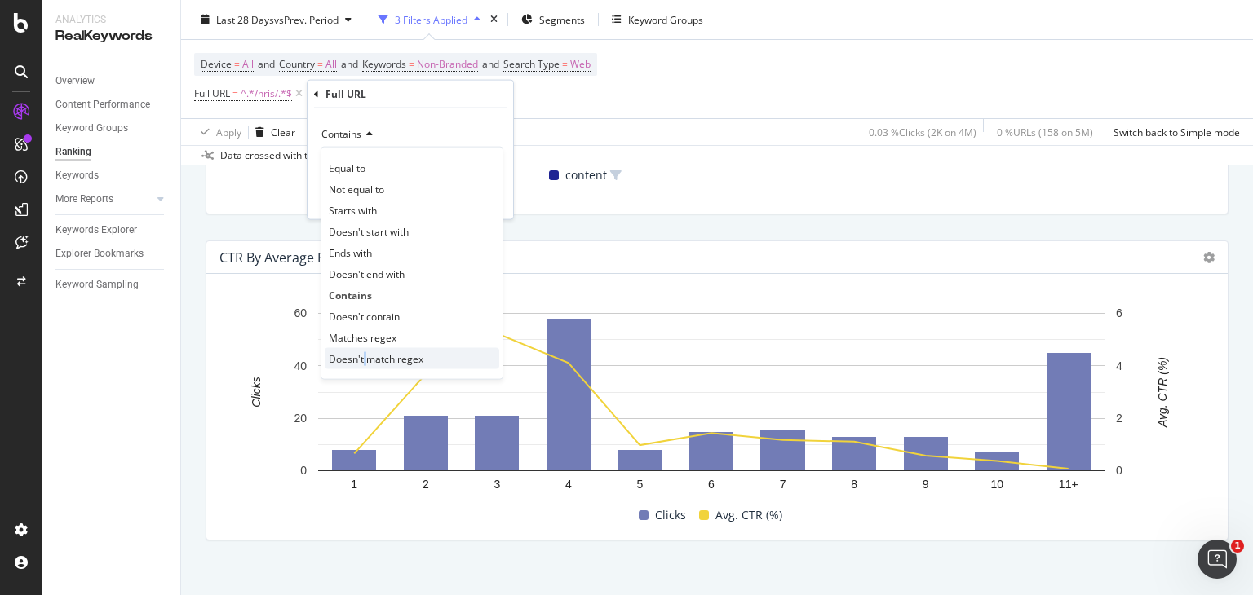
click at [362, 360] on span "Doesn't match regex" at bounding box center [376, 359] width 95 height 14
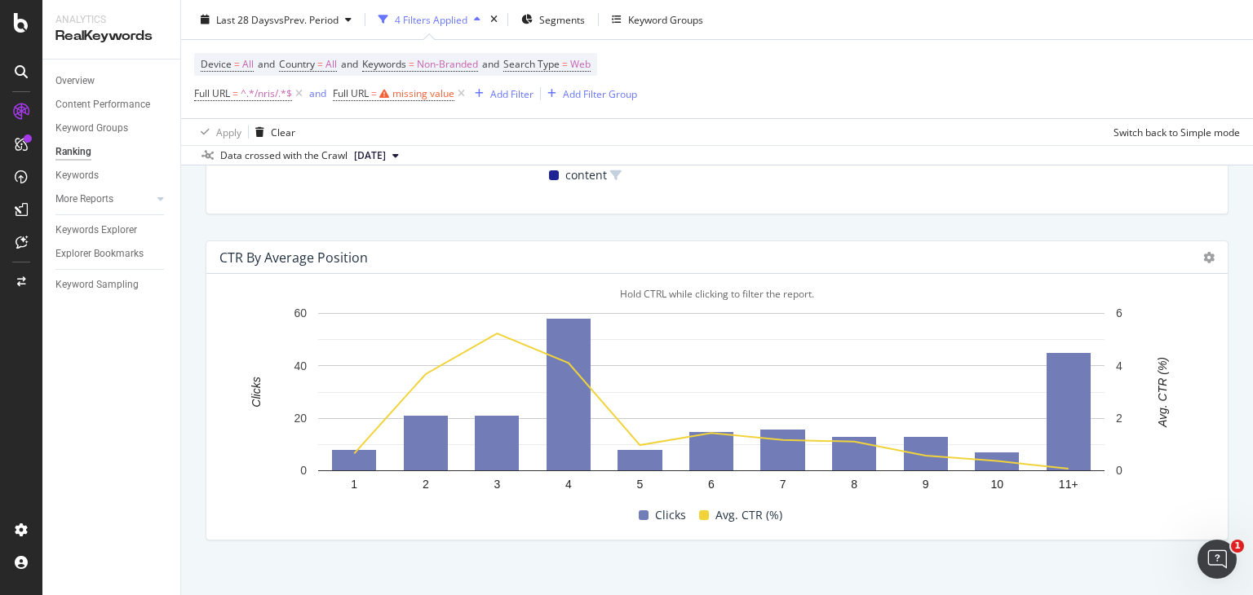
click at [362, 360] on rect "A chart." at bounding box center [711, 392] width 786 height 158
click at [418, 93] on div "missing value" at bounding box center [423, 93] width 62 height 14
click at [388, 135] on span "Contains" at bounding box center [369, 132] width 40 height 14
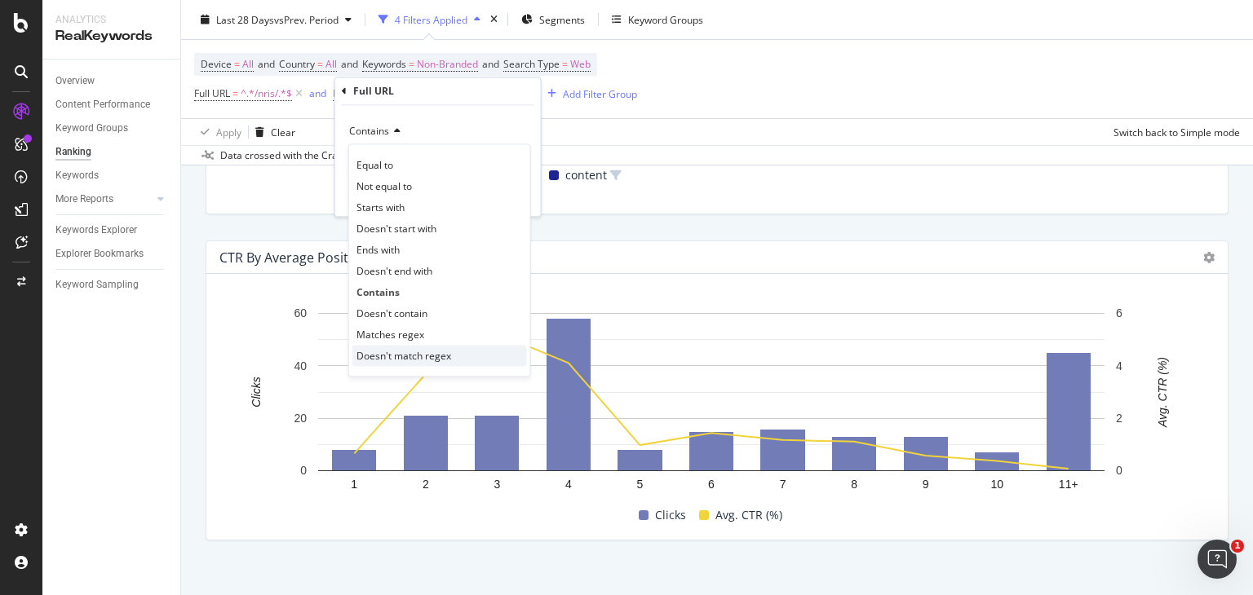
click at [385, 352] on span "Doesn't match regex" at bounding box center [403, 356] width 95 height 14
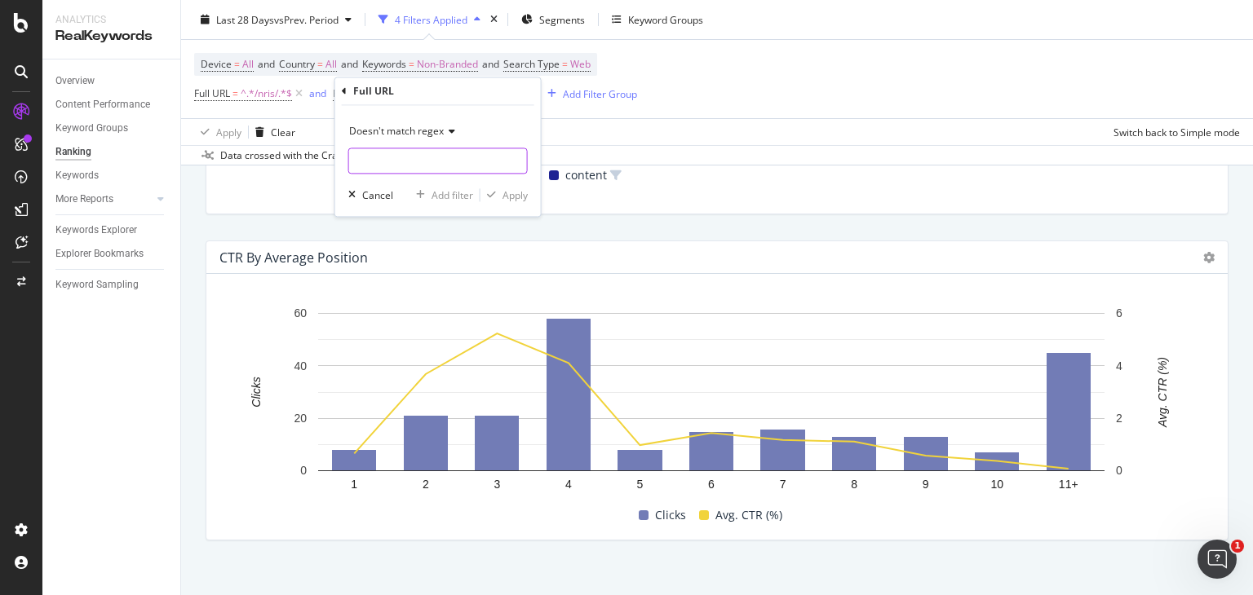
click at [377, 165] on input "text" at bounding box center [438, 161] width 178 height 26
type input "/guide"
click at [504, 197] on div "Apply" at bounding box center [514, 195] width 25 height 14
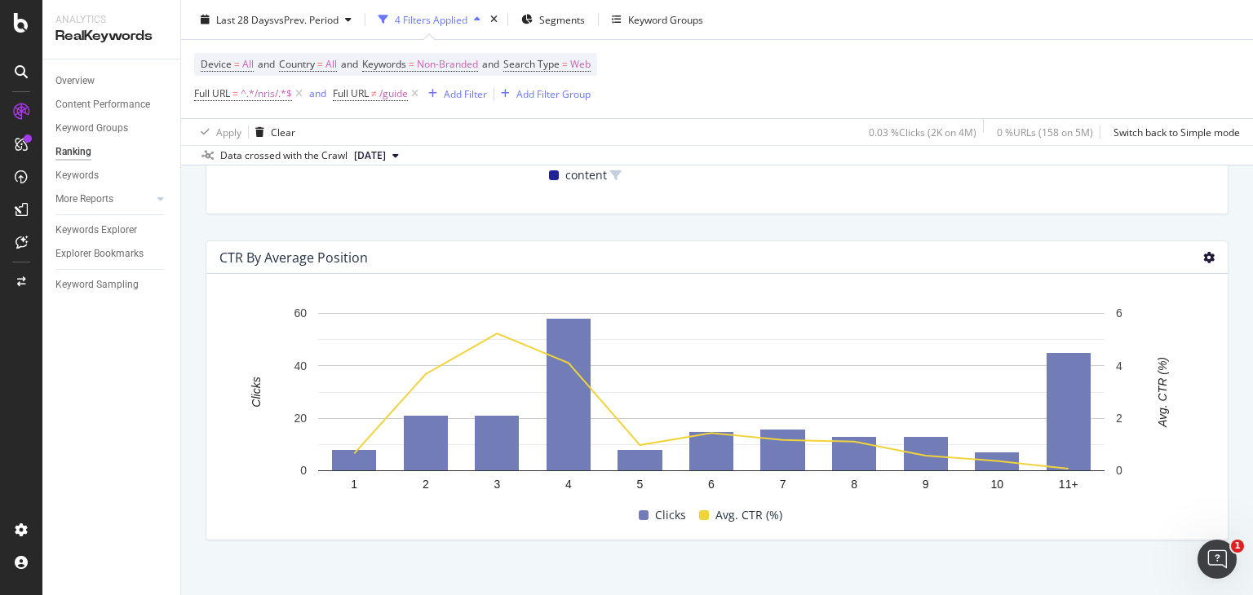
click at [1203, 259] on icon at bounding box center [1208, 257] width 11 height 11
click at [1121, 239] on span "Table" at bounding box center [1116, 241] width 122 height 15
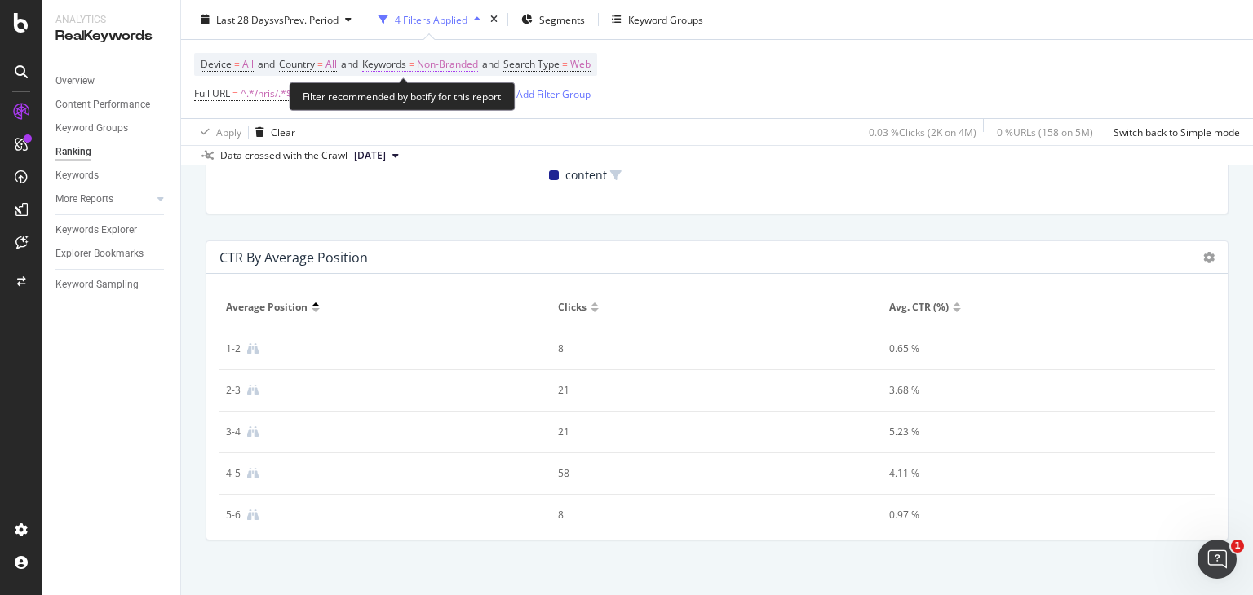
click at [471, 61] on span "Non-Branded" at bounding box center [447, 64] width 61 height 23
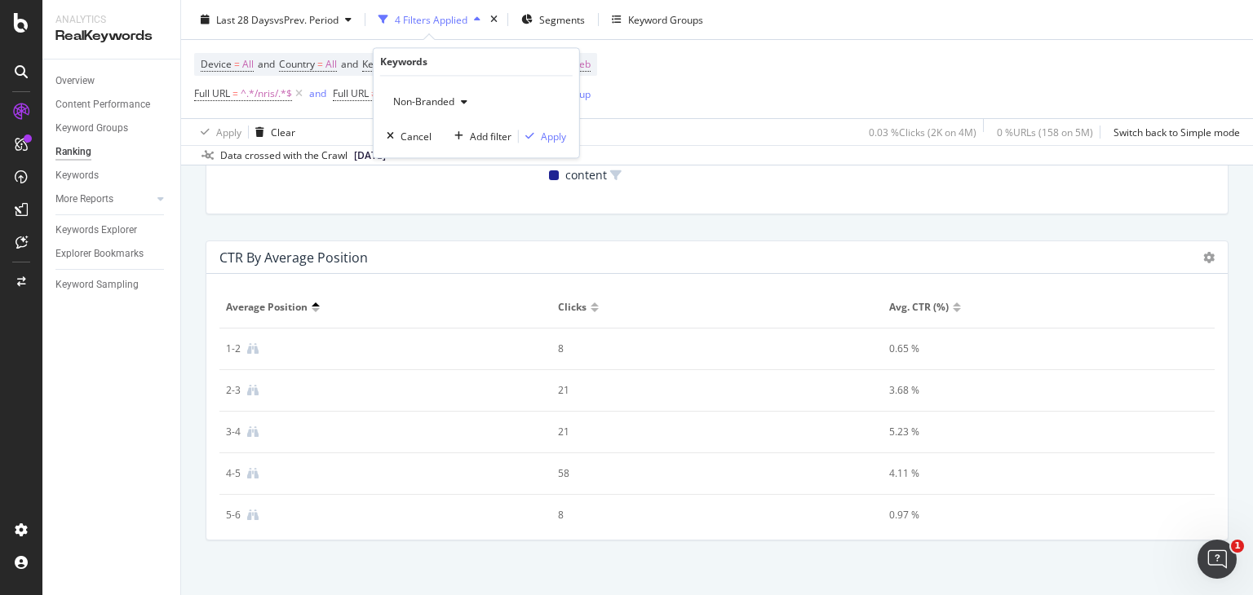
click at [429, 100] on span "Non-Branded" at bounding box center [421, 102] width 68 height 14
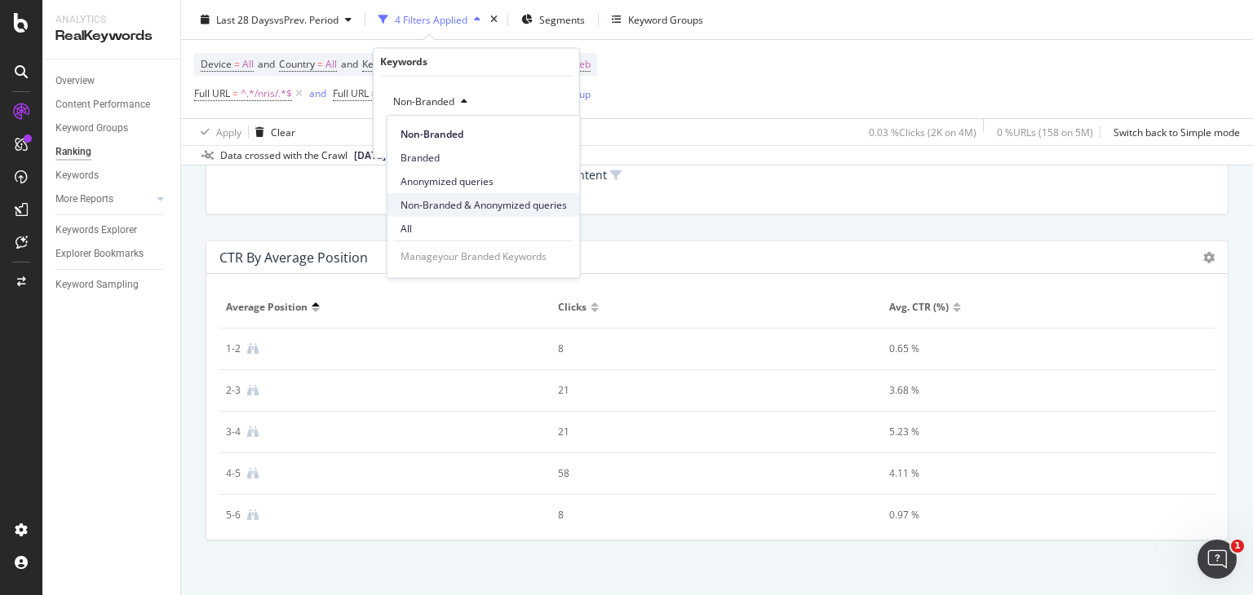
click at [440, 208] on span "Non-Branded & Anonymized queries" at bounding box center [483, 204] width 166 height 15
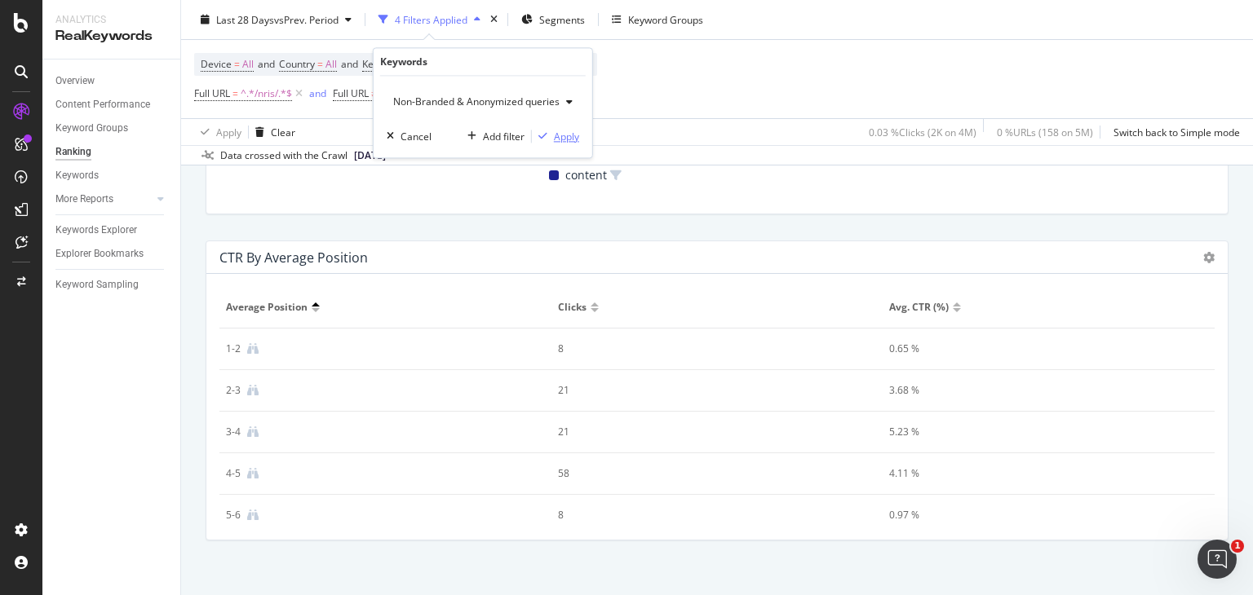
click at [573, 132] on div "Apply" at bounding box center [566, 137] width 25 height 14
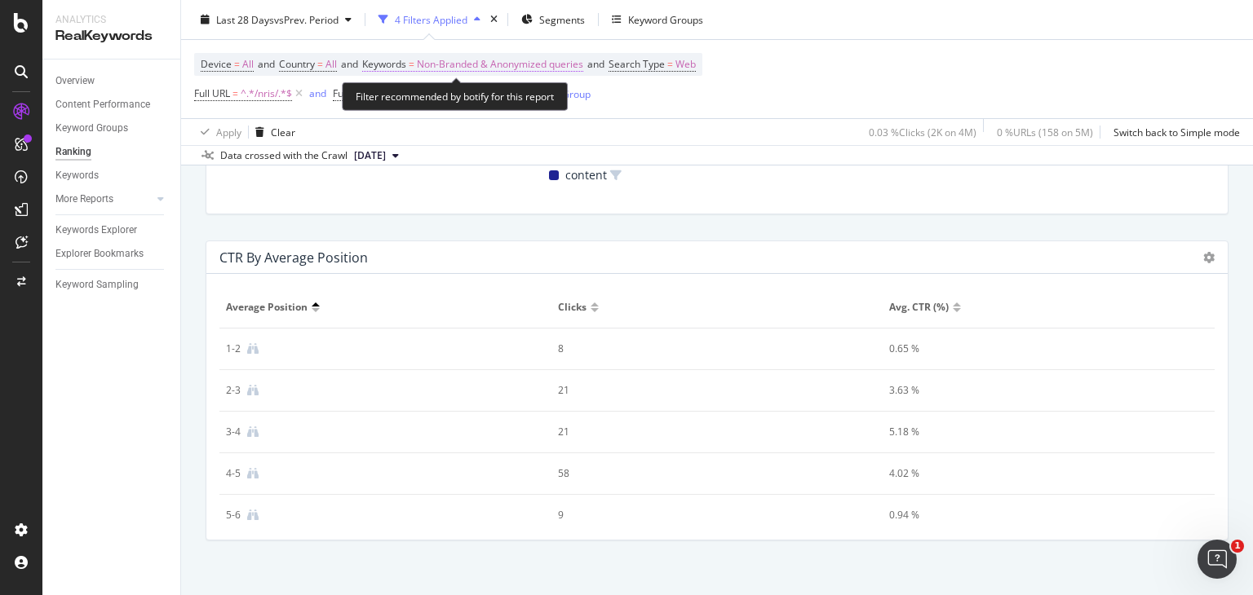
click at [545, 65] on span "Non-Branded & Anonymized queries" at bounding box center [500, 64] width 166 height 23
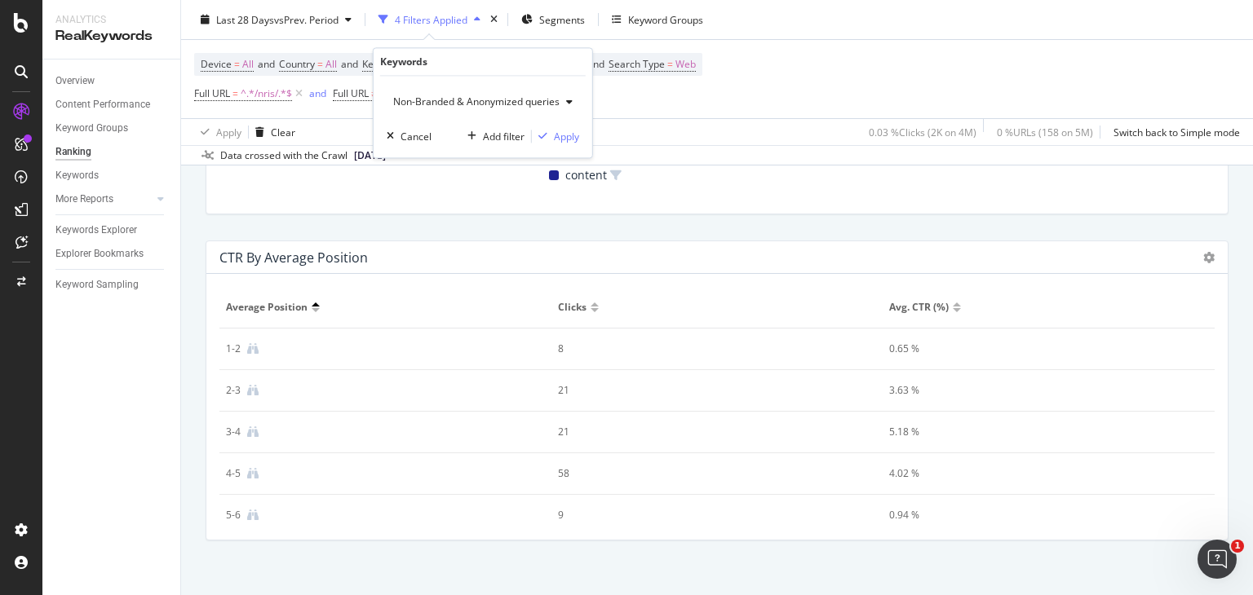
click at [529, 104] on span "Non-Branded & Anonymized queries" at bounding box center [473, 102] width 173 height 14
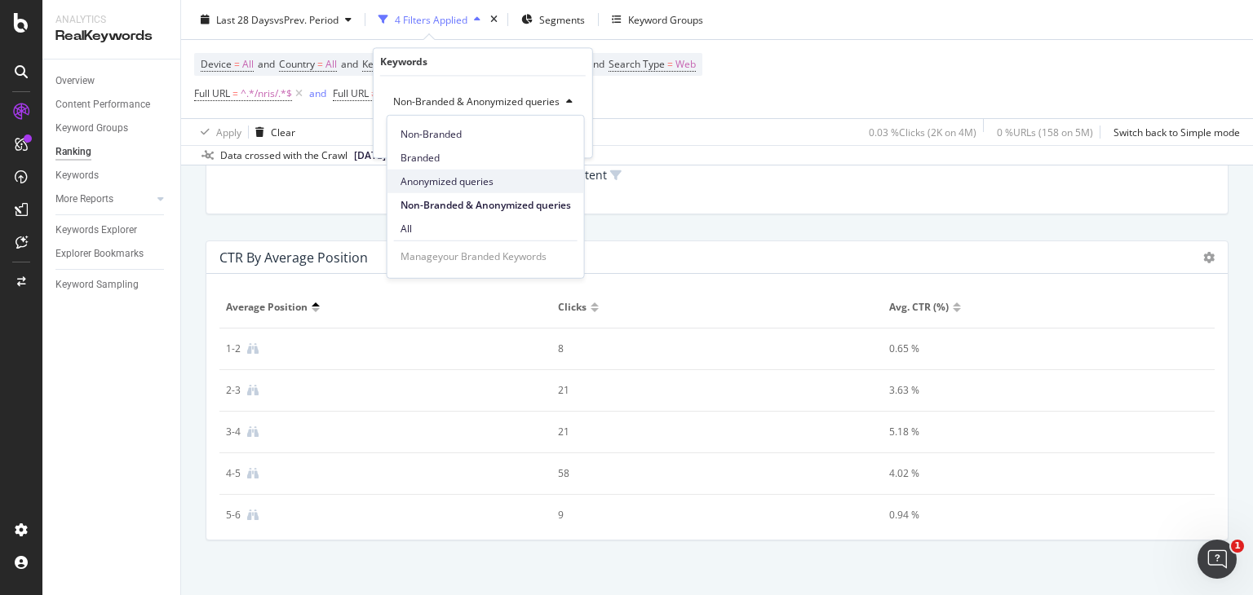
click at [470, 174] on span "Anonymized queries" at bounding box center [485, 181] width 170 height 15
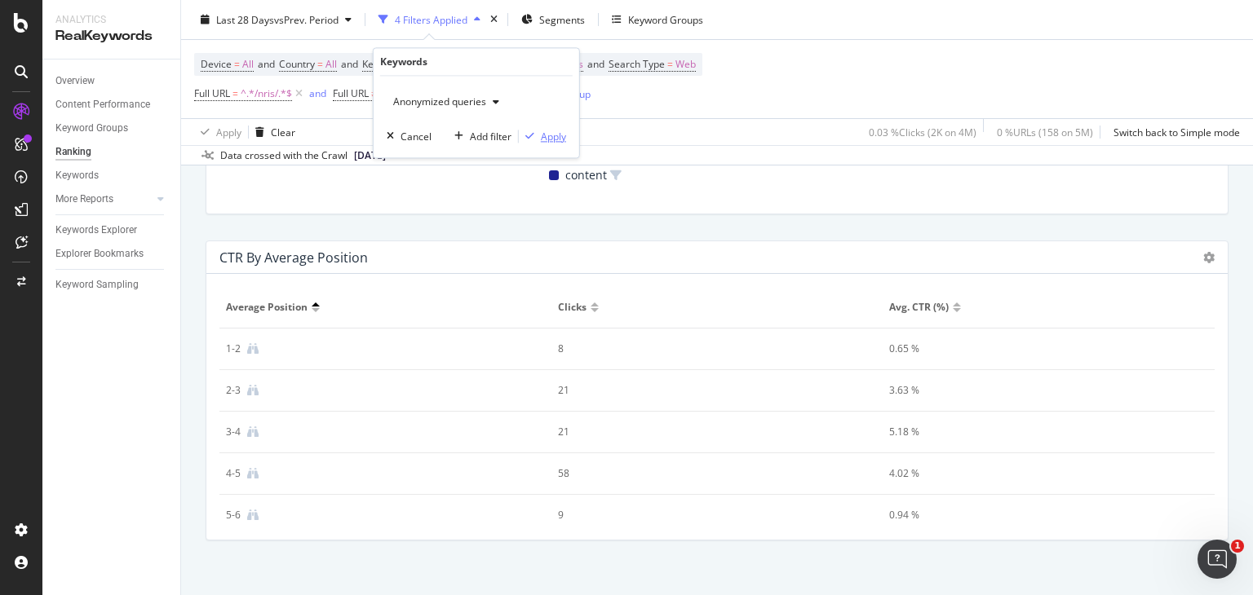
click at [555, 138] on div "Apply" at bounding box center [553, 137] width 25 height 14
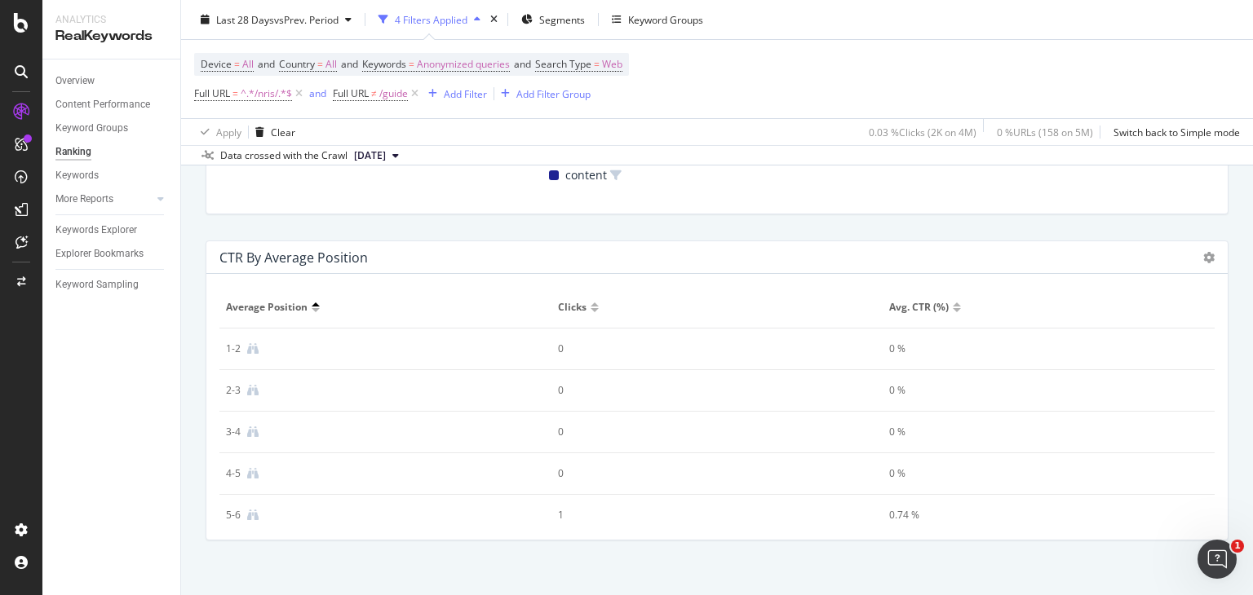
click at [1203, 262] on div at bounding box center [1208, 258] width 11 height 16
click at [1203, 254] on icon at bounding box center [1208, 257] width 11 height 11
click at [930, 261] on div "CTR By Average Position" at bounding box center [702, 258] width 967 height 16
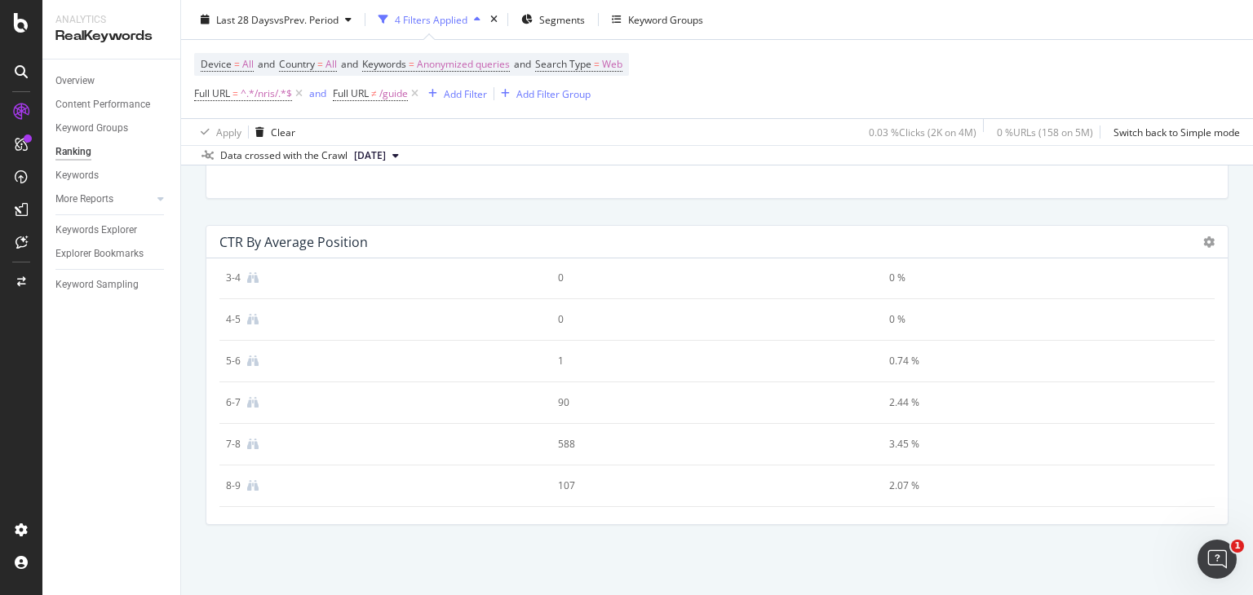
scroll to position [137, 0]
click at [558, 441] on div "588" at bounding box center [701, 446] width 287 height 15
click at [883, 451] on td "3.45 %" at bounding box center [1049, 447] width 332 height 42
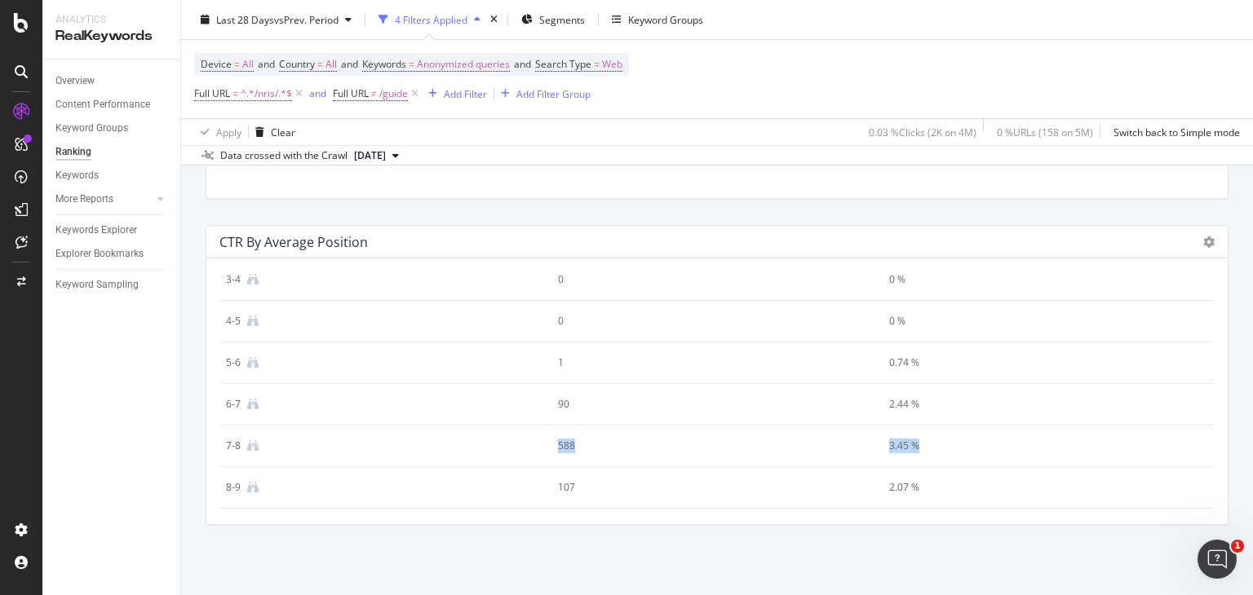
drag, startPoint x: 871, startPoint y: 451, endPoint x: 799, endPoint y: 453, distance: 71.8
click at [799, 453] on tr "7-8 588 3.45 %" at bounding box center [716, 447] width 995 height 42
click at [799, 453] on td "588" at bounding box center [717, 447] width 332 height 42
click at [558, 450] on div "588" at bounding box center [701, 453] width 287 height 15
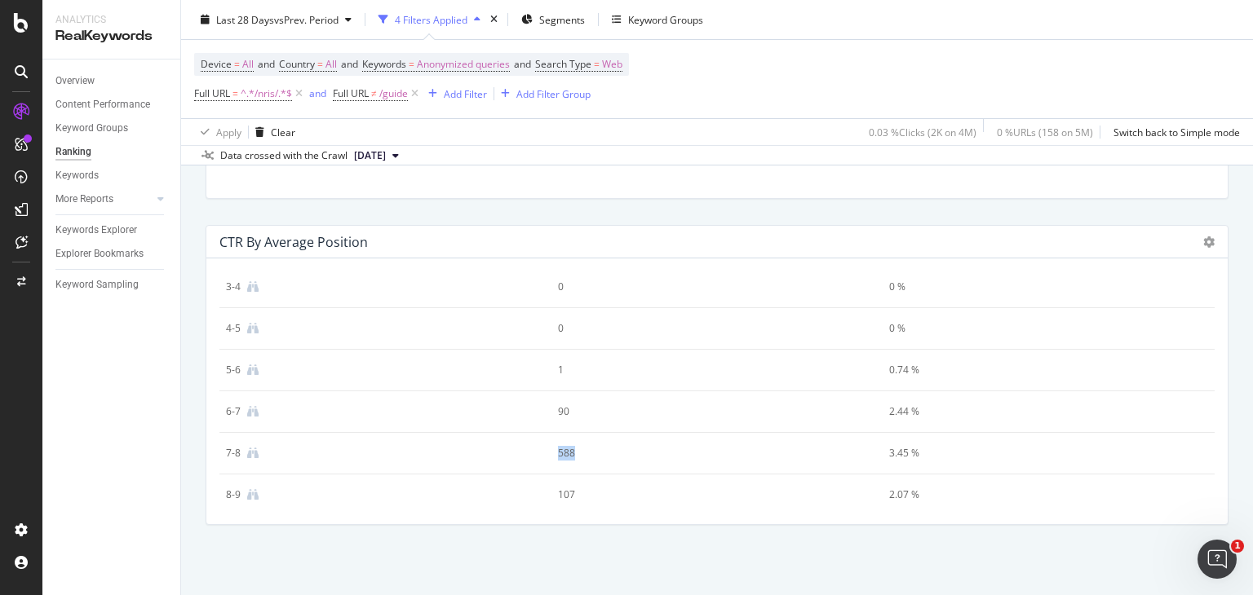
click at [558, 450] on div "588" at bounding box center [701, 453] width 287 height 15
click at [889, 452] on div "3.45 %" at bounding box center [1032, 453] width 287 height 15
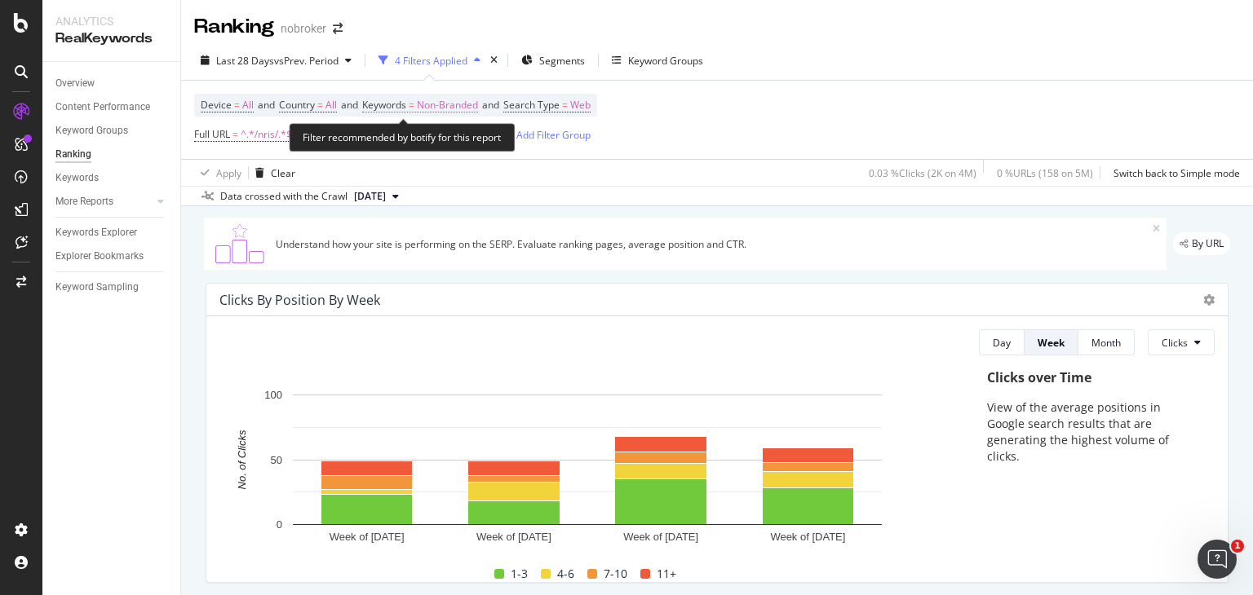
click at [456, 102] on span "Non-Branded" at bounding box center [447, 105] width 61 height 23
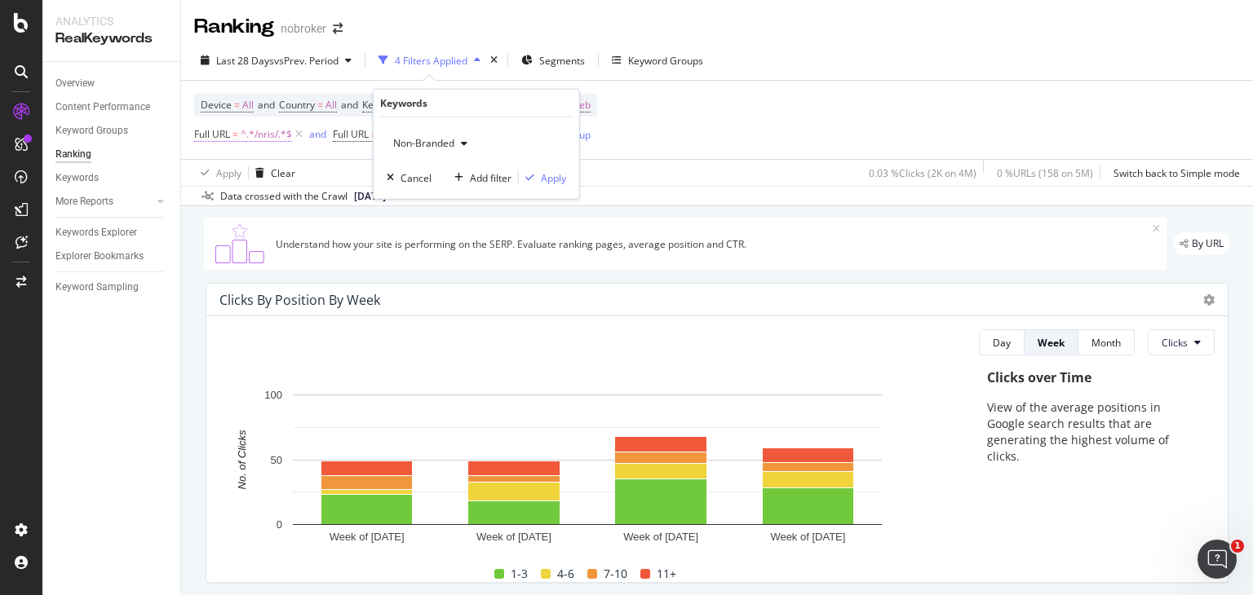
click at [266, 135] on span "^.*/nris/.*$" at bounding box center [266, 134] width 51 height 23
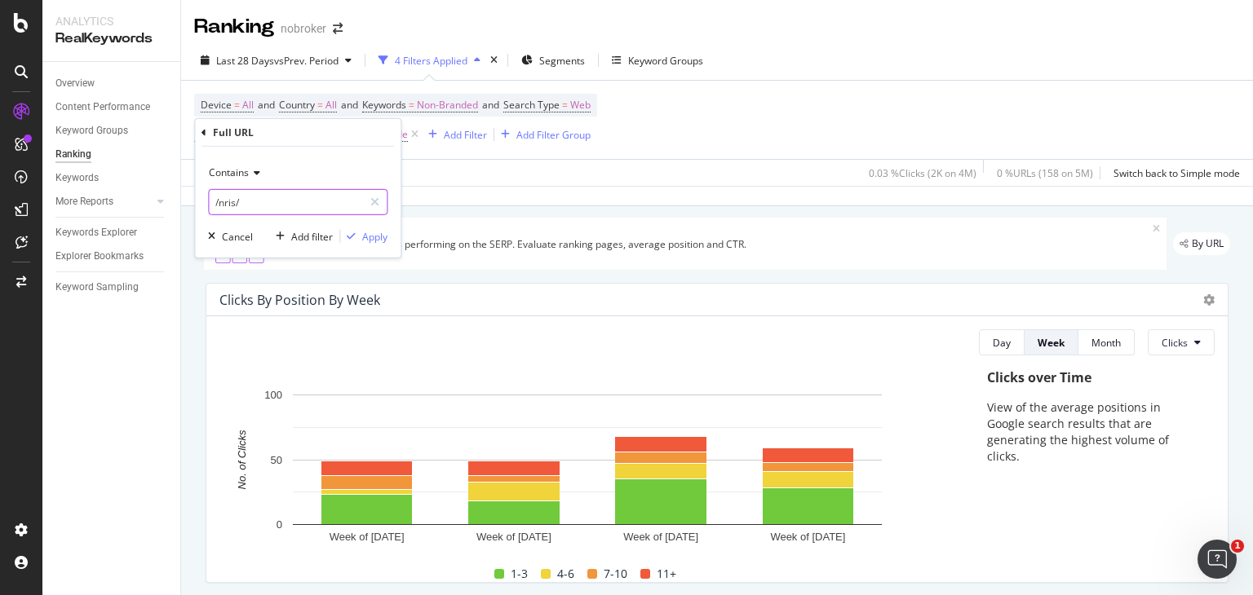
click at [270, 193] on input "/nris/" at bounding box center [286, 202] width 154 height 26
type input "/property-management/"
click at [369, 231] on div "Apply" at bounding box center [374, 236] width 25 height 14
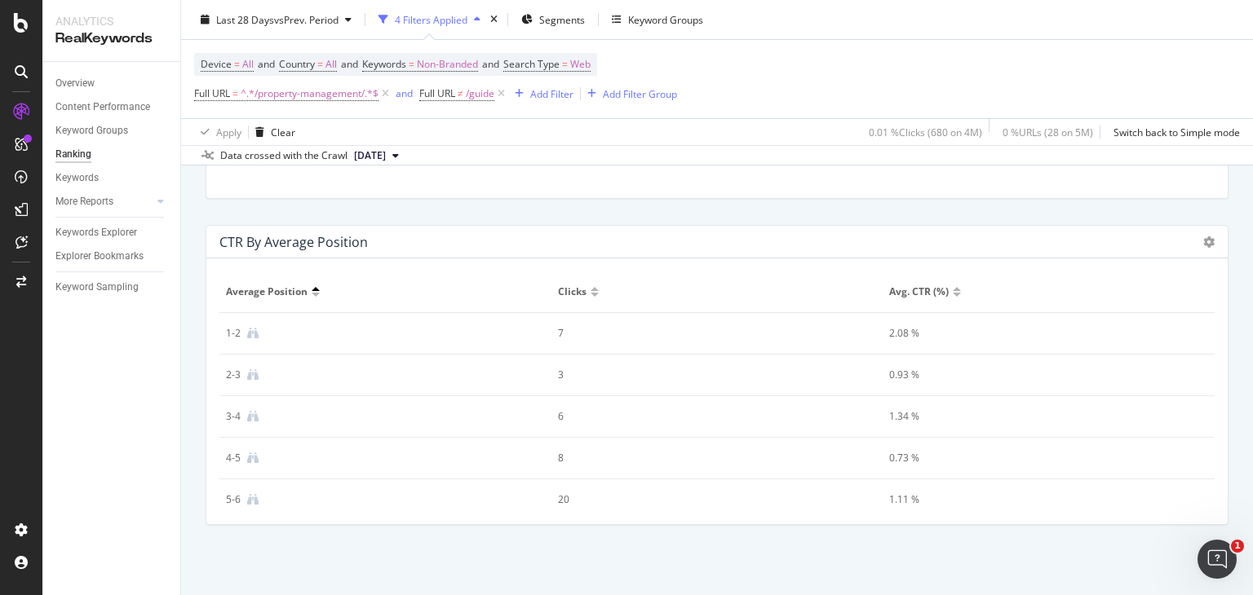
click at [889, 419] on div "1.34 %" at bounding box center [1032, 416] width 287 height 15
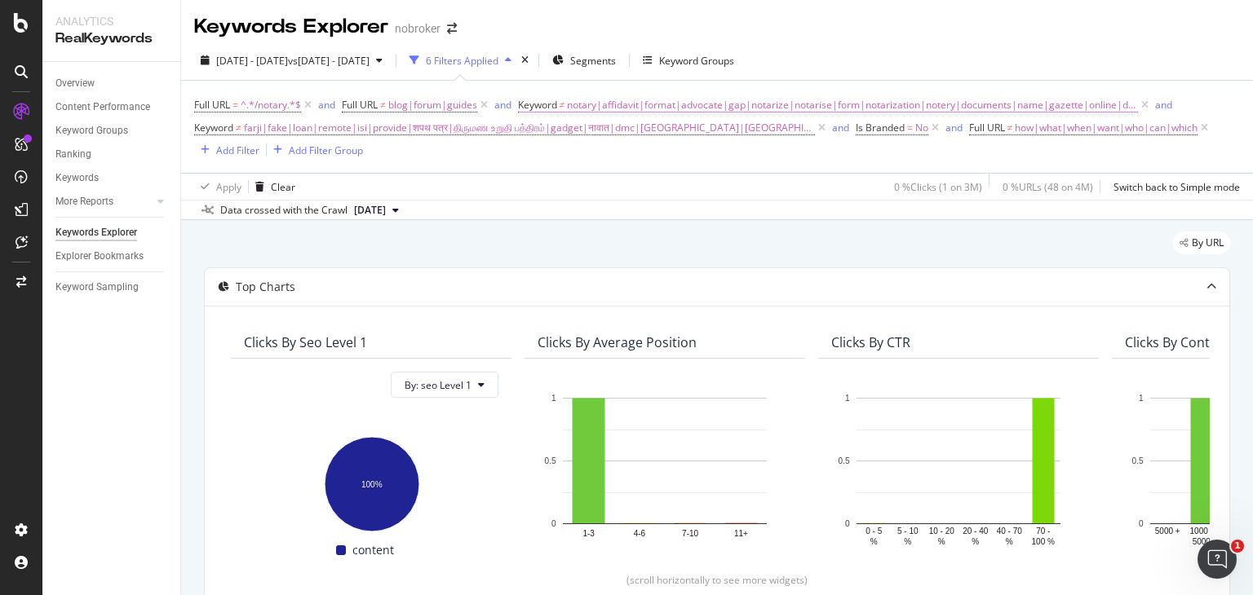
click at [630, 106] on span "notary|affidavit|format|advocate|gap|notarize|notarise|form|notarization|notery…" at bounding box center [852, 105] width 571 height 23
click at [768, 206] on div "Data crossed with the Crawl [DATE]" at bounding box center [717, 210] width 1072 height 20
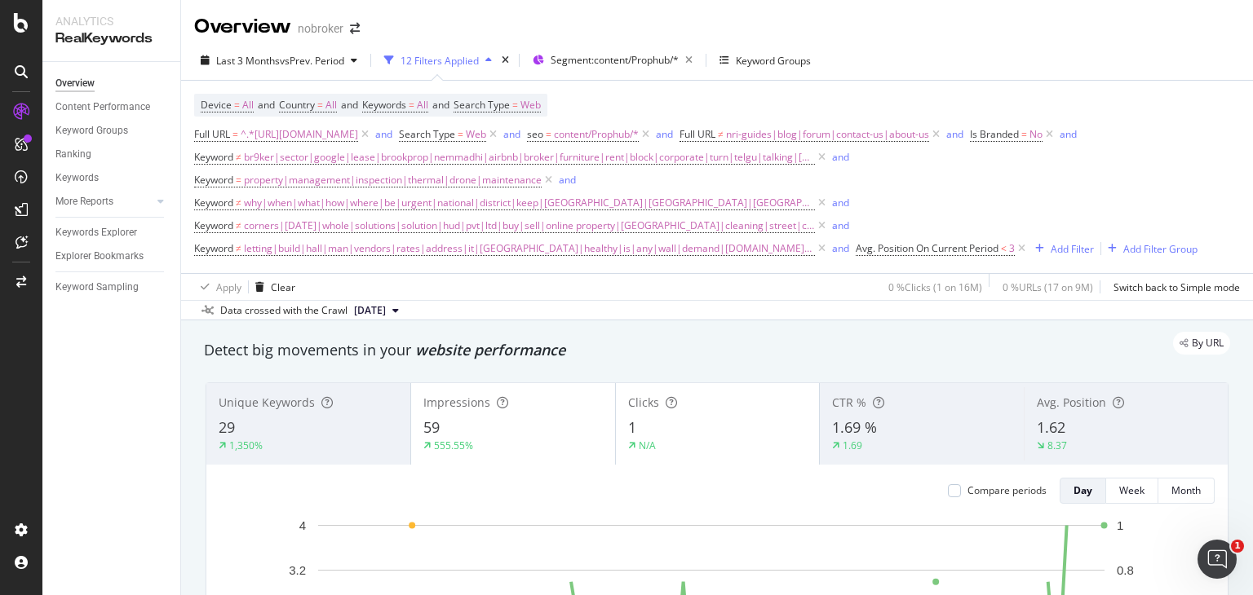
scroll to position [1510, 0]
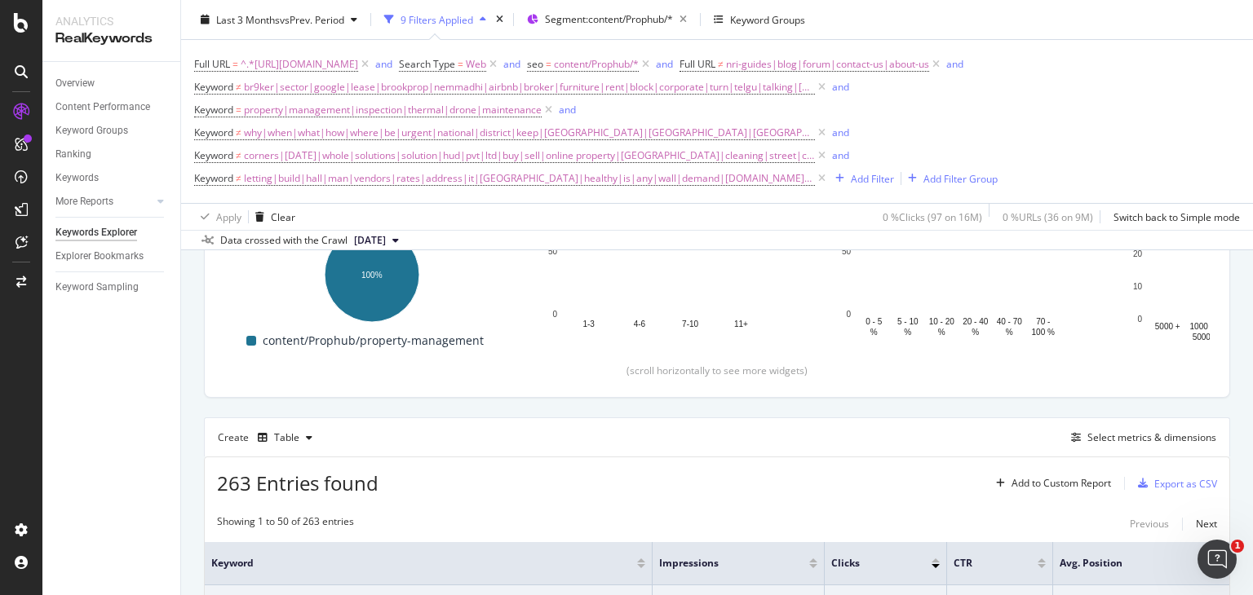
scroll to position [280, 0]
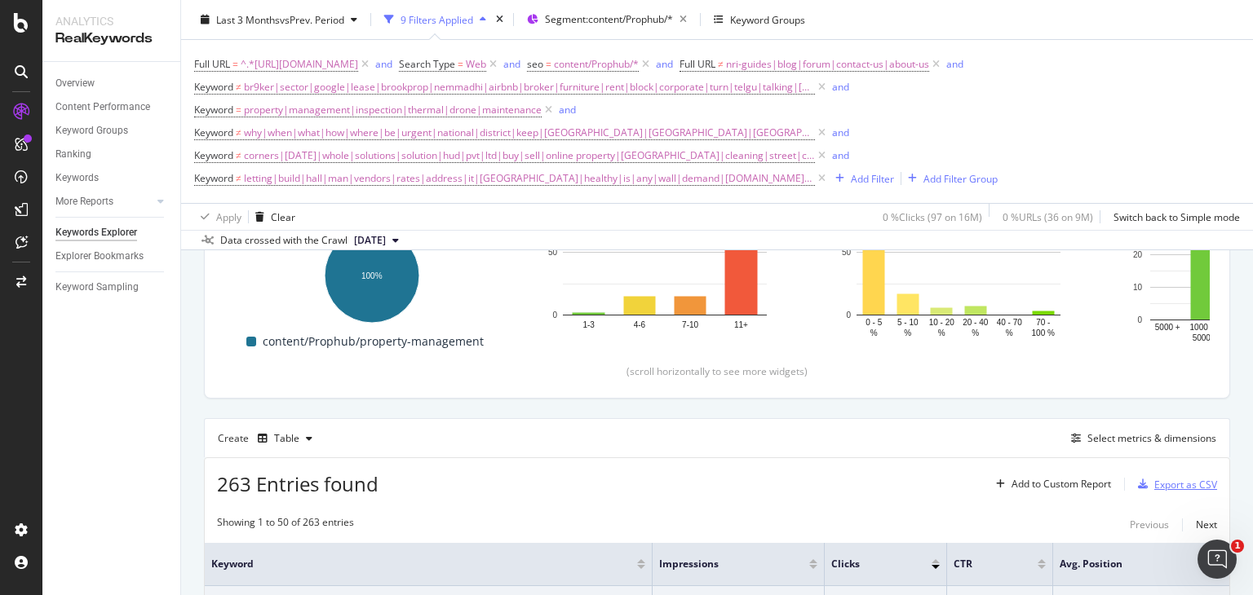
click at [1138, 484] on icon "button" at bounding box center [1143, 485] width 10 height 10
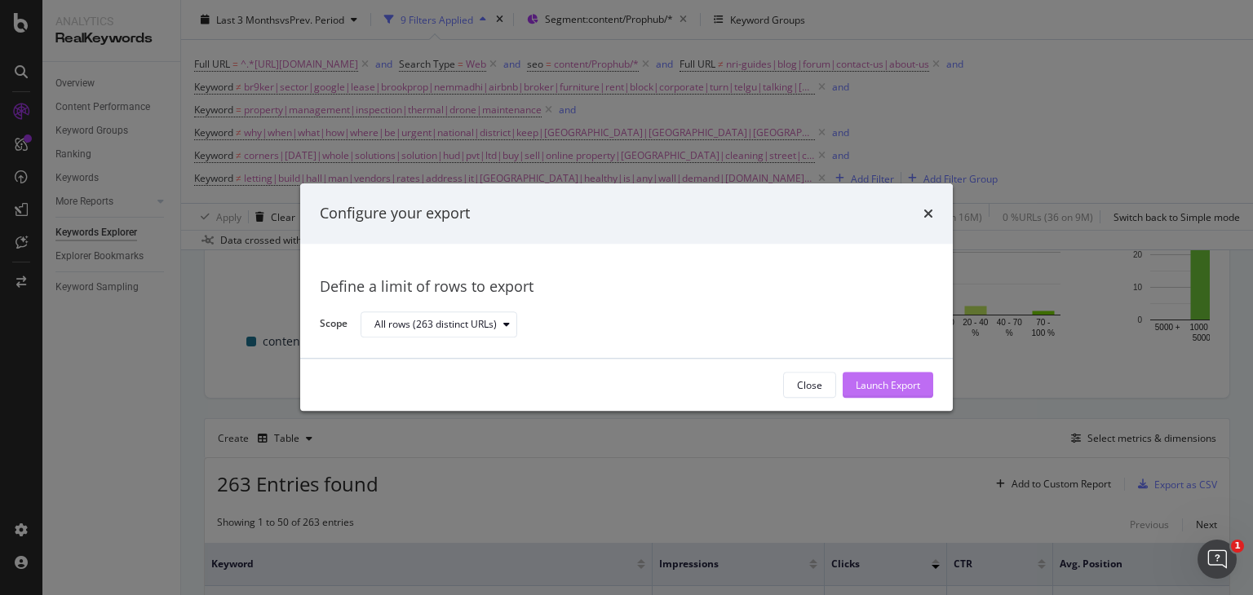
click at [887, 376] on div "Launch Export" at bounding box center [888, 386] width 64 height 24
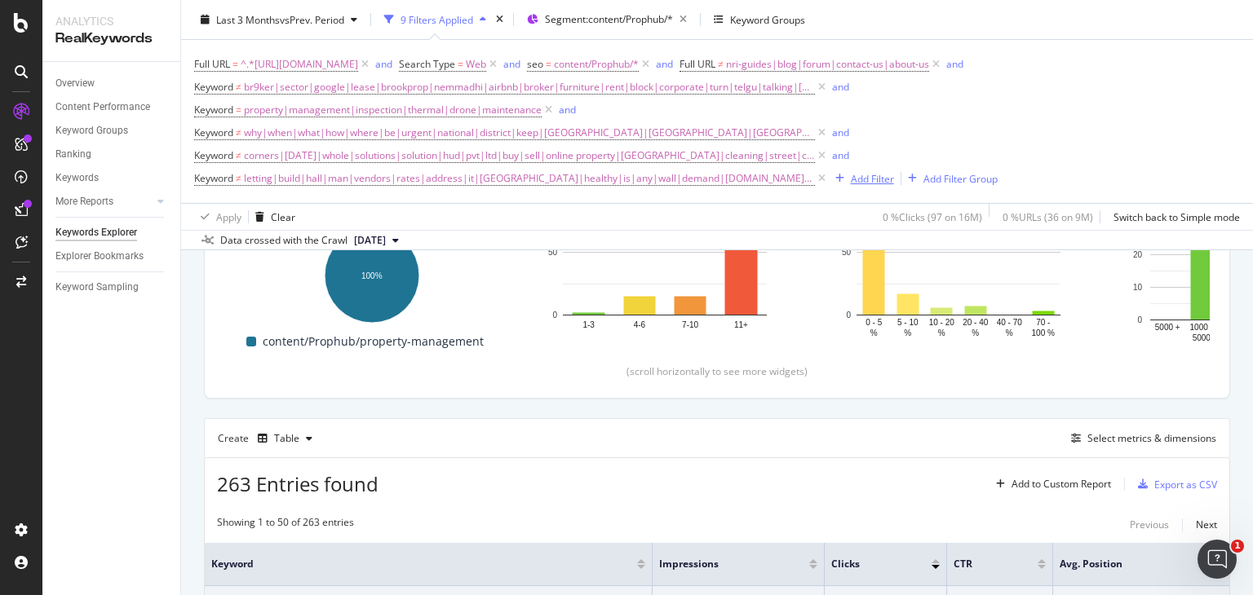
click at [839, 179] on div "button" at bounding box center [840, 179] width 22 height 10
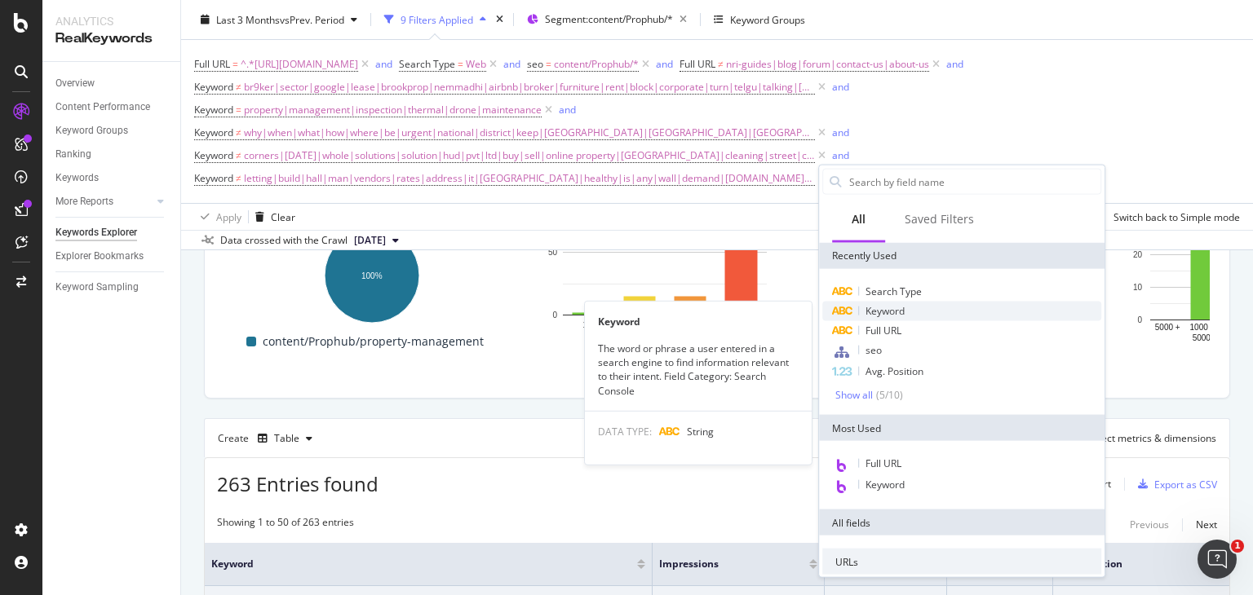
click at [893, 310] on span "Keyword" at bounding box center [884, 311] width 39 height 14
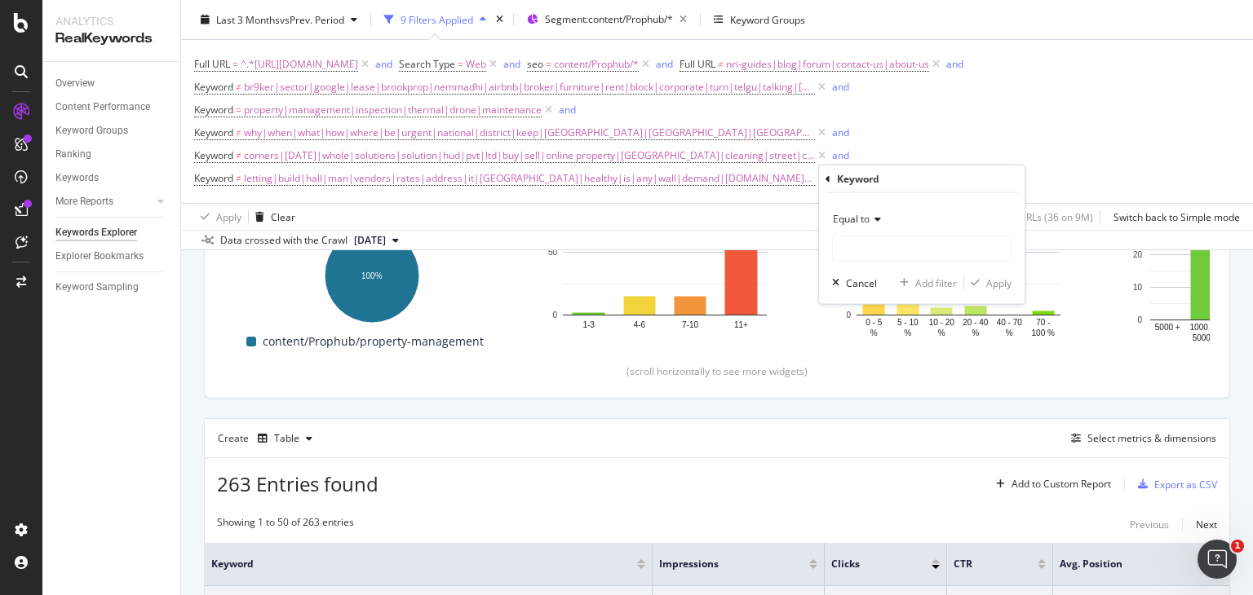
click at [870, 223] on icon at bounding box center [874, 220] width 11 height 10
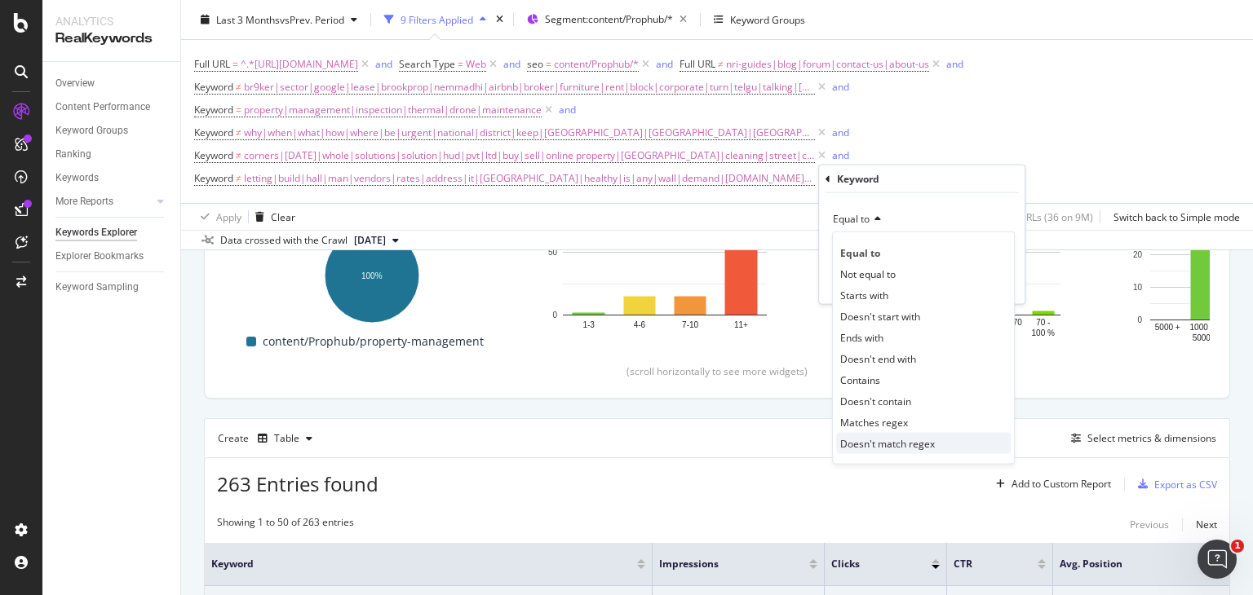
click at [906, 438] on span "Doesn't match regex" at bounding box center [887, 443] width 95 height 14
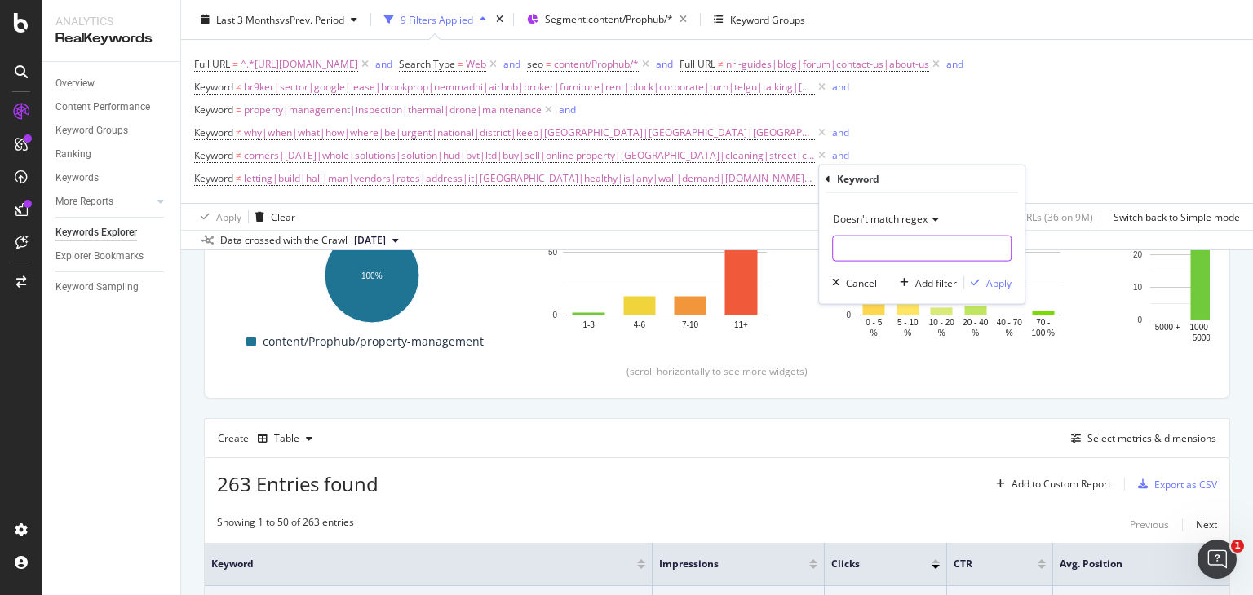
click at [845, 250] on input "text" at bounding box center [922, 249] width 178 height 26
paste input "maintenance service|property [GEOGRAPHIC_DATA]|property related services|inspec…"
type input "maintenance service|property [GEOGRAPHIC_DATA]|property related services|inspec…"
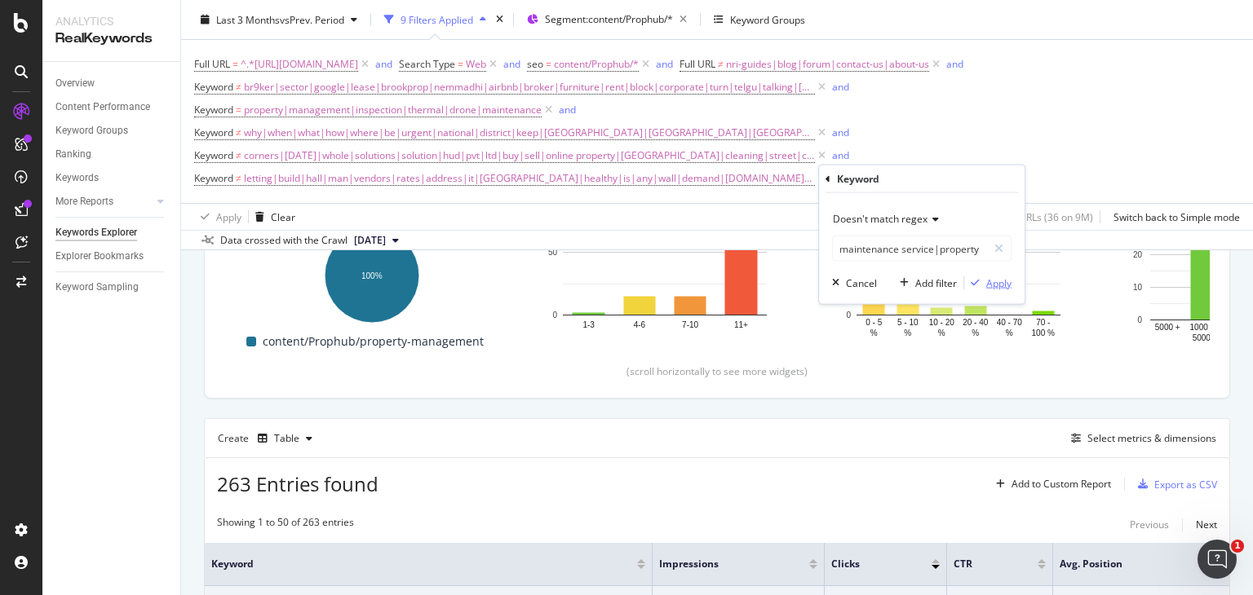
click at [998, 286] on div "Apply" at bounding box center [998, 283] width 25 height 14
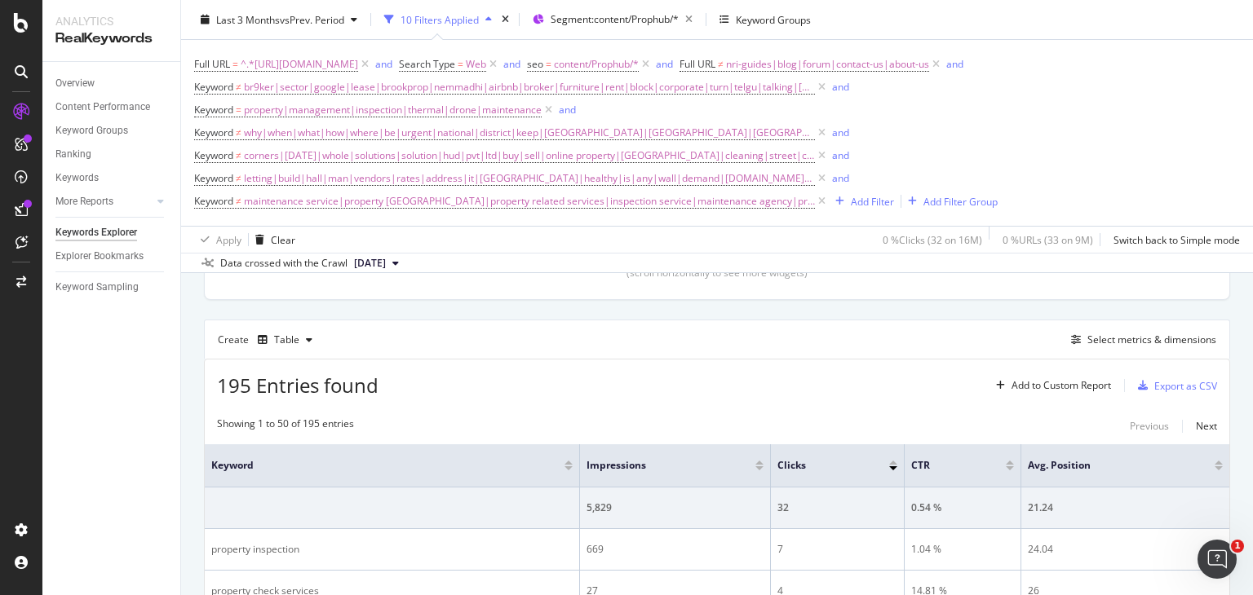
scroll to position [404, 0]
click at [713, 206] on span "maintenance service|property [GEOGRAPHIC_DATA]|property related services|inspec…" at bounding box center [529, 201] width 571 height 23
click at [653, 250] on div "Apply Clear 0 % Clicks ( 32 on 16M ) 0 % URLs ( 33 on 9M ) Switch back to Simpl…" at bounding box center [717, 239] width 1072 height 27
click at [815, 194] on icon at bounding box center [822, 201] width 14 height 16
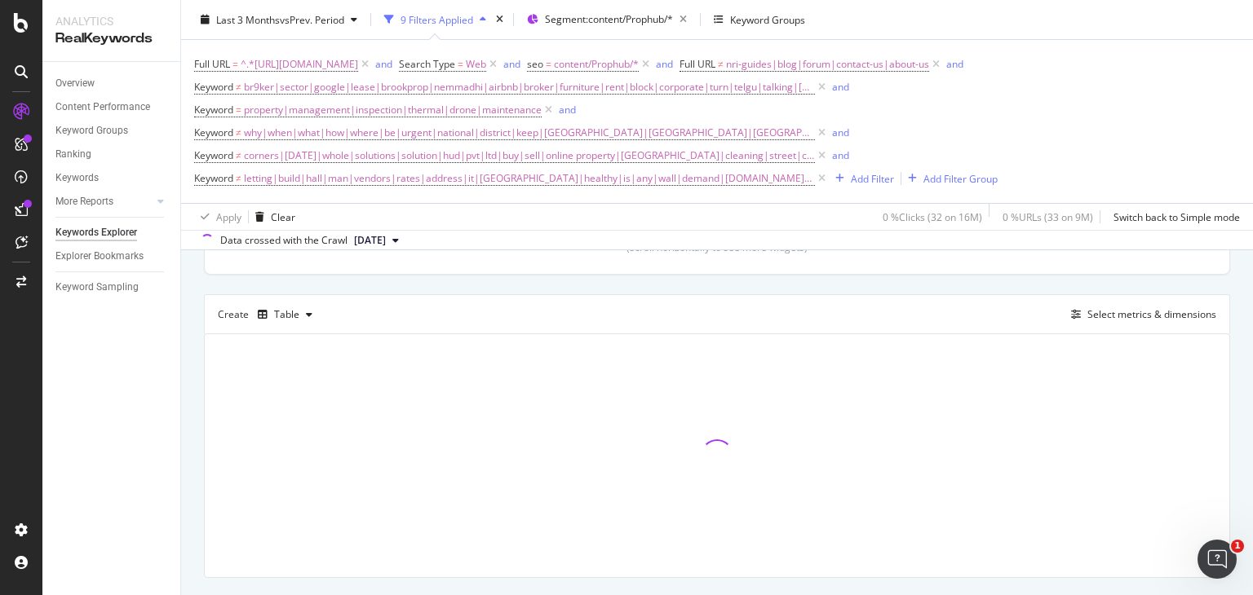
scroll to position [381, 0]
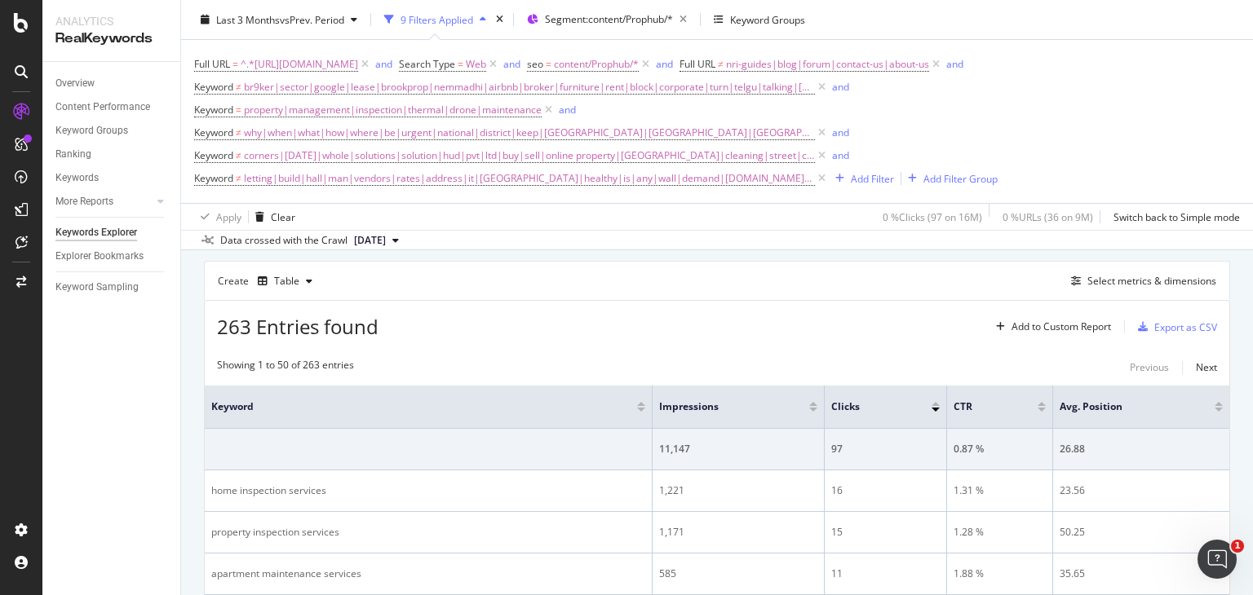
scroll to position [439, 0]
click at [1140, 324] on div "button" at bounding box center [1142, 326] width 23 height 10
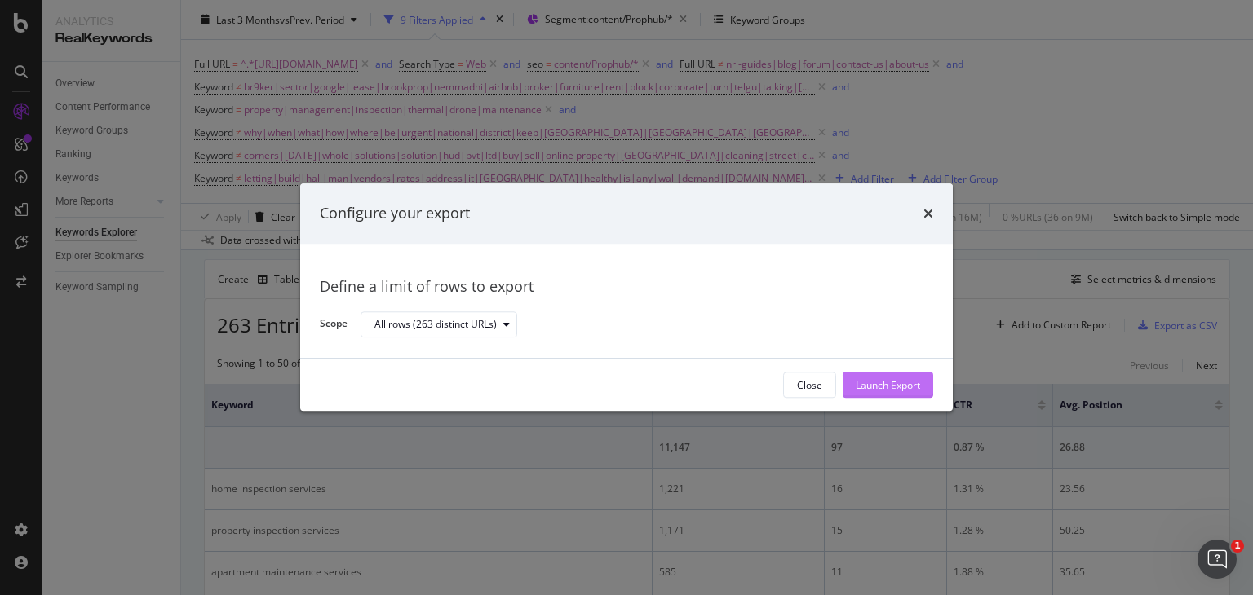
click at [888, 390] on div "Launch Export" at bounding box center [888, 385] width 64 height 14
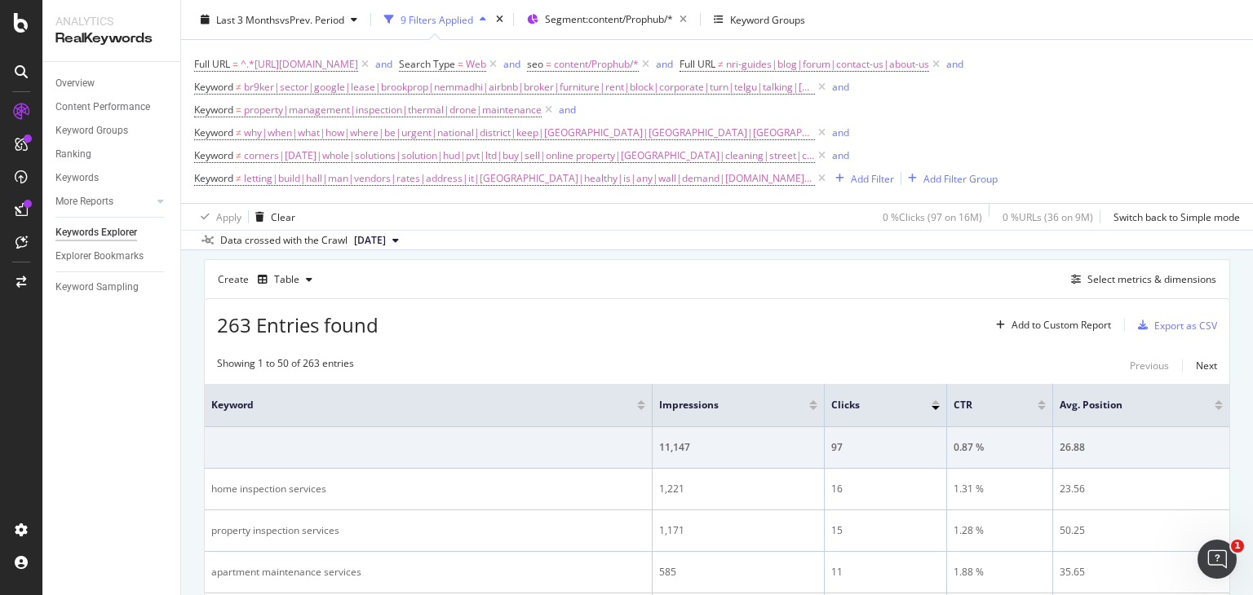
click at [1093, 133] on div "Full URL = ^.*[URL][DOMAIN_NAME] and Search Type = Web and seo = content/Prophu…" at bounding box center [717, 121] width 1046 height 137
